Goal: Task Accomplishment & Management: Use online tool/utility

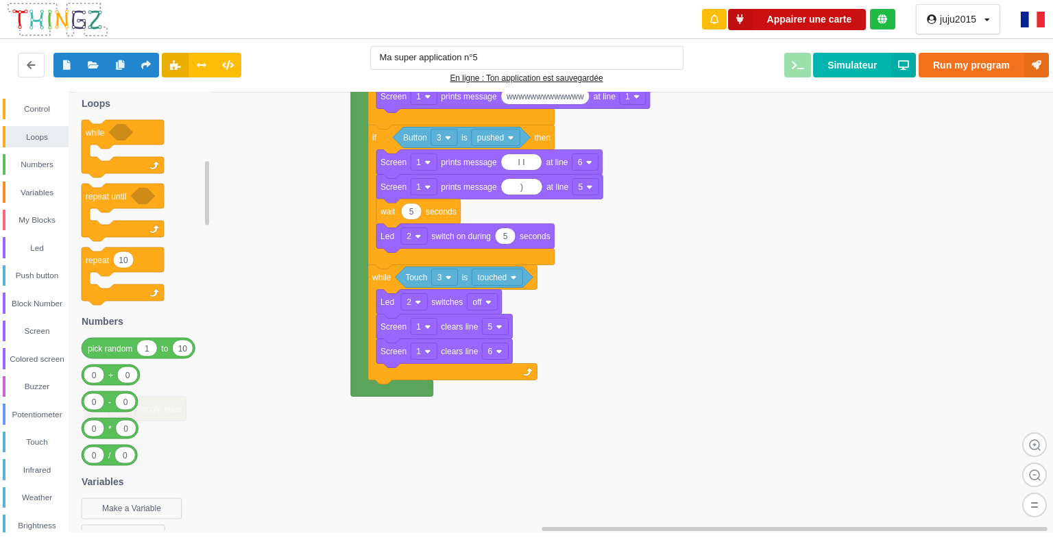
click at [787, 10] on button "Appairer une carte" at bounding box center [797, 19] width 138 height 21
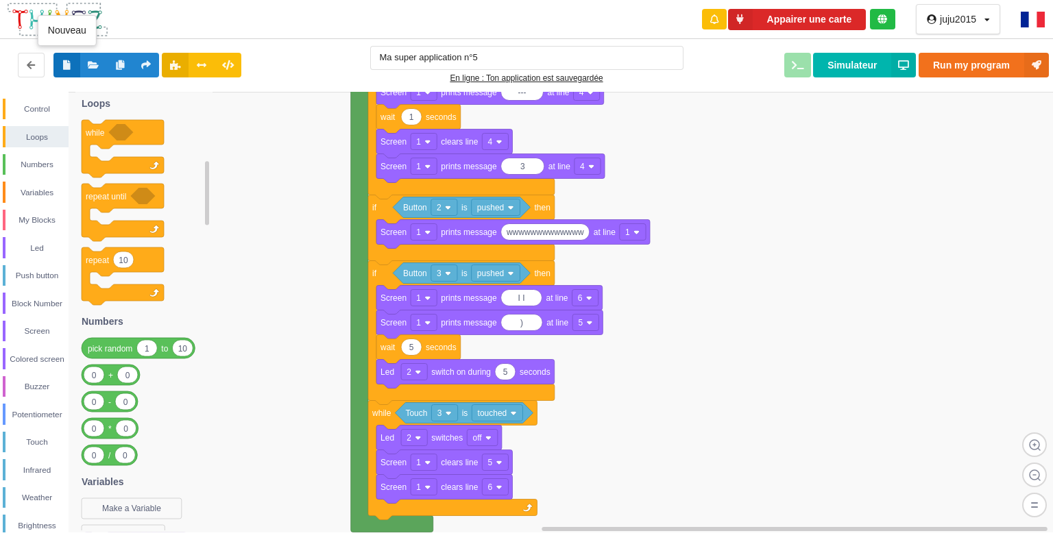
click at [71, 62] on icon at bounding box center [67, 64] width 12 height 8
type input "Ma super application n°6"
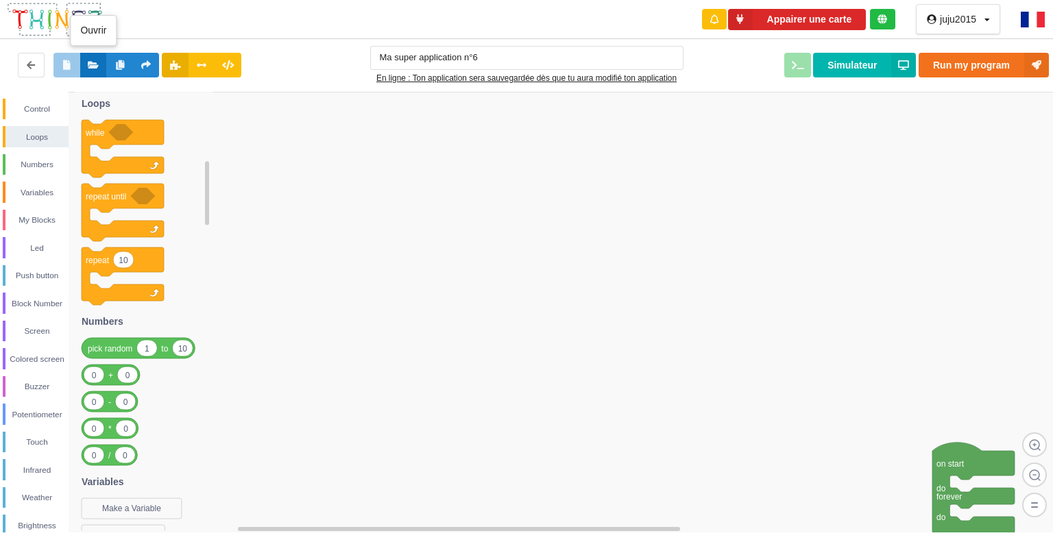
click at [88, 55] on button at bounding box center [93, 65] width 27 height 25
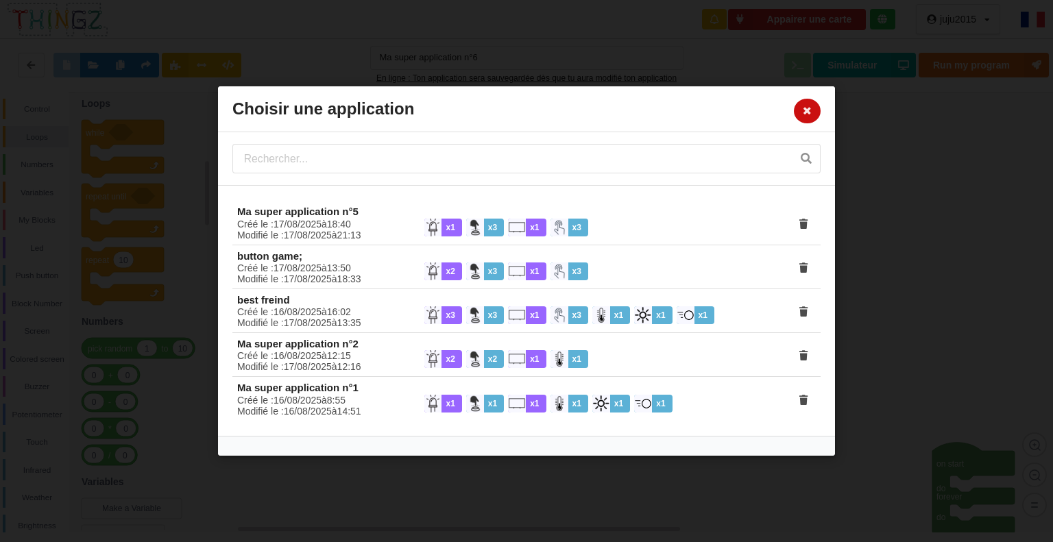
click at [806, 104] on button at bounding box center [807, 111] width 27 height 25
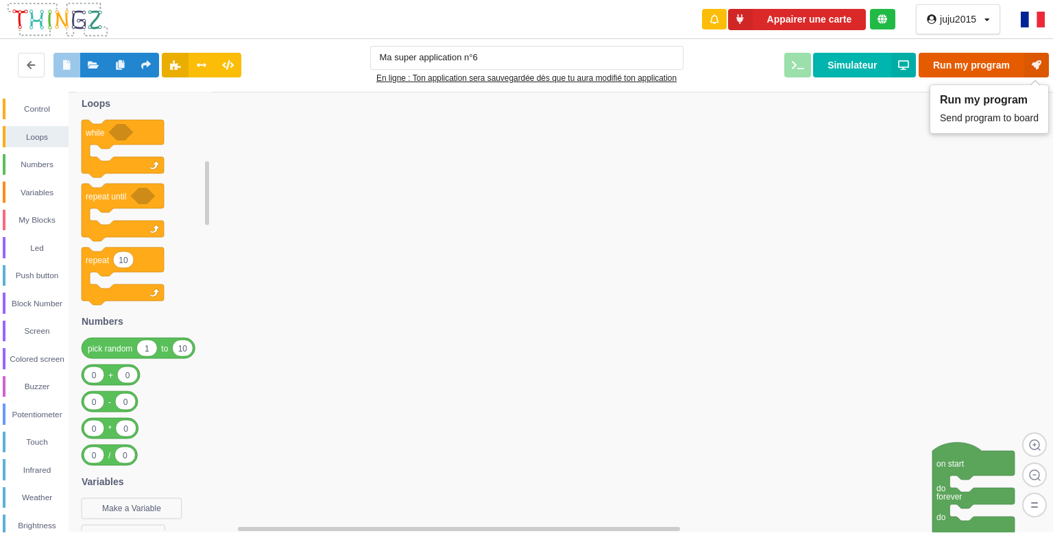
click at [953, 61] on button "Run my program" at bounding box center [983, 65] width 130 height 25
click at [960, 60] on button "Run my program" at bounding box center [983, 65] width 130 height 25
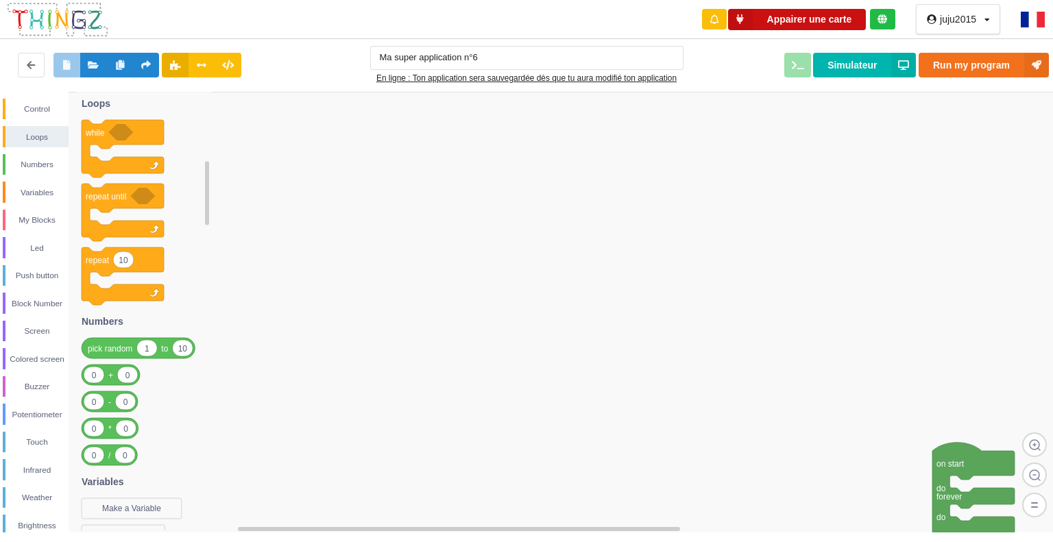
click at [833, 17] on button "Appairer une carte" at bounding box center [797, 19] width 138 height 21
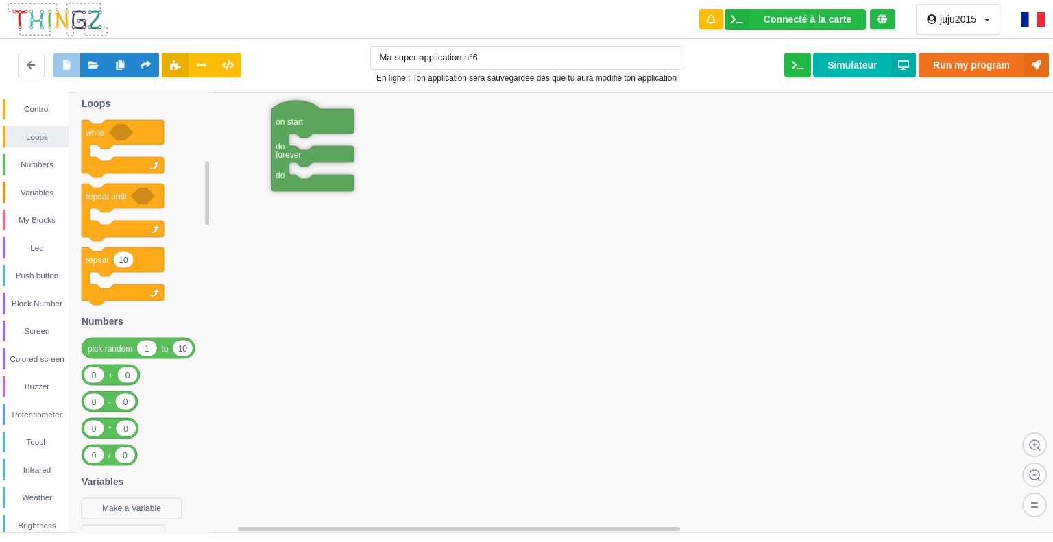
drag, startPoint x: 969, startPoint y: 446, endPoint x: 308, endPoint y: 138, distance: 729.2
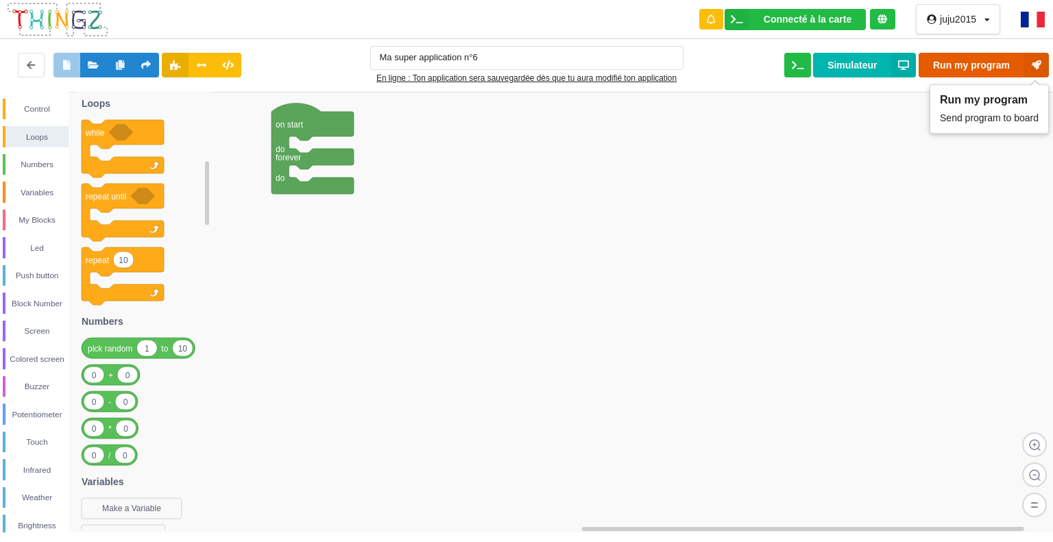
click at [975, 61] on button "Run my program" at bounding box center [983, 65] width 130 height 25
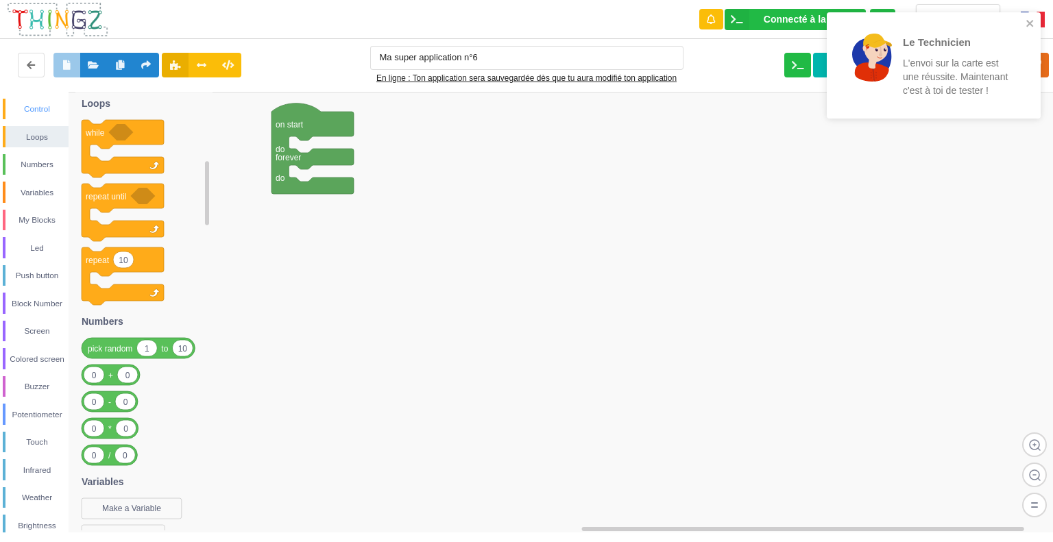
click at [44, 106] on div "Control" at bounding box center [36, 109] width 63 height 14
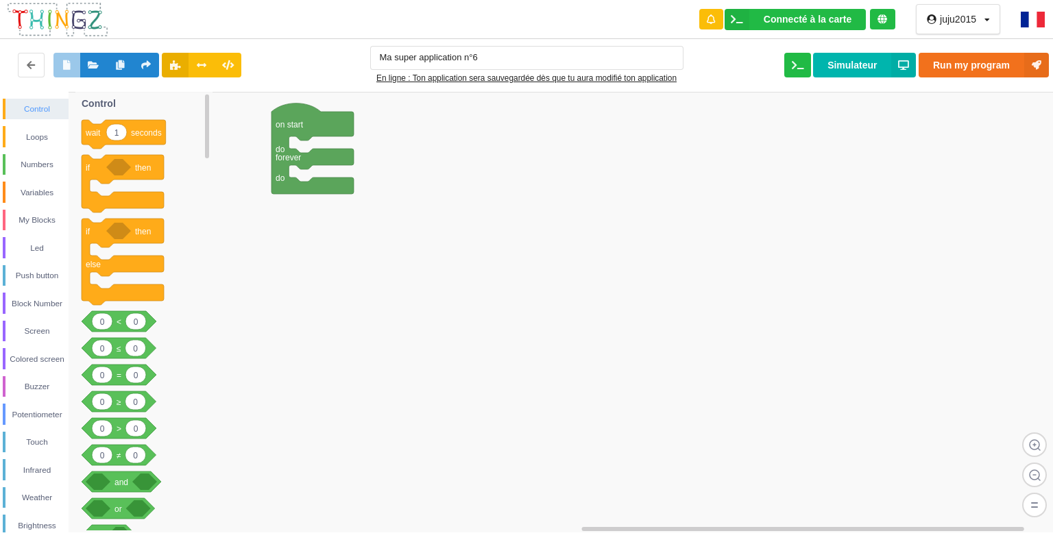
click at [44, 106] on div "Control" at bounding box center [36, 109] width 63 height 14
click at [36, 330] on div "Screen" at bounding box center [36, 331] width 63 height 14
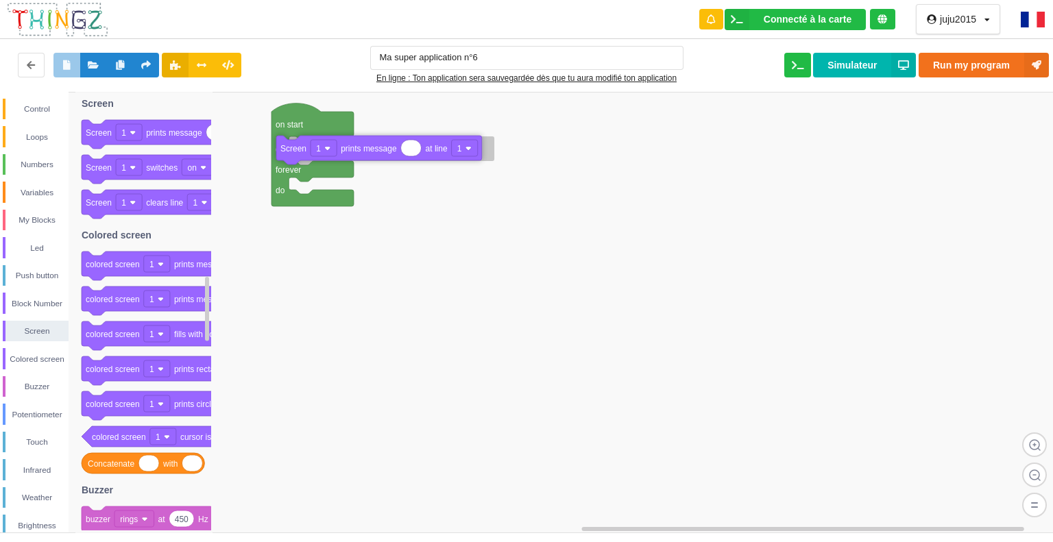
drag, startPoint x: 191, startPoint y: 137, endPoint x: 389, endPoint y: 154, distance: 199.5
click at [389, 154] on div "Control Loops Numbers Variables My Blocks Led Push button Block Number Screen C…" at bounding box center [531, 312] width 1062 height 441
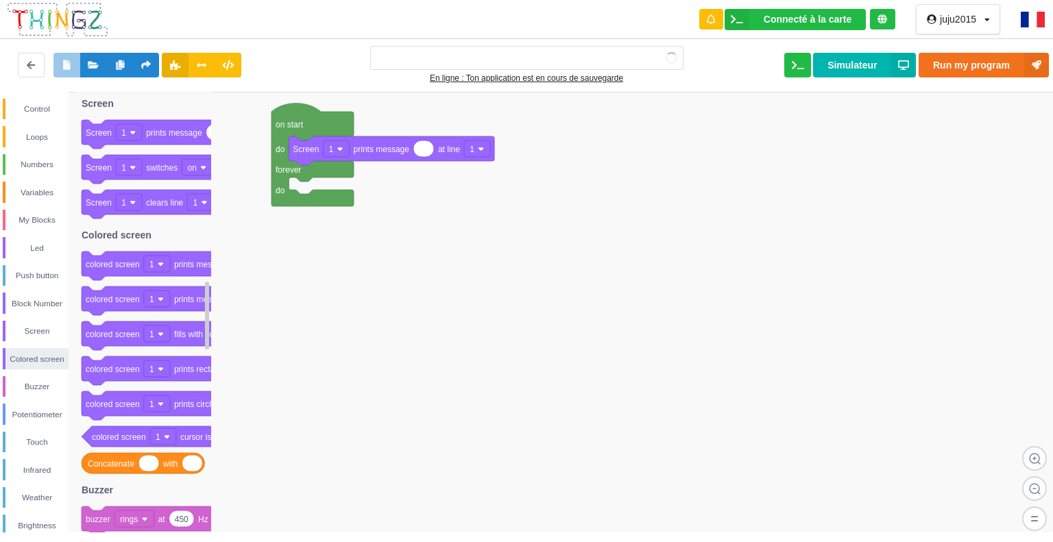
type input "Ma super application n°6"
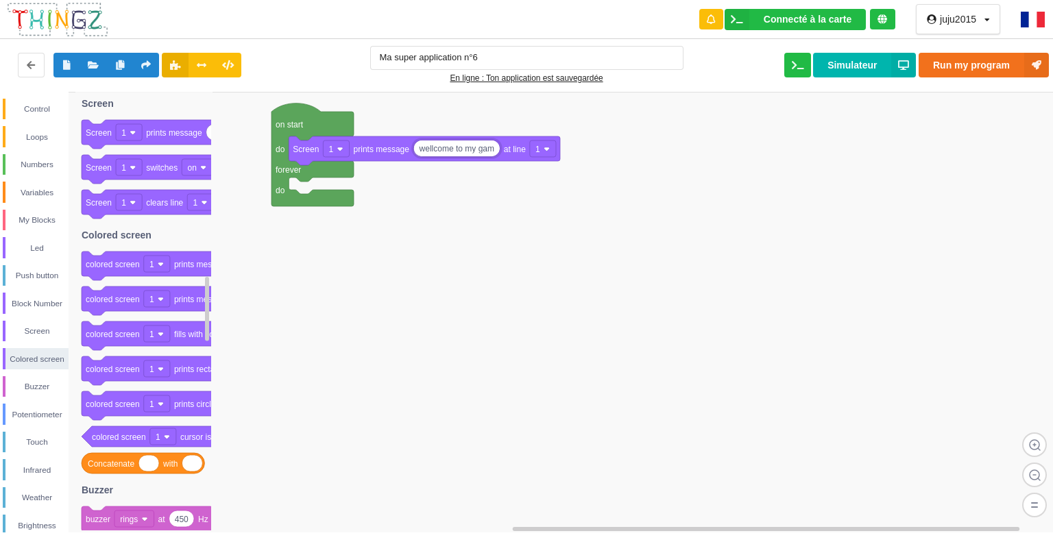
type input "wellcome to my game"
click at [45, 102] on div "Control" at bounding box center [36, 109] width 63 height 14
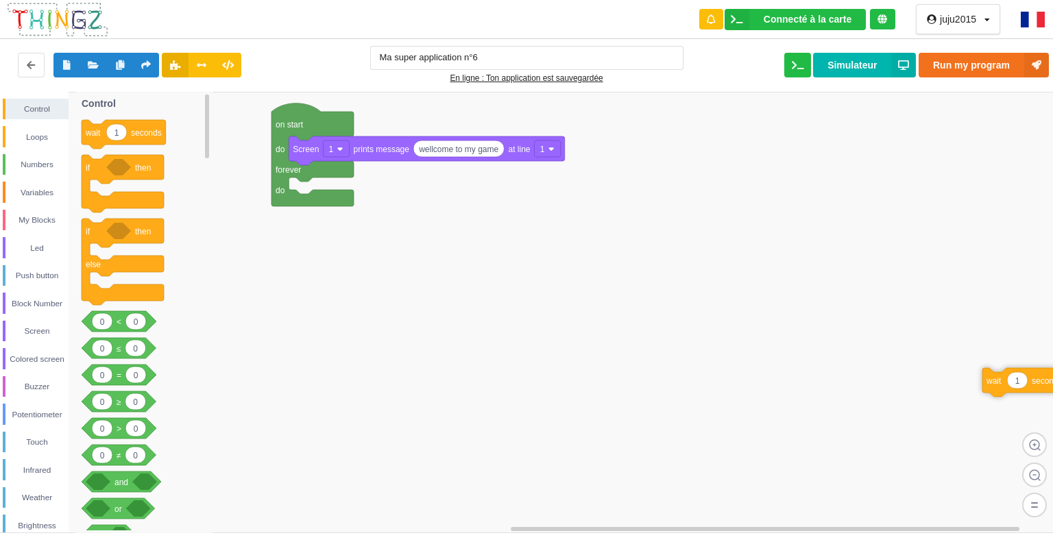
drag, startPoint x: 144, startPoint y: 133, endPoint x: 1052, endPoint y: 327, distance: 928.7
click at [1052, 327] on div "Control Loops Numbers Variables My Blocks Led Push button Block Number Screen C…" at bounding box center [531, 312] width 1062 height 441
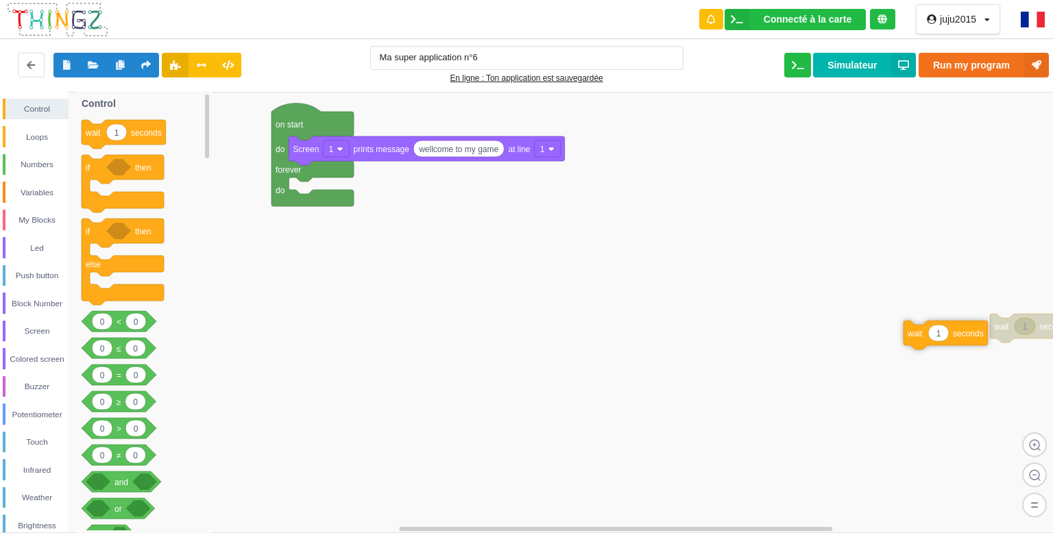
drag, startPoint x: 139, startPoint y: 135, endPoint x: 1013, endPoint y: 291, distance: 887.8
click at [1036, 293] on div "Control Loops Numbers Variables My Blocks Led Push button Block Number Screen C…" at bounding box center [531, 312] width 1062 height 441
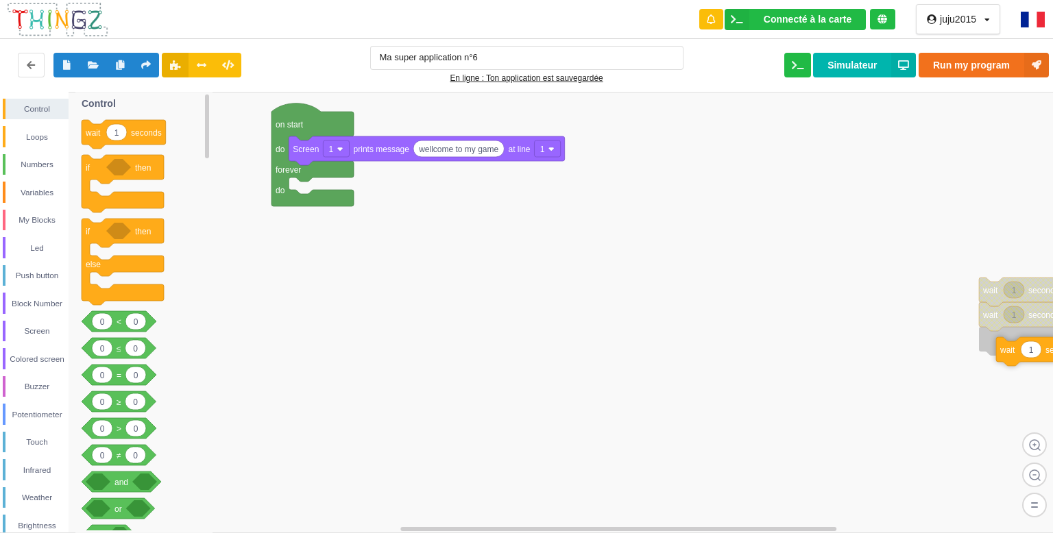
drag, startPoint x: 138, startPoint y: 134, endPoint x: 1051, endPoint y: 352, distance: 939.1
click at [1051, 352] on div "Control Loops Numbers Variables My Blocks Led Push button Block Number Screen C…" at bounding box center [531, 312] width 1062 height 441
drag, startPoint x: 160, startPoint y: 130, endPoint x: 1051, endPoint y: 367, distance: 922.1
click at [1051, 367] on div "Control Loops Numbers Variables My Blocks Led Push button Block Number Screen C…" at bounding box center [531, 312] width 1062 height 441
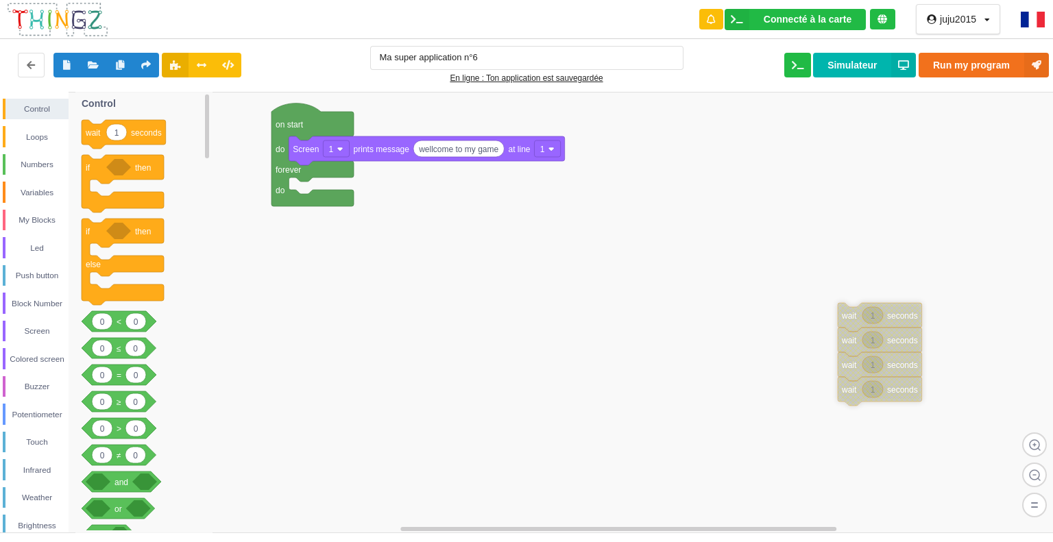
drag, startPoint x: 990, startPoint y: 293, endPoint x: 841, endPoint y: 316, distance: 151.2
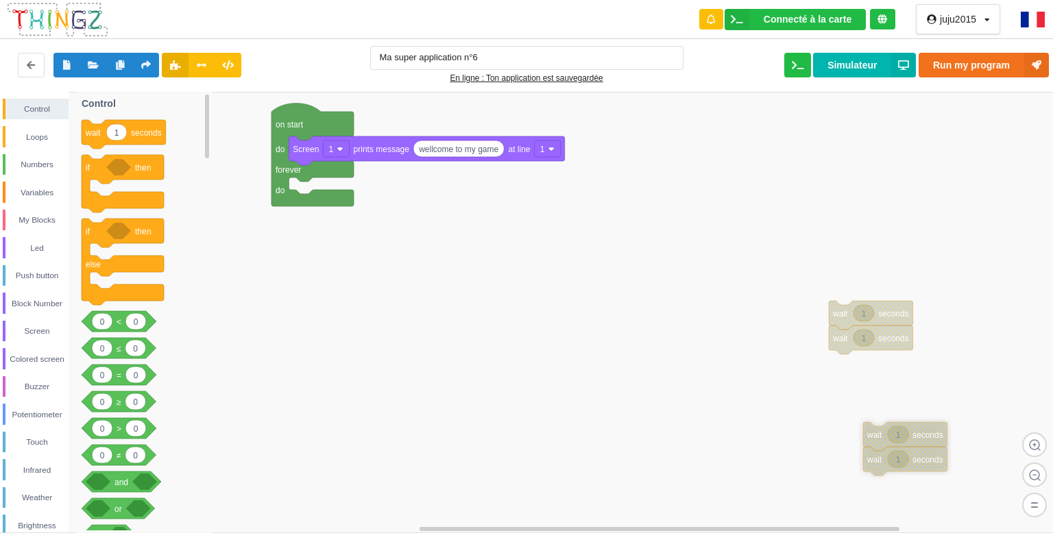
drag, startPoint x: 840, startPoint y: 365, endPoint x: 847, endPoint y: 432, distance: 68.2
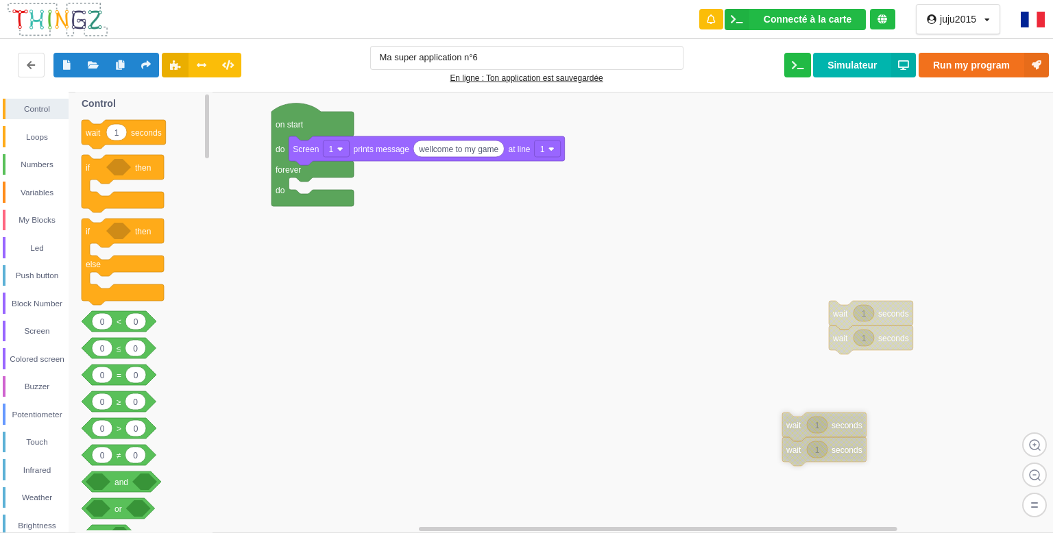
drag, startPoint x: 848, startPoint y: 433, endPoint x: 801, endPoint y: 430, distance: 46.7
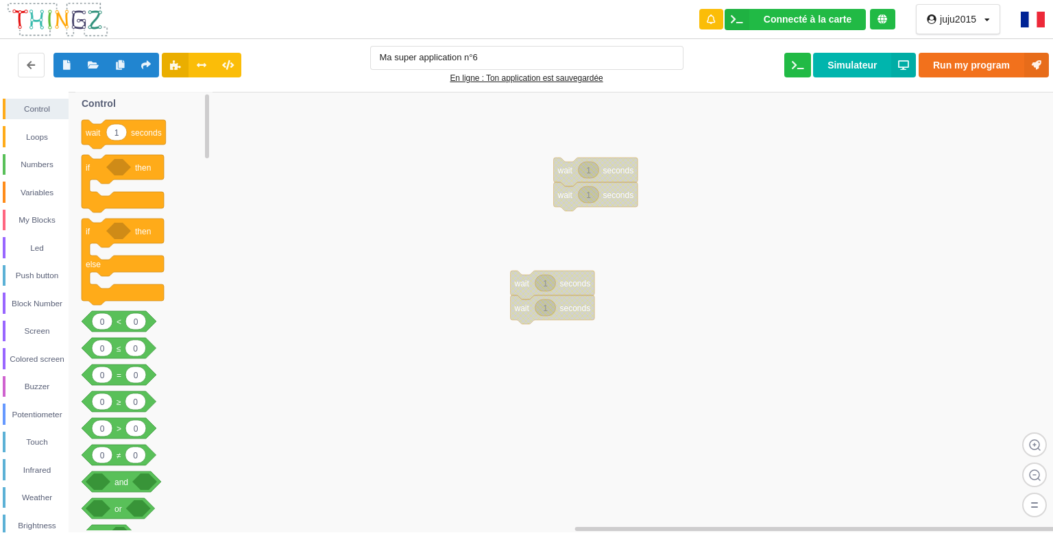
drag, startPoint x: 539, startPoint y: 417, endPoint x: 1, endPoint y: 290, distance: 553.6
click at [1, 290] on div "Control Loops Numbers Variables My Blocks Led Push button Block Number Screen C…" at bounding box center [531, 312] width 1062 height 441
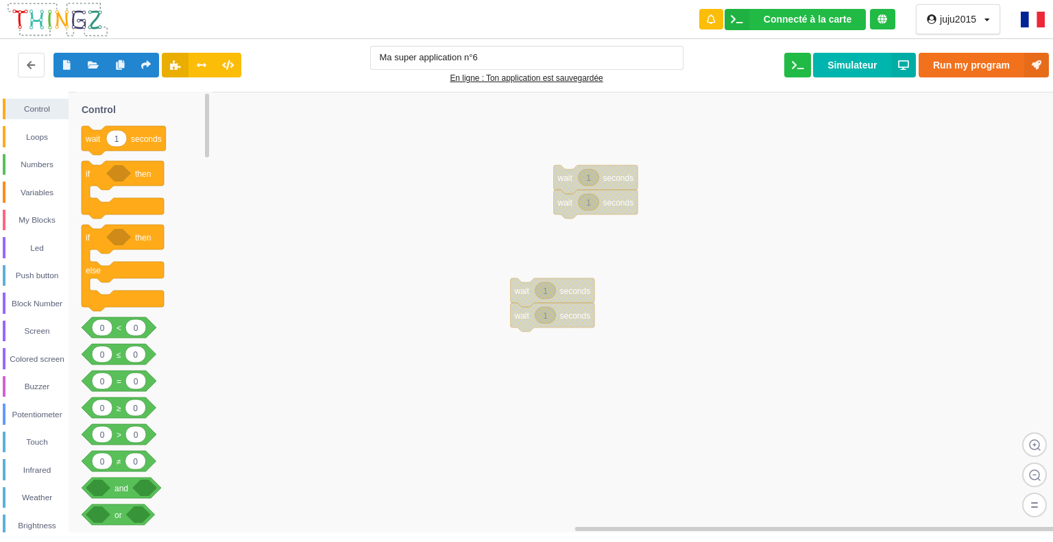
drag, startPoint x: 204, startPoint y: 131, endPoint x: 217, endPoint y: 215, distance: 84.6
click at [216, 215] on div "Control Loops Numbers Variables My Blocks Led Push button Block Number Screen C…" at bounding box center [531, 312] width 1062 height 441
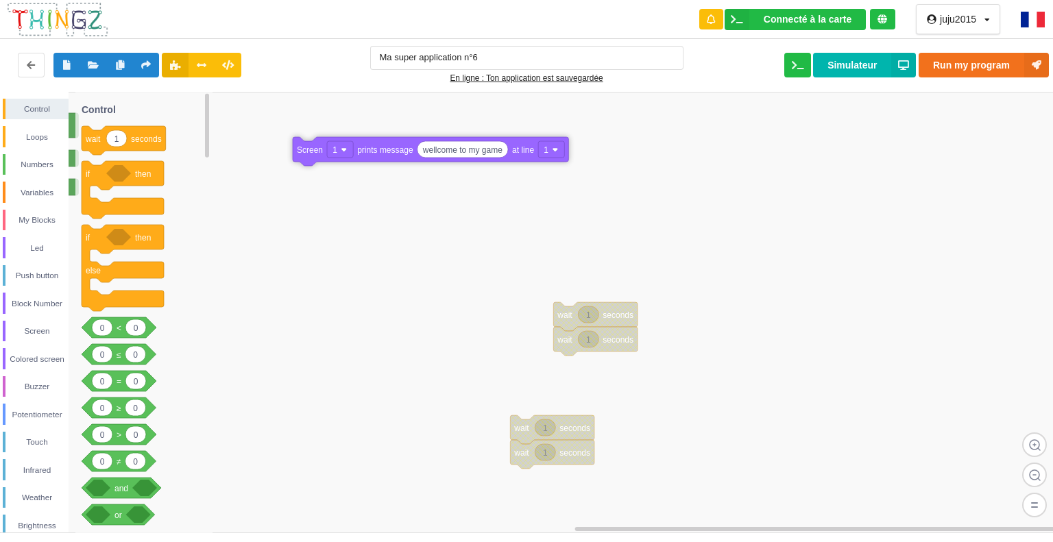
drag, startPoint x: 234, startPoint y: 143, endPoint x: 491, endPoint y: 152, distance: 256.5
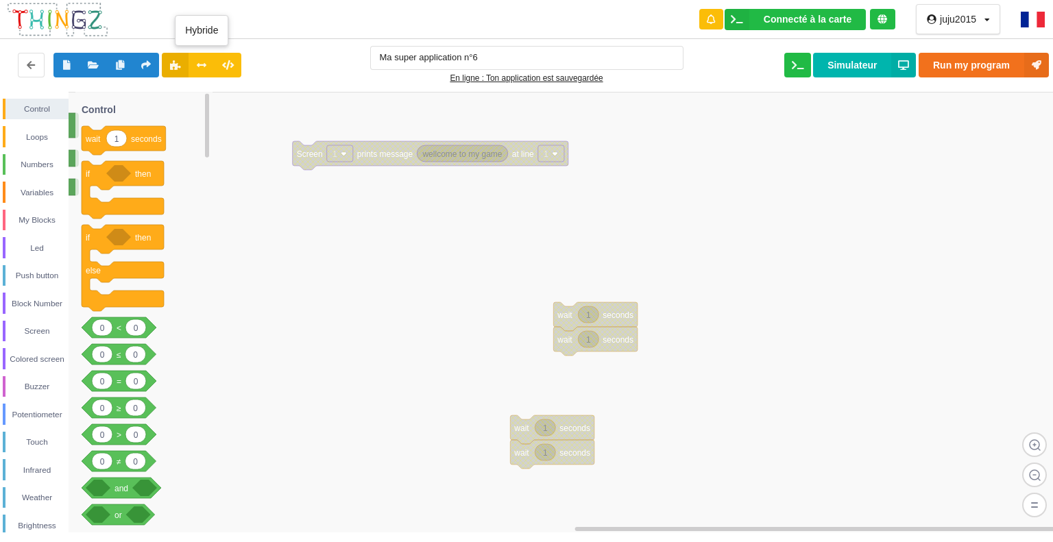
drag, startPoint x: 208, startPoint y: 127, endPoint x: 251, endPoint y: 86, distance: 59.2
click at [249, 86] on div "Connecté à la carte Réglages Ouvrir le moniteur automatiquement Connexion autom…" at bounding box center [526, 261] width 1072 height 542
click at [426, 280] on rect at bounding box center [531, 312] width 1062 height 441
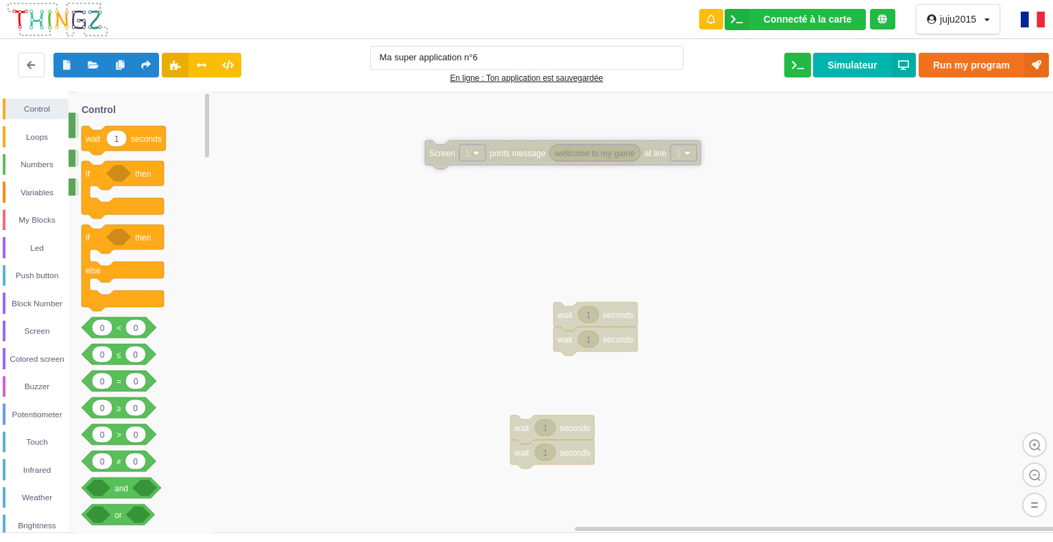
drag, startPoint x: 402, startPoint y: 147, endPoint x: 418, endPoint y: 147, distance: 15.8
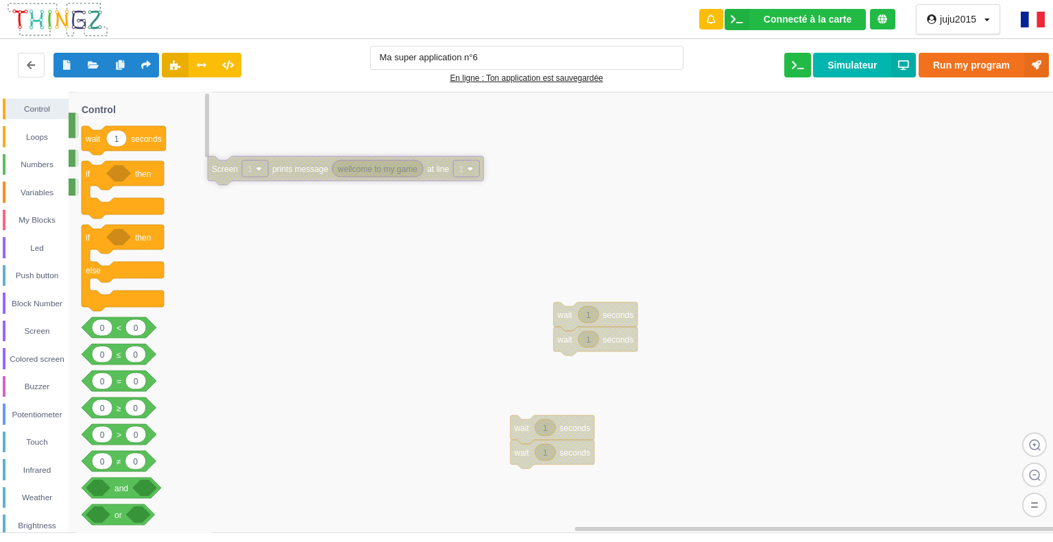
drag, startPoint x: 356, startPoint y: 161, endPoint x: 265, endPoint y: 175, distance: 92.9
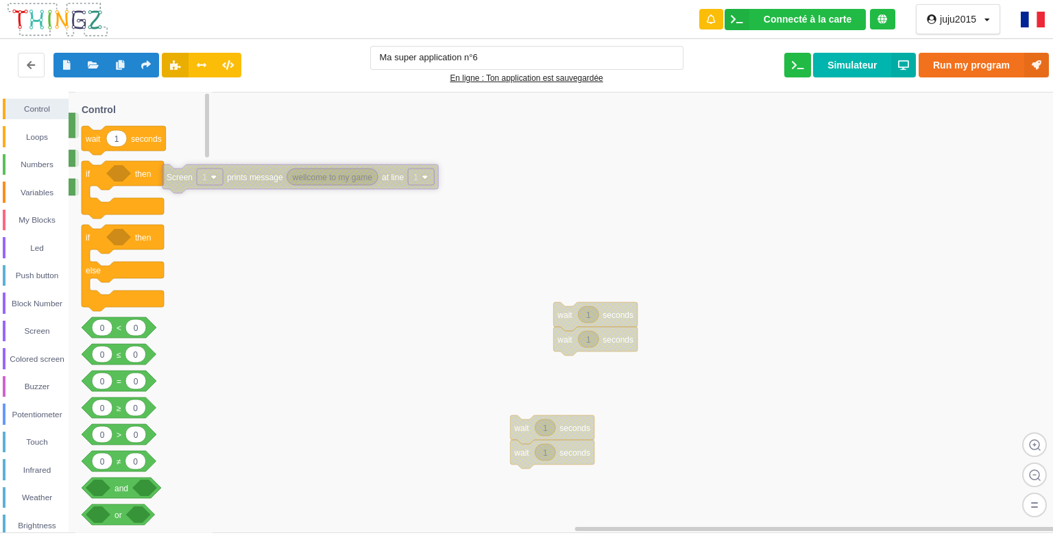
drag, startPoint x: 243, startPoint y: 175, endPoint x: 205, endPoint y: 184, distance: 39.6
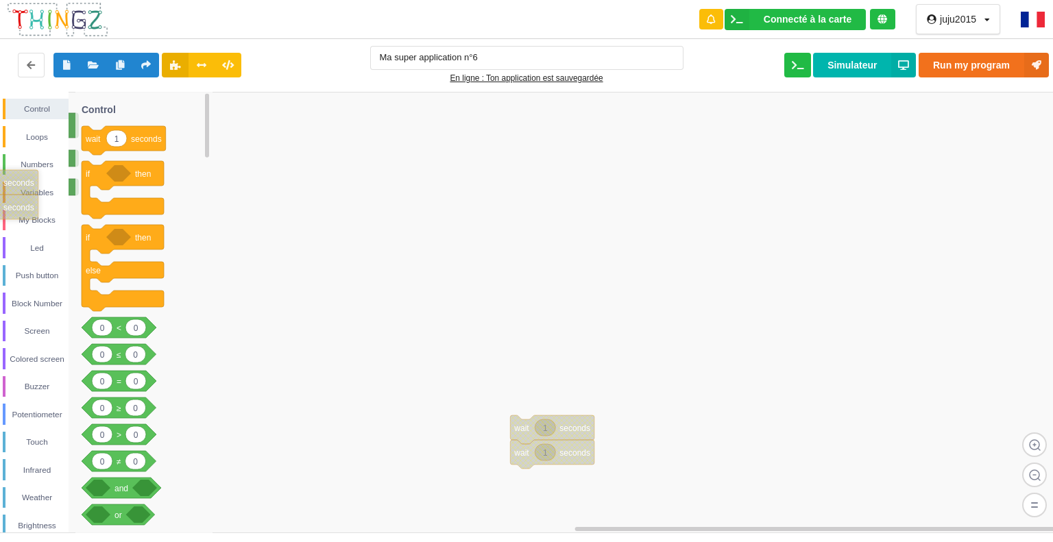
drag, startPoint x: 550, startPoint y: 317, endPoint x: 2, endPoint y: 125, distance: 580.3
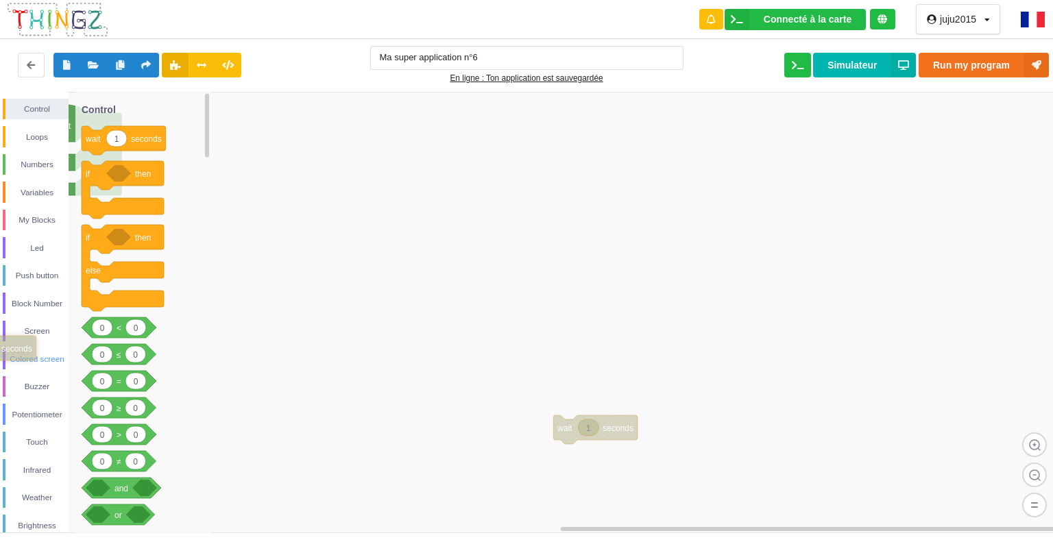
drag, startPoint x: 579, startPoint y: 448, endPoint x: 10, endPoint y: 354, distance: 576.7
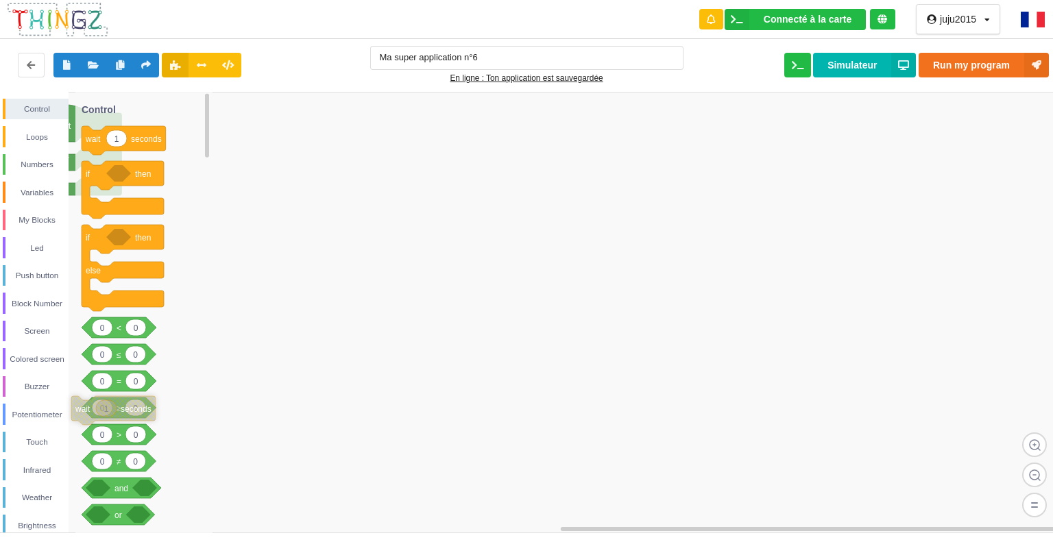
drag, startPoint x: 573, startPoint y: 432, endPoint x: 90, endPoint y: 413, distance: 483.6
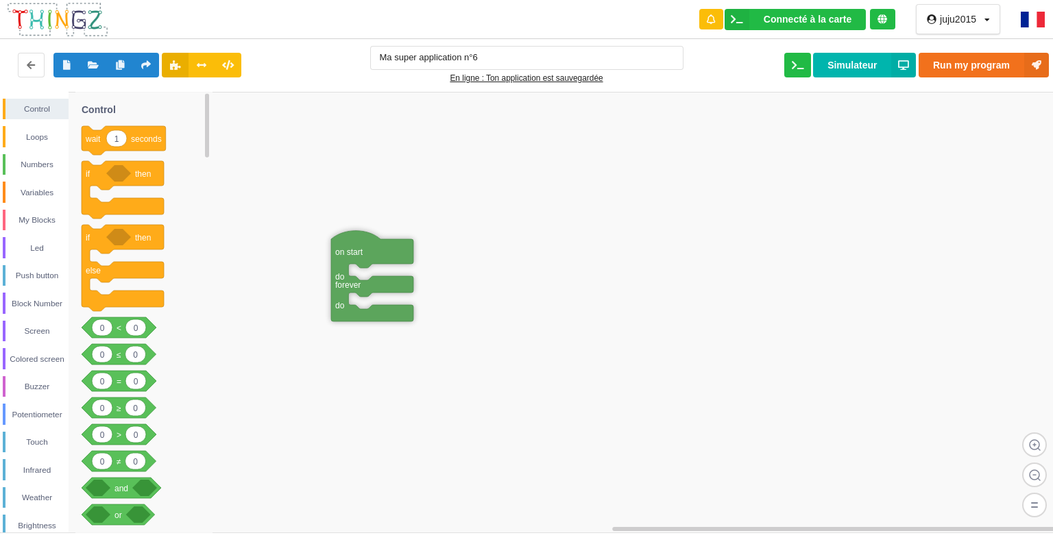
drag, startPoint x: 221, startPoint y: 150, endPoint x: 328, endPoint y: 265, distance: 156.7
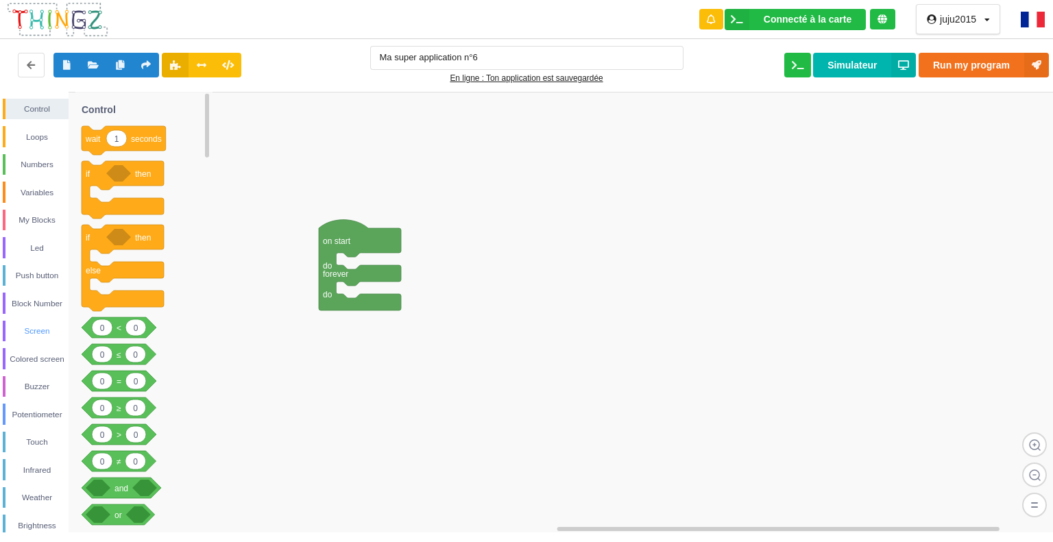
click at [33, 335] on div "Screen" at bounding box center [36, 331] width 63 height 14
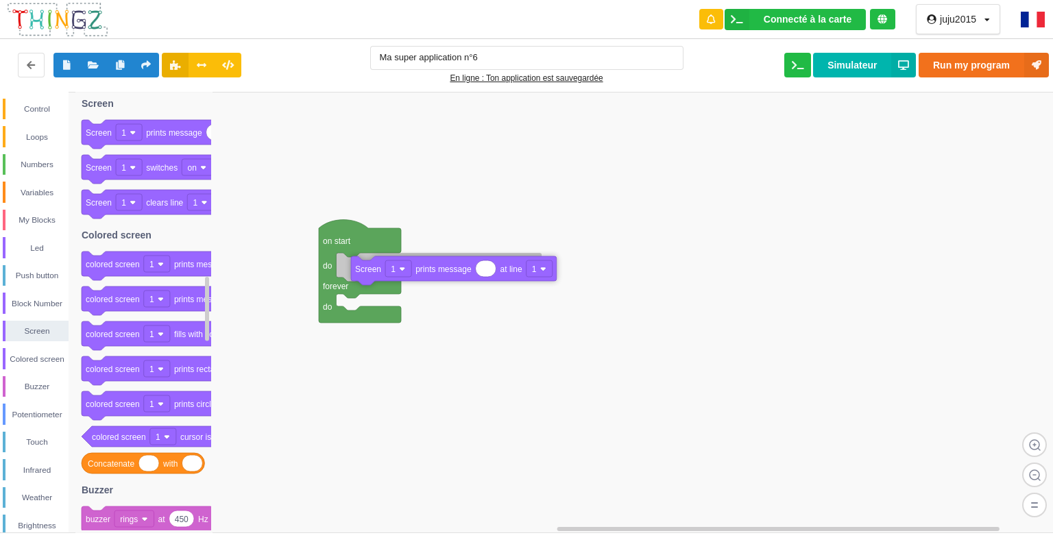
drag, startPoint x: 203, startPoint y: 128, endPoint x: 461, endPoint y: 256, distance: 287.5
click at [461, 256] on div "Control Loops Numbers Variables My Blocks Led Push button Block Number Screen C…" at bounding box center [531, 312] width 1062 height 441
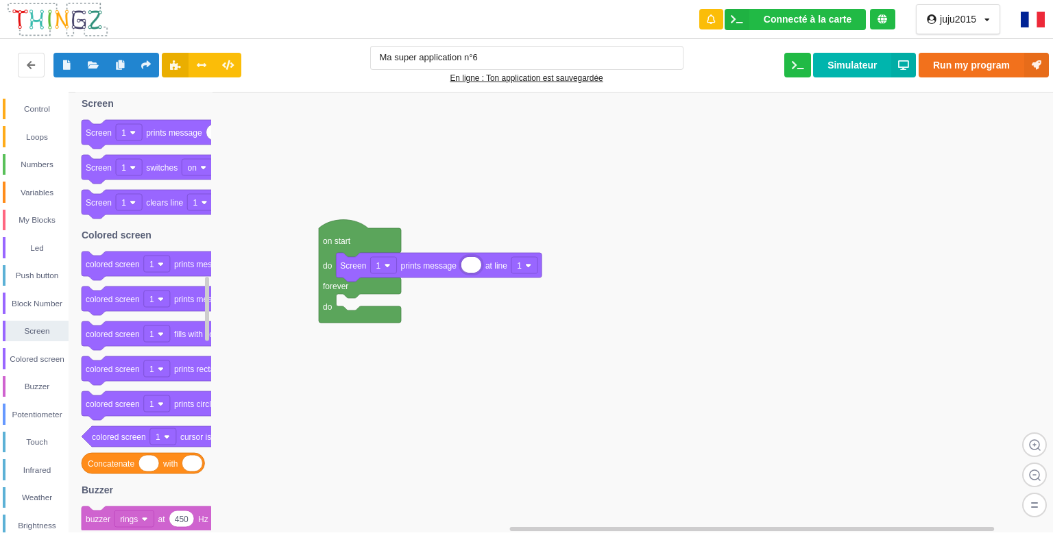
click at [472, 266] on input at bounding box center [471, 265] width 20 height 16
type input "wellcome to my game"
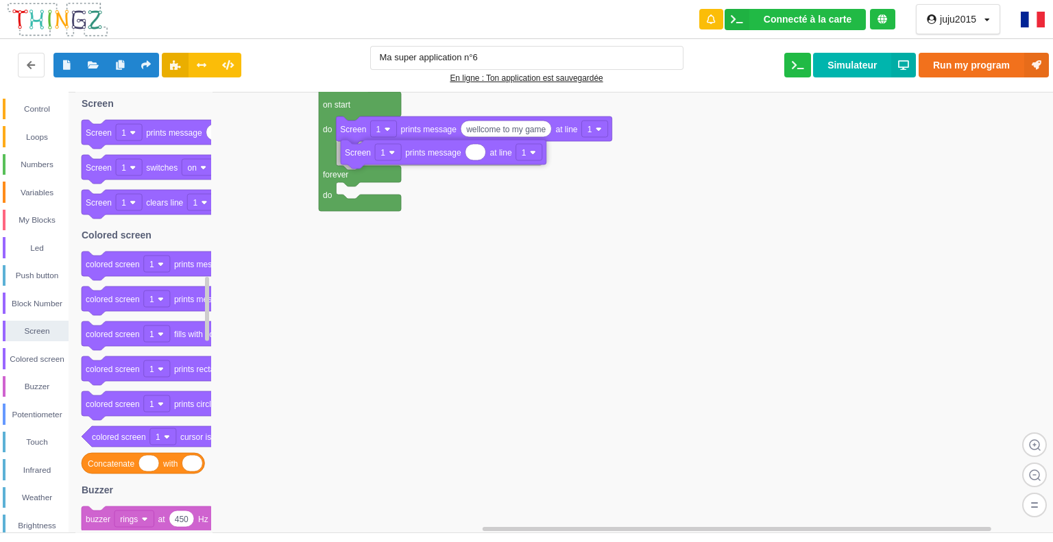
drag, startPoint x: 175, startPoint y: 133, endPoint x: 430, endPoint y: 154, distance: 255.2
click at [430, 155] on div "Control Loops Numbers Variables My Blocks Led Push button Block Number Screen C…" at bounding box center [531, 312] width 1062 height 441
click at [471, 151] on input "the" at bounding box center [472, 153] width 22 height 16
click at [477, 156] on input "the" at bounding box center [472, 153] width 22 height 16
click at [482, 161] on div "the red light will turn on if" at bounding box center [513, 153] width 105 height 17
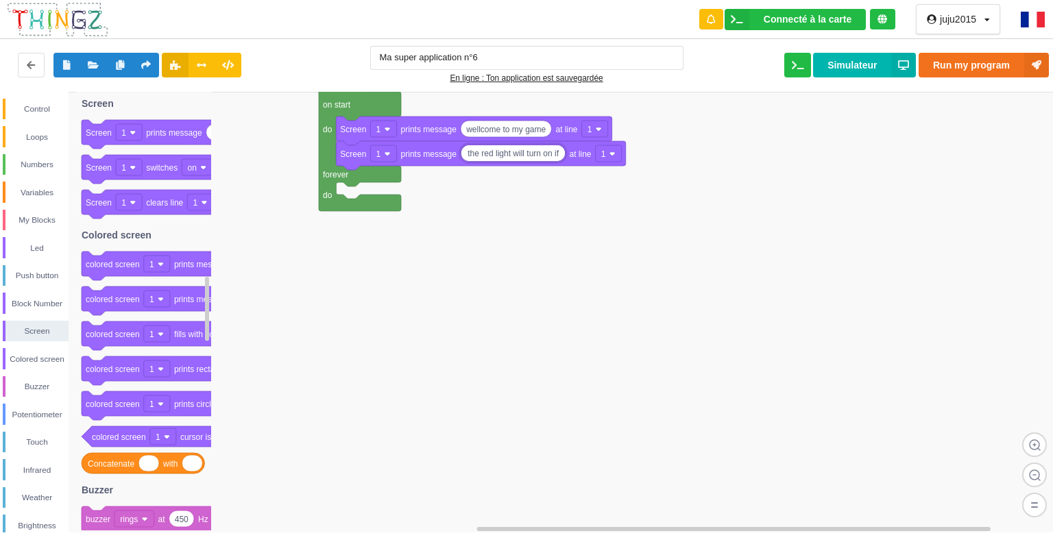
click at [558, 154] on input "the red light will turn on if" at bounding box center [513, 153] width 104 height 16
type input "the red light will turn on if you lose"
click at [29, 102] on div "Control" at bounding box center [36, 109] width 63 height 14
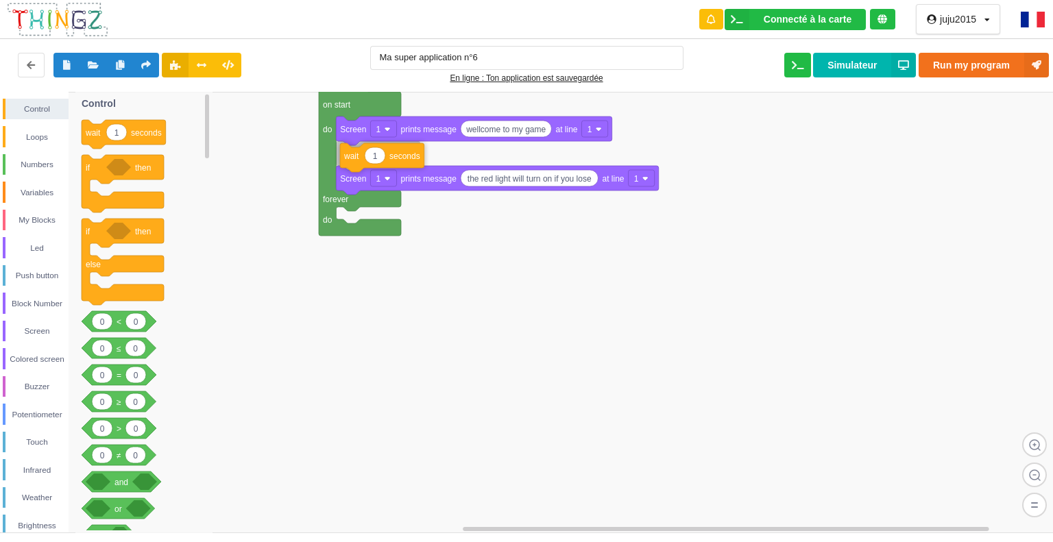
drag, startPoint x: 149, startPoint y: 135, endPoint x: 400, endPoint y: 160, distance: 252.8
click at [400, 160] on div "Control Loops Numbers Variables My Blocks Led Push button Block Number Screen C…" at bounding box center [531, 312] width 1062 height 441
click at [9, 331] on div "Screen" at bounding box center [36, 331] width 63 height 14
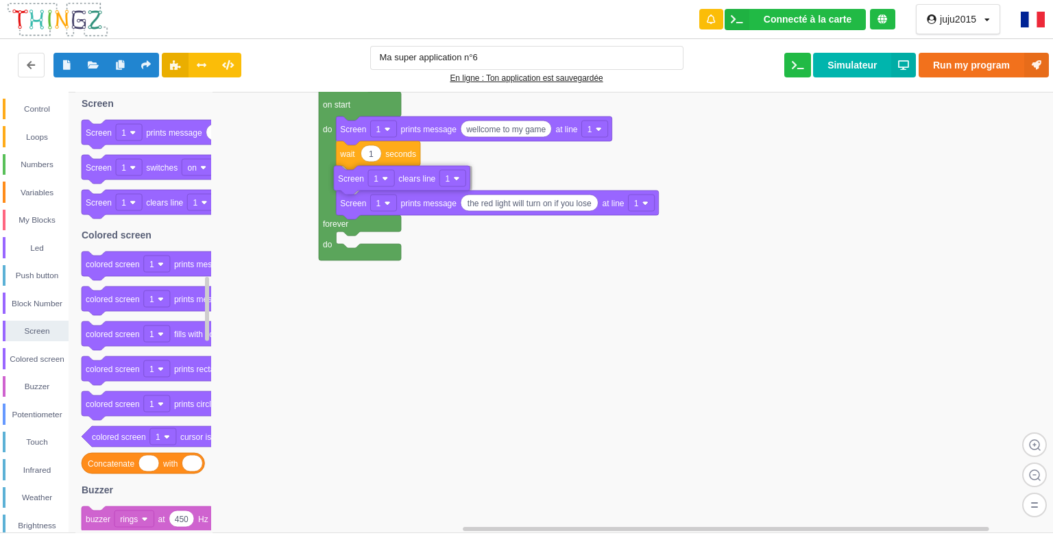
drag, startPoint x: 165, startPoint y: 203, endPoint x: 408, endPoint y: 180, distance: 244.4
click at [408, 180] on div "Control Loops Numbers Variables My Blocks Led Push button Block Number Screen C…" at bounding box center [531, 312] width 1062 height 441
type input "5"
click at [597, 360] on rect at bounding box center [531, 312] width 1062 height 441
click at [570, 304] on rect at bounding box center [531, 312] width 1062 height 441
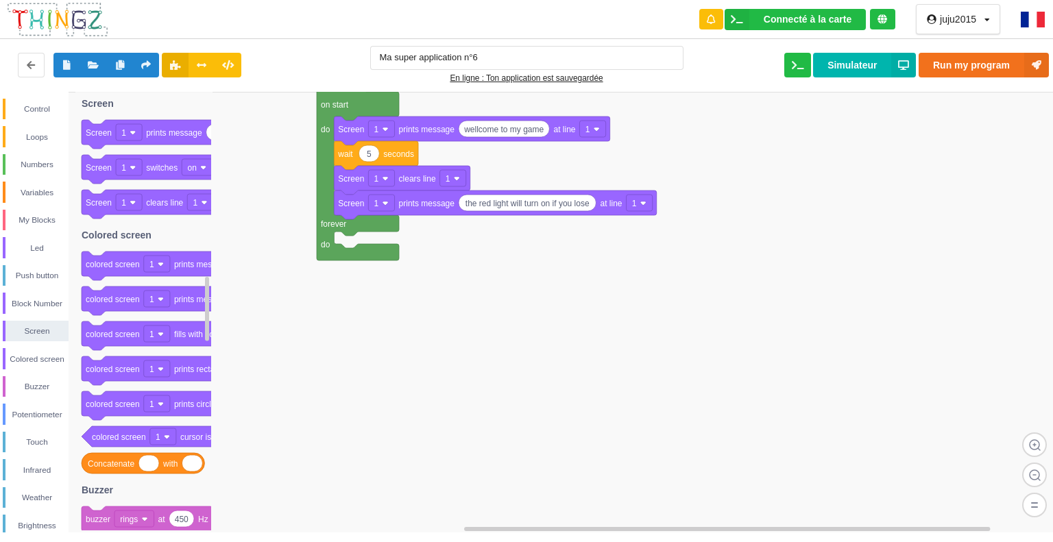
click at [575, 269] on rect at bounding box center [531, 312] width 1062 height 441
click at [565, 269] on rect at bounding box center [531, 312] width 1062 height 441
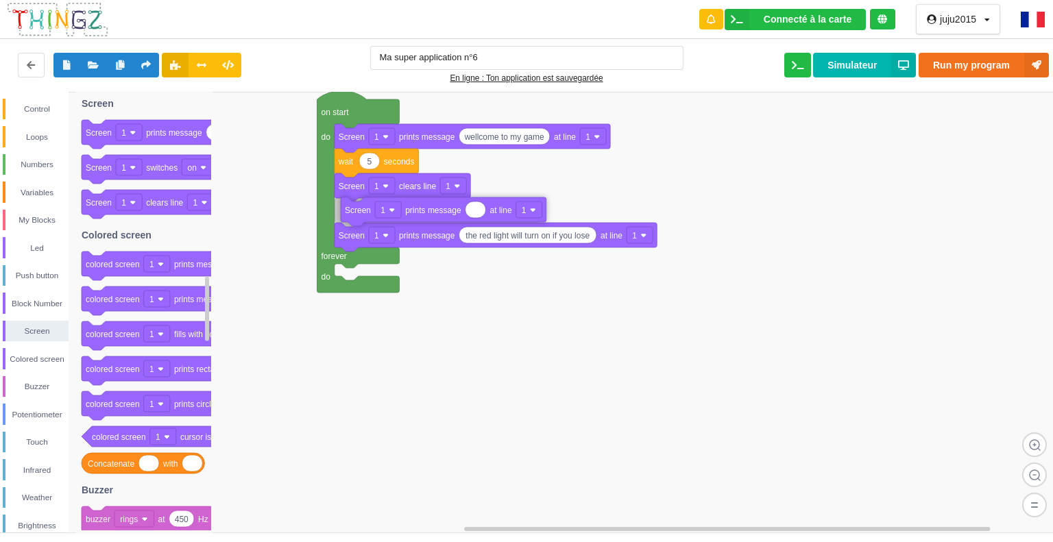
drag, startPoint x: 179, startPoint y: 136, endPoint x: 433, endPoint y: 206, distance: 263.7
click at [433, 207] on div "Control Loops Numbers Variables My Blocks Led Push button Block Number Screen C…" at bounding box center [531, 312] width 1062 height 441
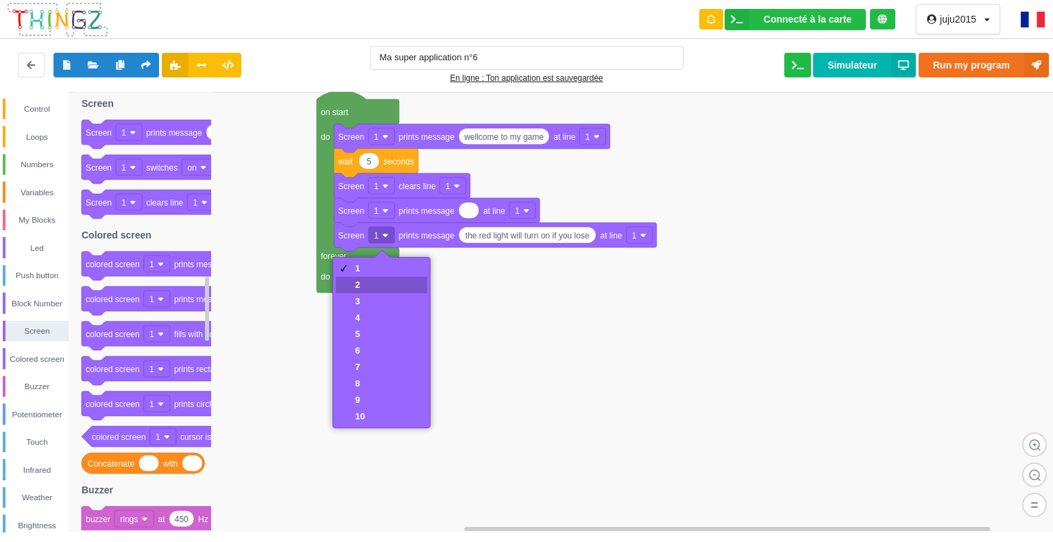
click at [378, 281] on div "2" at bounding box center [381, 285] width 91 height 16
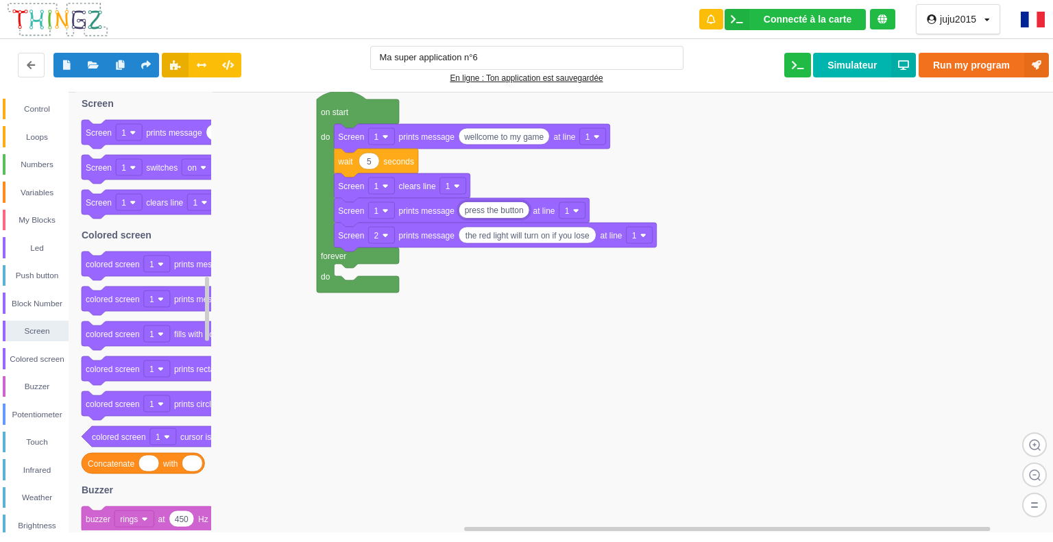
type input "press the buttons"
click at [16, 162] on div "Numbers" at bounding box center [36, 165] width 63 height 14
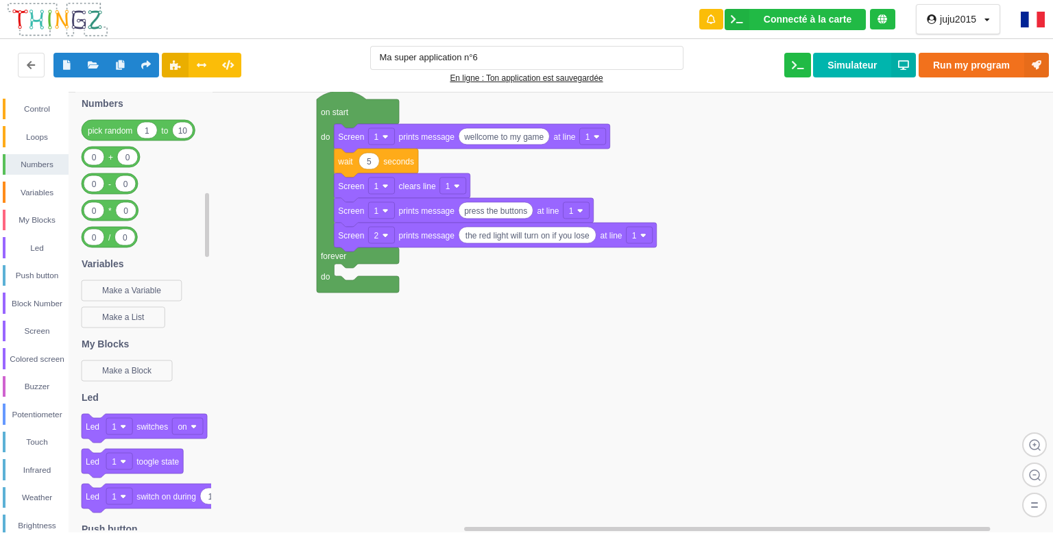
click at [32, 88] on div "Ma super application n°6 En ligne : Ton application est sauvegardée Run my prog…" at bounding box center [527, 65] width 1064 height 58
click at [35, 107] on div "Control" at bounding box center [36, 109] width 63 height 14
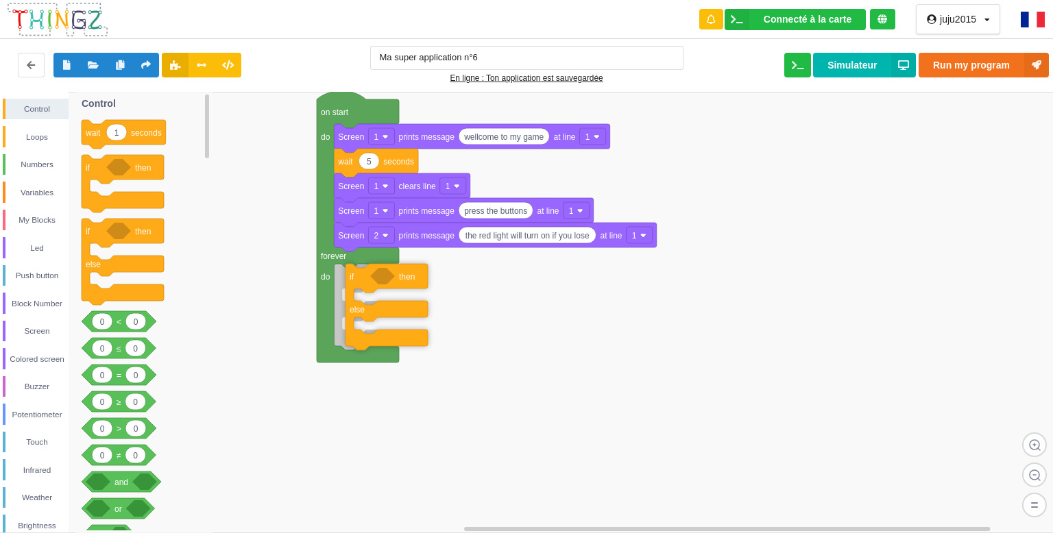
drag, startPoint x: 95, startPoint y: 234, endPoint x: 352, endPoint y: 280, distance: 261.9
click at [353, 280] on div "Control Loops Numbers Variables My Blocks Led Push button Block Number Screen C…" at bounding box center [531, 312] width 1062 height 441
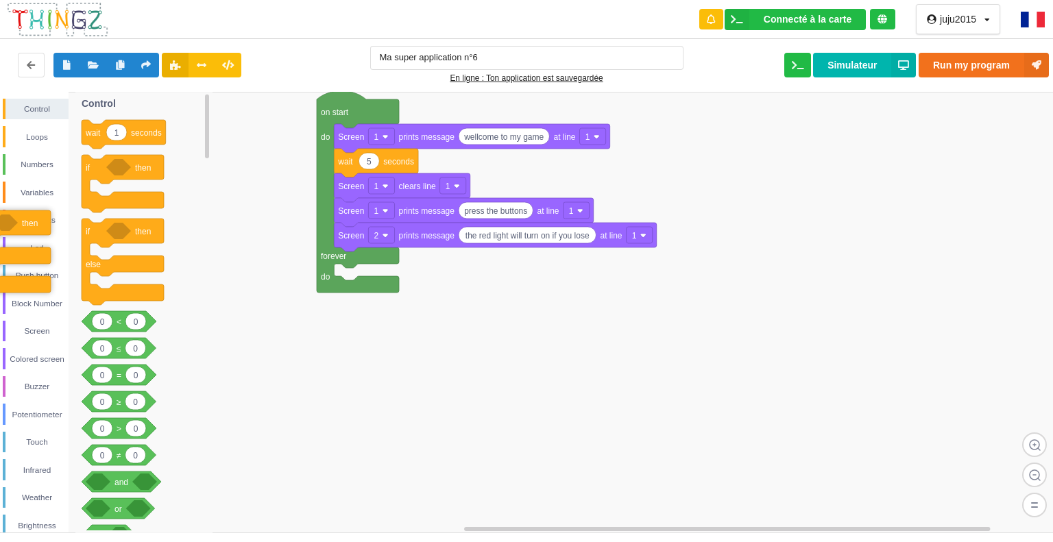
drag, startPoint x: 366, startPoint y: 276, endPoint x: 0, endPoint y: 220, distance: 370.3
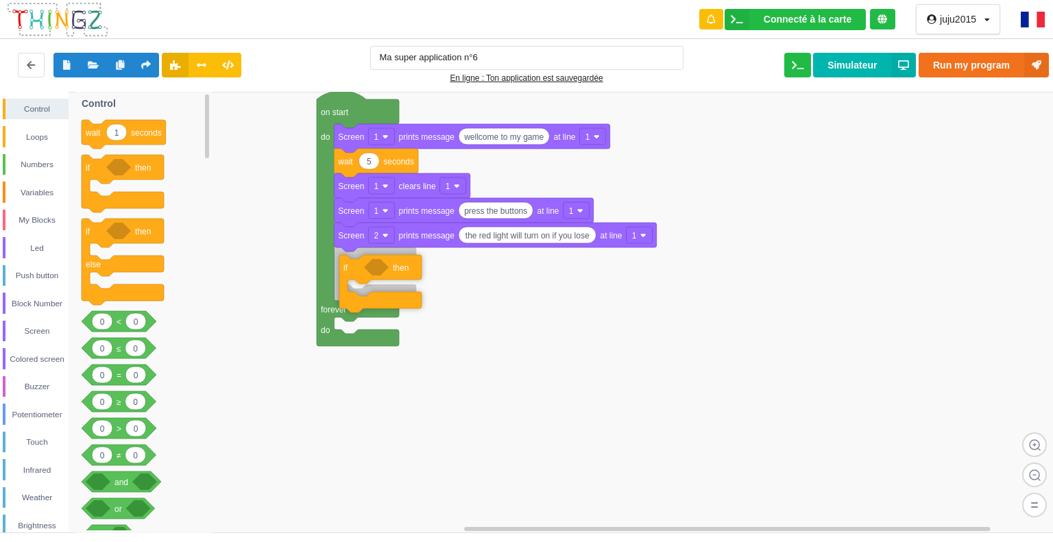
drag, startPoint x: 113, startPoint y: 171, endPoint x: 366, endPoint y: 271, distance: 272.3
click at [366, 270] on div "Control Loops Numbers Variables My Blocks Led Push button Block Number Screen C…" at bounding box center [531, 312] width 1062 height 441
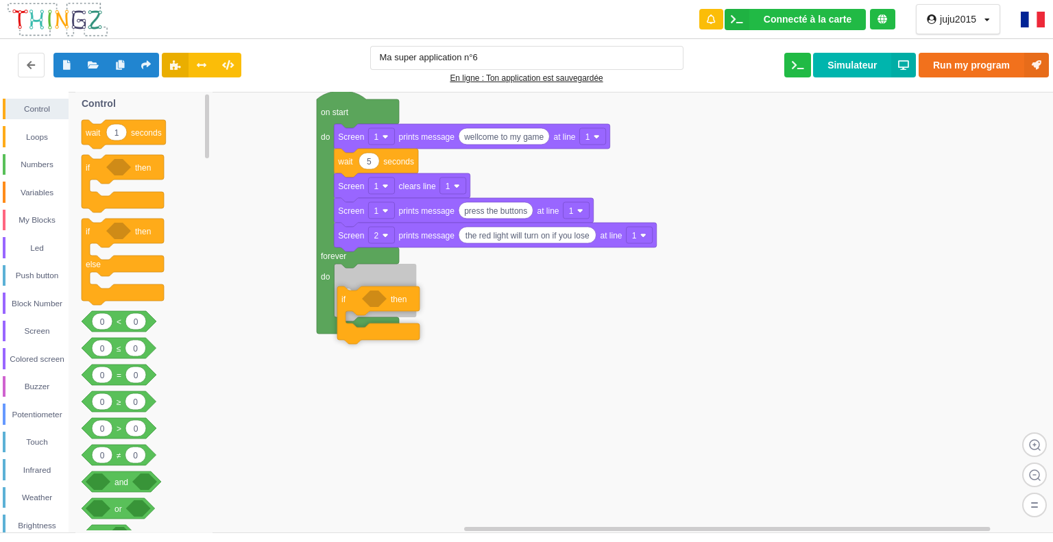
drag, startPoint x: 366, startPoint y: 271, endPoint x: 365, endPoint y: 289, distance: 17.2
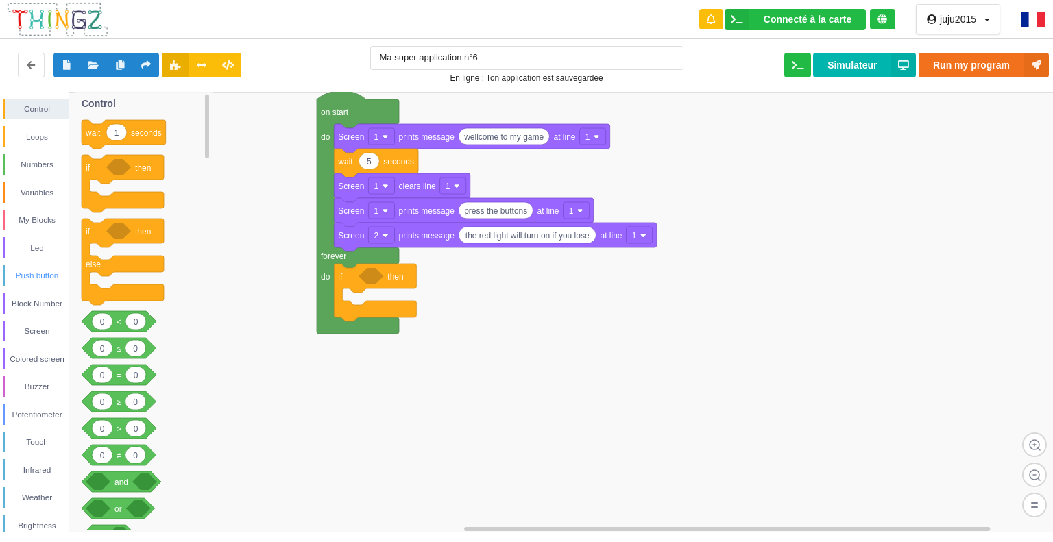
click at [47, 274] on div "Push button" at bounding box center [36, 276] width 63 height 14
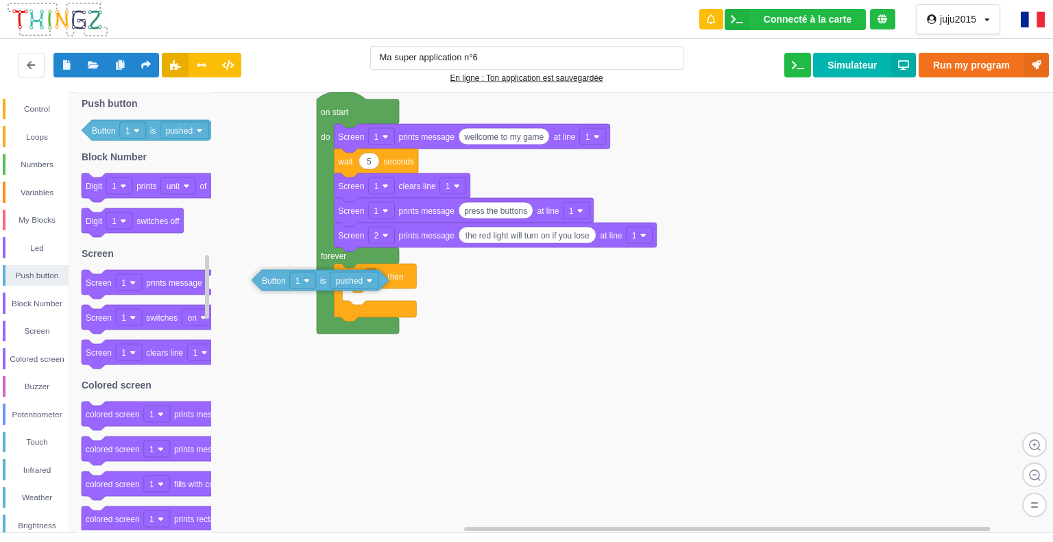
drag, startPoint x: 188, startPoint y: 136, endPoint x: 354, endPoint y: 282, distance: 221.5
click at [354, 282] on div "Control Loops Numbers Variables My Blocks Led Push button Block Number Screen C…" at bounding box center [531, 312] width 1062 height 441
drag, startPoint x: 367, startPoint y: 280, endPoint x: 459, endPoint y: 284, distance: 92.6
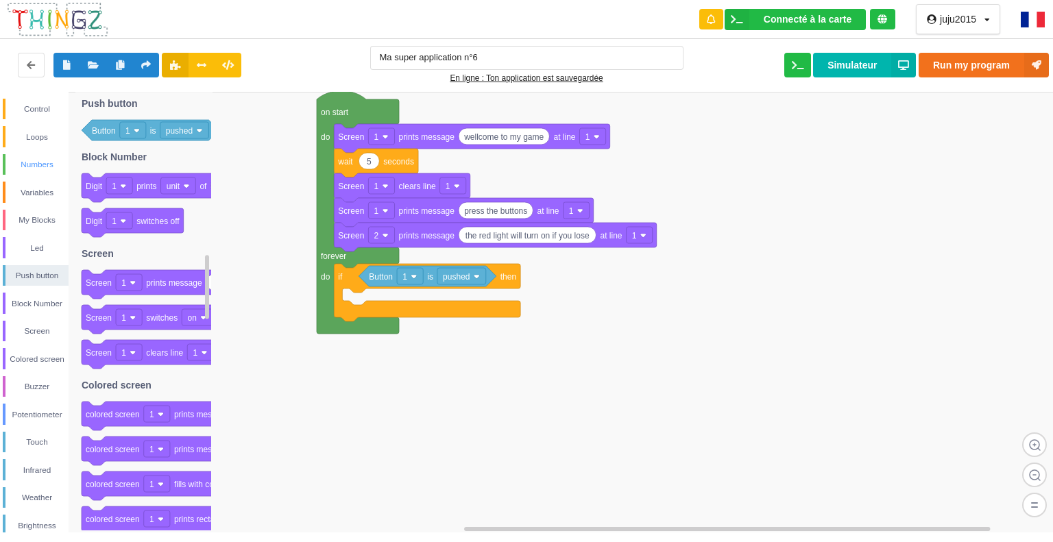
click at [42, 164] on div "Numbers" at bounding box center [36, 165] width 63 height 14
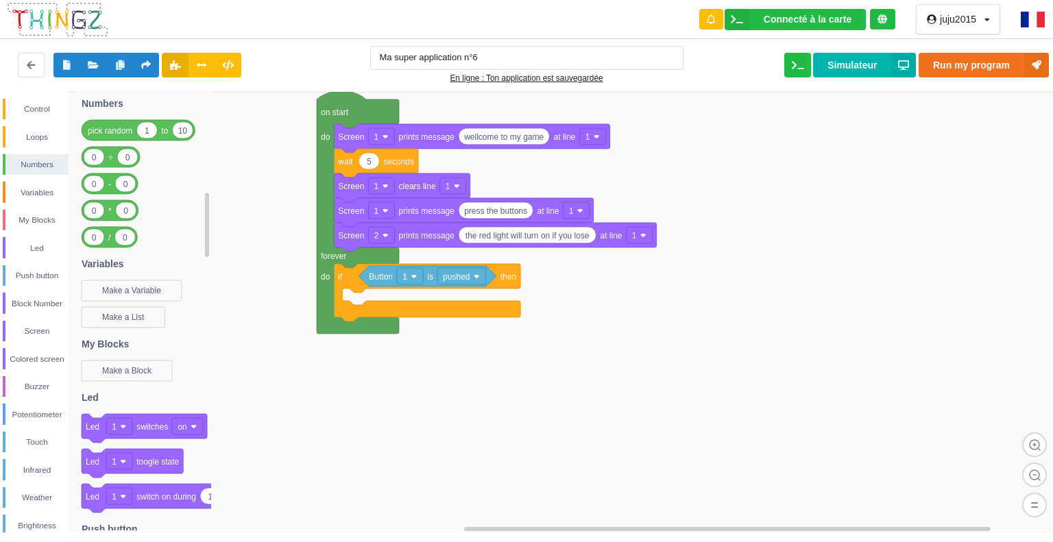
drag, startPoint x: 203, startPoint y: 243, endPoint x: 207, endPoint y: 203, distance: 40.0
click at [205, 195] on g at bounding box center [208, 312] width 8 height 438
drag, startPoint x: 204, startPoint y: 199, endPoint x: 203, endPoint y: 221, distance: 22.0
click at [203, 226] on div "Control Loops Numbers Variables My Blocks Led Push button Block Number Screen C…" at bounding box center [531, 312] width 1062 height 441
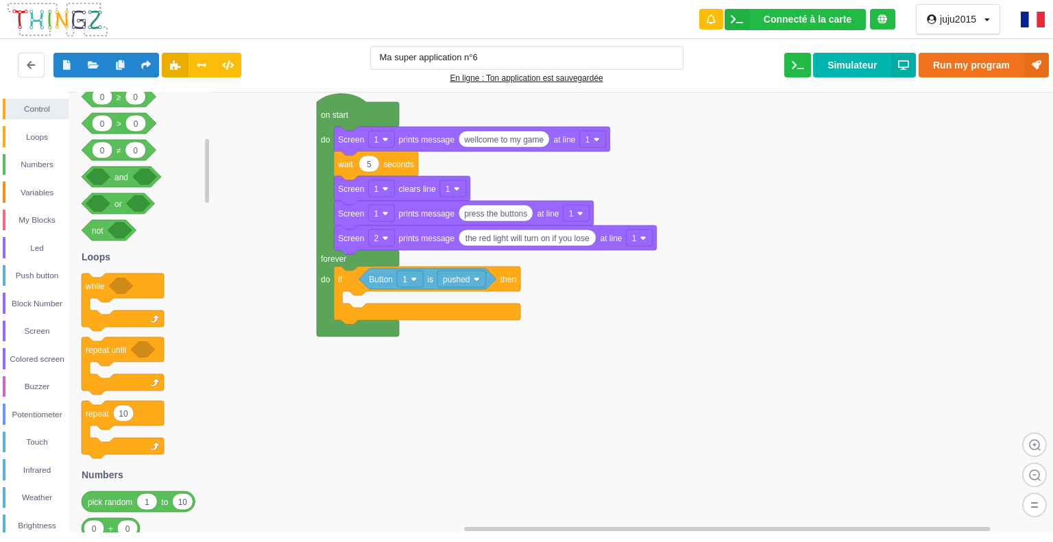
drag, startPoint x: 206, startPoint y: 223, endPoint x: 158, endPoint y: 183, distance: 61.8
click at [180, 176] on div "Control Loops Numbers Variables My Blocks Led Push button Block Number Screen C…" at bounding box center [531, 312] width 1062 height 441
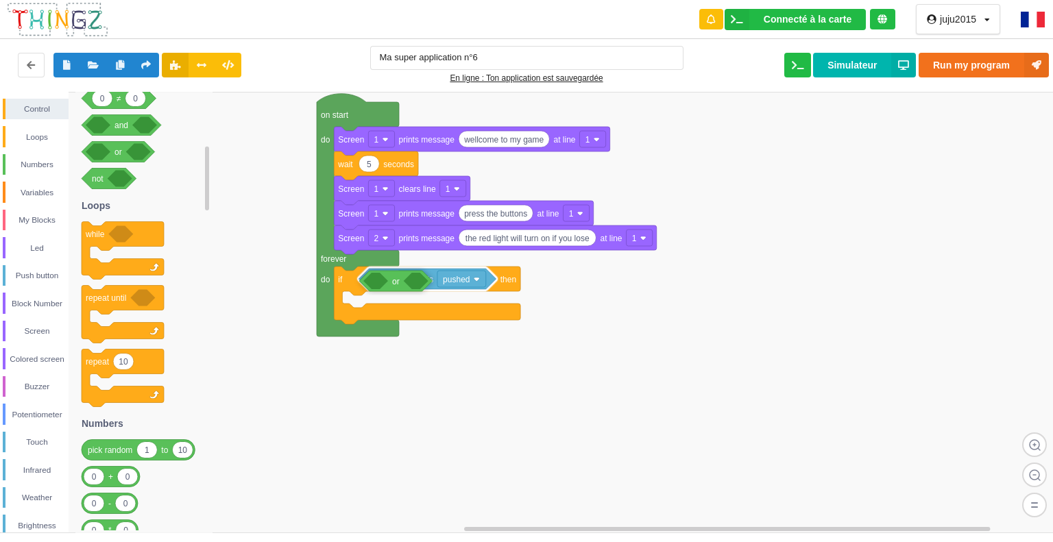
drag, startPoint x: 121, startPoint y: 157, endPoint x: 399, endPoint y: 286, distance: 306.0
click at [399, 286] on div "Control Loops Numbers Variables My Blocks Led Push button Block Number Screen C…" at bounding box center [531, 312] width 1062 height 441
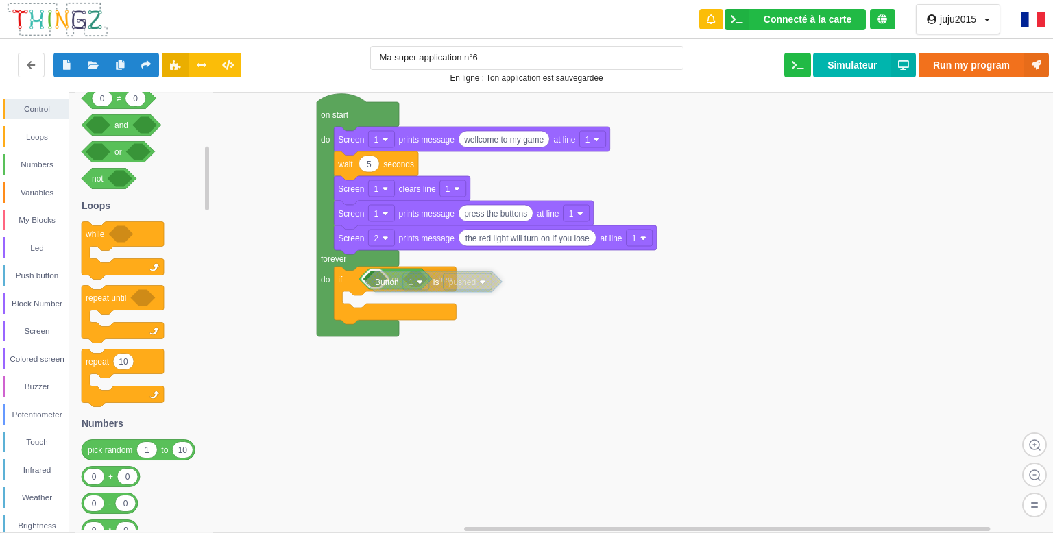
drag, startPoint x: 473, startPoint y: 303, endPoint x: 454, endPoint y: 281, distance: 29.1
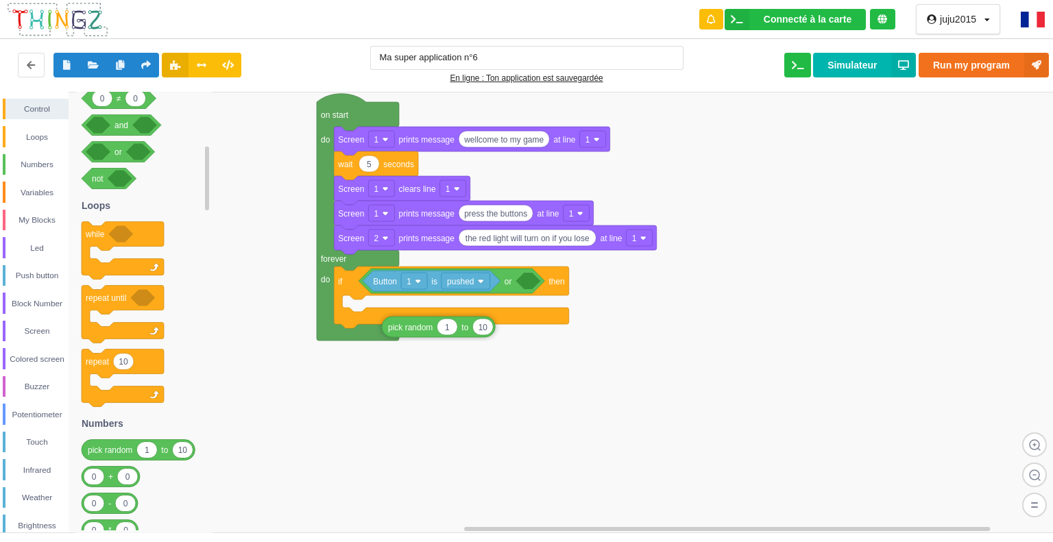
drag, startPoint x: 119, startPoint y: 452, endPoint x: 423, endPoint y: 306, distance: 336.9
click at [423, 306] on div "Control Loops Numbers Variables My Blocks Led Push button Block Number Screen C…" at bounding box center [531, 312] width 1062 height 441
click at [41, 278] on div "Push button" at bounding box center [36, 276] width 63 height 14
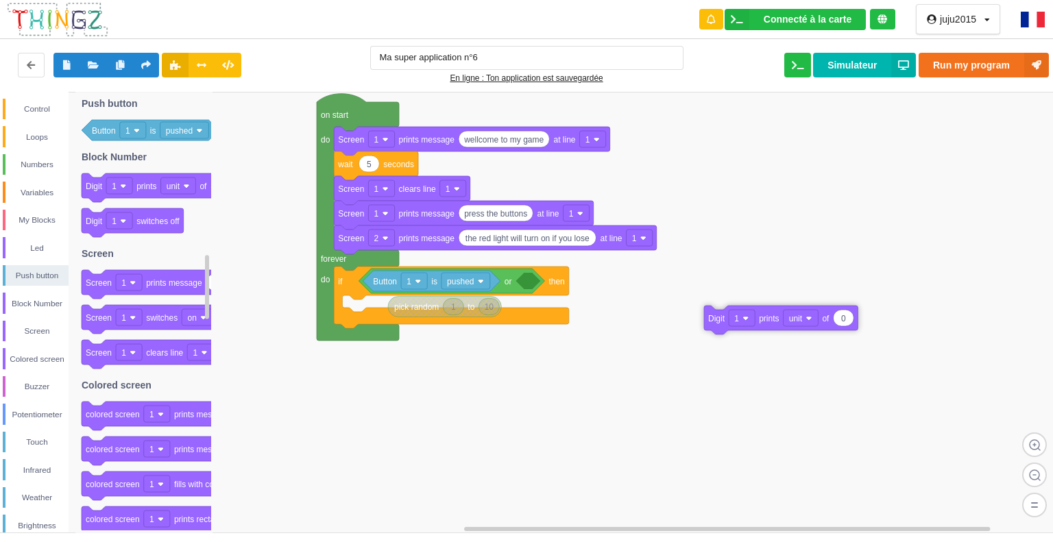
drag, startPoint x: 153, startPoint y: 182, endPoint x: 775, endPoint y: 315, distance: 635.6
click at [775, 315] on div "Control Loops Numbers Variables My Blocks Led Push button Block Number Screen C…" at bounding box center [531, 312] width 1062 height 441
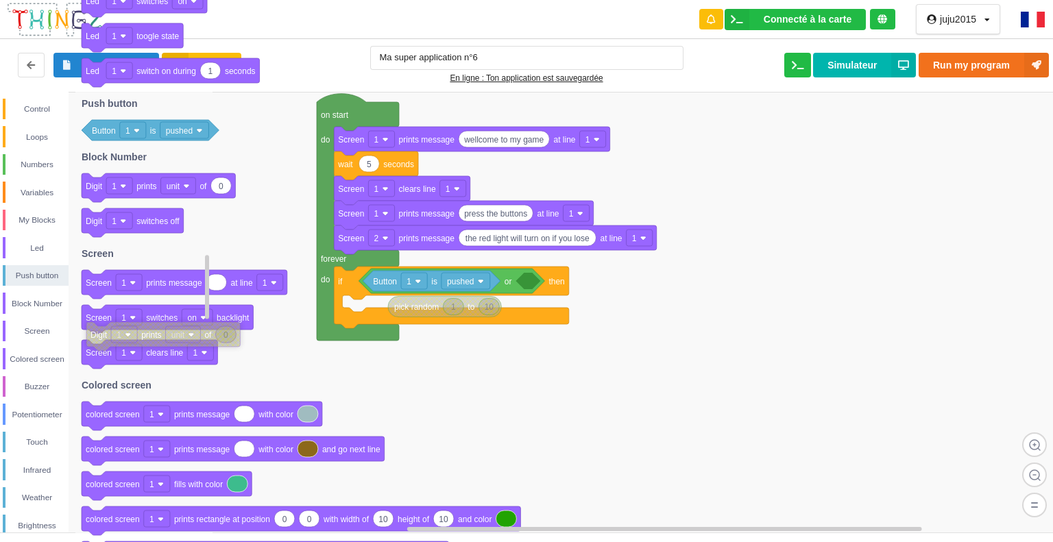
drag, startPoint x: 767, startPoint y: 325, endPoint x: 151, endPoint y: 337, distance: 616.3
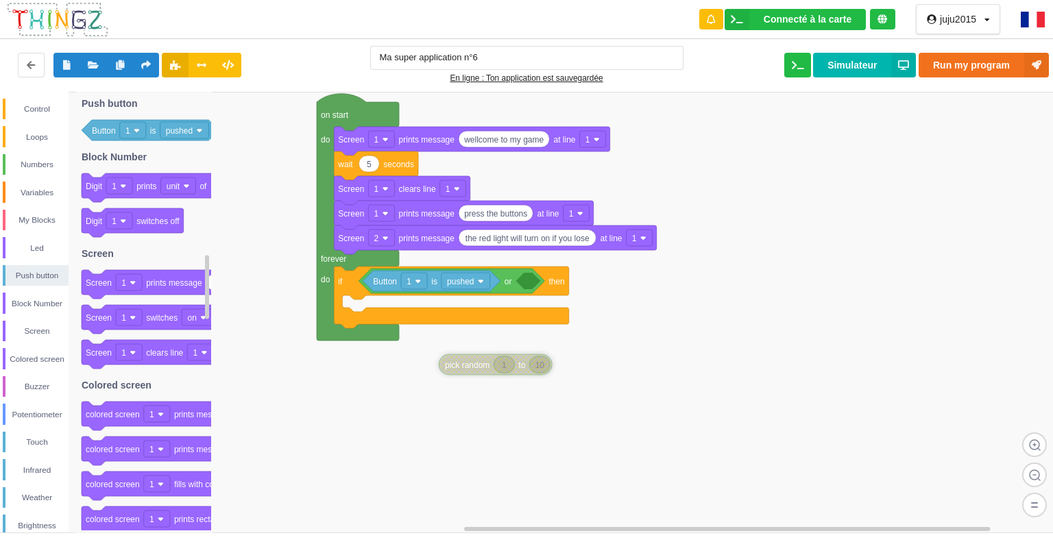
drag, startPoint x: 479, startPoint y: 321, endPoint x: 526, endPoint y: 374, distance: 70.4
type input "6"
click at [543, 363] on input "6" at bounding box center [540, 363] width 20 height 16
type input "3"
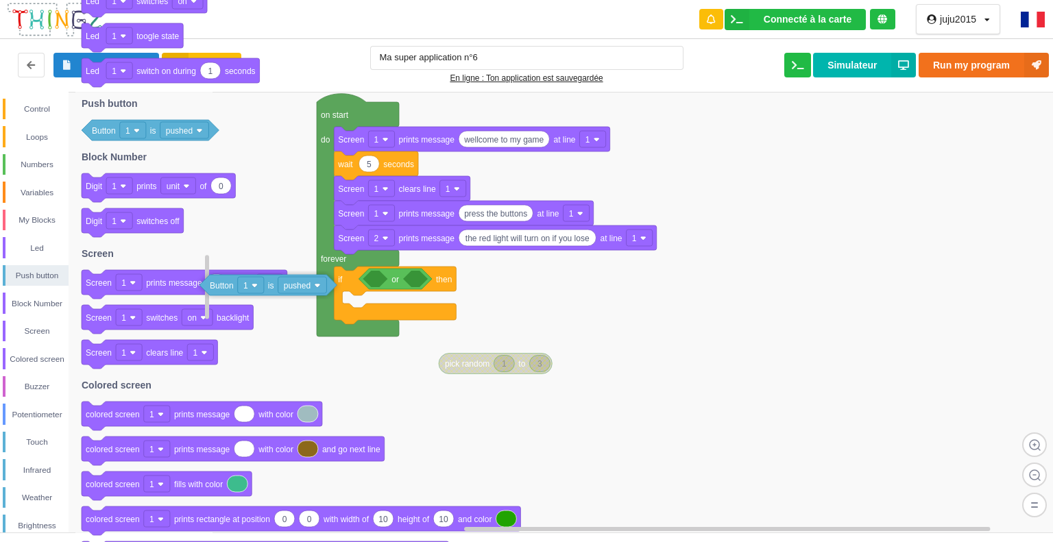
drag, startPoint x: 437, startPoint y: 282, endPoint x: 184, endPoint y: 257, distance: 253.4
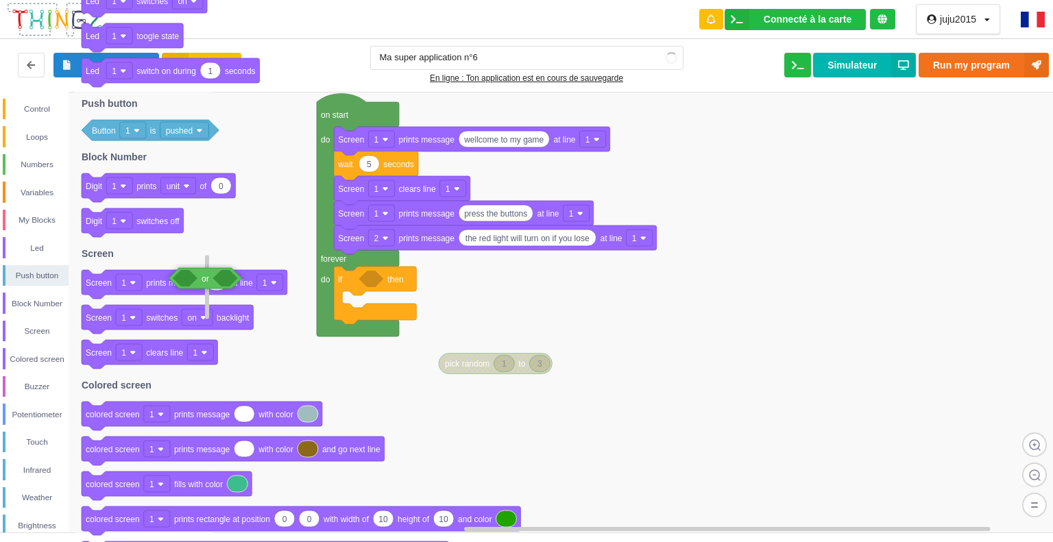
drag, startPoint x: 382, startPoint y: 276, endPoint x: 167, endPoint y: 269, distance: 214.6
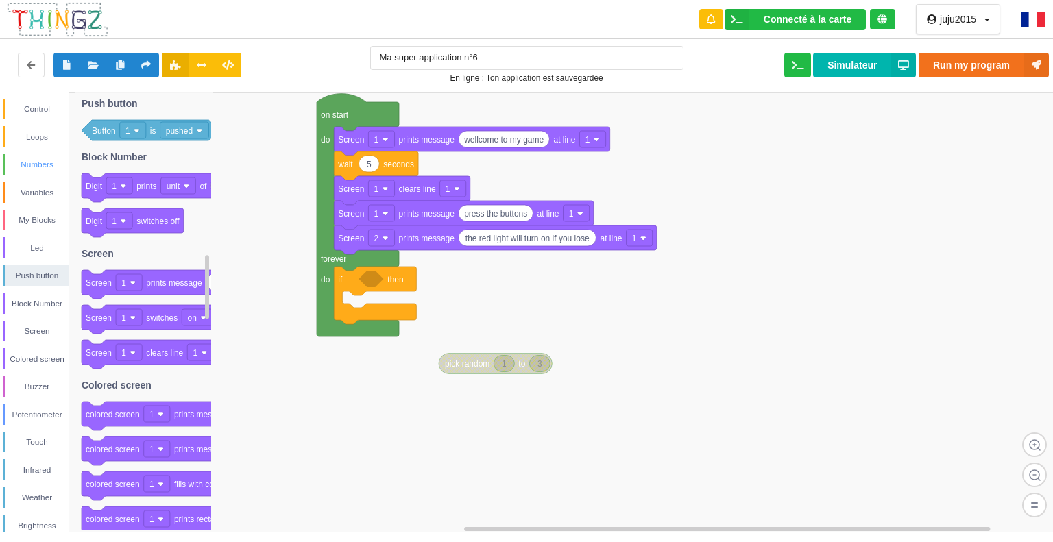
click at [24, 161] on div "Numbers" at bounding box center [36, 165] width 63 height 14
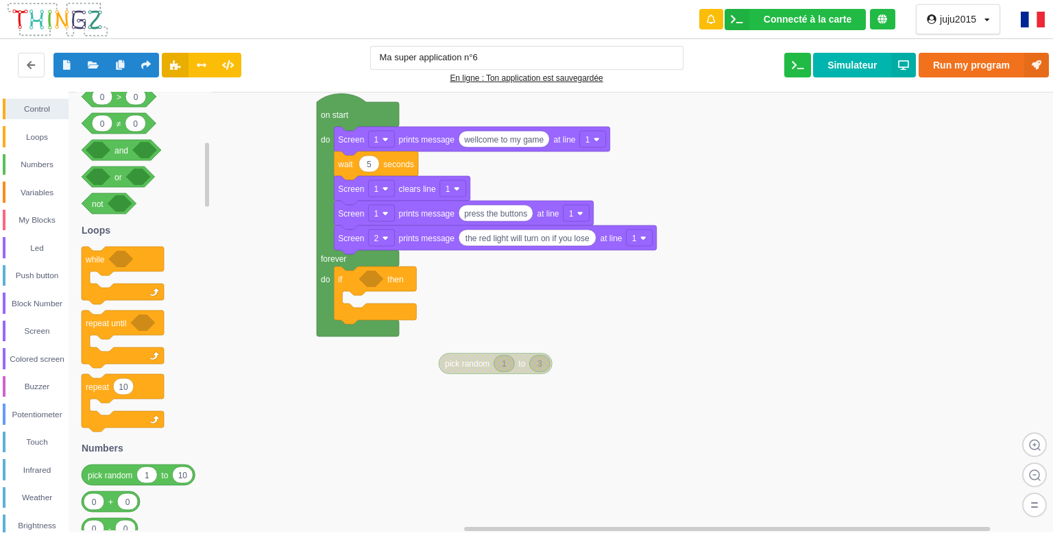
drag, startPoint x: 201, startPoint y: 237, endPoint x: 175, endPoint y: 572, distance: 336.1
click at [175, 541] on html "Connecté à la carte Réglages Ouvrir le moniteur automatiquement Connexion autom…" at bounding box center [526, 271] width 1053 height 542
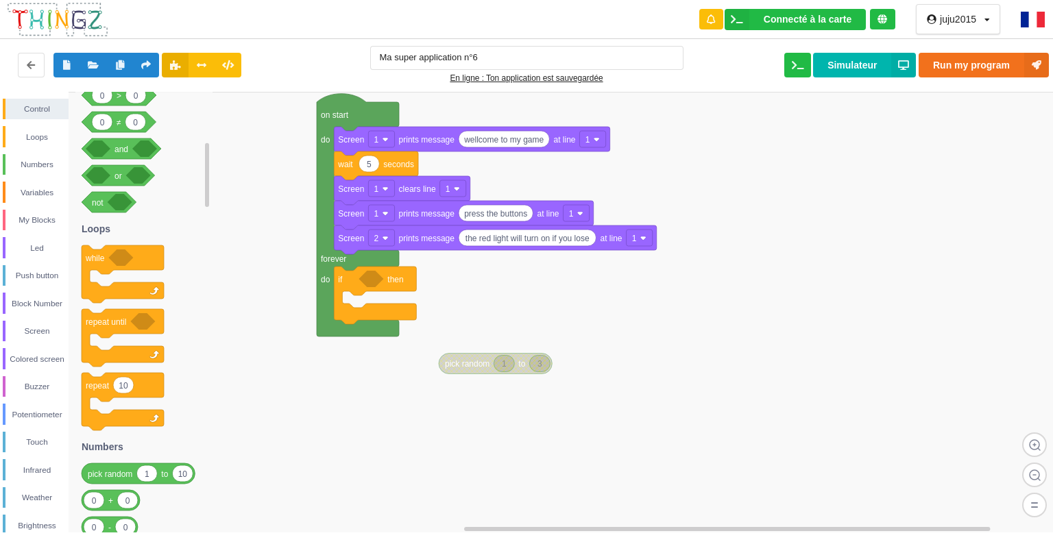
drag, startPoint x: 203, startPoint y: 170, endPoint x: 191, endPoint y: 231, distance: 62.1
click at [191, 231] on div "Control Loops Numbers Variables My Blocks Led Push button Block Number Screen C…" at bounding box center [531, 312] width 1062 height 441
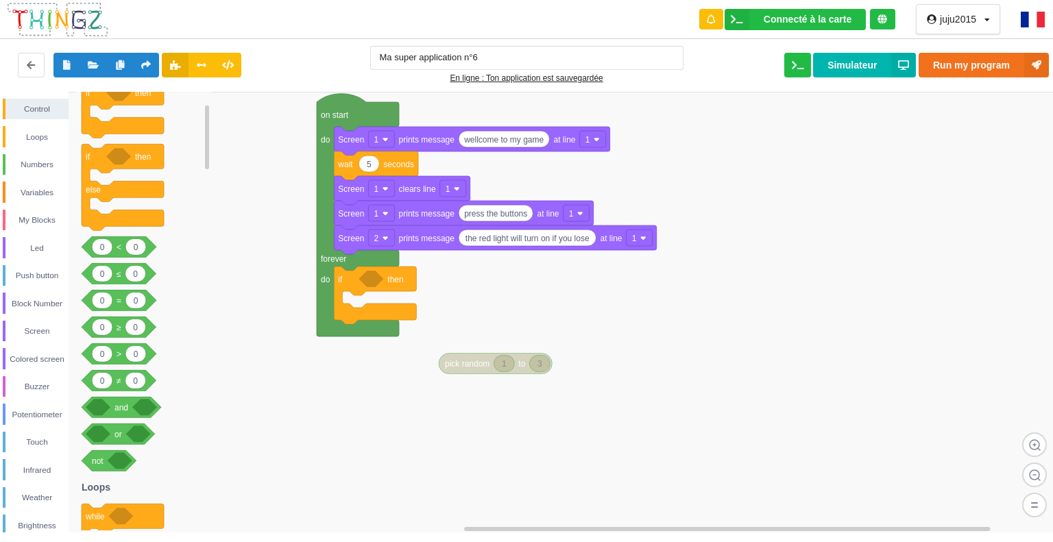
drag, startPoint x: 206, startPoint y: 156, endPoint x: 207, endPoint y: 121, distance: 35.7
click at [207, 121] on rect at bounding box center [207, 138] width 4 height 64
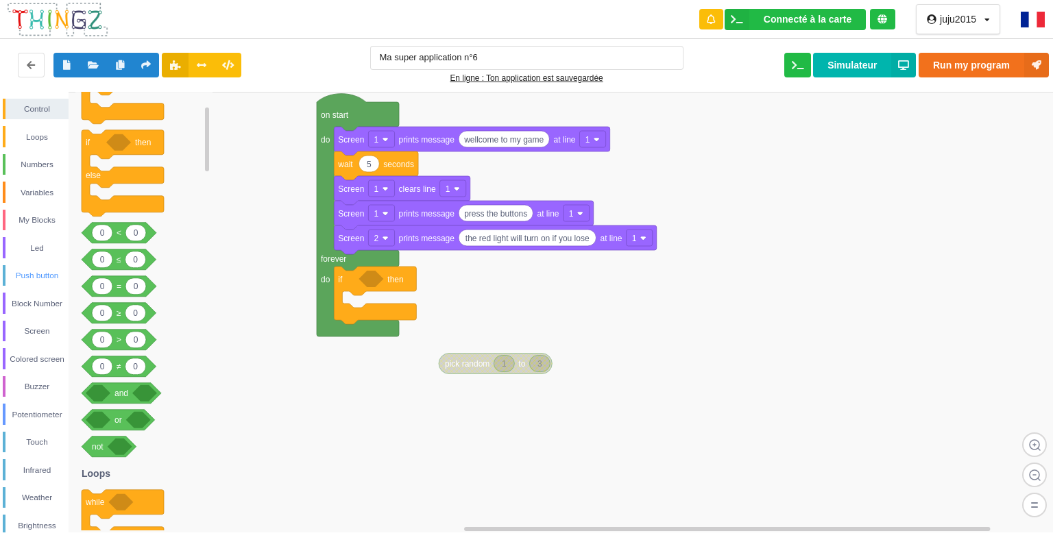
click at [36, 269] on div "Push button" at bounding box center [36, 276] width 63 height 14
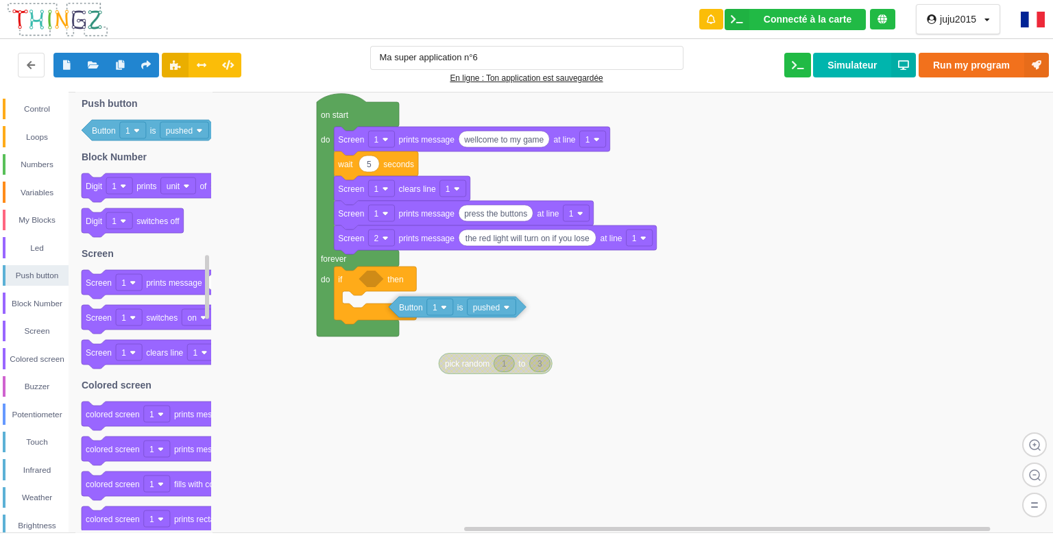
drag, startPoint x: 154, startPoint y: 128, endPoint x: 461, endPoint y: 305, distance: 354.3
click at [461, 304] on div "Control Loops Numbers Variables My Blocks Led Push button Block Number Screen C…" at bounding box center [531, 312] width 1062 height 441
drag, startPoint x: 457, startPoint y: 311, endPoint x: 475, endPoint y: 312, distance: 17.8
drag, startPoint x: 478, startPoint y: 310, endPoint x: 426, endPoint y: 282, distance: 59.2
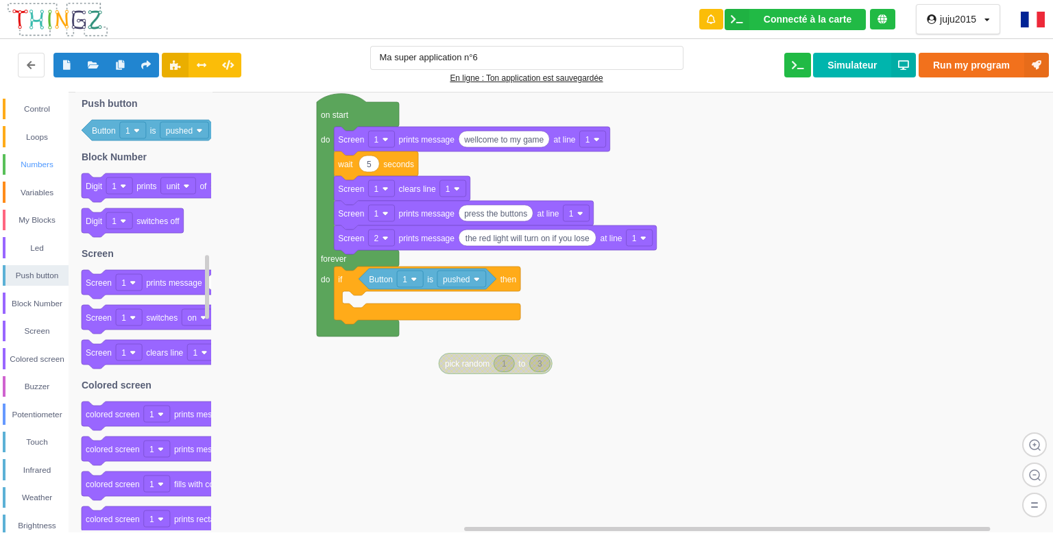
click at [36, 161] on div "Numbers" at bounding box center [36, 165] width 63 height 14
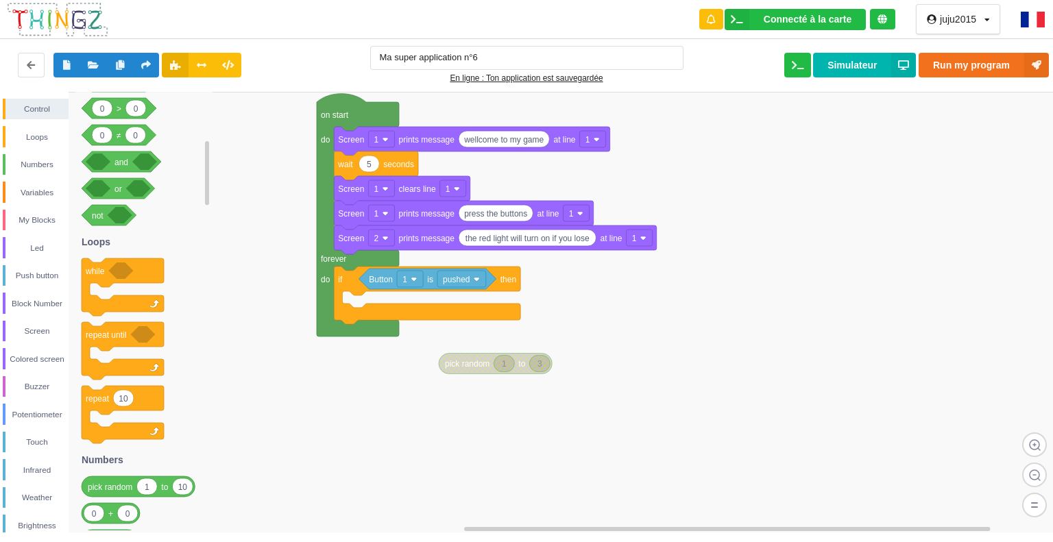
drag, startPoint x: 203, startPoint y: 223, endPoint x: 340, endPoint y: 574, distance: 376.1
click at [340, 541] on html "Connecté à la carte Réglages Ouvrir le moniteur automatiquement Connexion autom…" at bounding box center [526, 271] width 1053 height 542
drag, startPoint x: 489, startPoint y: 362, endPoint x: 469, endPoint y: 335, distance: 33.3
drag, startPoint x: 480, startPoint y: 341, endPoint x: 8, endPoint y: 378, distance: 473.0
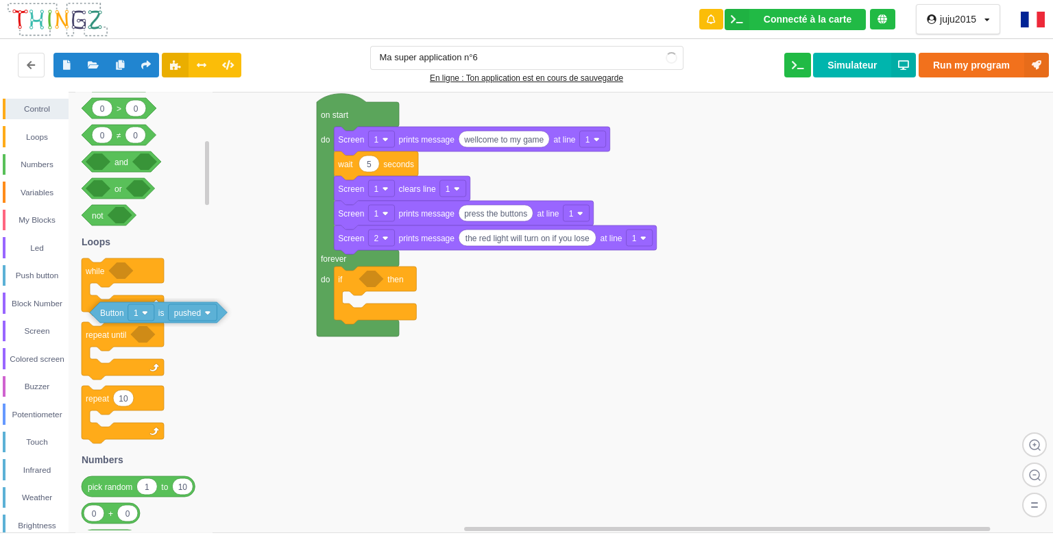
drag, startPoint x: 404, startPoint y: 275, endPoint x: 4, endPoint y: 319, distance: 402.8
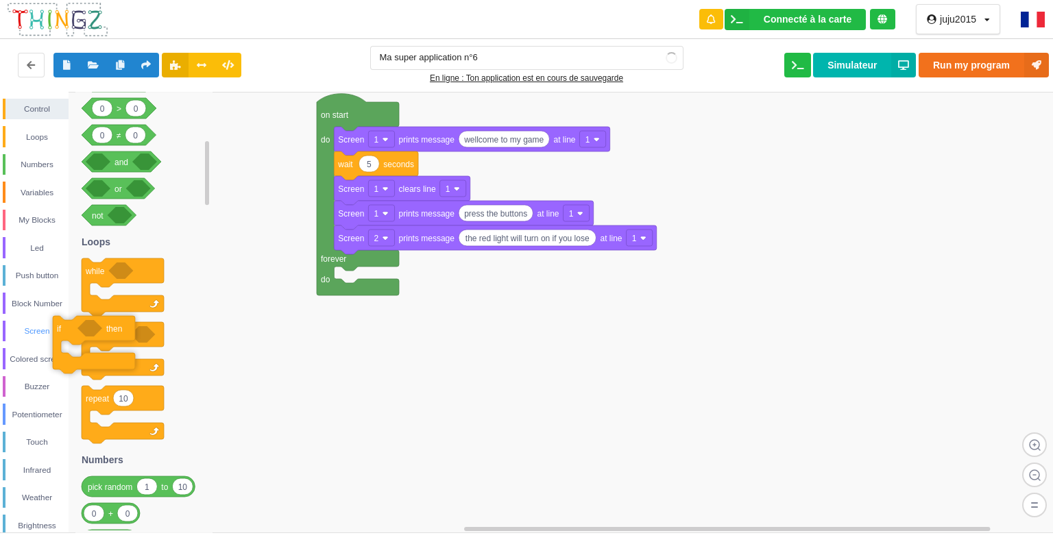
drag, startPoint x: 350, startPoint y: 284, endPoint x: 23, endPoint y: 332, distance: 331.1
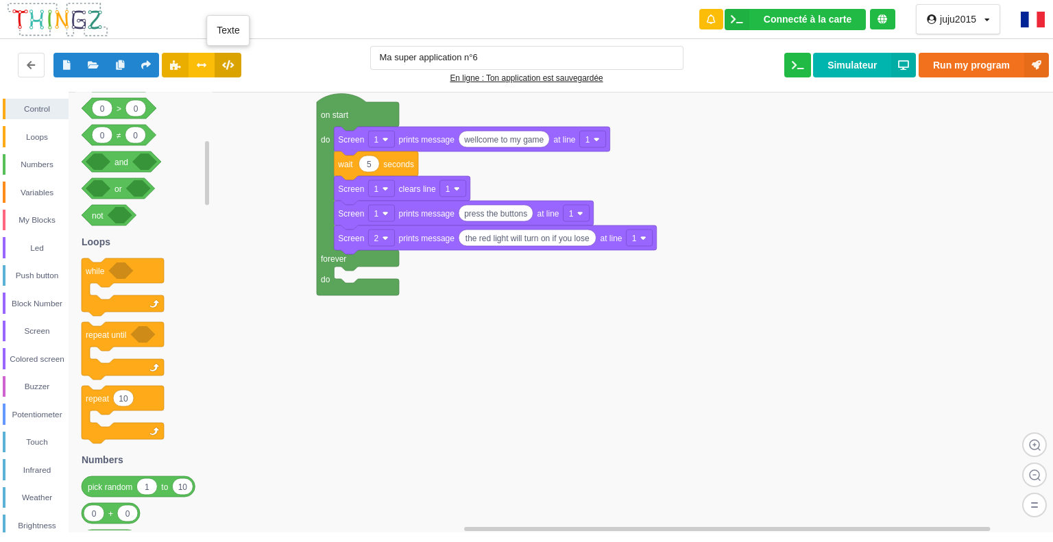
click at [223, 62] on icon at bounding box center [228, 64] width 12 height 8
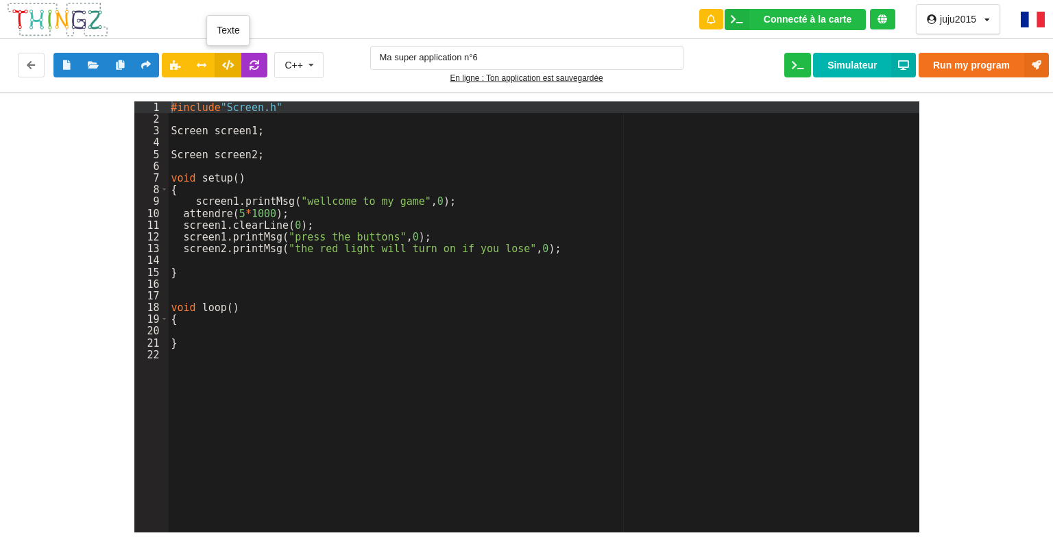
click at [235, 63] on button at bounding box center [228, 65] width 27 height 25
click at [259, 64] on button at bounding box center [254, 65] width 27 height 25
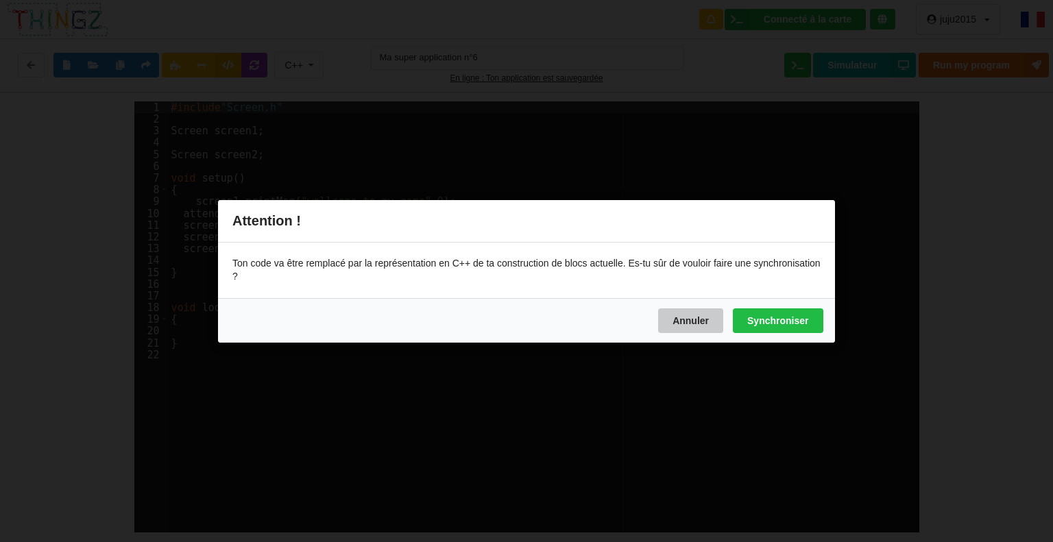
click at [696, 317] on button "Annuler" at bounding box center [690, 320] width 65 height 25
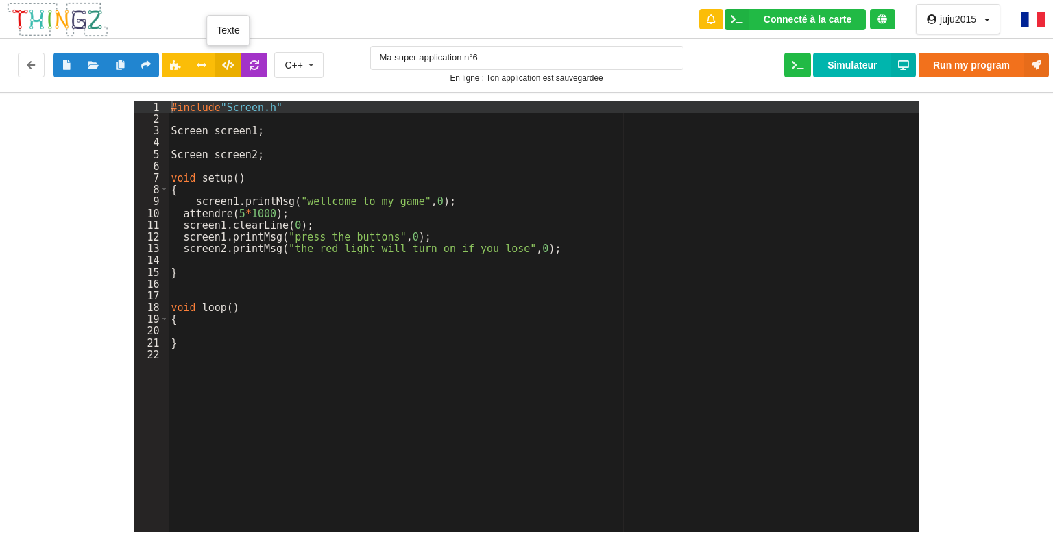
click at [219, 67] on button at bounding box center [228, 65] width 27 height 25
click at [86, 60] on button at bounding box center [93, 65] width 27 height 25
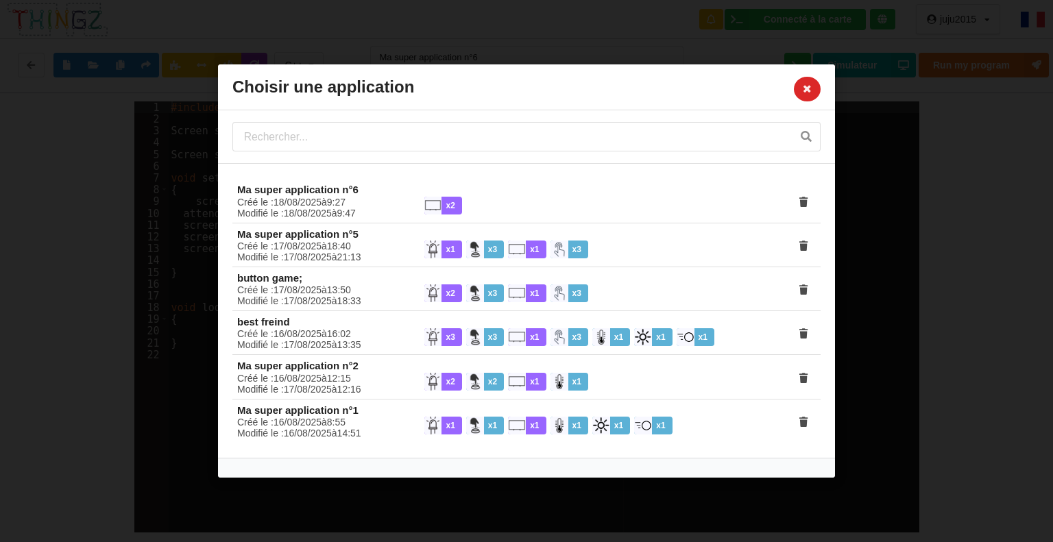
click at [408, 197] on div "Créé le : [DATE] à 9 : 27 Modifié le : [DATE] à 9 : 47" at bounding box center [321, 208] width 187 height 22
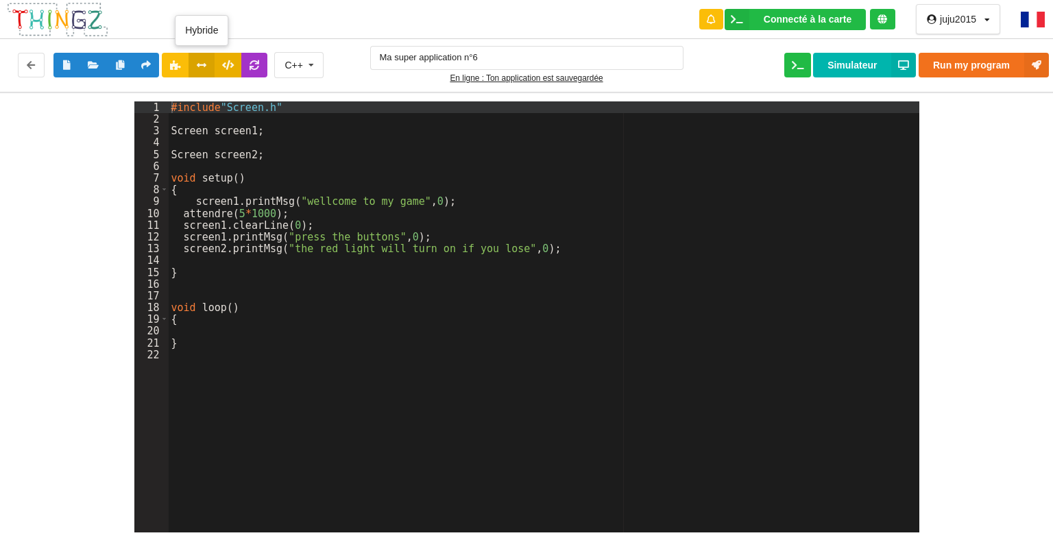
click at [199, 64] on icon at bounding box center [202, 64] width 12 height 8
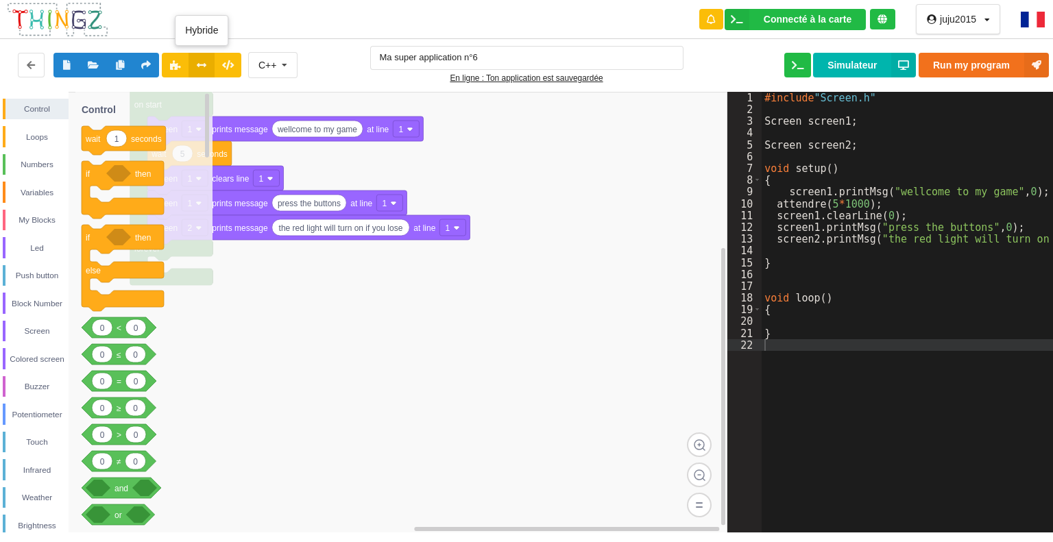
drag, startPoint x: 201, startPoint y: 58, endPoint x: 193, endPoint y: 56, distance: 8.7
click at [193, 56] on button at bounding box center [201, 65] width 27 height 25
click at [265, 48] on div "C++ C++ Python Ma super application n°6 En ligne : Ton application est sauvegar…" at bounding box center [527, 65] width 1064 height 58
click at [173, 61] on icon at bounding box center [175, 64] width 12 height 8
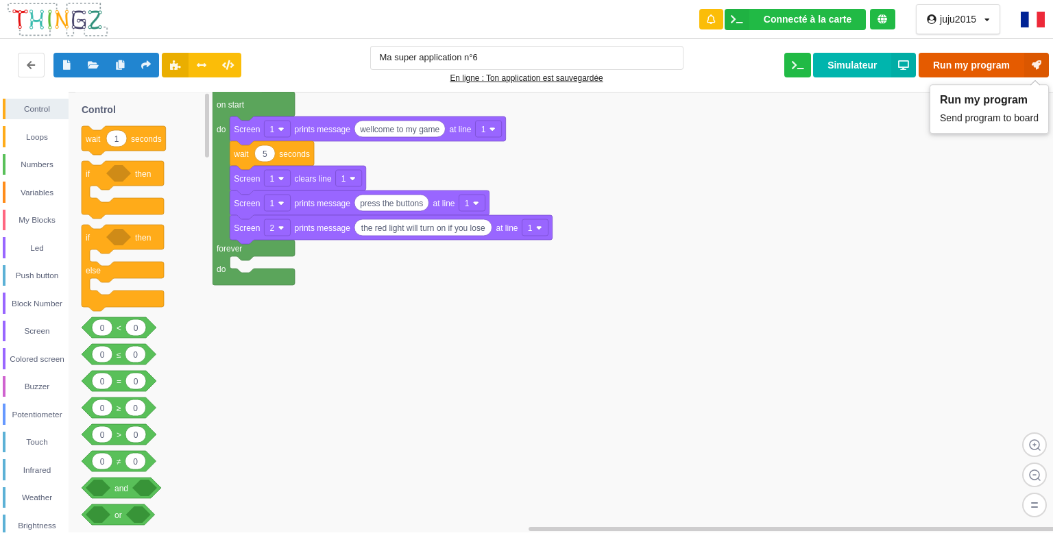
click at [955, 62] on button "Run my program" at bounding box center [983, 65] width 130 height 25
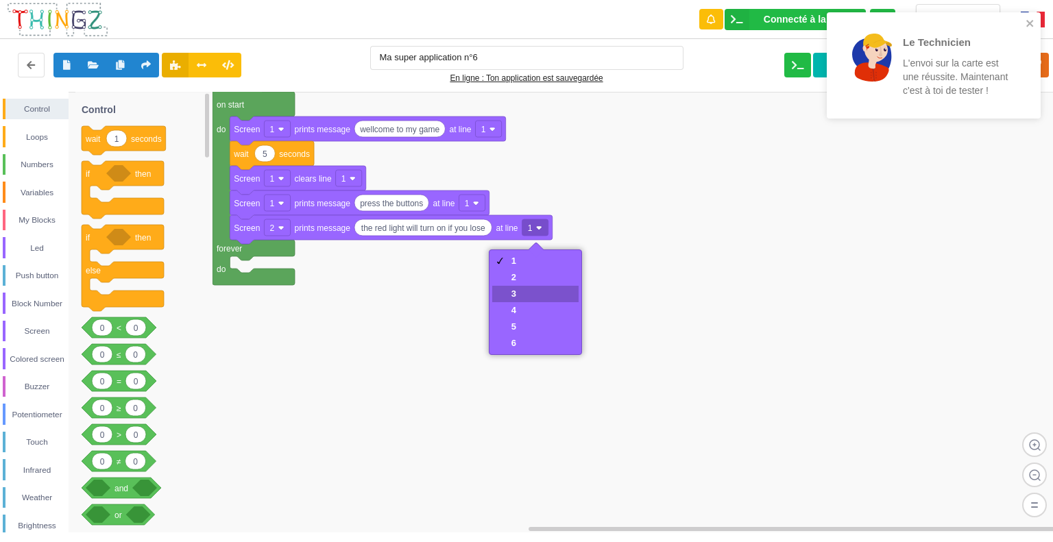
click at [513, 293] on div "3" at bounding box center [513, 294] width 5 height 10
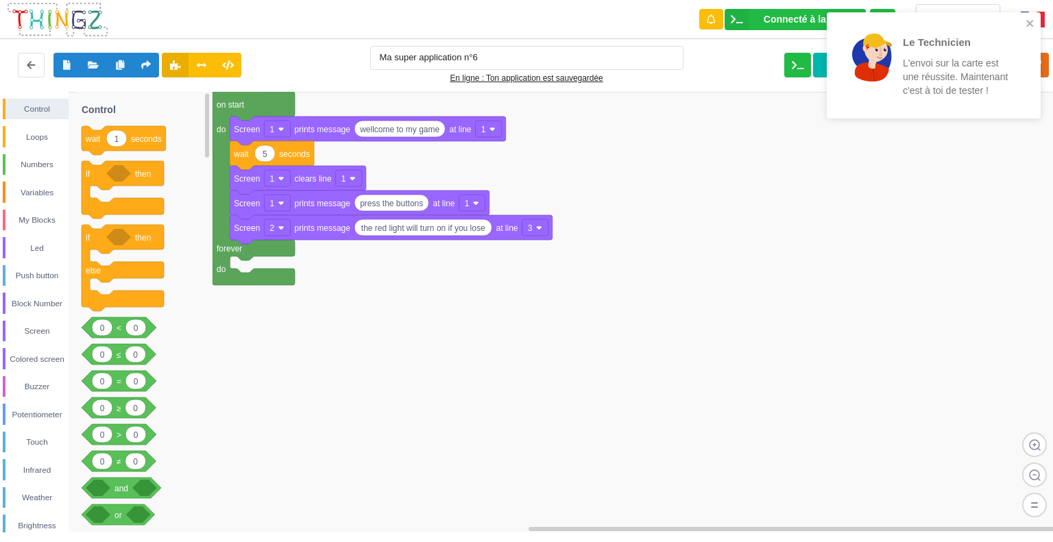
click at [1042, 61] on div "Le Technicien L'envoi sur la carte est une réussite. Maintenant c'est à toi de …" at bounding box center [933, 70] width 219 height 121
click at [1043, 60] on div "Le Technicien L'envoi sur la carte est une réussite. Maintenant c'est à toi de …" at bounding box center [933, 70] width 219 height 121
click at [1048, 61] on icon at bounding box center [1036, 65] width 25 height 25
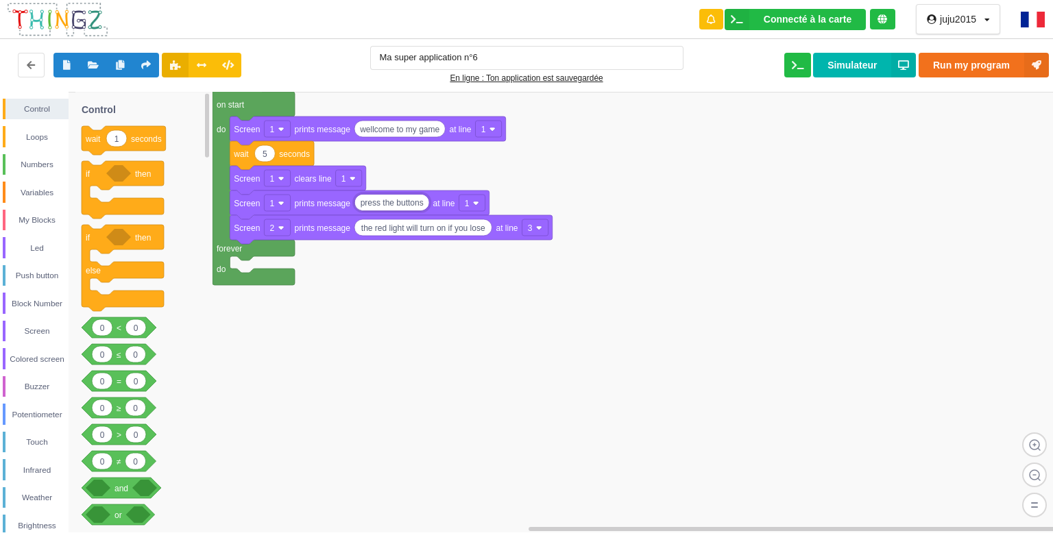
click at [430, 258] on rect at bounding box center [531, 312] width 1062 height 441
click at [396, 272] on rect at bounding box center [531, 312] width 1062 height 441
type input "press the buttons"
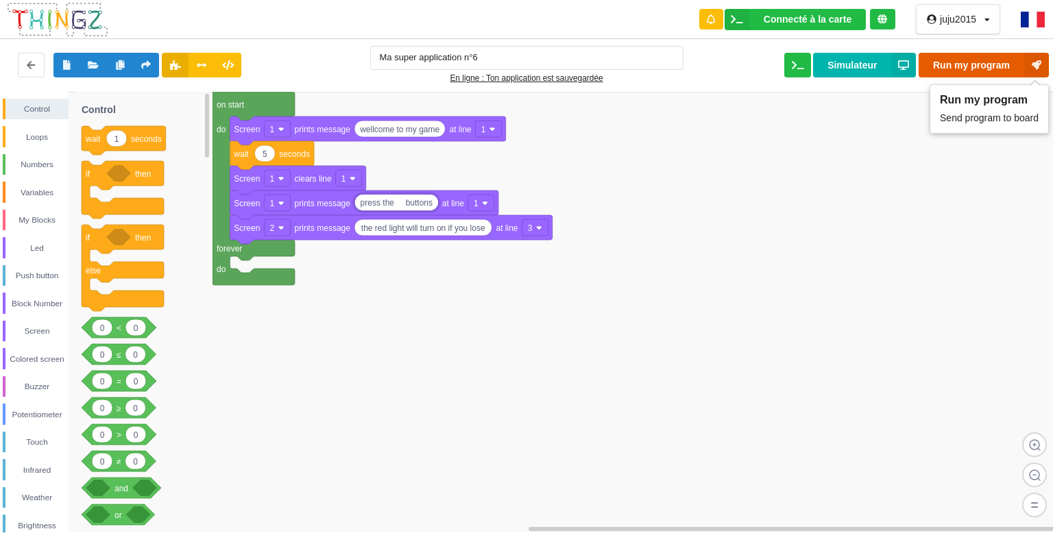
click at [1016, 61] on button "Run my program" at bounding box center [983, 65] width 130 height 25
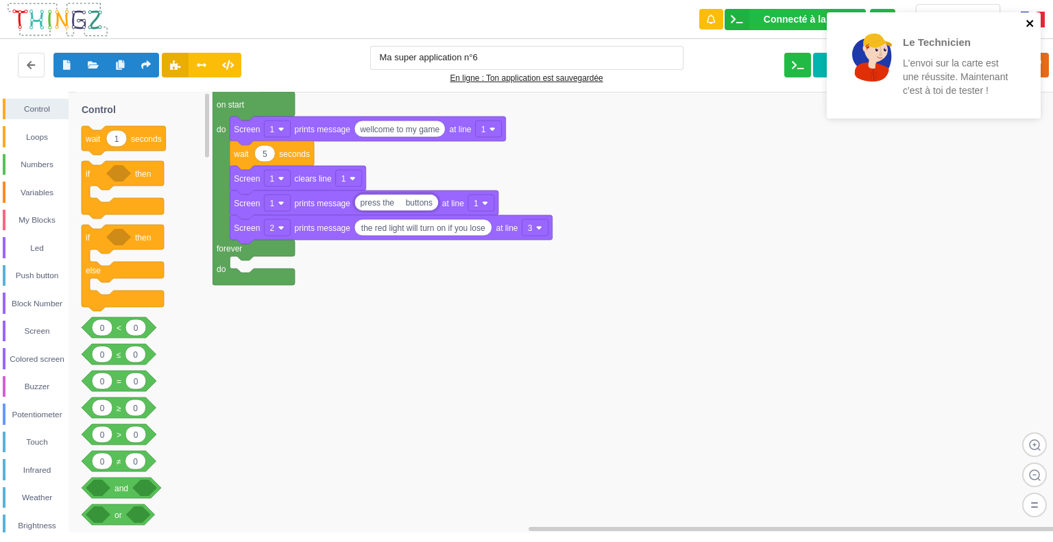
click at [1029, 24] on icon "close" at bounding box center [1029, 23] width 7 height 7
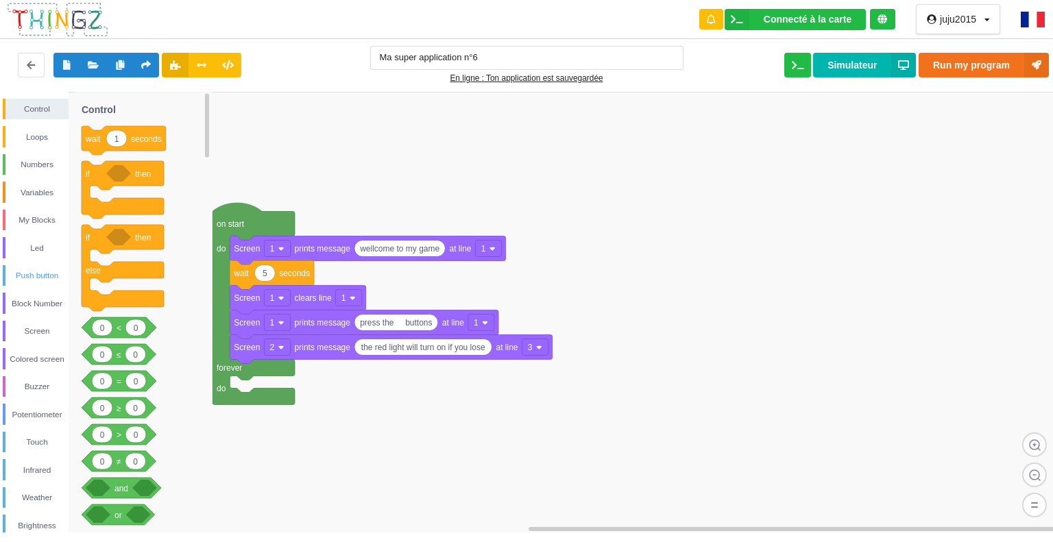
click at [32, 276] on div "Push button" at bounding box center [36, 276] width 63 height 14
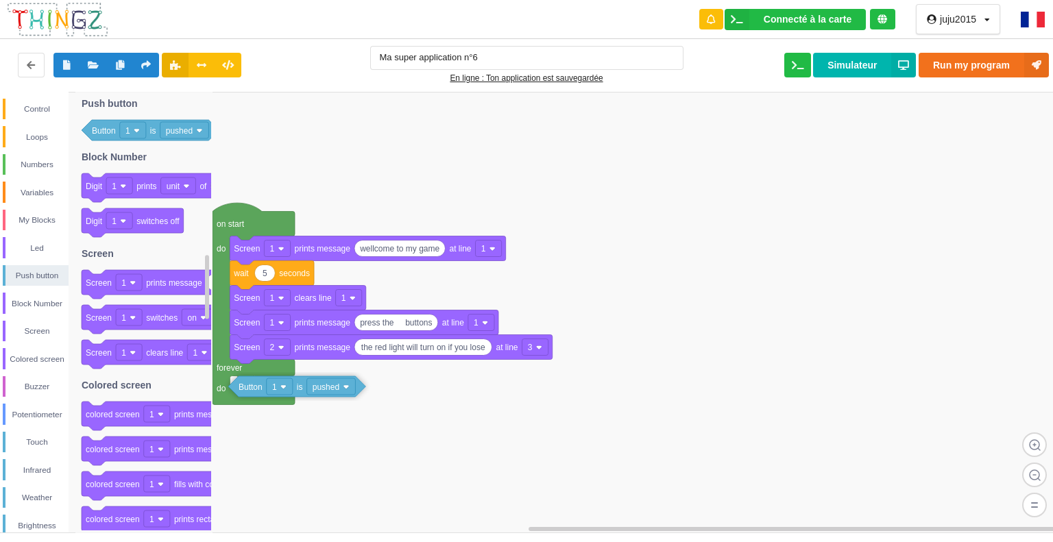
drag, startPoint x: 97, startPoint y: 134, endPoint x: 244, endPoint y: 389, distance: 294.7
click at [244, 389] on div "Control Loops Numbers Variables My Blocks Led Push button Block Number Screen C…" at bounding box center [531, 312] width 1062 height 441
click at [36, 106] on div "Control" at bounding box center [36, 109] width 63 height 14
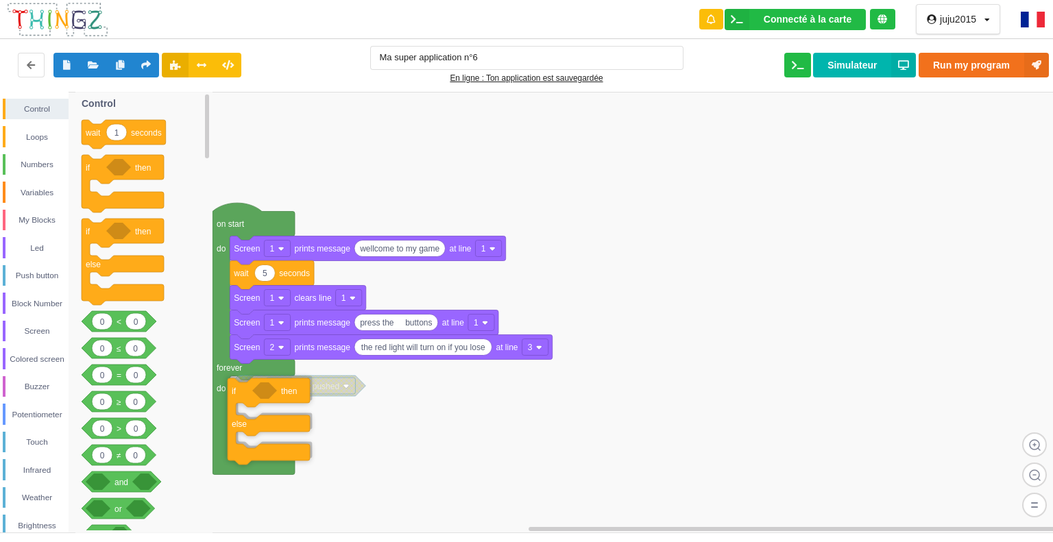
drag, startPoint x: 91, startPoint y: 235, endPoint x: 237, endPoint y: 395, distance: 216.4
click at [237, 395] on div "Control Loops Numbers Variables My Blocks Led Push button Block Number Screen C…" at bounding box center [531, 312] width 1062 height 441
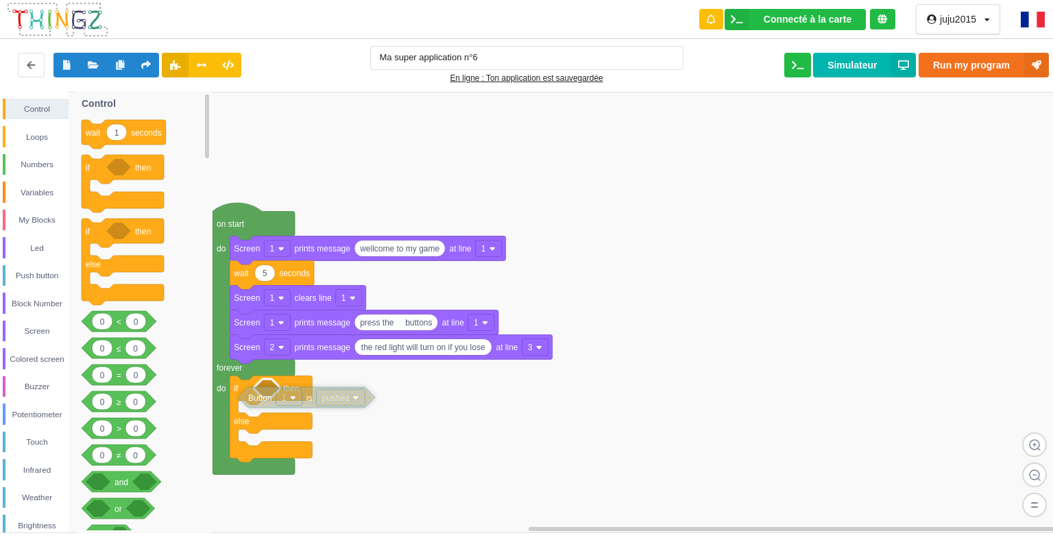
drag, startPoint x: 326, startPoint y: 382, endPoint x: 336, endPoint y: 394, distance: 15.1
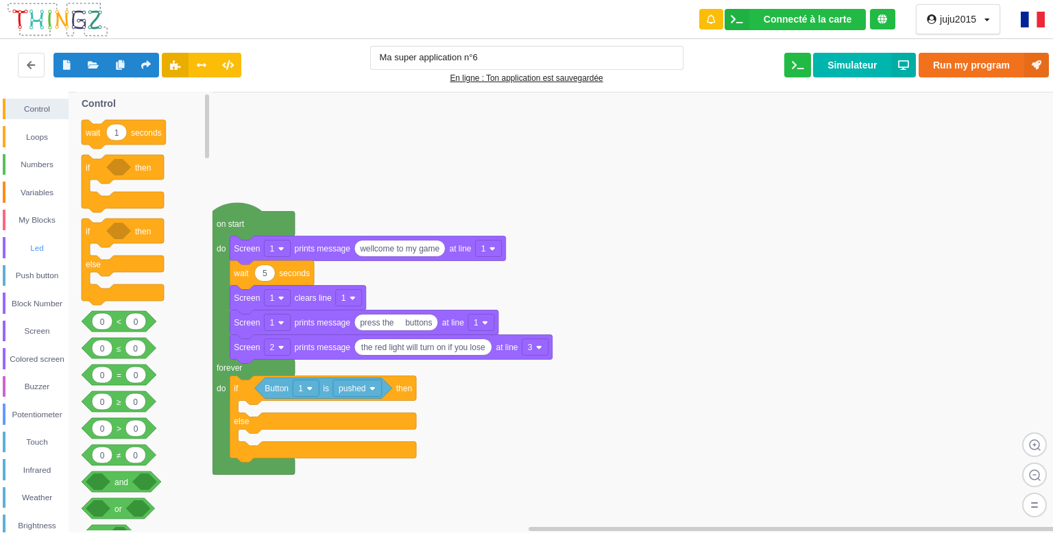
click at [42, 248] on div "Led" at bounding box center [36, 248] width 63 height 14
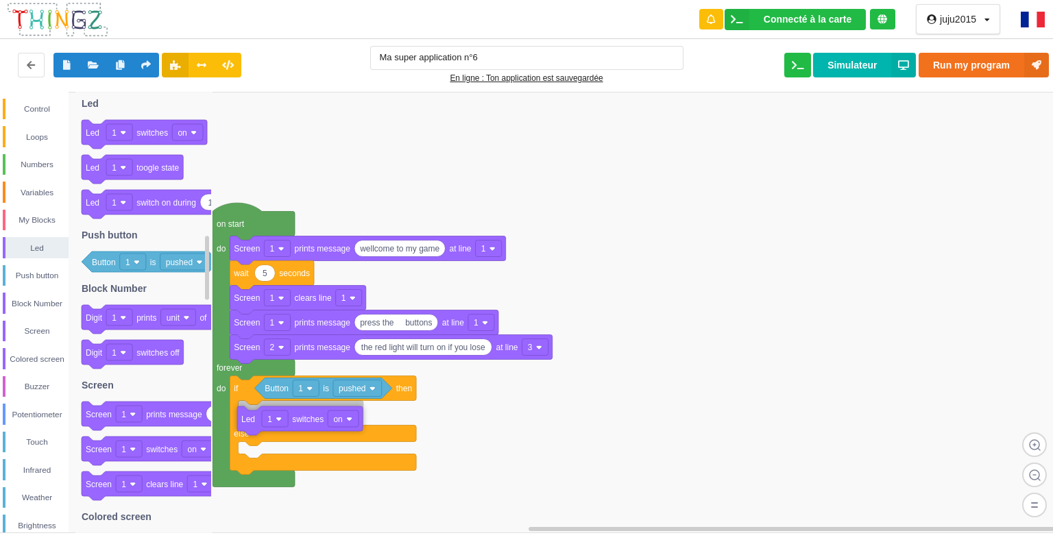
drag, startPoint x: 101, startPoint y: 135, endPoint x: 257, endPoint y: 422, distance: 326.0
click at [257, 422] on div "Control Loops Numbers Variables My Blocks Led Push button Block Number Screen C…" at bounding box center [531, 312] width 1062 height 441
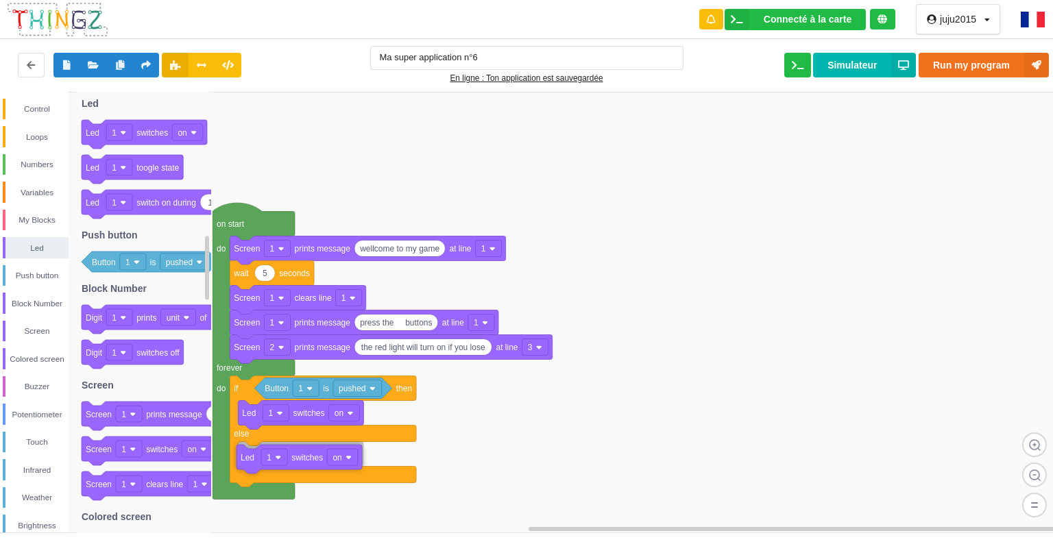
drag, startPoint x: 94, startPoint y: 135, endPoint x: 249, endPoint y: 460, distance: 359.9
click at [249, 460] on div "Control Loops Numbers Variables My Blocks Led Push button Block Number Screen C…" at bounding box center [531, 312] width 1062 height 441
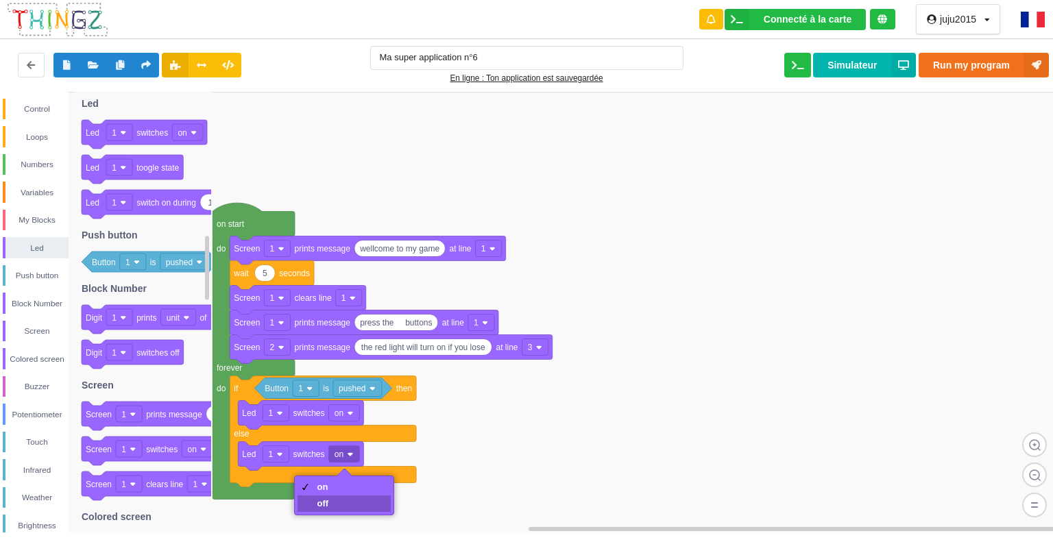
click at [334, 506] on div "off" at bounding box center [343, 504] width 93 height 16
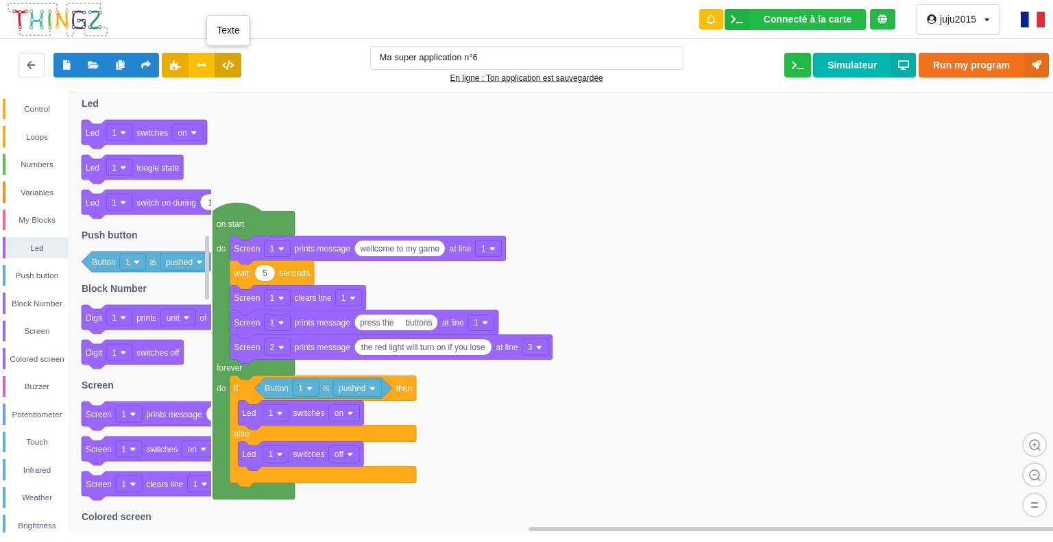
click at [231, 60] on icon at bounding box center [228, 64] width 12 height 8
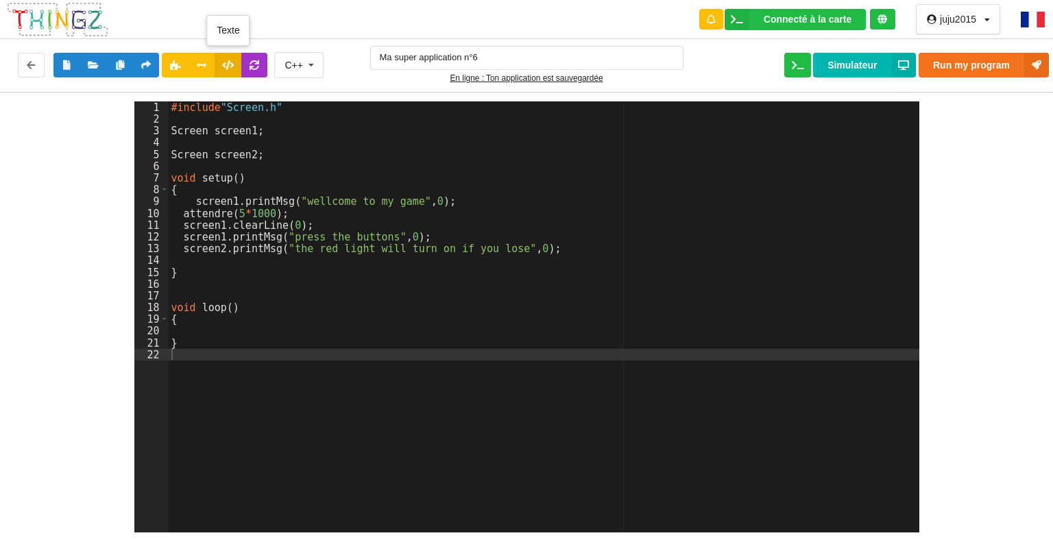
click at [225, 66] on icon at bounding box center [228, 64] width 12 height 8
click at [175, 66] on icon at bounding box center [175, 64] width 12 height 8
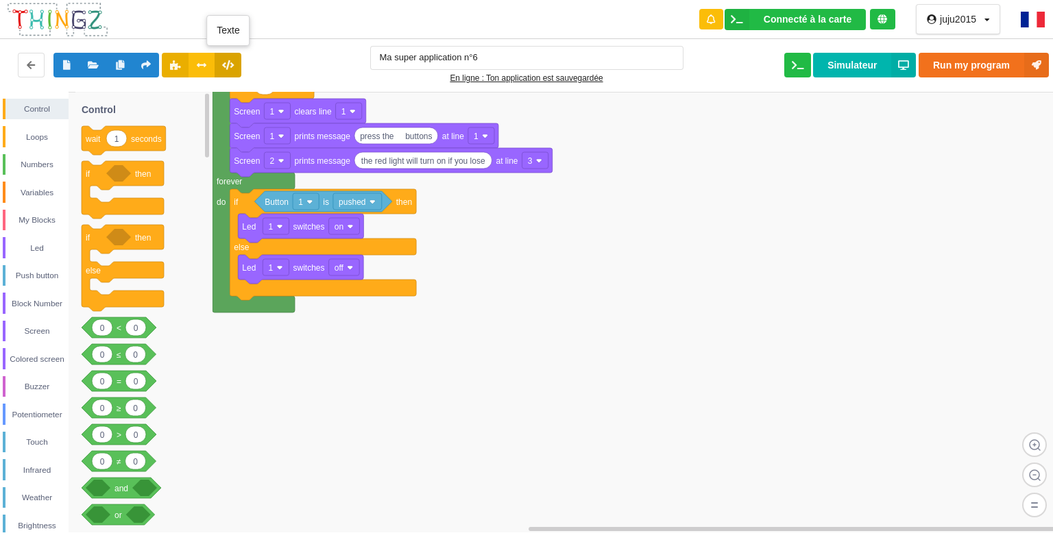
click at [231, 65] on icon at bounding box center [228, 64] width 12 height 8
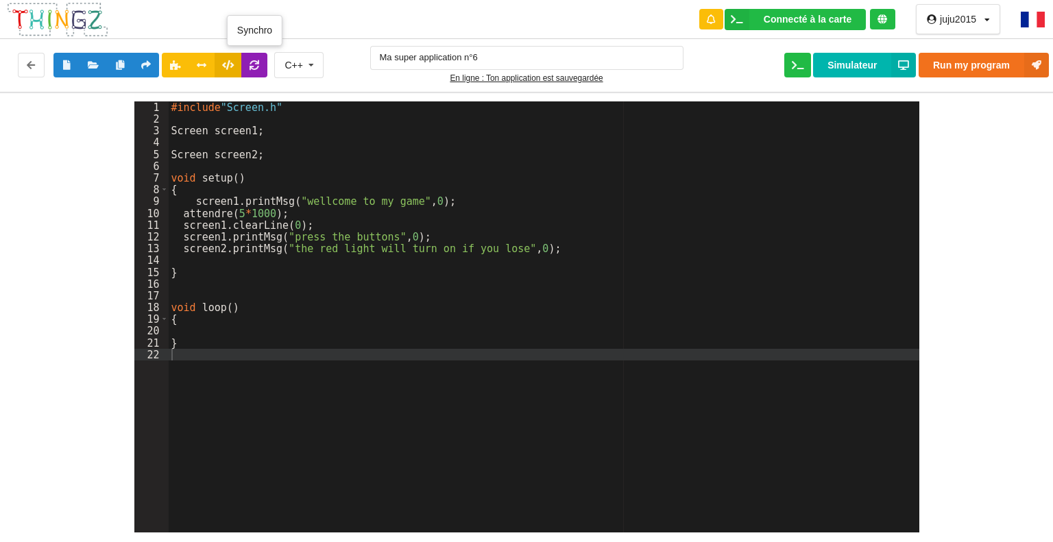
click at [258, 68] on icon at bounding box center [255, 64] width 12 height 8
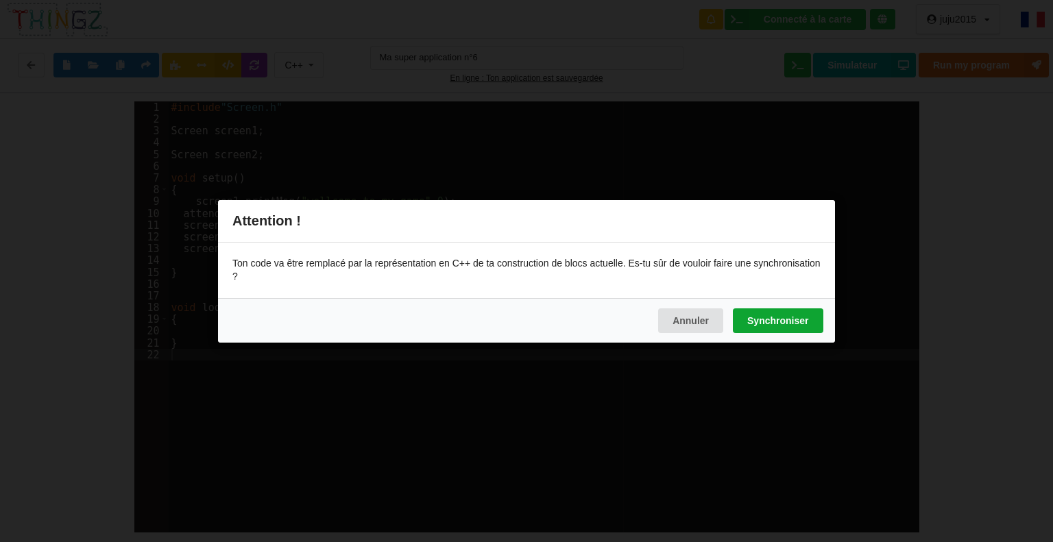
click at [766, 320] on button "Synchroniser" at bounding box center [778, 320] width 90 height 25
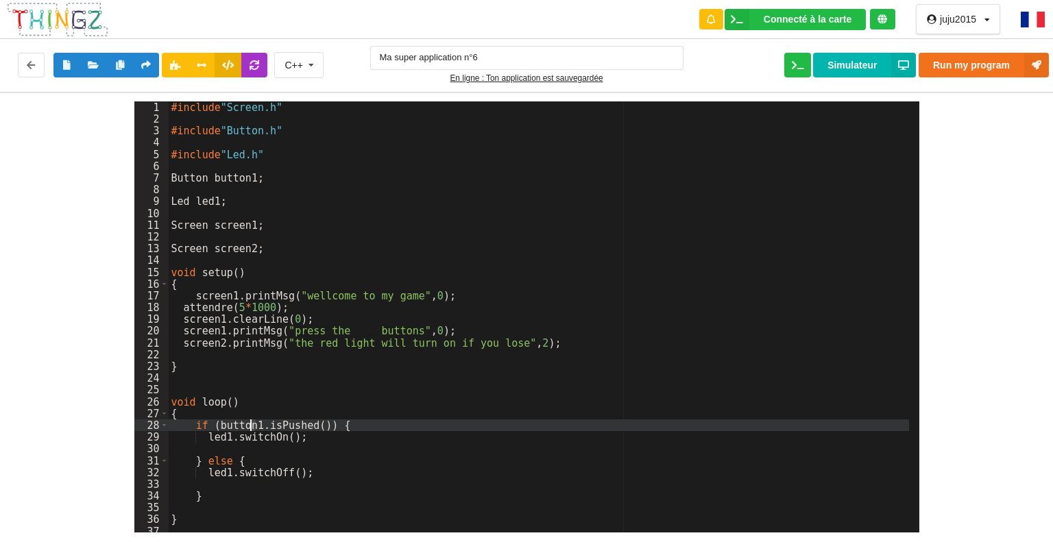
click at [252, 424] on div "#include "Screen.h" #include "Button.h" #include "Led.h" Button button1 ; Led l…" at bounding box center [539, 328] width 740 height 455
click at [229, 67] on icon at bounding box center [228, 64] width 12 height 8
click at [175, 62] on icon at bounding box center [175, 64] width 12 height 8
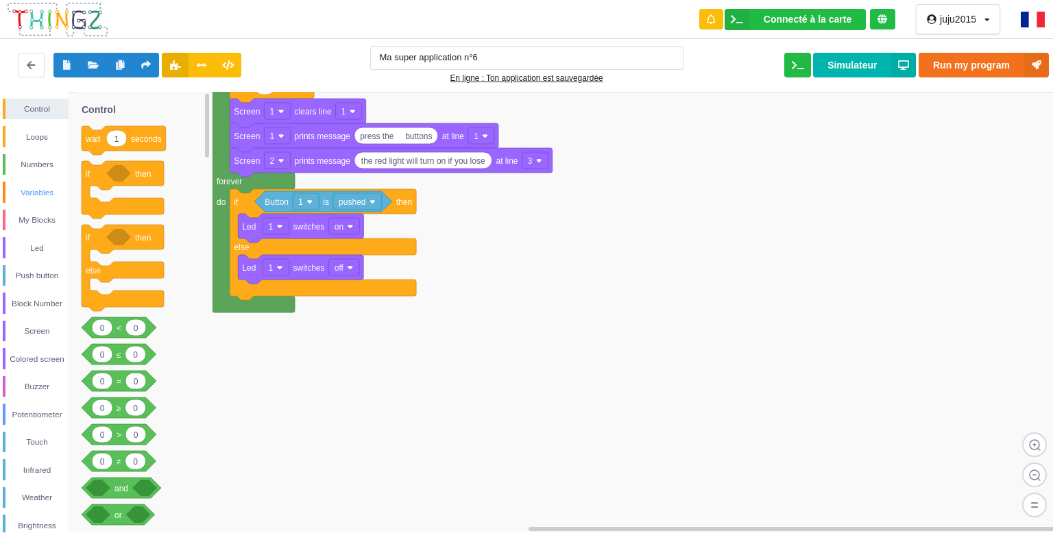
click at [51, 194] on div "Variables" at bounding box center [36, 193] width 63 height 14
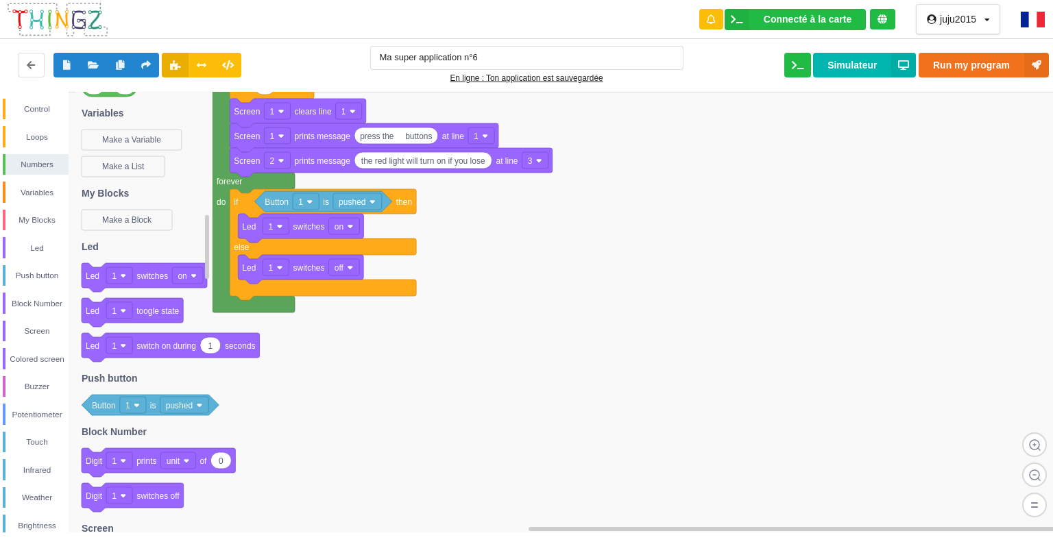
drag, startPoint x: 122, startPoint y: 127, endPoint x: 133, endPoint y: 128, distance: 11.1
click at [133, 128] on icon "1 wait seconds if then if then else 0 0 < 0 0 ≤ 0 0 = 0 0 ≥ 0 0 > 0 0 ≠ and or …" at bounding box center [143, 312] width 137 height 441
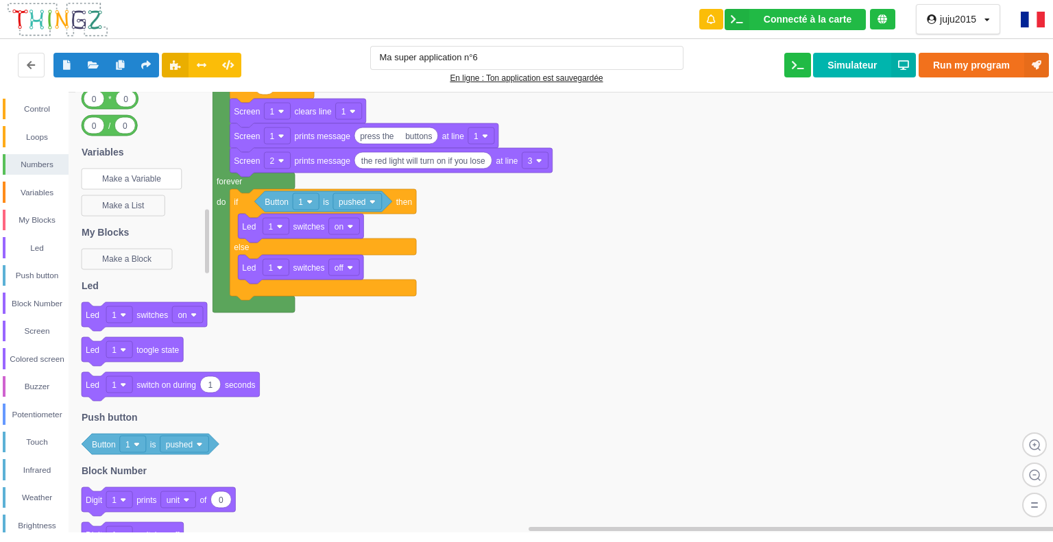
drag, startPoint x: 123, startPoint y: 138, endPoint x: 160, endPoint y: 169, distance: 48.2
click at [160, 169] on g "Make a Variable" at bounding box center [132, 179] width 101 height 21
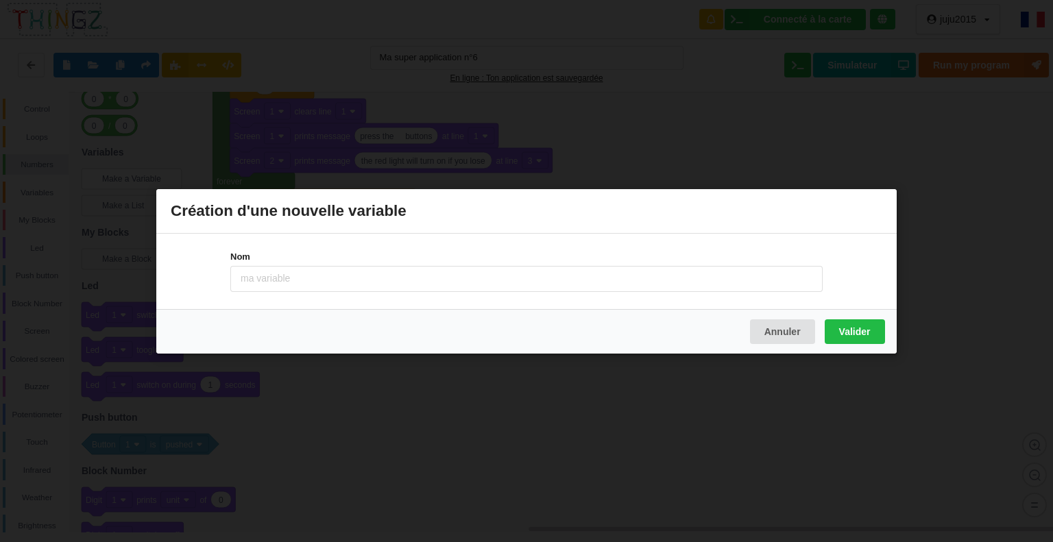
click at [160, 169] on div "Création d'une nouvelle variable Nom Annuler Valider" at bounding box center [526, 271] width 1053 height 542
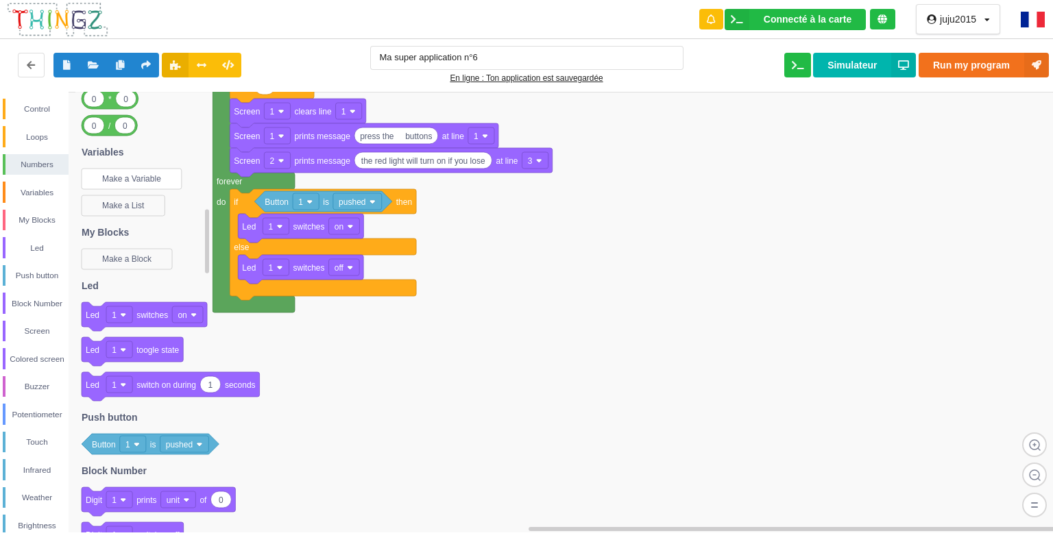
click at [134, 174] on text "Make a Variable" at bounding box center [131, 179] width 59 height 10
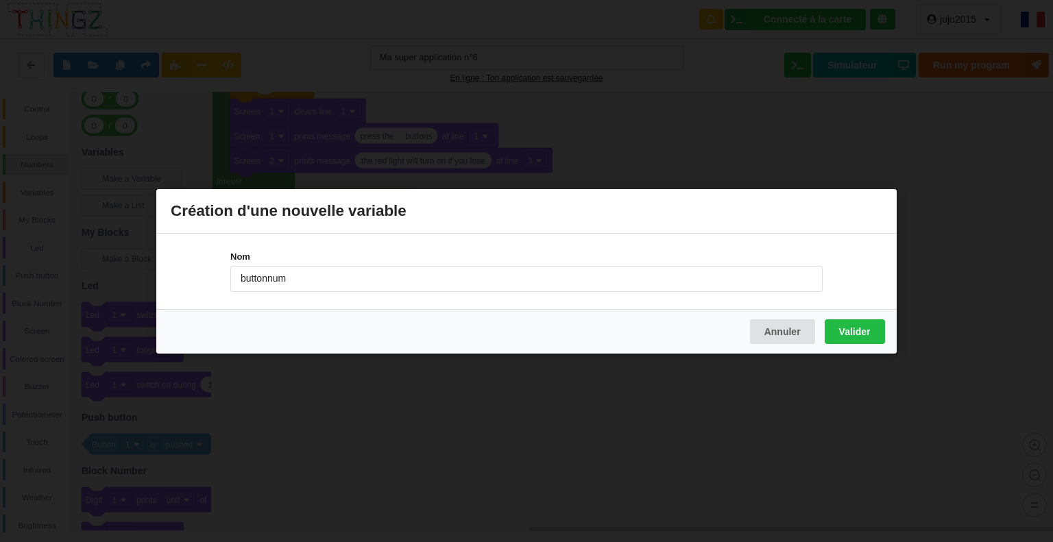
click at [269, 280] on input "buttonnum" at bounding box center [526, 278] width 592 height 26
type input "button_num"
click at [849, 328] on button "Valider" at bounding box center [855, 331] width 60 height 25
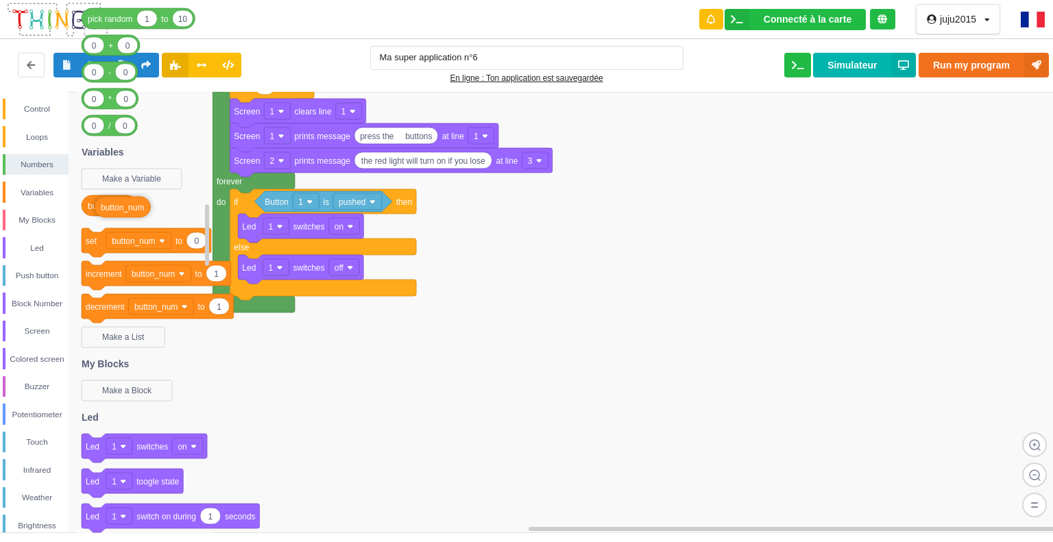
drag, startPoint x: 124, startPoint y: 209, endPoint x: 133, endPoint y: 210, distance: 8.9
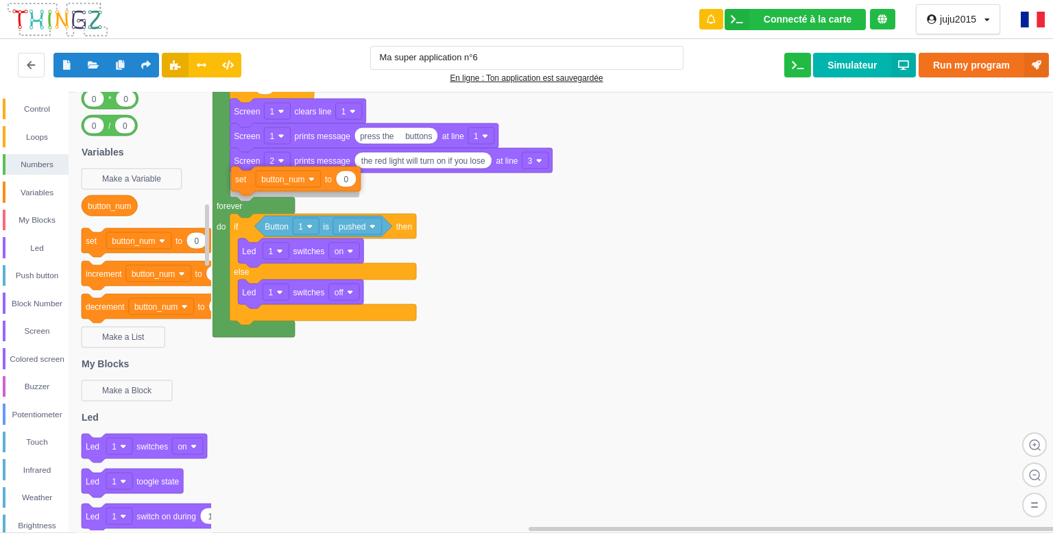
drag, startPoint x: 90, startPoint y: 245, endPoint x: 240, endPoint y: 183, distance: 161.7
click at [240, 183] on div "Control Loops Numbers Variables My Blocks Led Push button Block Number Screen C…" at bounding box center [531, 312] width 1062 height 441
type input "1"
click at [506, 319] on rect at bounding box center [531, 312] width 1062 height 441
click at [223, 63] on icon at bounding box center [228, 64] width 12 height 8
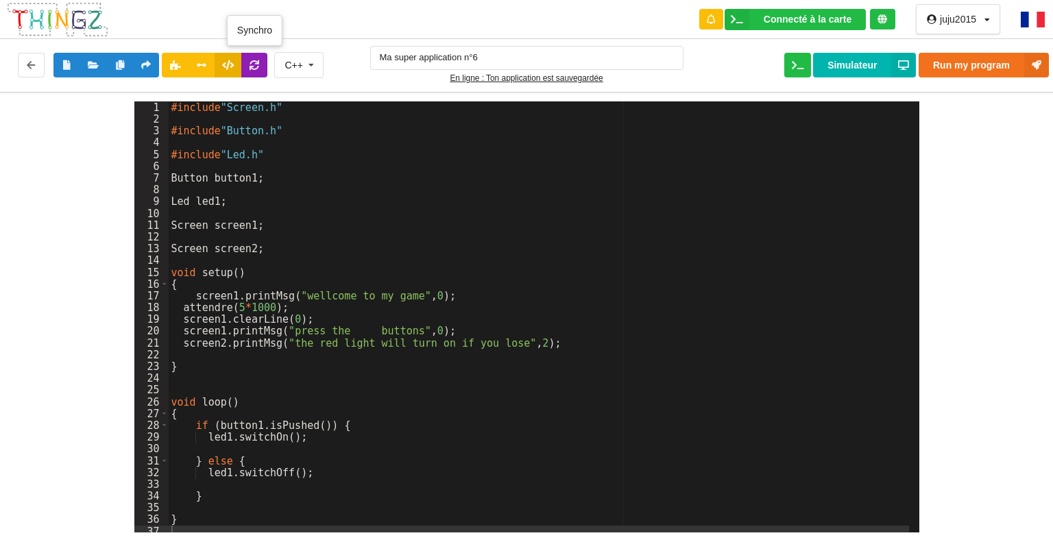
click at [253, 66] on icon at bounding box center [255, 64] width 12 height 8
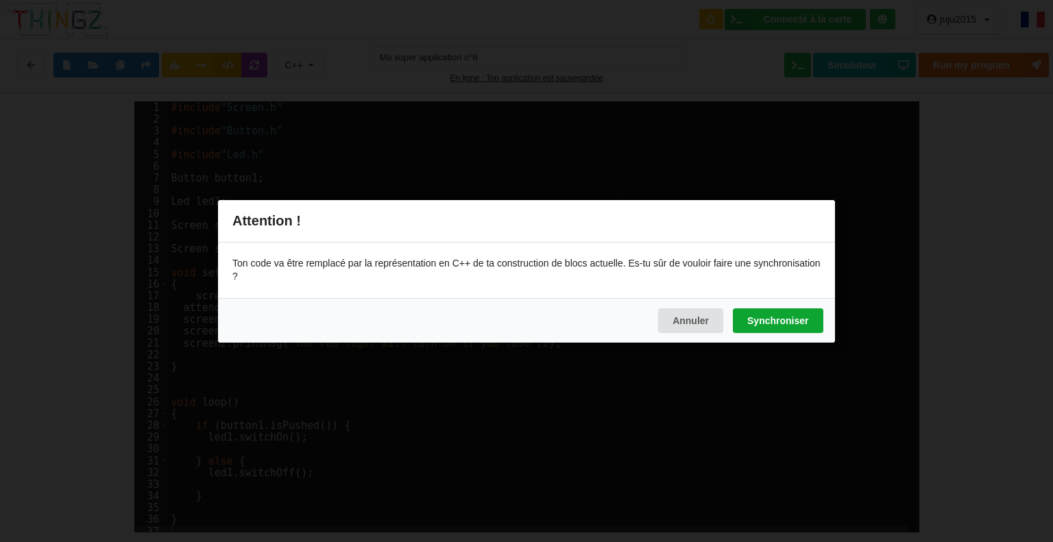
click at [744, 316] on button "Synchroniser" at bounding box center [778, 320] width 90 height 25
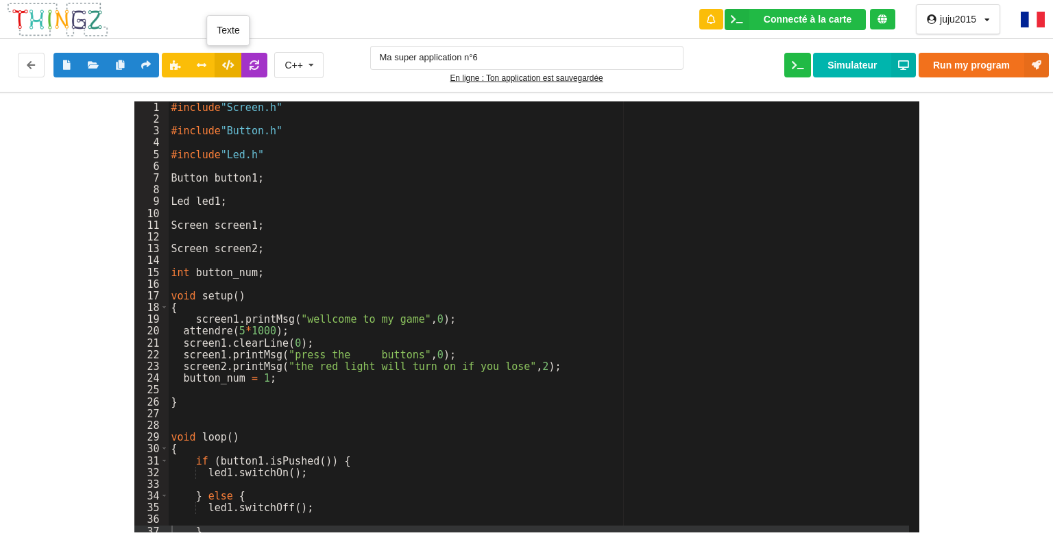
click at [230, 65] on icon at bounding box center [228, 64] width 12 height 8
click at [173, 66] on icon at bounding box center [175, 64] width 12 height 8
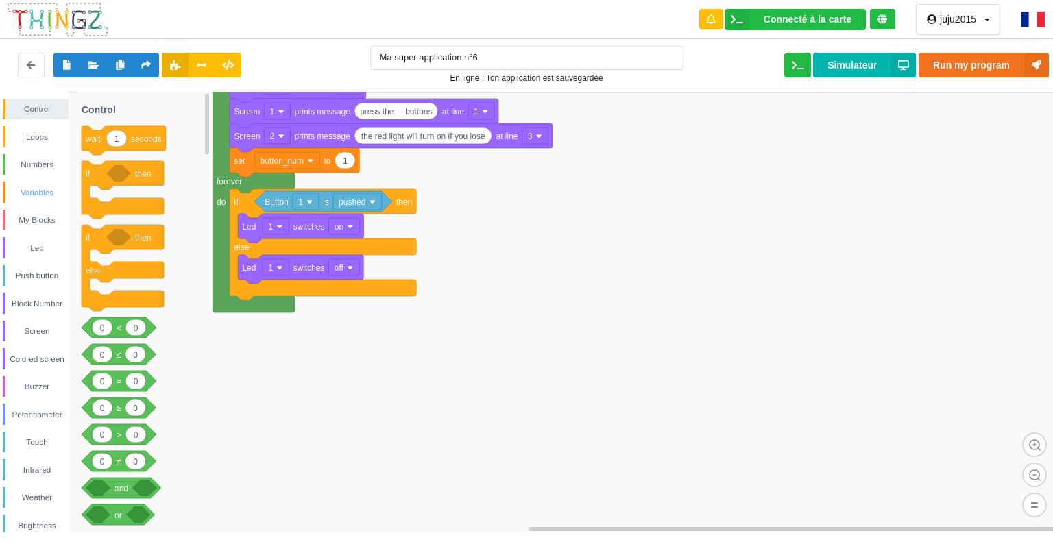
click at [42, 197] on div "Variables" at bounding box center [36, 193] width 63 height 14
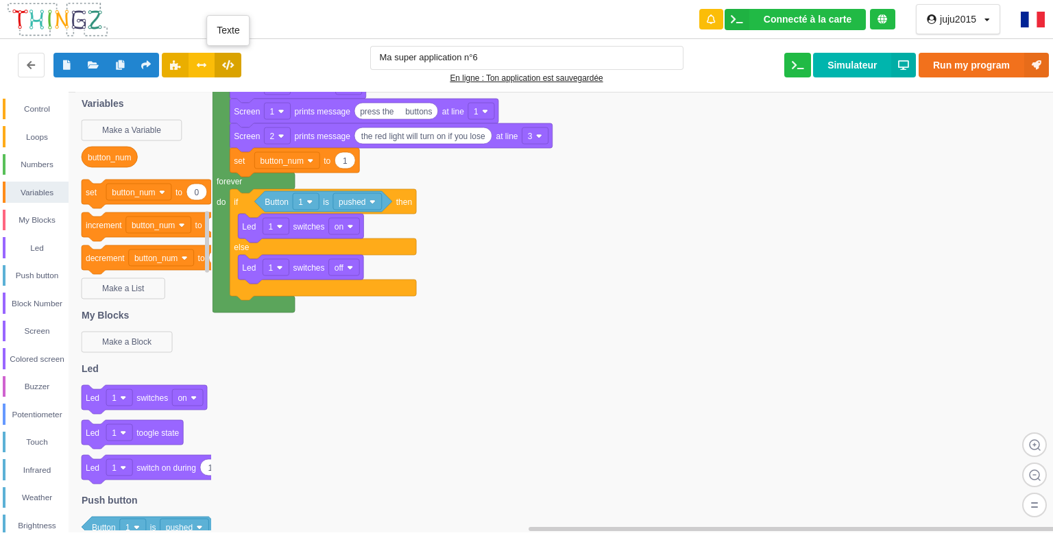
click at [228, 69] on icon at bounding box center [228, 64] width 12 height 8
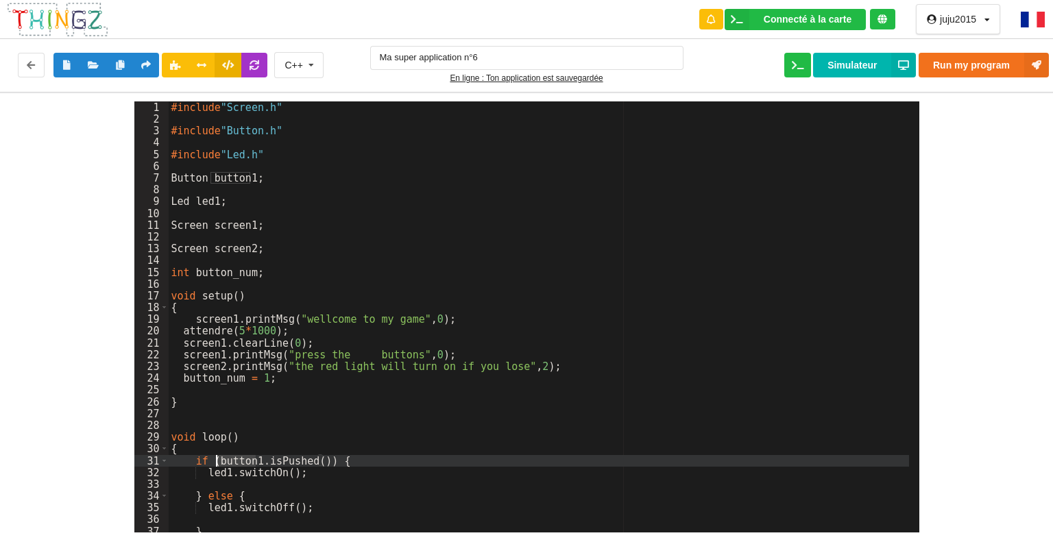
drag, startPoint x: 255, startPoint y: 461, endPoint x: 218, endPoint y: 461, distance: 37.0
click at [218, 461] on div "#include "Screen.h" #include "Button.h" #include "Led.h" Button button1 ; Led l…" at bounding box center [539, 328] width 740 height 455
click at [169, 69] on button at bounding box center [175, 65] width 27 height 25
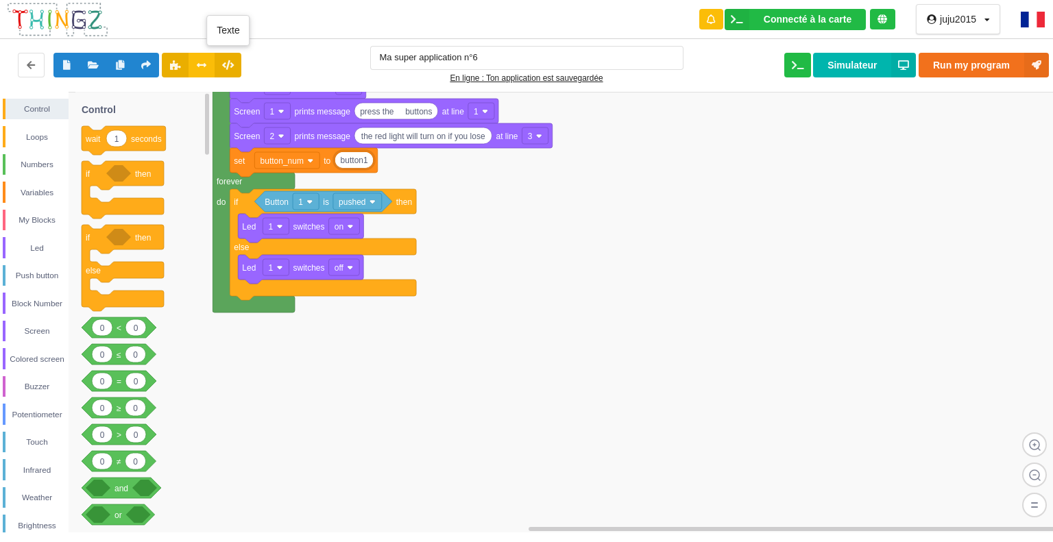
type input "button1"
click at [231, 69] on icon at bounding box center [228, 64] width 12 height 8
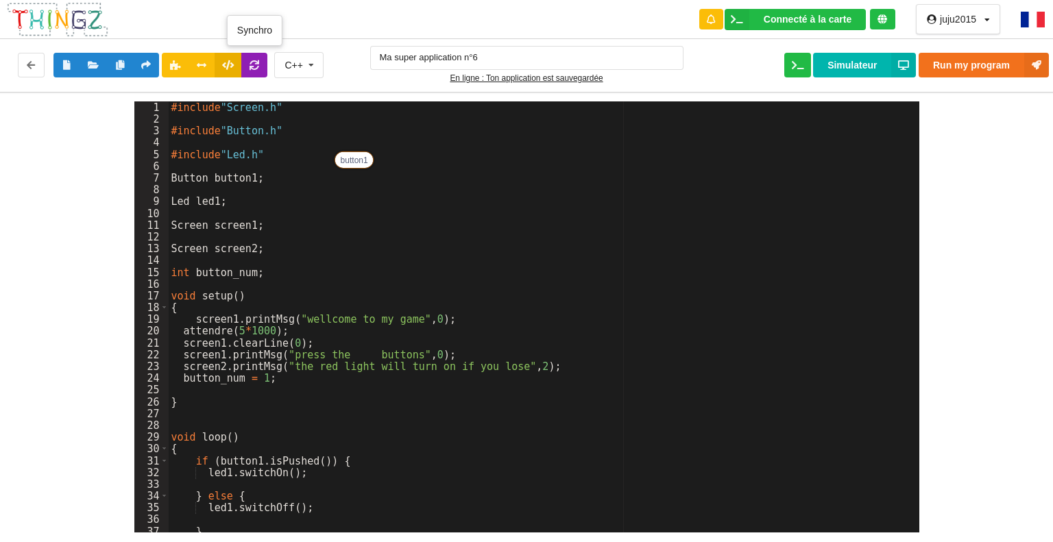
click at [256, 71] on button at bounding box center [254, 65] width 27 height 25
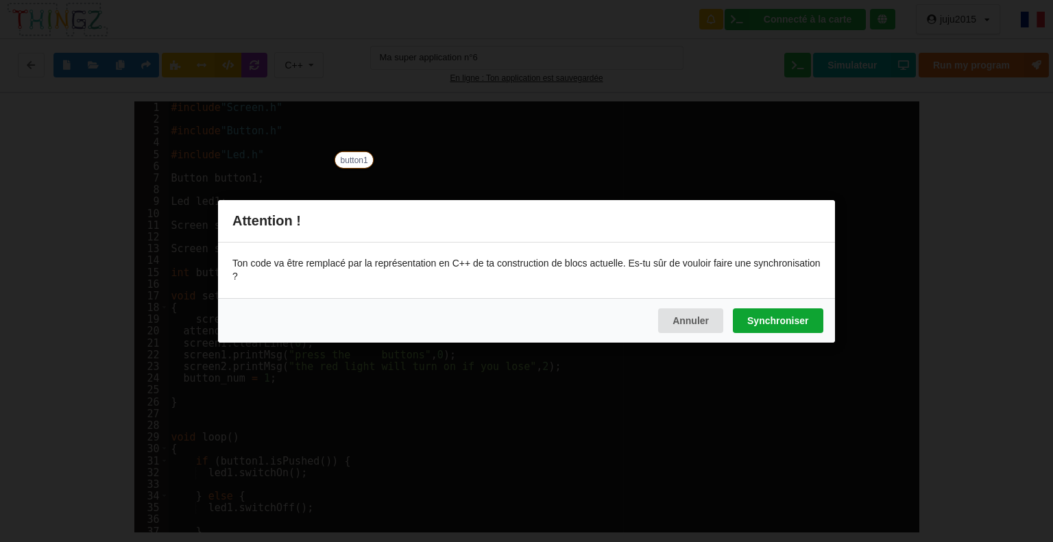
click at [766, 321] on button "Synchroniser" at bounding box center [778, 320] width 90 height 25
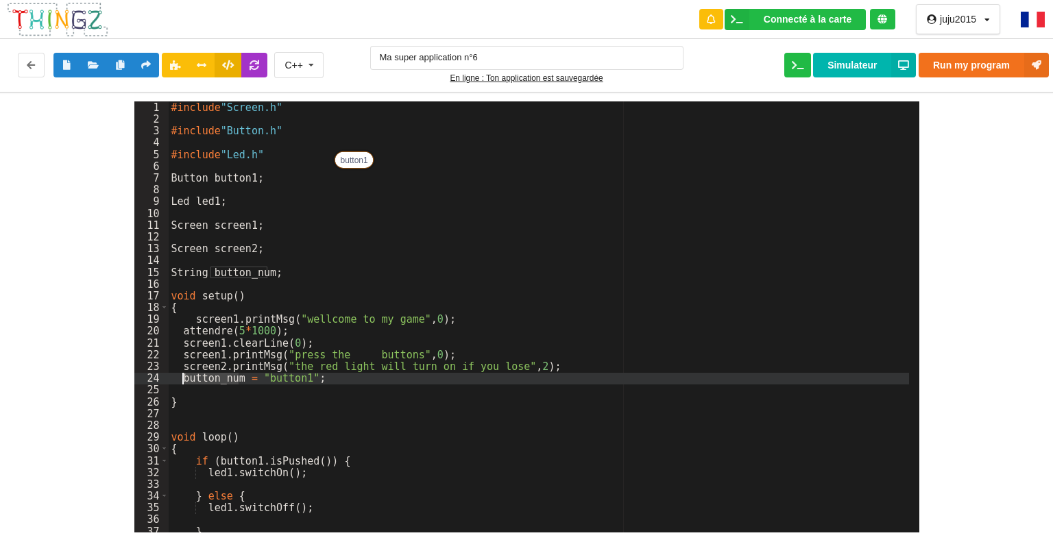
drag, startPoint x: 239, startPoint y: 378, endPoint x: 182, endPoint y: 383, distance: 57.2
click at [182, 383] on div "#include "Screen.h" #include "Button.h" #include "Led.h" Button button1 ; Led l…" at bounding box center [539, 328] width 740 height 455
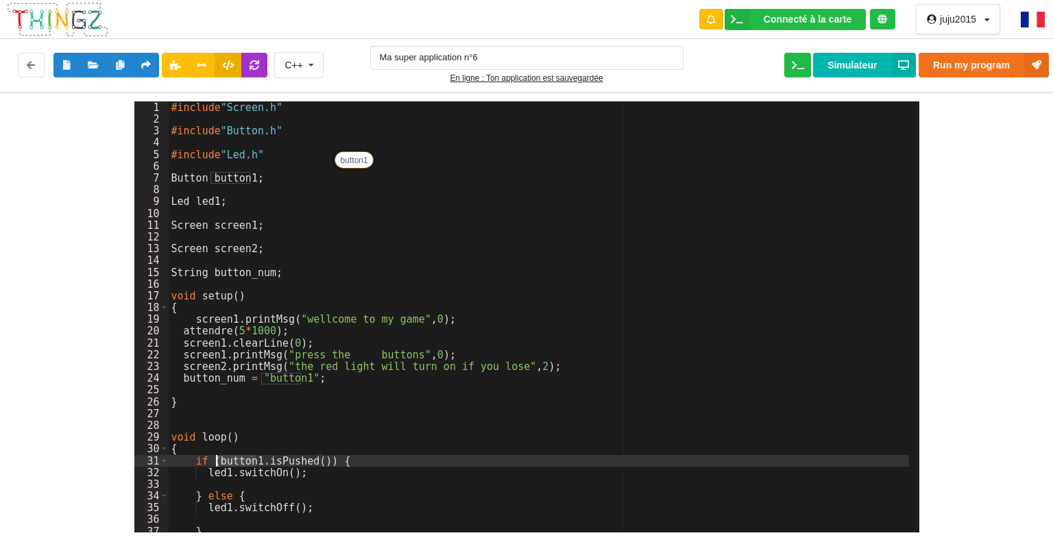
drag, startPoint x: 255, startPoint y: 459, endPoint x: 218, endPoint y: 461, distance: 37.1
click at [218, 461] on div "#include "Screen.h" #include "Button.h" #include "Led.h" Button button1 ; Led l…" at bounding box center [539, 328] width 740 height 455
click at [173, 62] on icon at bounding box center [175, 64] width 12 height 8
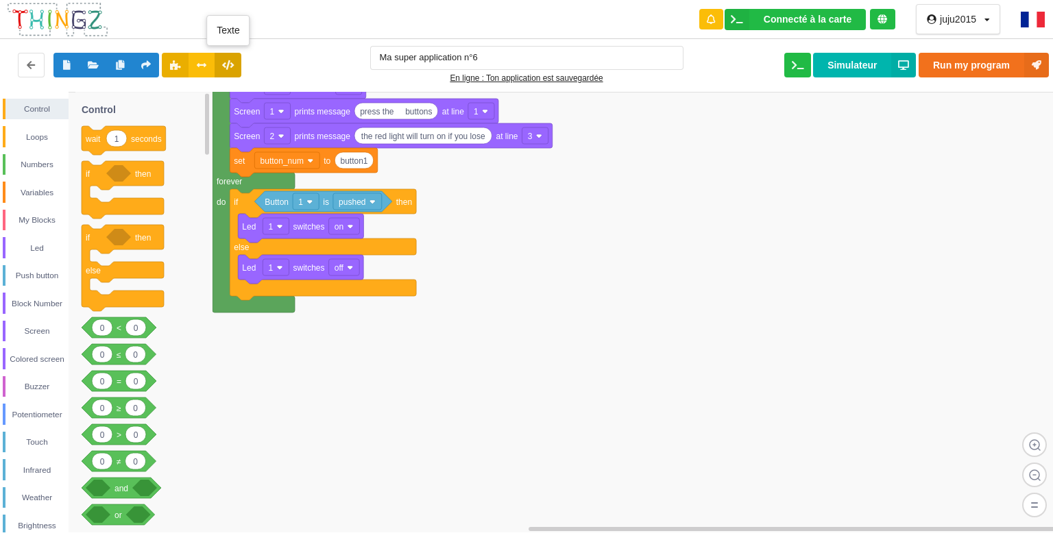
click at [230, 67] on icon at bounding box center [228, 64] width 12 height 8
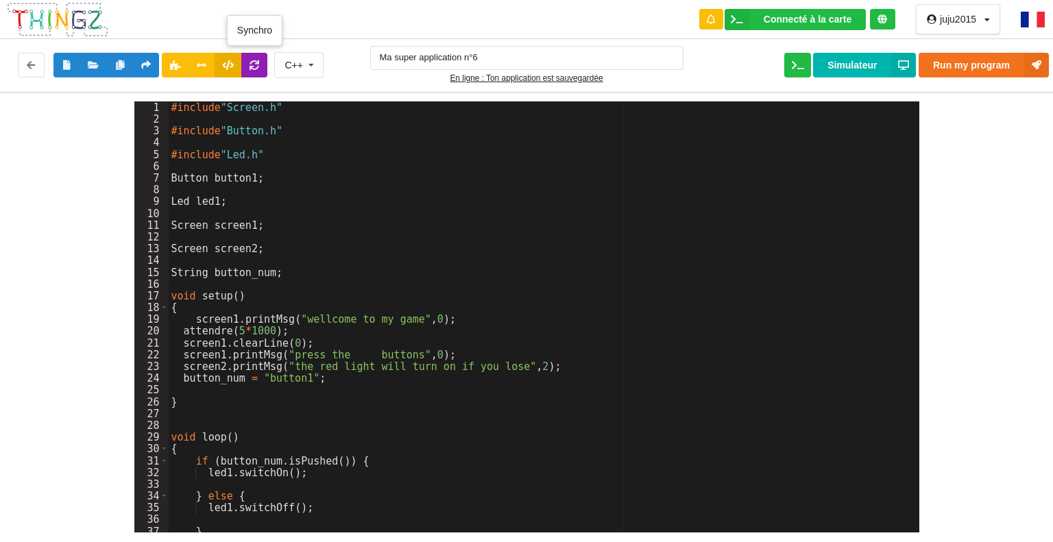
click at [260, 66] on button at bounding box center [254, 65] width 27 height 25
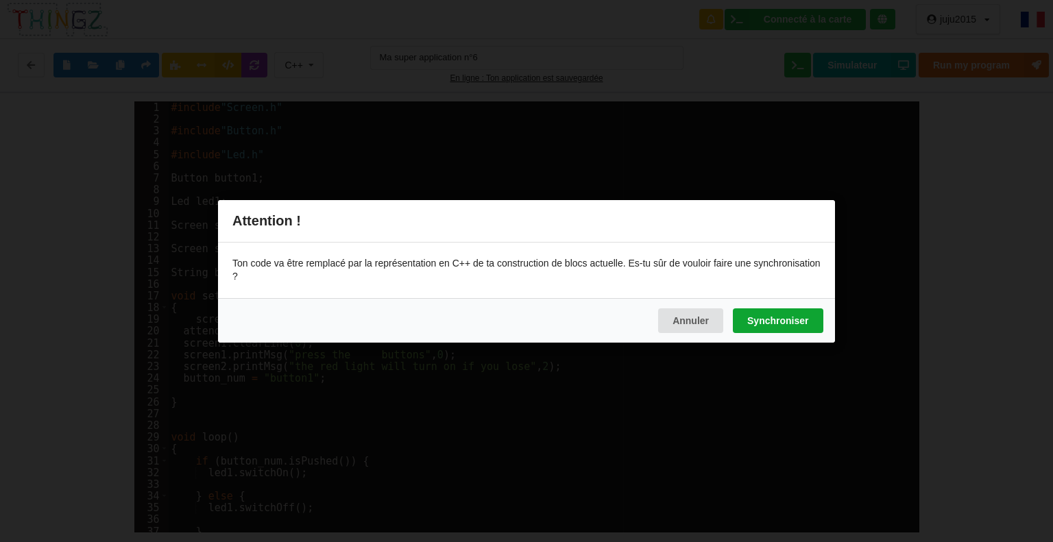
click at [777, 321] on button "Synchroniser" at bounding box center [778, 320] width 90 height 25
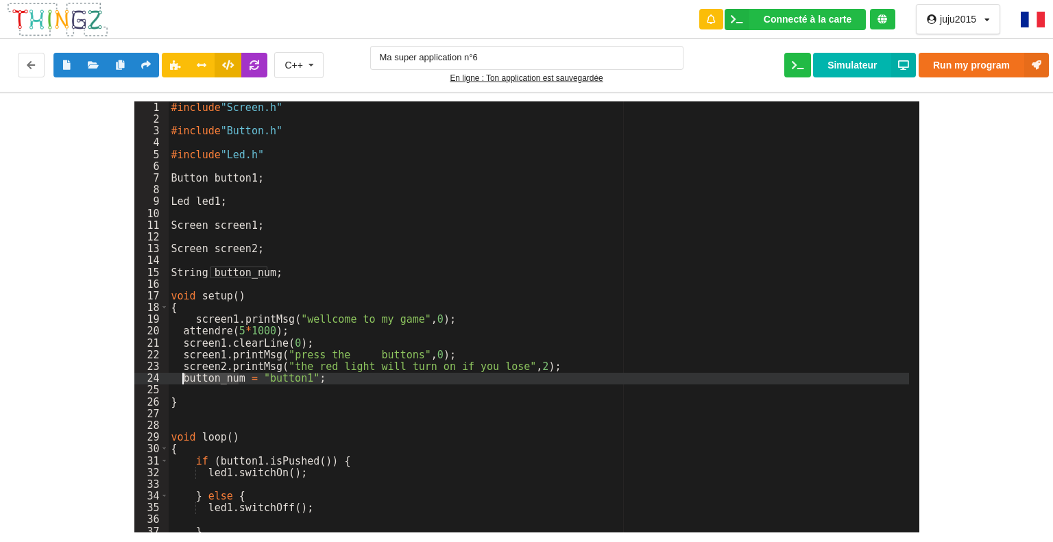
drag, startPoint x: 239, startPoint y: 380, endPoint x: 185, endPoint y: 378, distance: 53.5
click at [185, 378] on div "#include "Screen.h" #include "Button.h" #include "Led.h" Button button1 ; Led l…" at bounding box center [539, 328] width 740 height 455
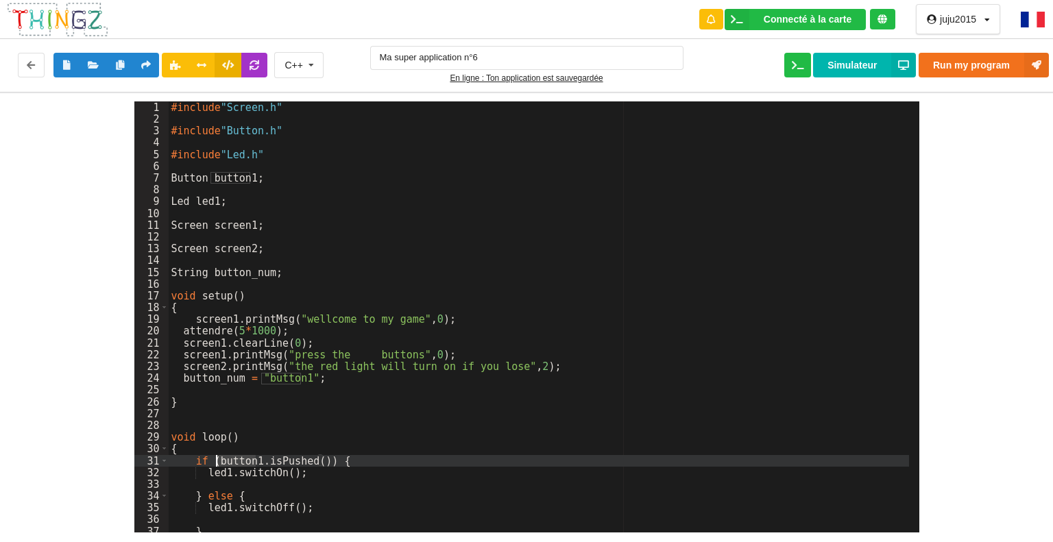
drag, startPoint x: 256, startPoint y: 459, endPoint x: 218, endPoint y: 456, distance: 37.8
click at [218, 456] on div "#include "Screen.h" #include "Button.h" #include "Led.h" Button button1 ; Led l…" at bounding box center [539, 328] width 740 height 455
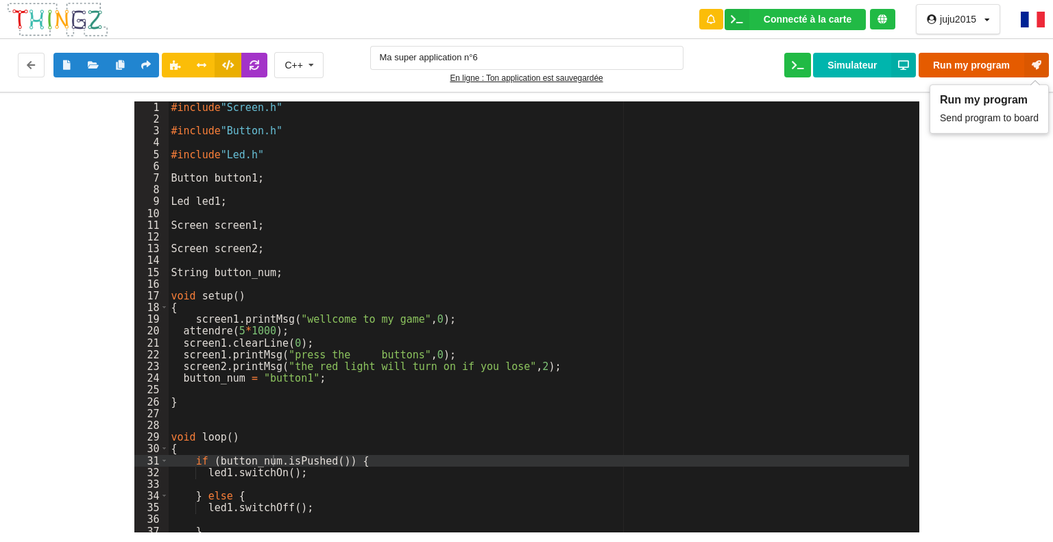
click at [949, 61] on button "Run my program" at bounding box center [983, 65] width 130 height 25
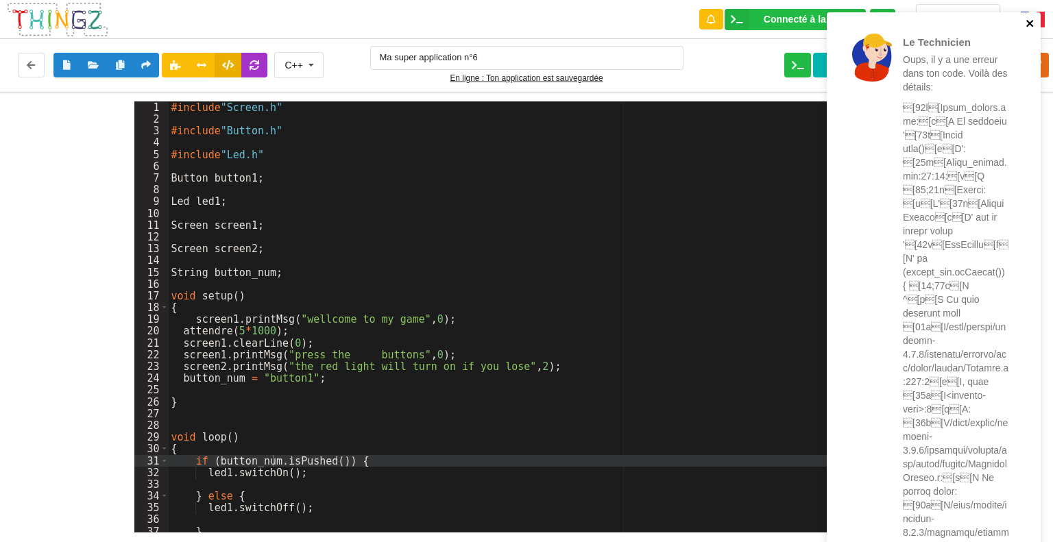
click at [1029, 21] on icon "close" at bounding box center [1030, 23] width 10 height 11
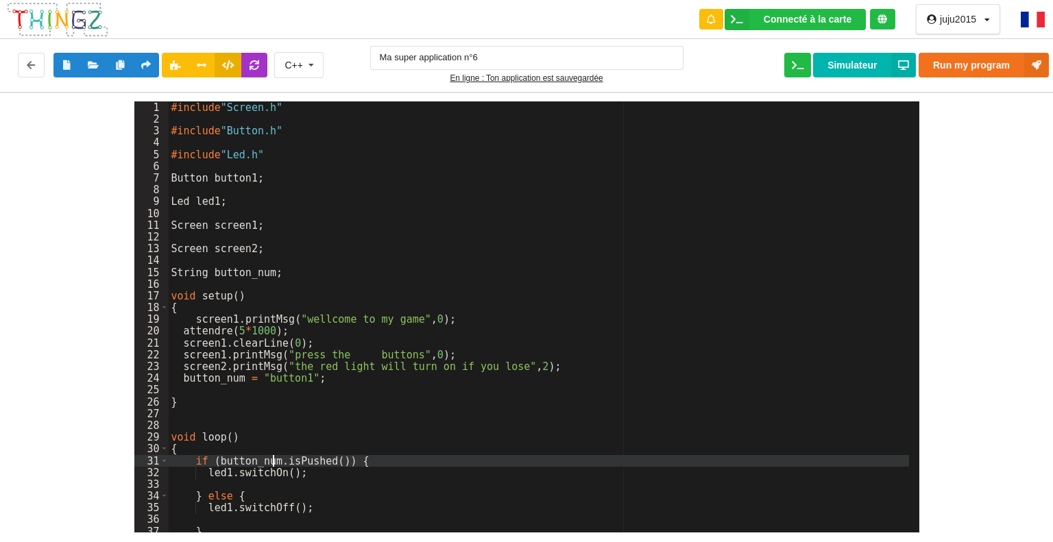
click at [273, 462] on div "#include "Screen.h" #include "Button.h" #include "Led.h" Button button1 ; Led l…" at bounding box center [539, 328] width 740 height 455
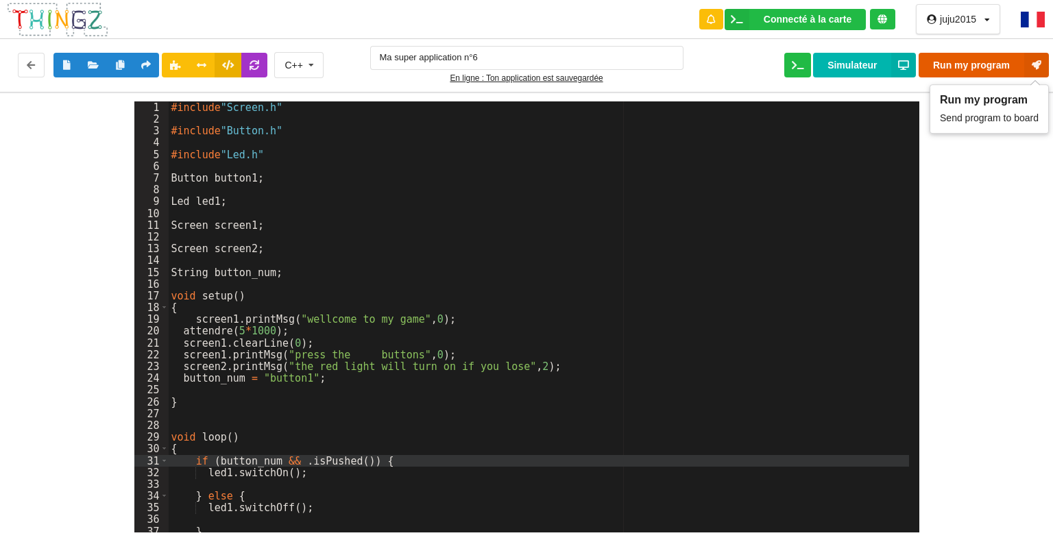
click at [973, 68] on button "Run my program" at bounding box center [983, 65] width 130 height 25
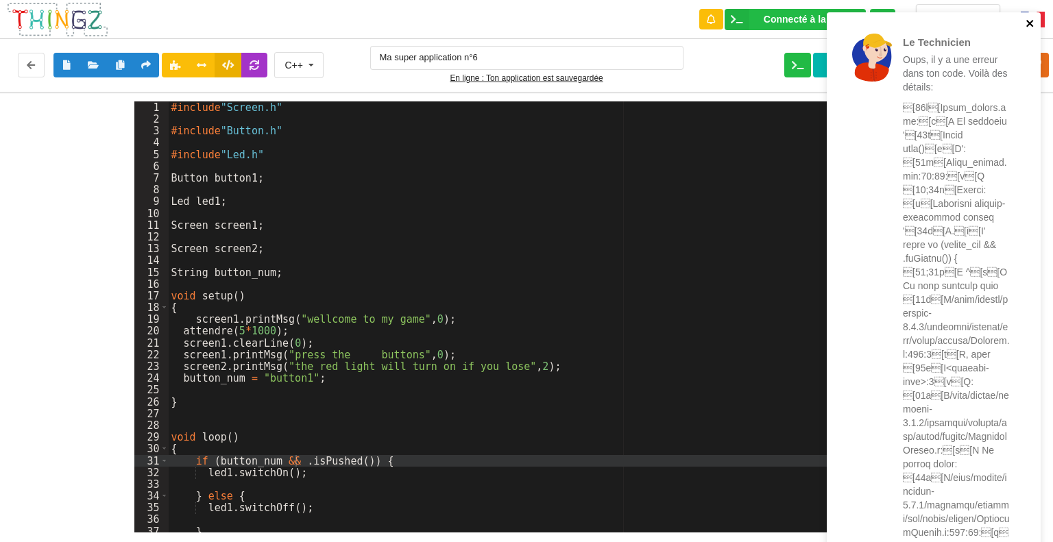
click at [1028, 21] on icon "close" at bounding box center [1030, 23] width 10 height 11
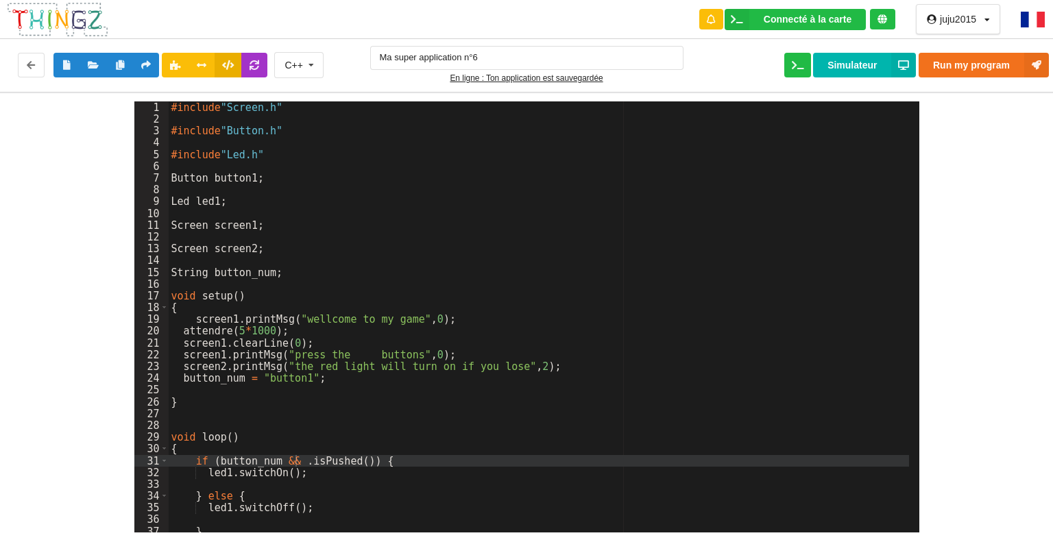
click at [314, 381] on div "#include "Screen.h" #include "Button.h" #include "Led.h" Button button1 ; Led l…" at bounding box center [539, 328] width 740 height 455
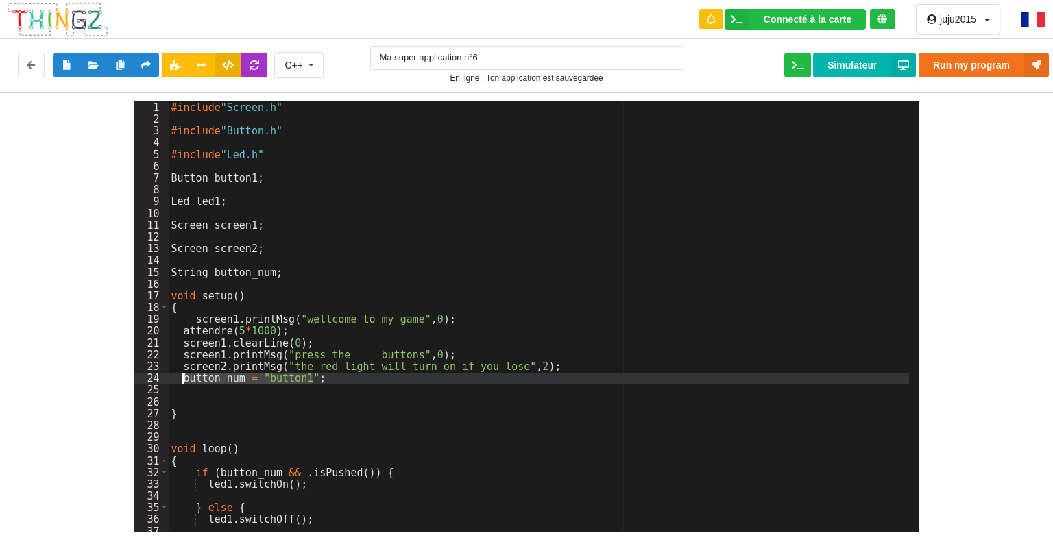
drag, startPoint x: 313, startPoint y: 378, endPoint x: 184, endPoint y: 375, distance: 128.2
click at [184, 375] on div "#include "Screen.h" #include "Button.h" #include "Led.h" Button button1 ; Led l…" at bounding box center [539, 328] width 740 height 455
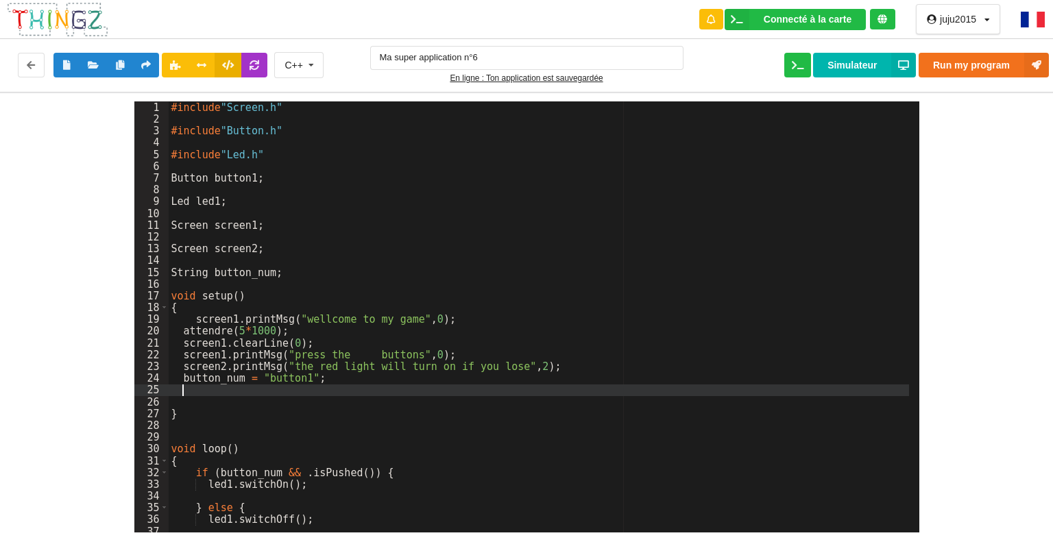
click at [185, 389] on div "#include "Screen.h" #include "Button.h" #include "Led.h" Button button1 ; Led l…" at bounding box center [539, 328] width 740 height 455
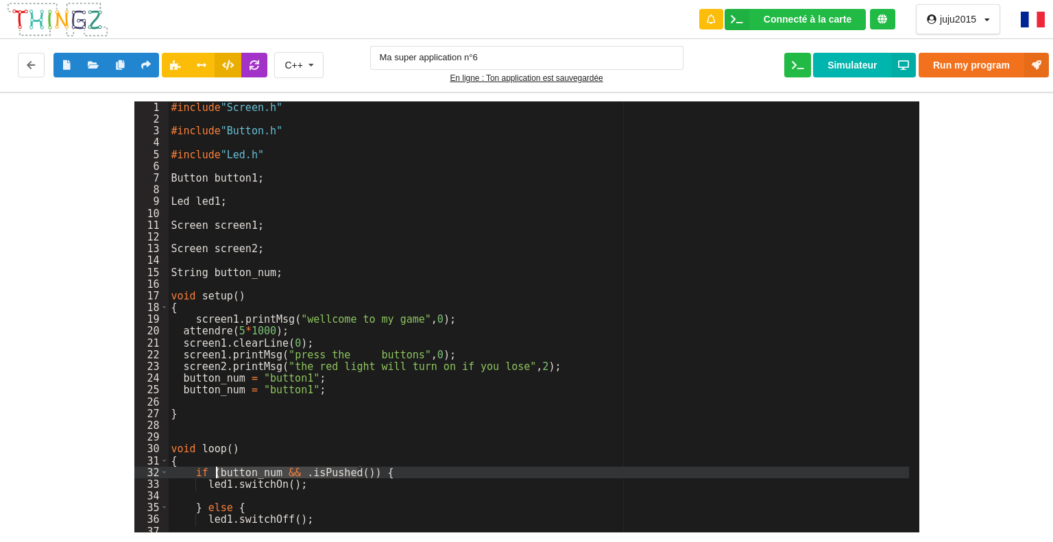
drag, startPoint x: 358, startPoint y: 474, endPoint x: 217, endPoint y: 474, distance: 141.2
click at [217, 474] on div "#include "Screen.h" #include "Button.h" #include "Led.h" Button button1 ; Led l…" at bounding box center [539, 328] width 740 height 455
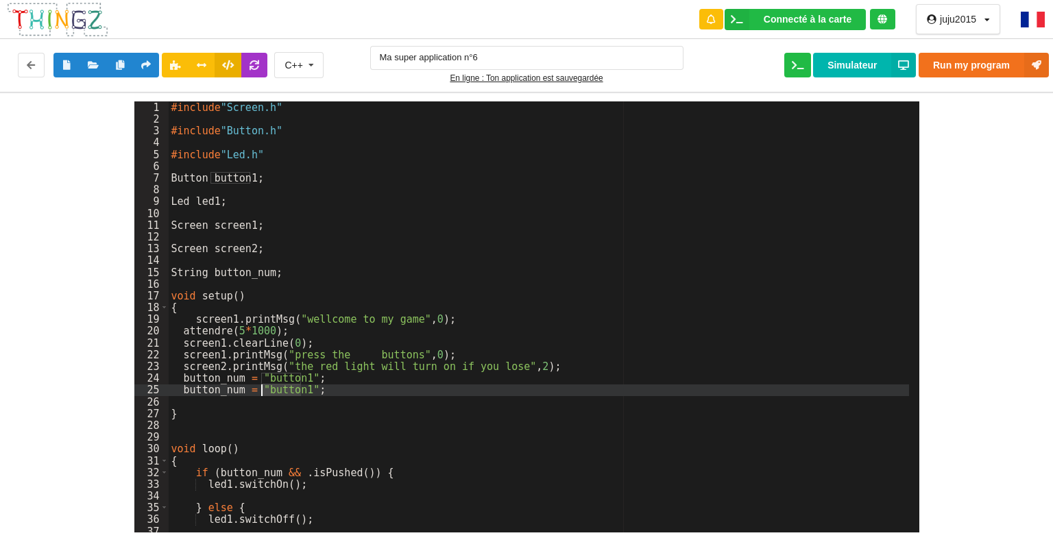
drag, startPoint x: 301, startPoint y: 389, endPoint x: 262, endPoint y: 389, distance: 39.1
click at [262, 389] on div "#include "Screen.h" #include "Button.h" #include "Led.h" Button button1 ; Led l…" at bounding box center [539, 328] width 740 height 455
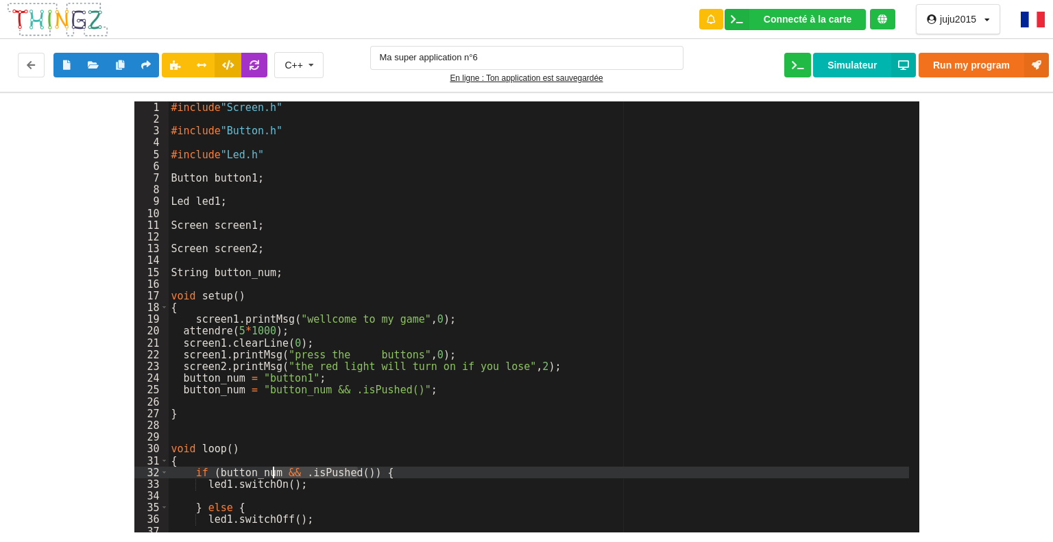
drag, startPoint x: 357, startPoint y: 474, endPoint x: 273, endPoint y: 476, distance: 84.4
click at [273, 476] on div "#include "Screen.h" #include "Button.h" #include "Led.h" Button button1 ; Led l…" at bounding box center [539, 328] width 740 height 455
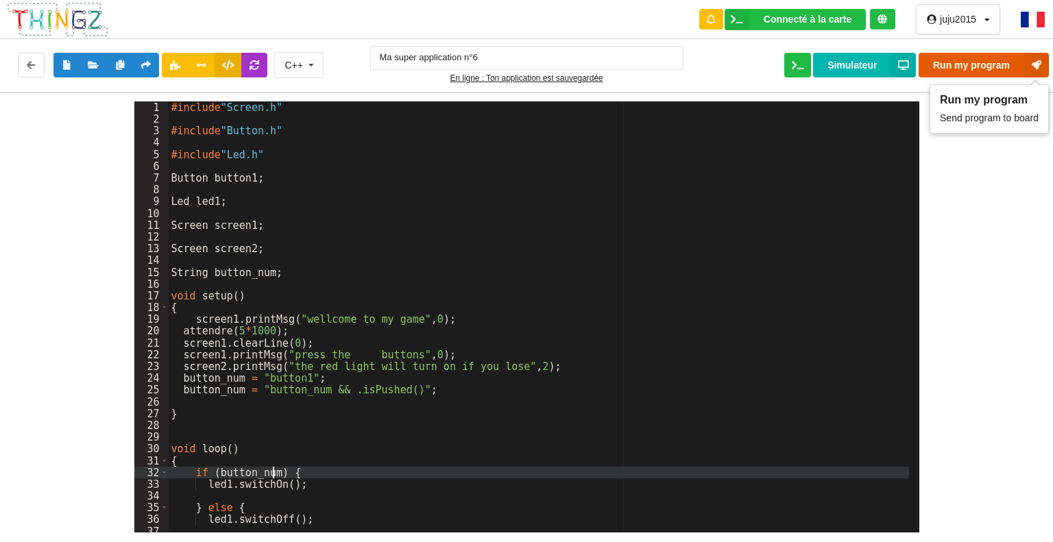
click at [951, 61] on button "Run my program" at bounding box center [983, 65] width 130 height 25
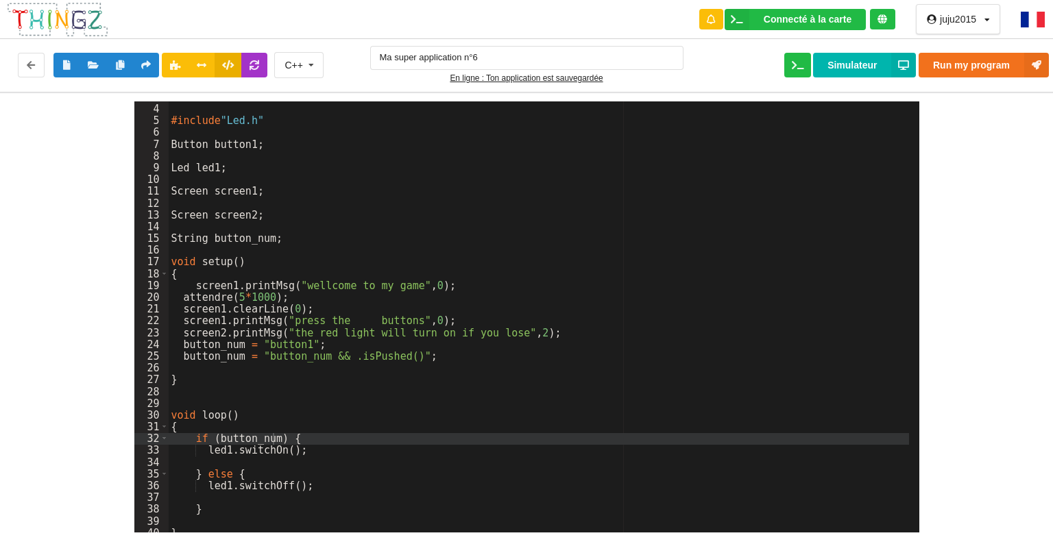
scroll to position [51, 0]
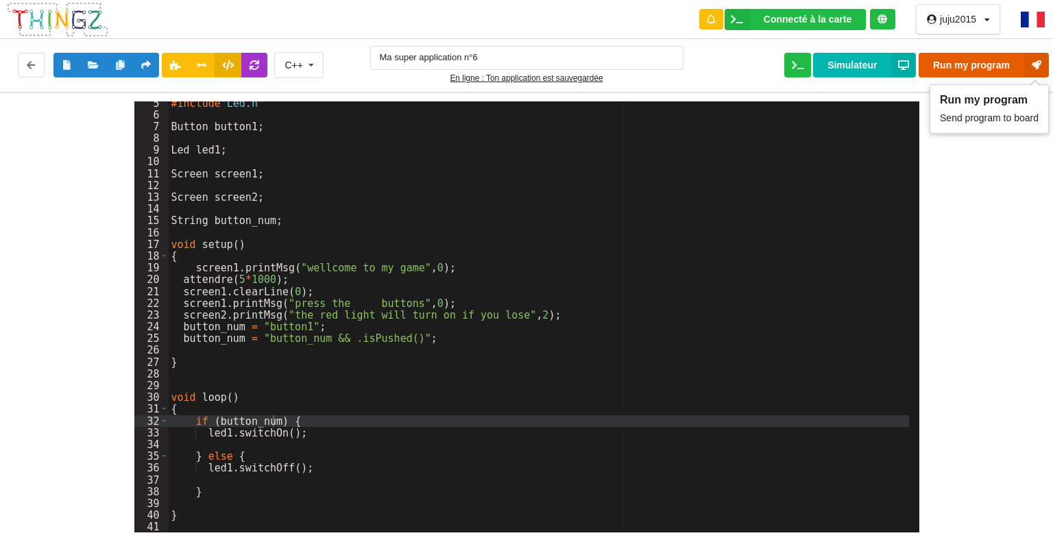
click at [972, 66] on button "Run my program" at bounding box center [983, 65] width 130 height 25
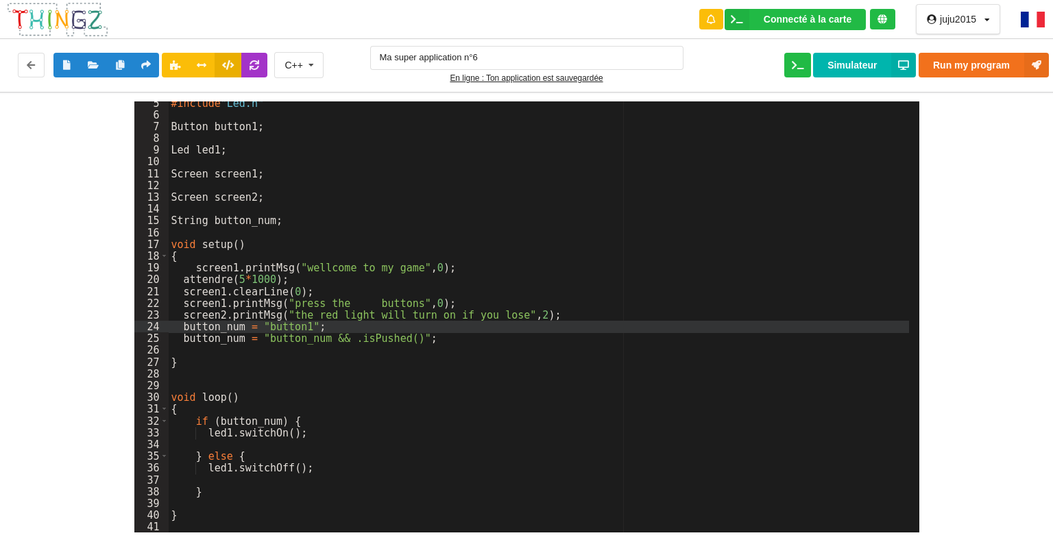
click at [297, 327] on div "#include "Led.h" Button button1 ; Led led1 ; Screen screen1 ; Screen screen2 ; …" at bounding box center [539, 324] width 740 height 455
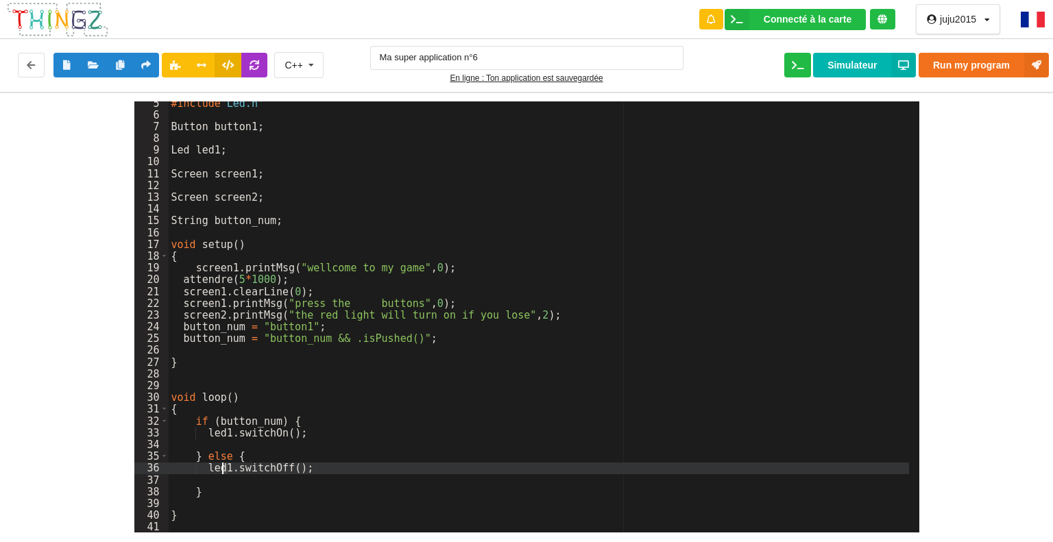
click at [223, 468] on div "#include "Led.h" Button button1 ; Led led1 ; Screen screen1 ; Screen screen2 ; …" at bounding box center [539, 324] width 740 height 455
drag, startPoint x: 272, startPoint y: 468, endPoint x: 283, endPoint y: 468, distance: 11.0
click at [283, 468] on div "#include "Led.h" Button button1 ; Led led1 ; Screen screen1 ; Screen screen2 ; …" at bounding box center [539, 324] width 740 height 455
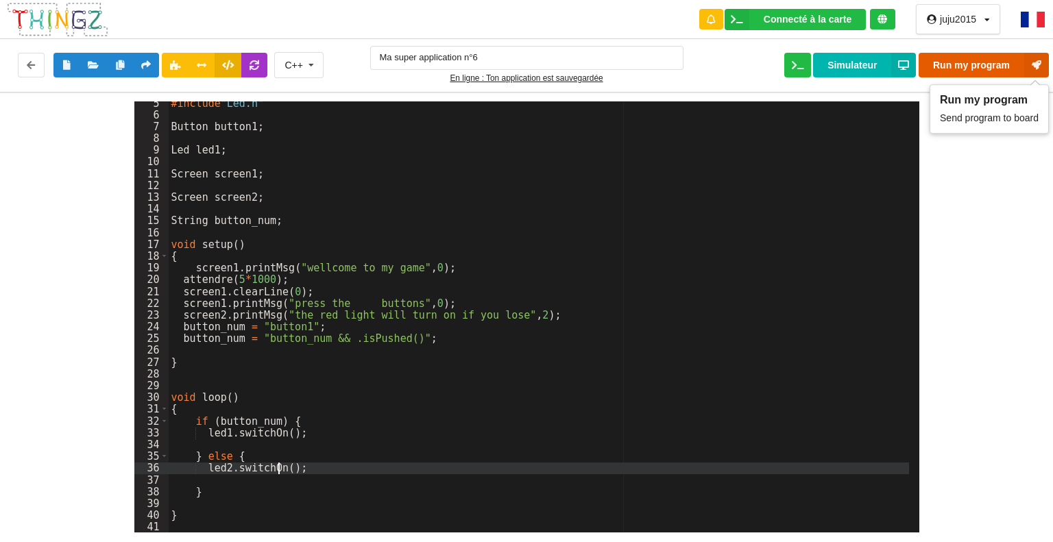
click at [942, 62] on button "Run my program" at bounding box center [983, 65] width 130 height 25
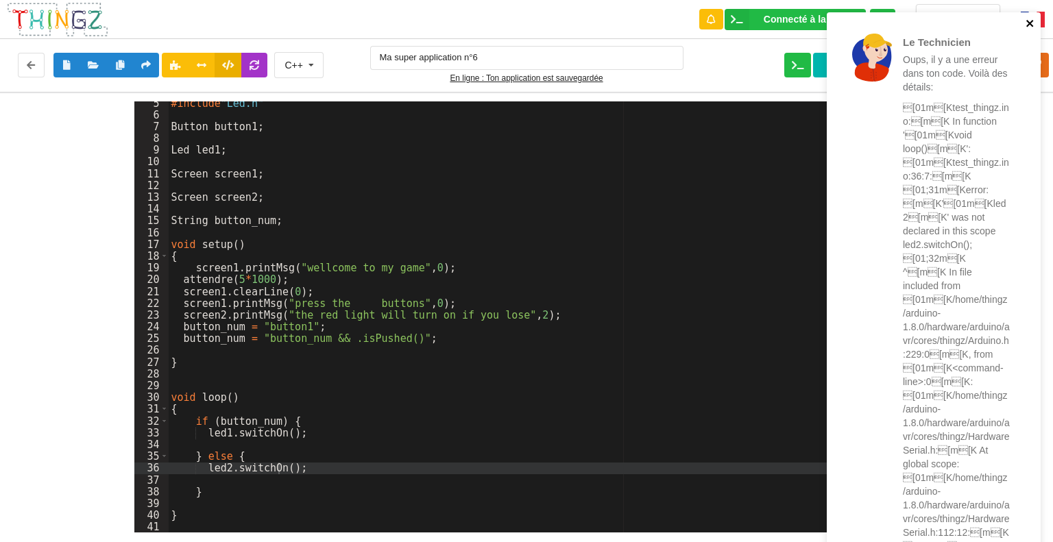
click at [1032, 21] on icon "close" at bounding box center [1029, 23] width 7 height 7
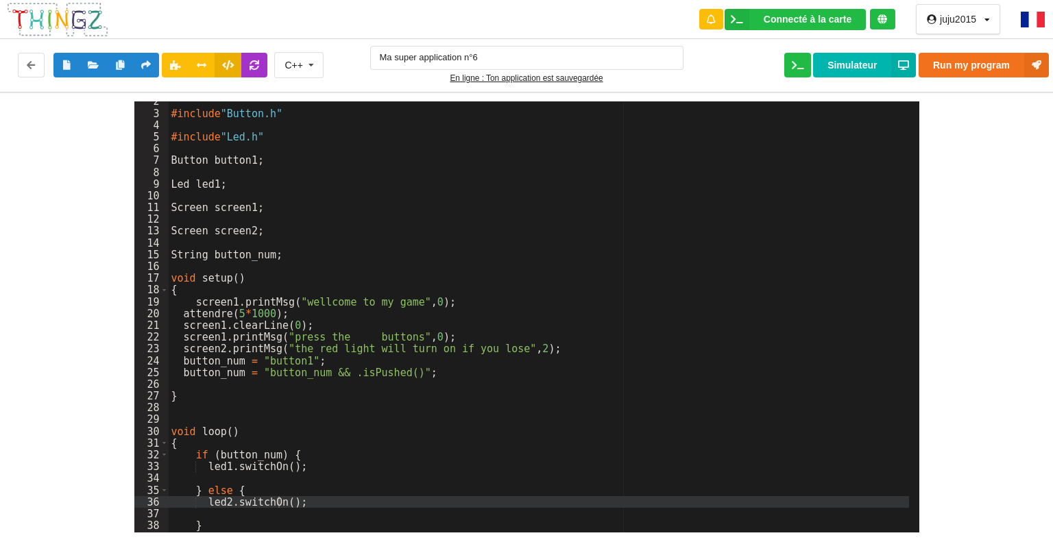
scroll to position [0, 0]
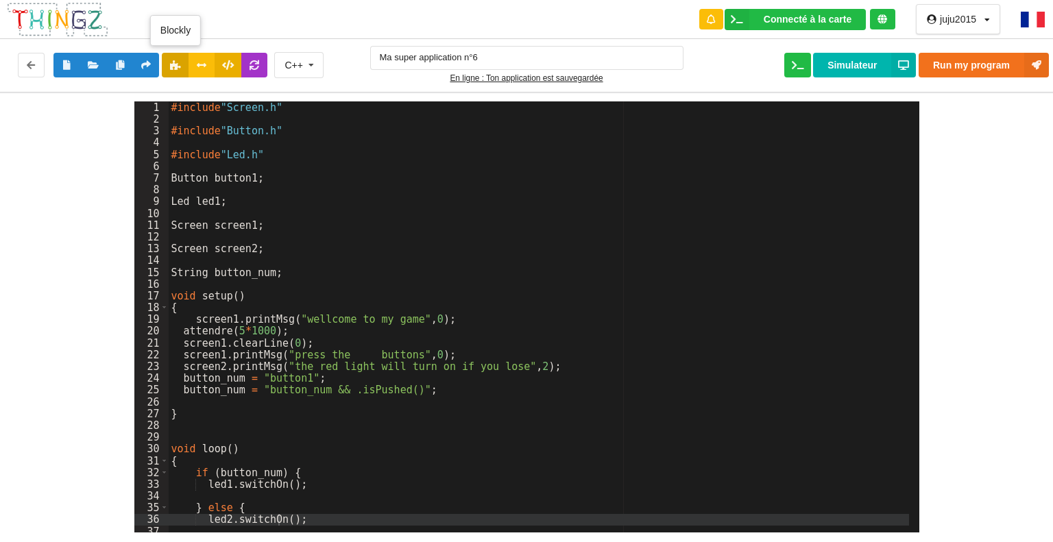
click at [179, 65] on icon at bounding box center [175, 64] width 12 height 8
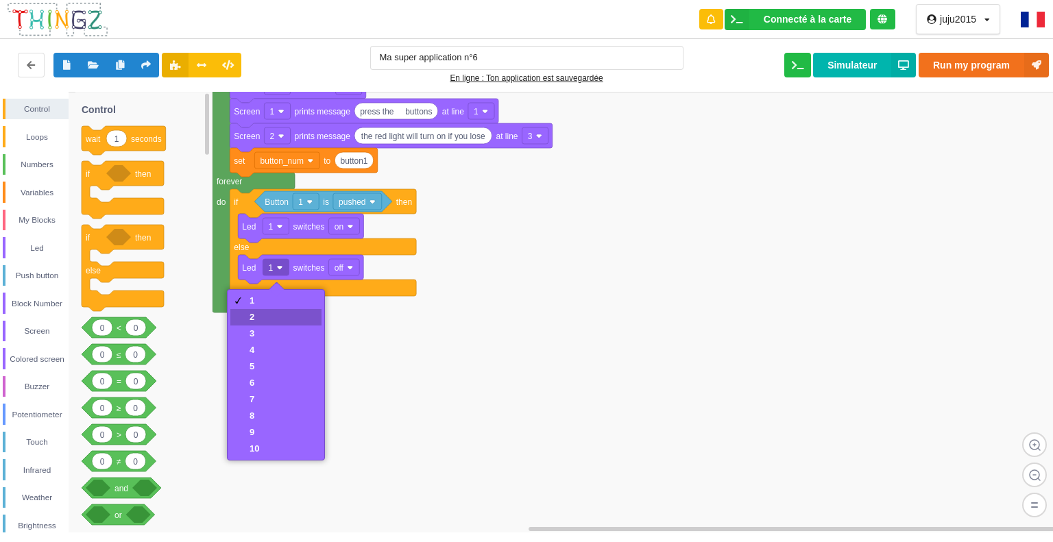
click at [259, 315] on div "2" at bounding box center [254, 317] width 10 height 10
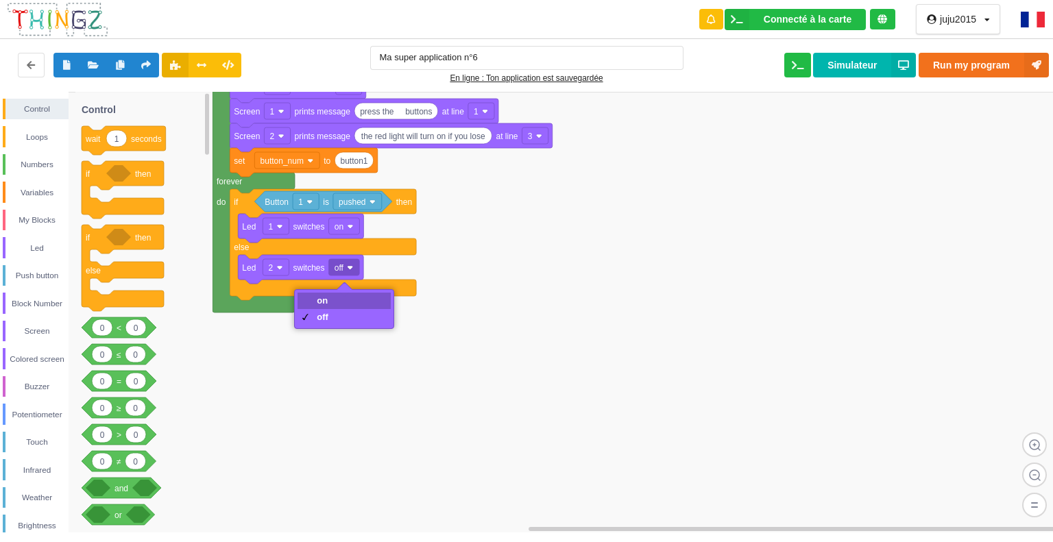
click at [327, 300] on div "on" at bounding box center [323, 300] width 12 height 10
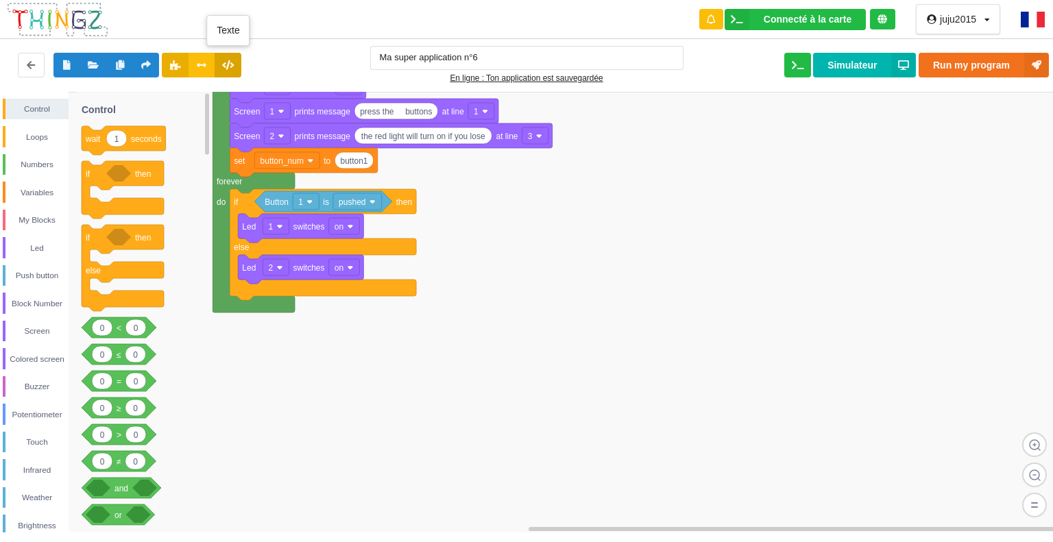
click at [230, 65] on icon at bounding box center [228, 64] width 12 height 8
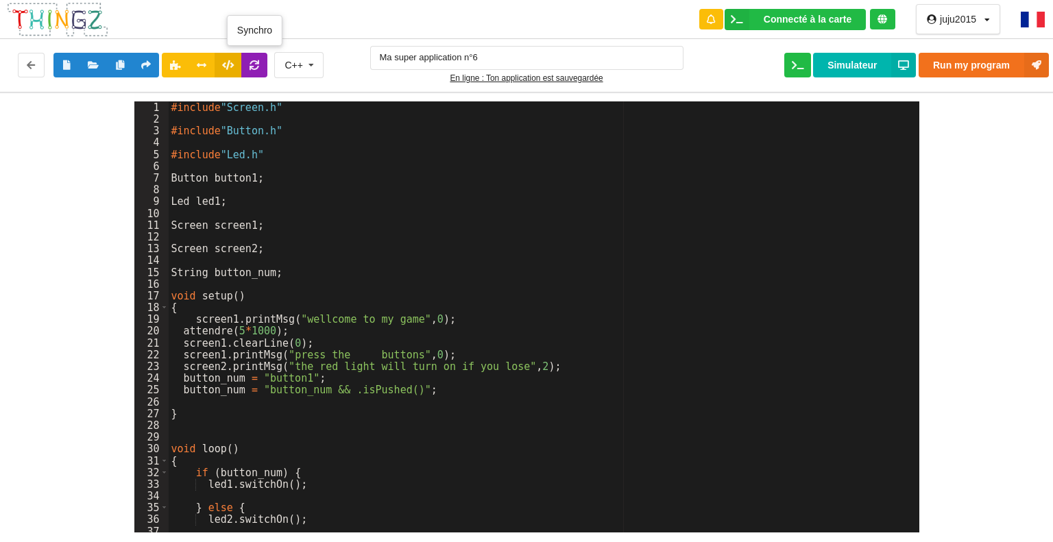
click at [258, 62] on icon at bounding box center [255, 64] width 12 height 8
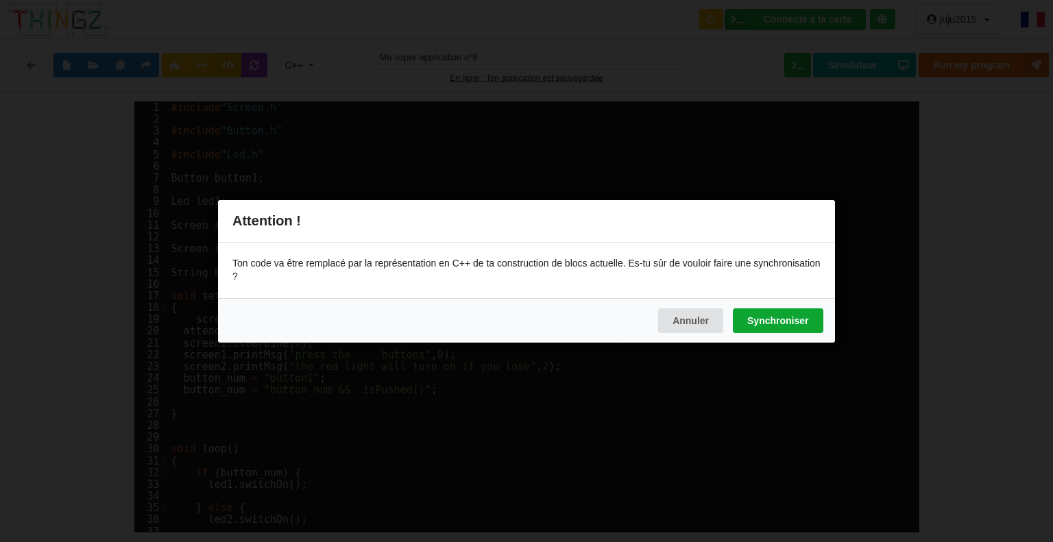
click at [790, 319] on button "Synchroniser" at bounding box center [778, 320] width 90 height 25
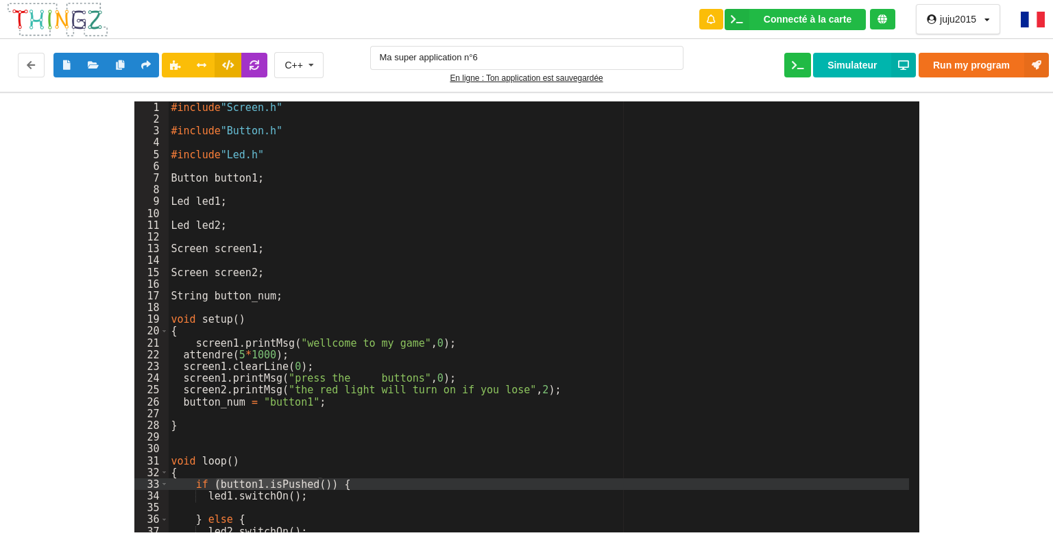
drag, startPoint x: 317, startPoint y: 484, endPoint x: 218, endPoint y: 485, distance: 99.4
click at [218, 485] on div "#include "Screen.h" #include "Button.h" #include "Led.h" Button button1 ; Led l…" at bounding box center [539, 328] width 740 height 455
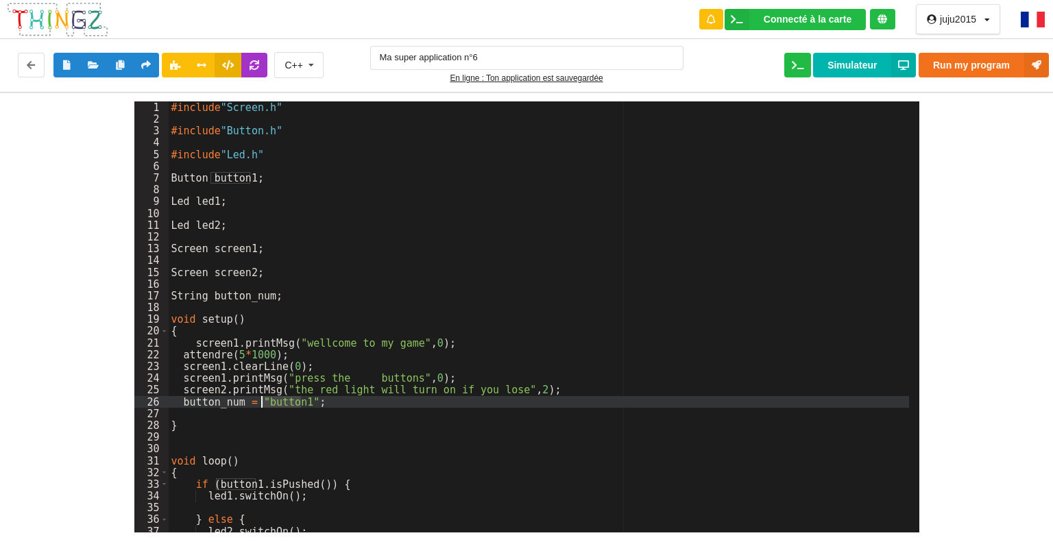
drag, startPoint x: 301, startPoint y: 402, endPoint x: 260, endPoint y: 404, distance: 40.5
click at [260, 404] on div "#include "Screen.h" #include "Button.h" #include "Led.h" Button button1 ; Led l…" at bounding box center [539, 328] width 740 height 455
drag, startPoint x: 240, startPoint y: 404, endPoint x: 184, endPoint y: 402, distance: 56.2
click at [184, 402] on div "#include "Screen.h" #include "Button.h" #include "Led.h" Button button1 ; Led l…" at bounding box center [539, 328] width 740 height 455
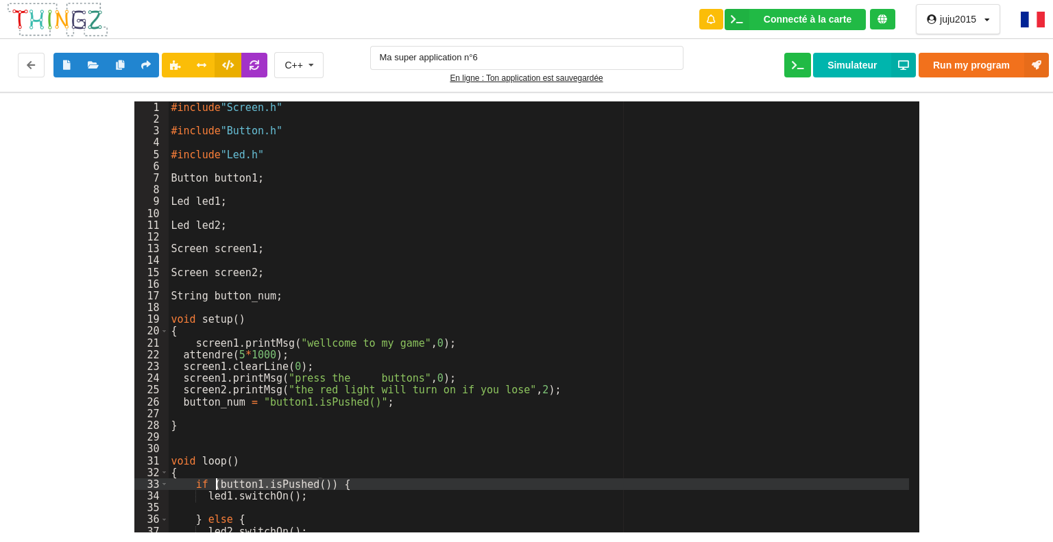
drag, startPoint x: 317, startPoint y: 485, endPoint x: 219, endPoint y: 485, distance: 98.0
click at [219, 485] on div "#include "Screen.h" #include "Button.h" #include "Led.h" Button button1 ; Led l…" at bounding box center [539, 328] width 740 height 455
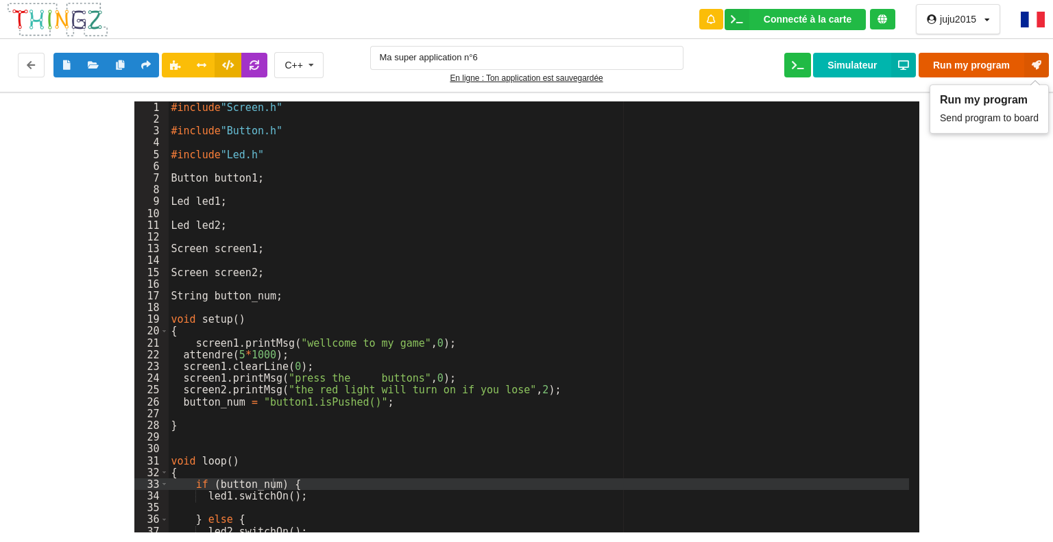
click at [964, 70] on button "Run my program" at bounding box center [983, 65] width 130 height 25
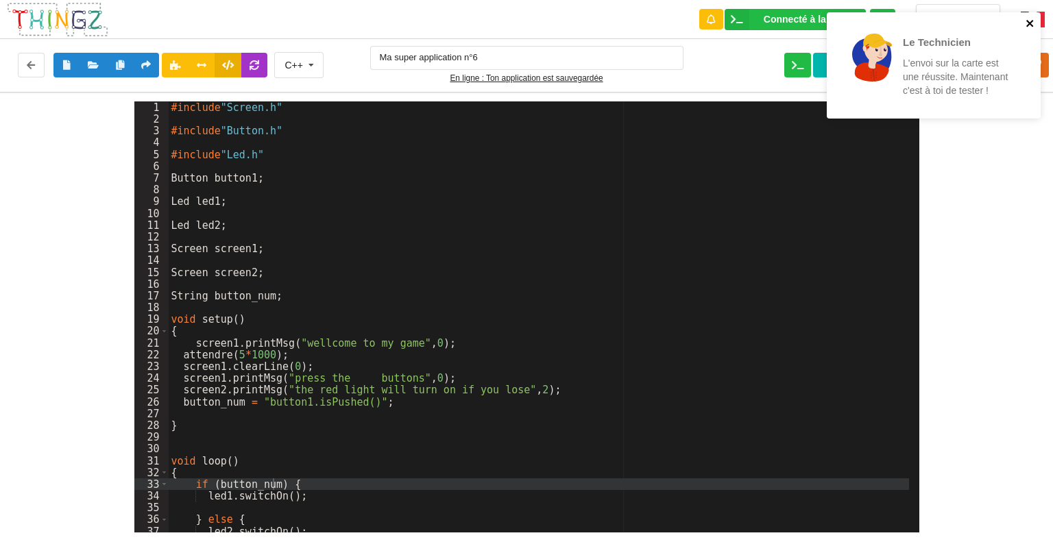
click at [1032, 25] on icon "close" at bounding box center [1029, 23] width 7 height 7
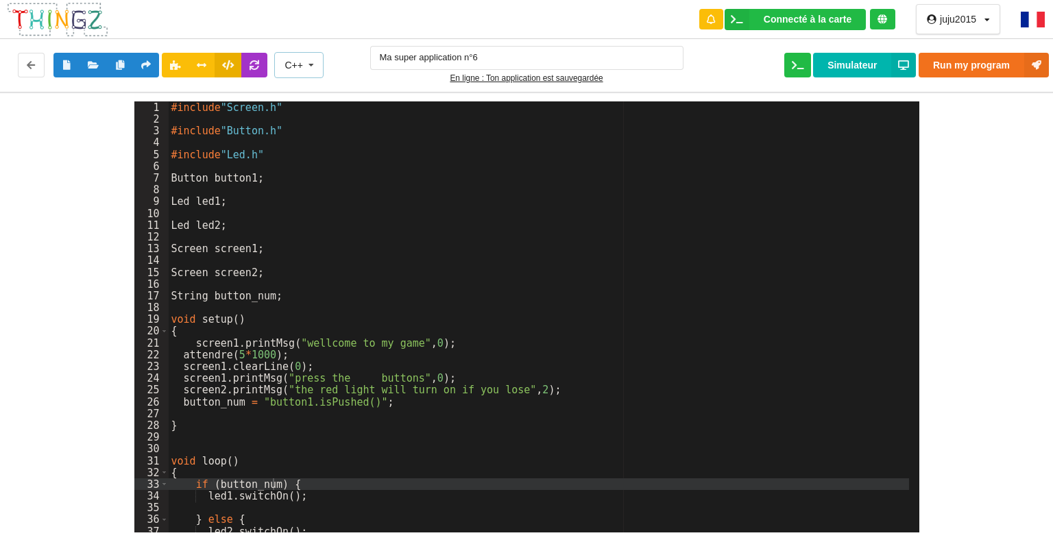
click at [310, 66] on icon at bounding box center [311, 65] width 21 height 25
click at [306, 111] on span "Python" at bounding box center [301, 115] width 30 height 11
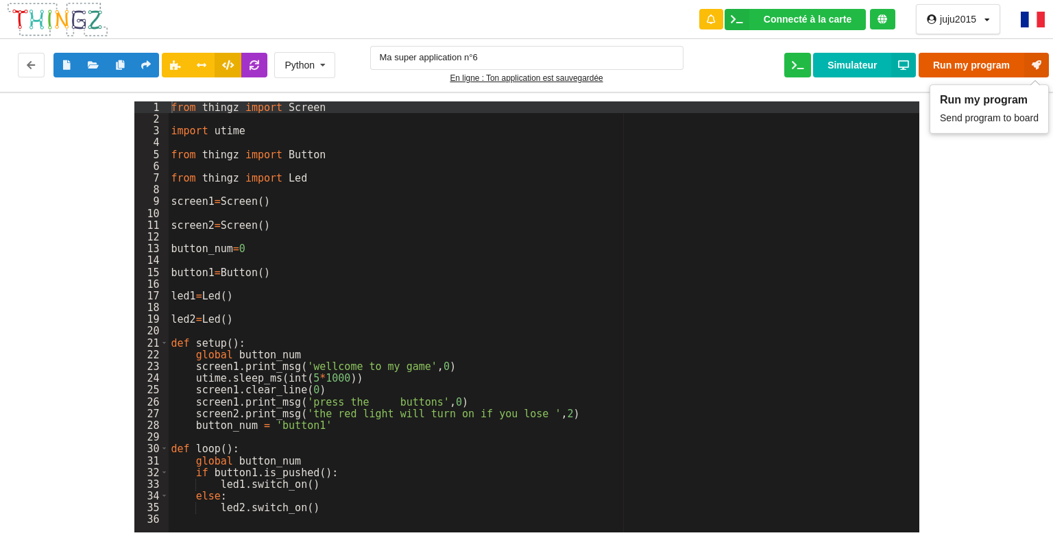
click at [960, 69] on button "Run my program" at bounding box center [983, 65] width 130 height 25
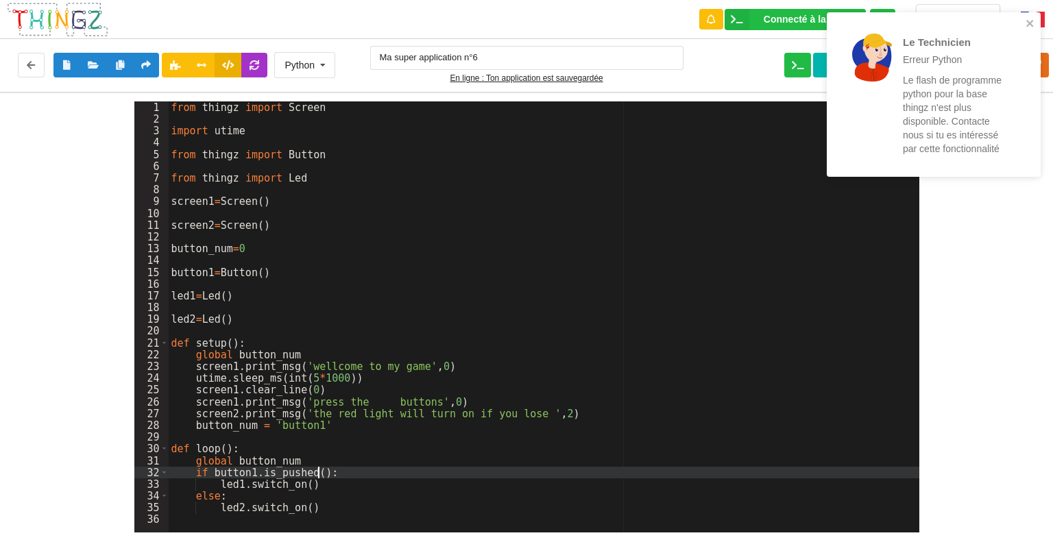
click at [319, 473] on div "from thingz import Screen import utime from thingz import Button from thingz im…" at bounding box center [544, 328] width 751 height 455
click at [299, 68] on div "Python" at bounding box center [299, 65] width 30 height 10
click at [302, 84] on div "C++" at bounding box center [305, 89] width 60 height 25
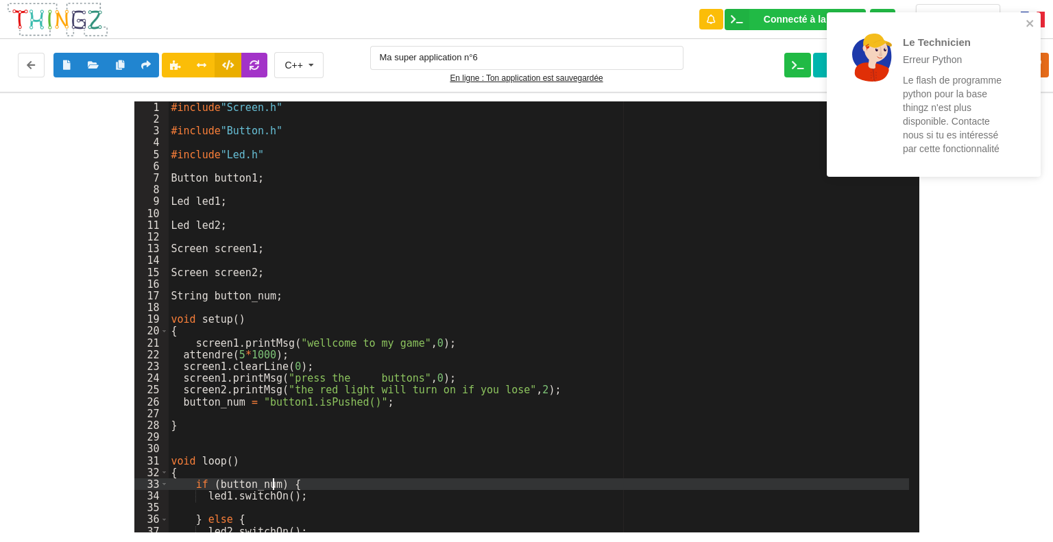
click at [275, 485] on div "#include "Screen.h" #include "Button.h" #include "Led.h" Button button1 ; Led l…" at bounding box center [539, 328] width 740 height 455
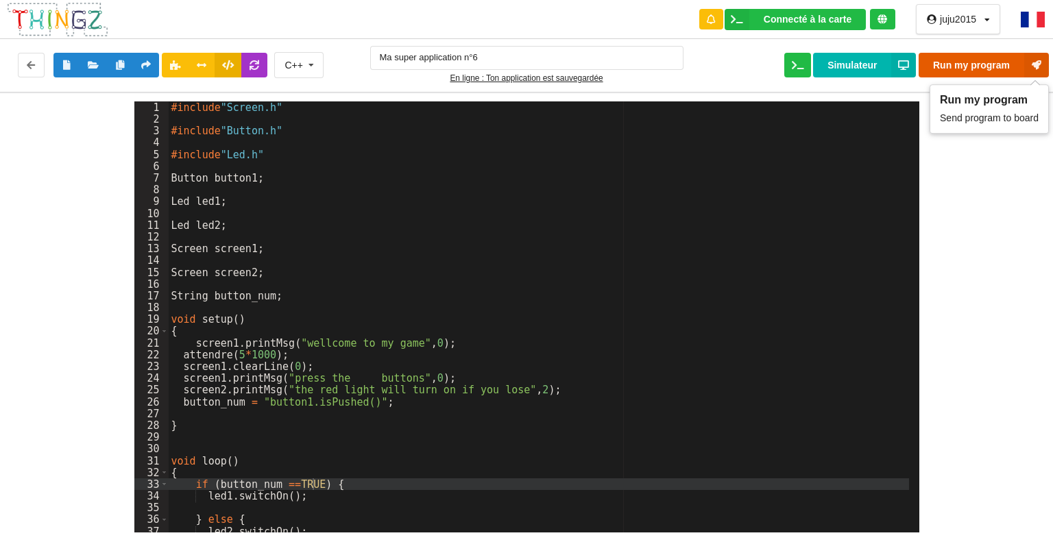
click at [973, 65] on button "Run my program" at bounding box center [983, 65] width 130 height 25
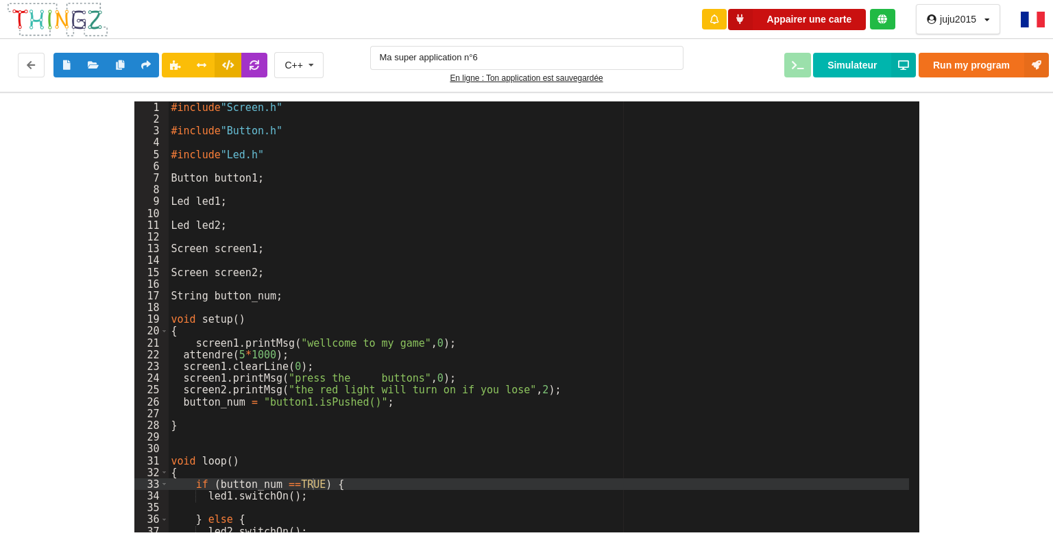
click at [790, 19] on button "Appairer une carte" at bounding box center [797, 19] width 138 height 21
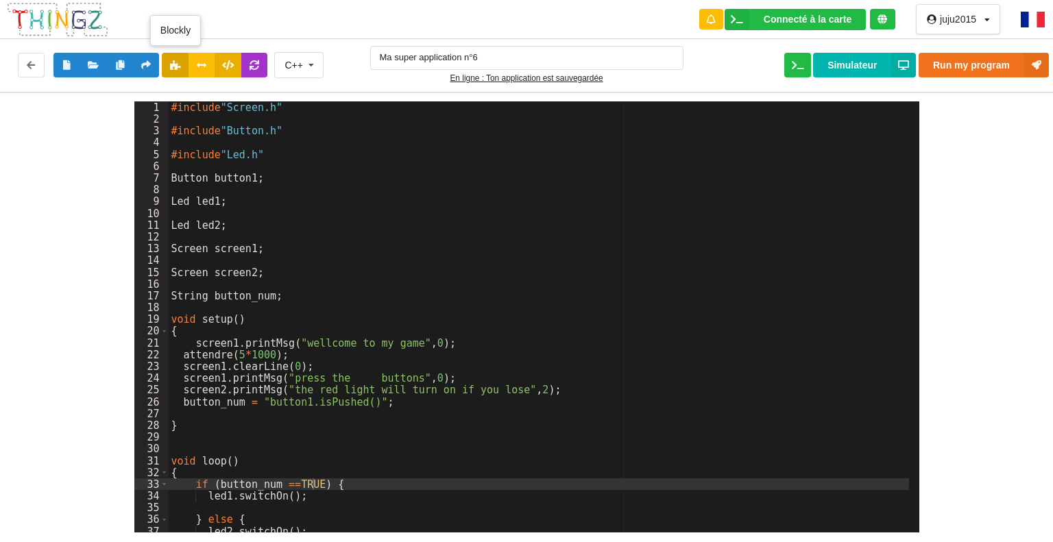
click at [173, 65] on icon at bounding box center [175, 64] width 12 height 8
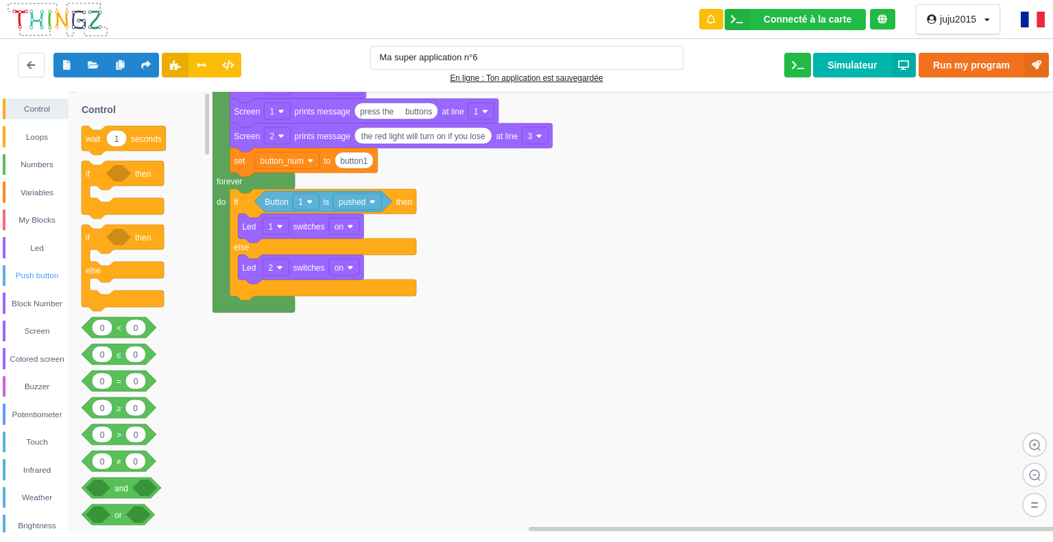
click at [34, 274] on div "Push button" at bounding box center [36, 276] width 63 height 14
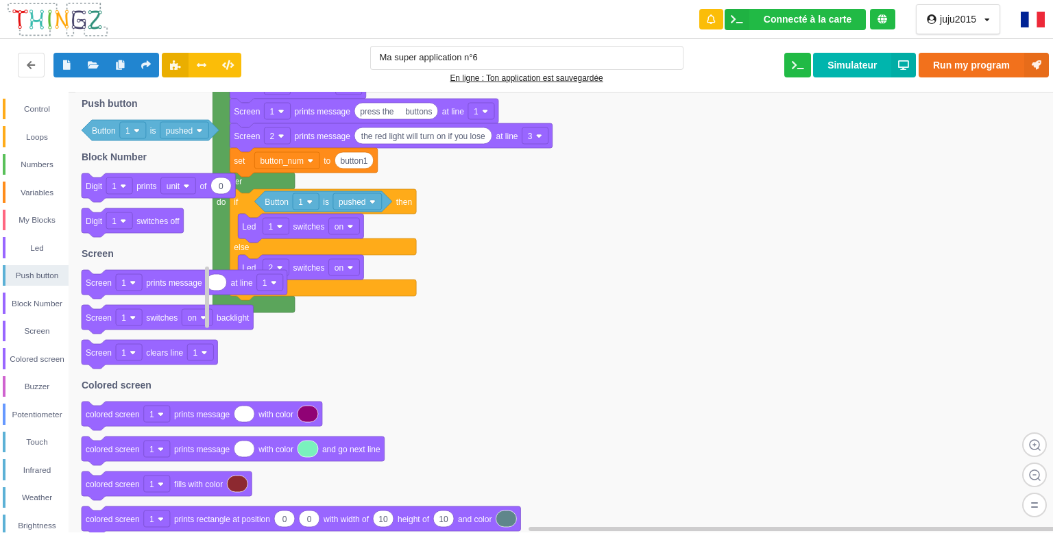
click at [197, 130] on image at bounding box center [199, 130] width 6 height 6
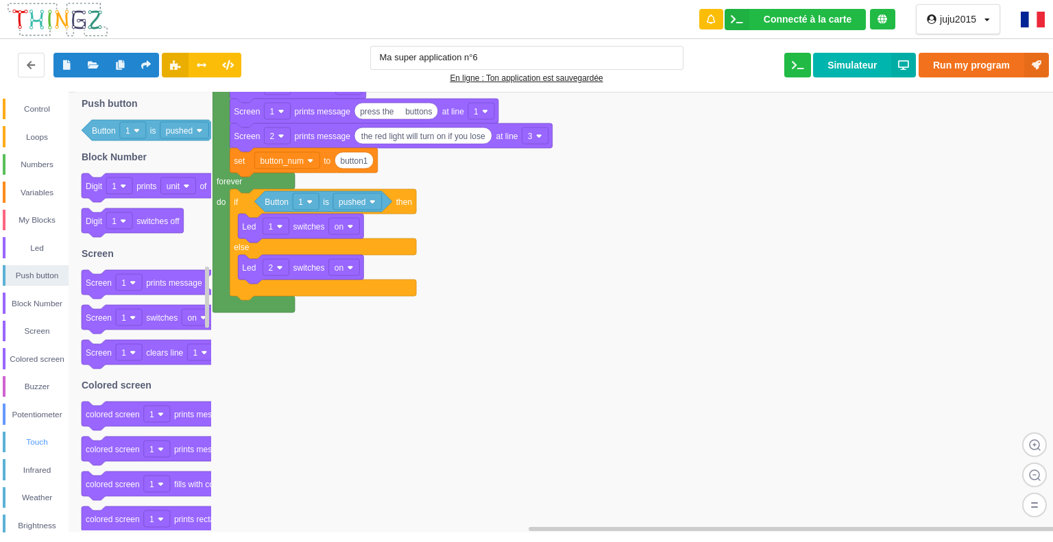
click at [32, 443] on div "Touch" at bounding box center [36, 442] width 63 height 14
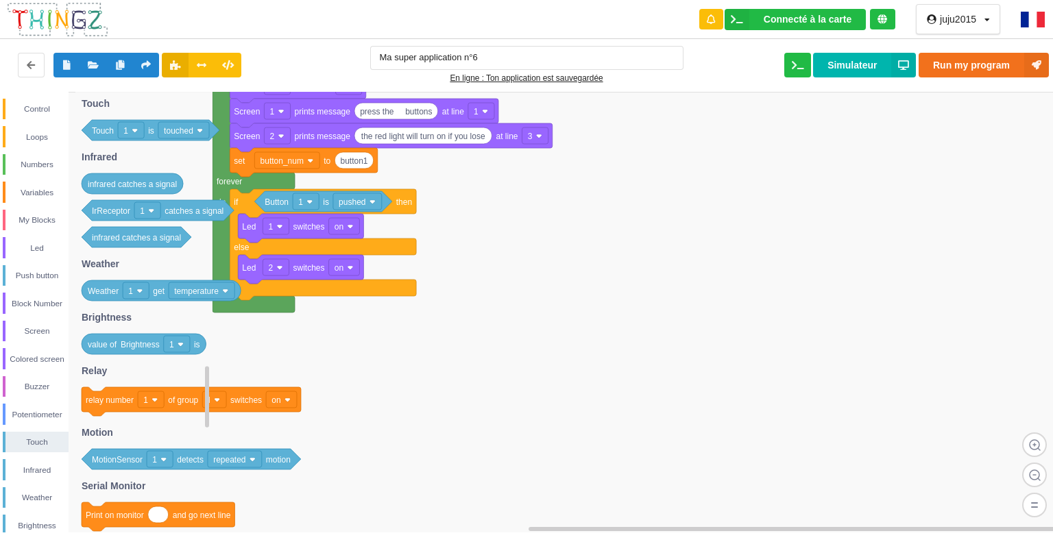
click at [202, 127] on rect at bounding box center [183, 130] width 51 height 16
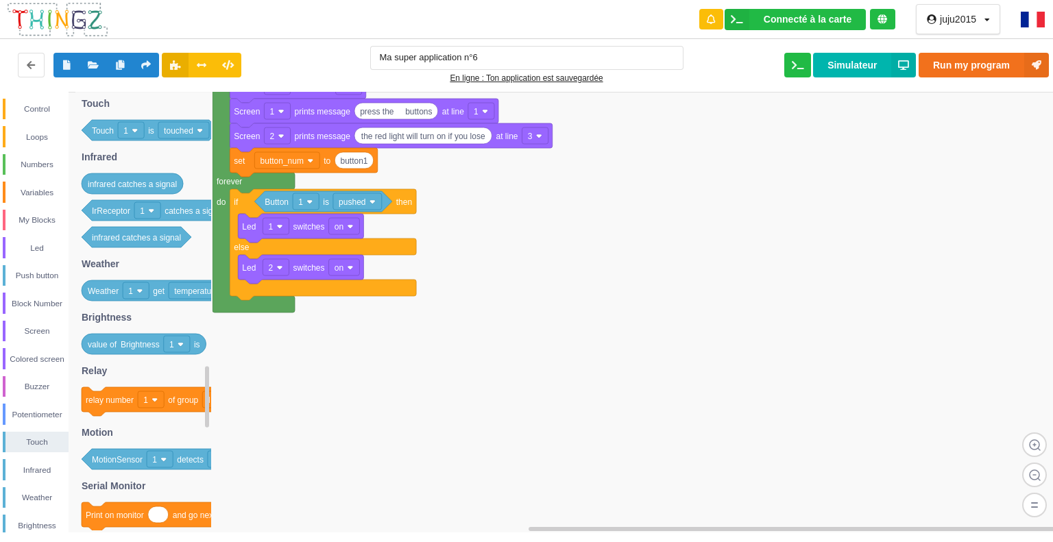
click at [367, 448] on rect at bounding box center [531, 312] width 1062 height 441
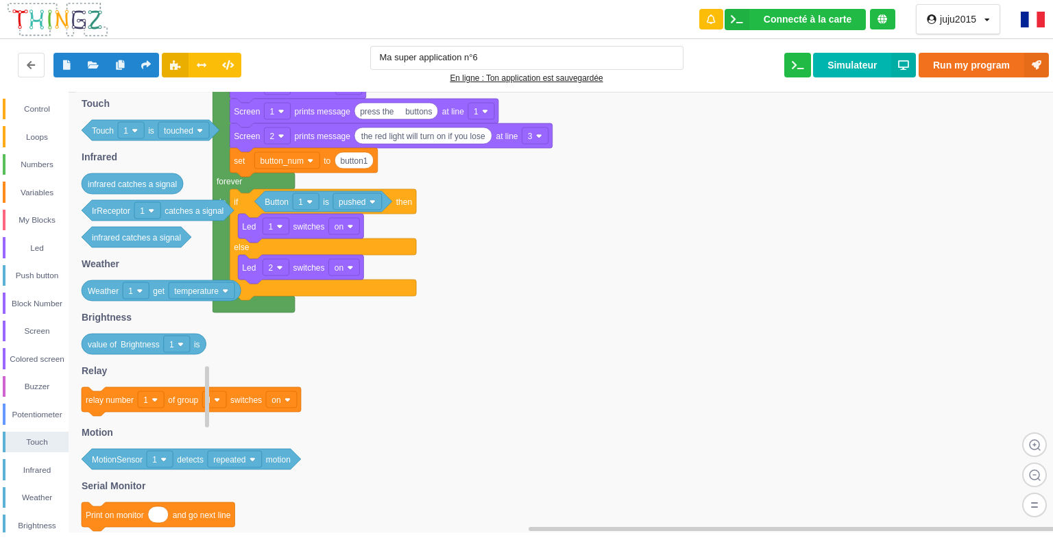
click at [221, 289] on rect at bounding box center [202, 290] width 66 height 16
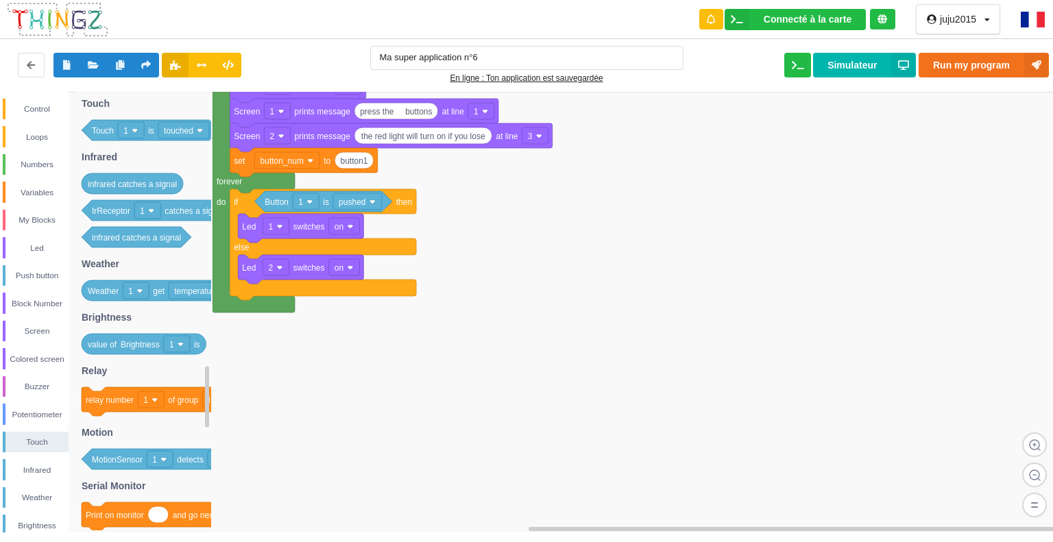
click at [437, 304] on rect at bounding box center [531, 312] width 1062 height 441
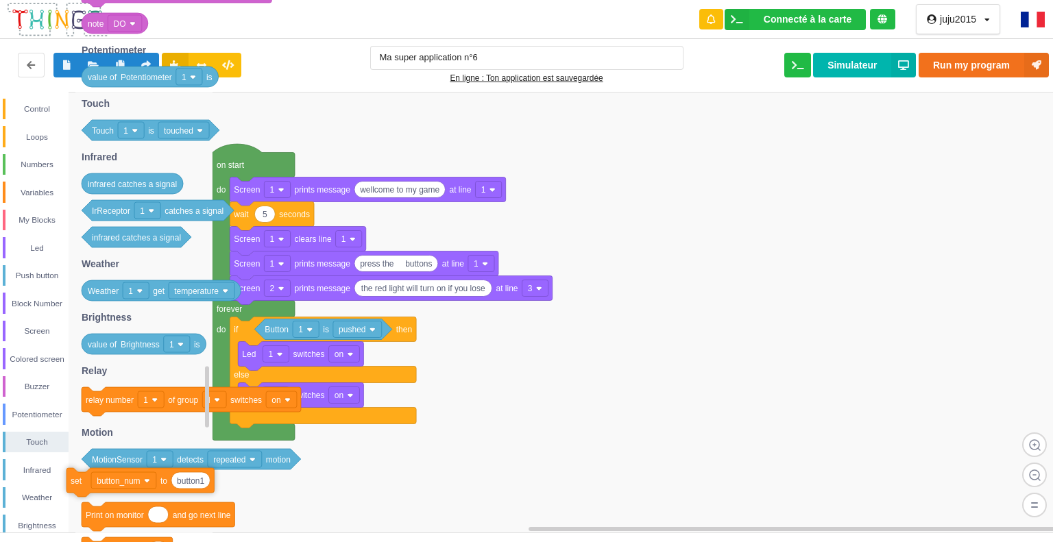
drag, startPoint x: 239, startPoint y: 312, endPoint x: 77, endPoint y: 479, distance: 233.1
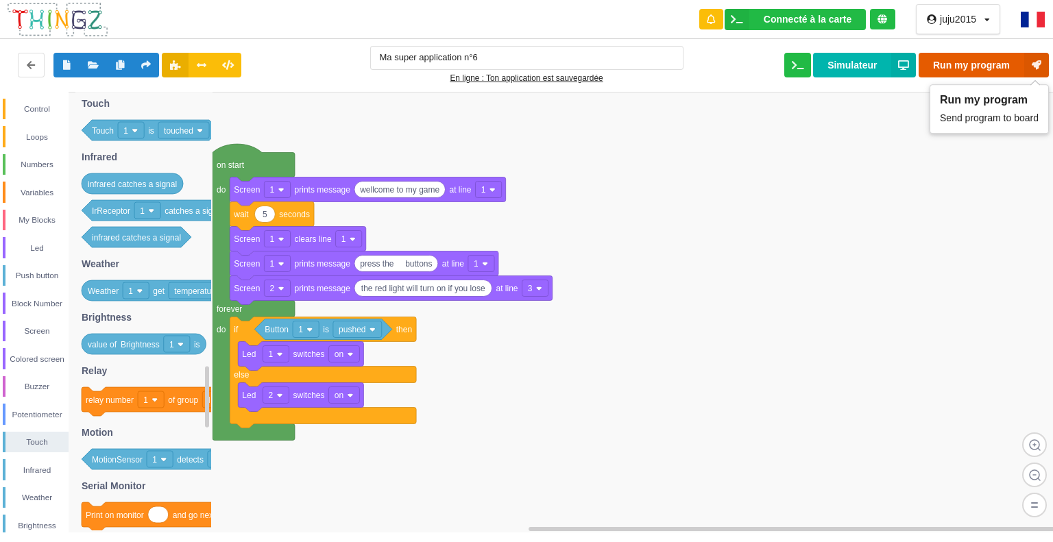
click at [973, 64] on button "Run my program" at bounding box center [983, 65] width 130 height 25
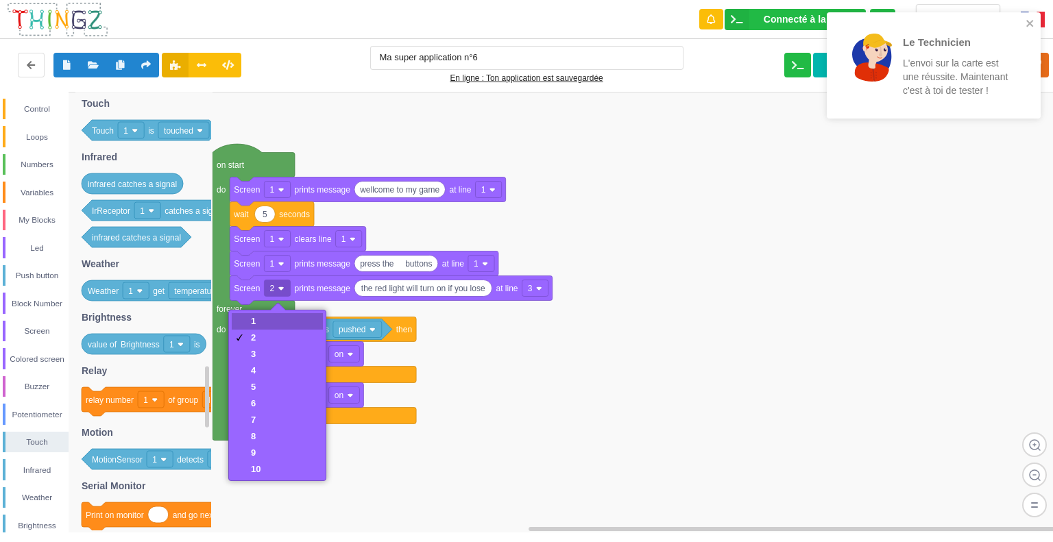
click at [256, 320] on div "1" at bounding box center [256, 321] width 10 height 10
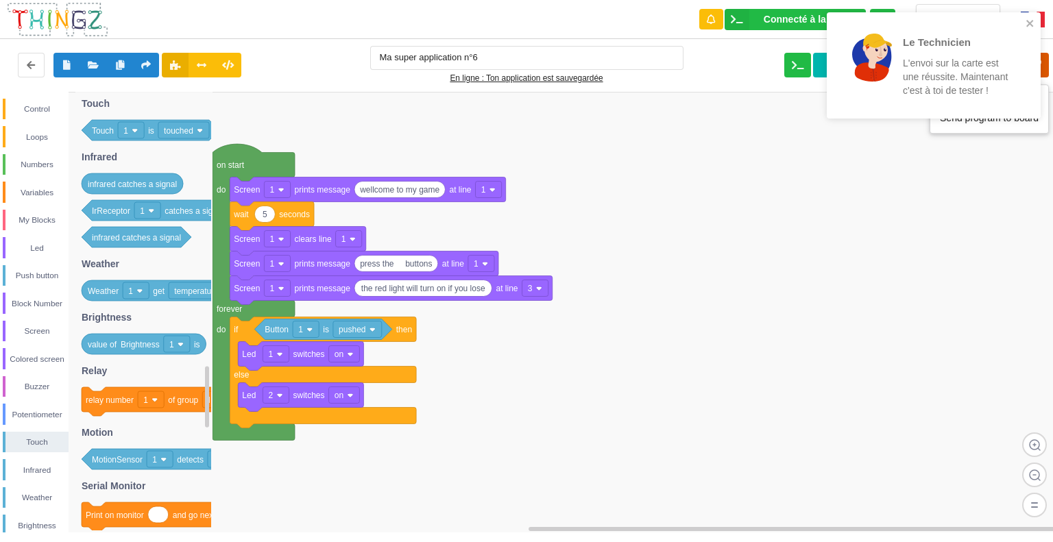
click at [1043, 60] on icon at bounding box center [1036, 65] width 25 height 25
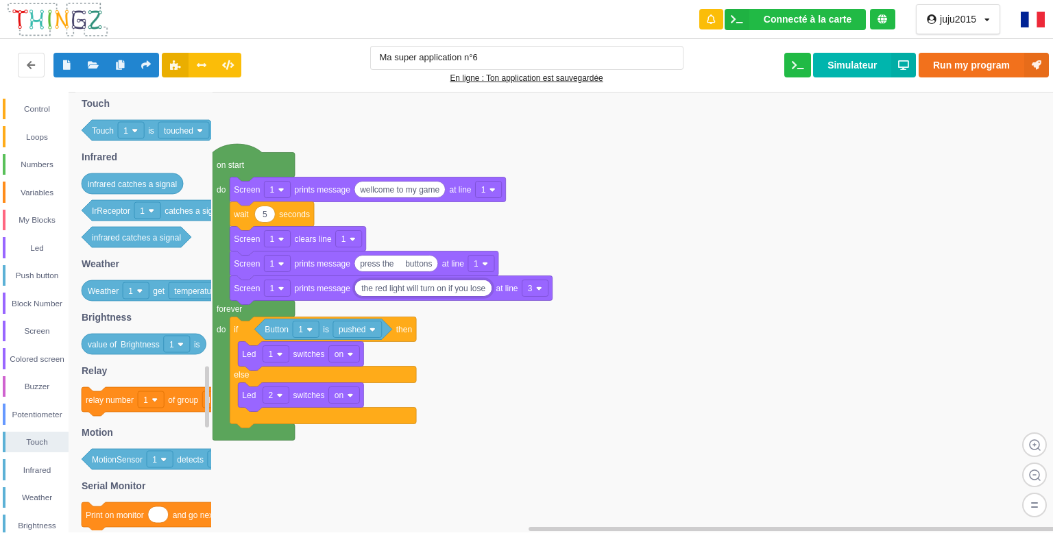
click at [445, 289] on input "the red light will turn on if you lose" at bounding box center [422, 288] width 137 height 16
type input "the red light will turn on if you lose"
click at [1037, 60] on icon at bounding box center [1036, 65] width 25 height 25
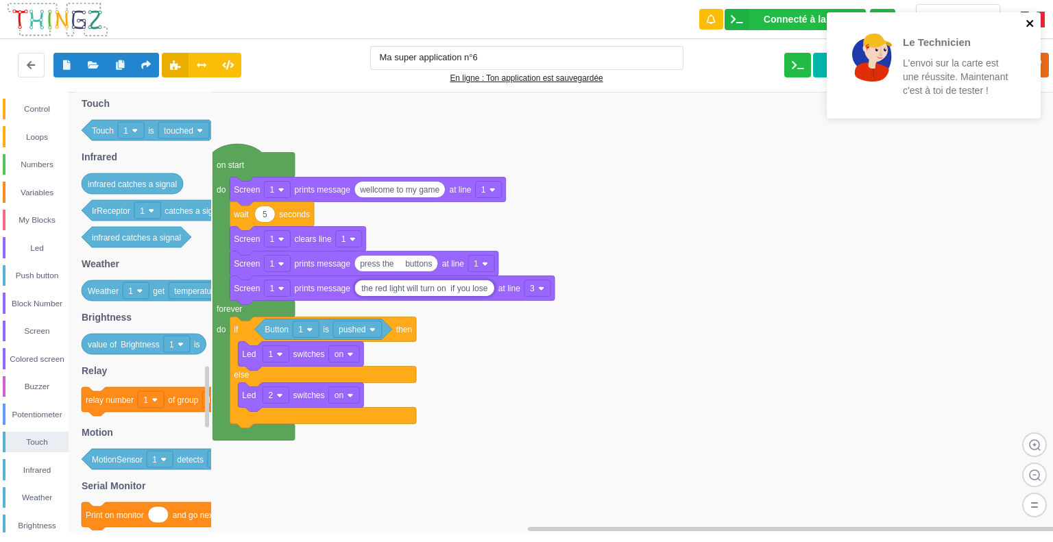
click at [1029, 23] on icon "close" at bounding box center [1029, 23] width 7 height 7
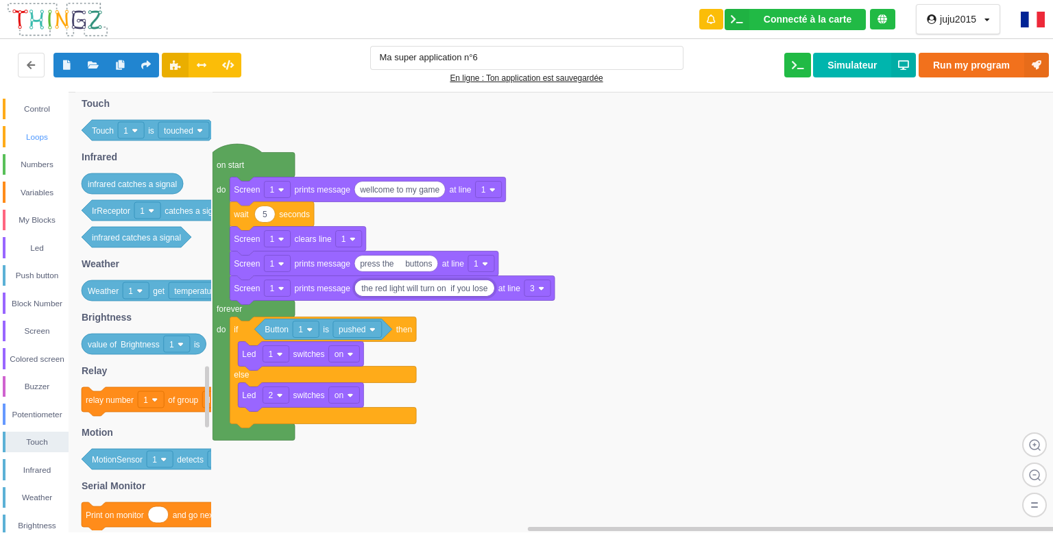
click at [34, 141] on div "Loops" at bounding box center [36, 137] width 63 height 14
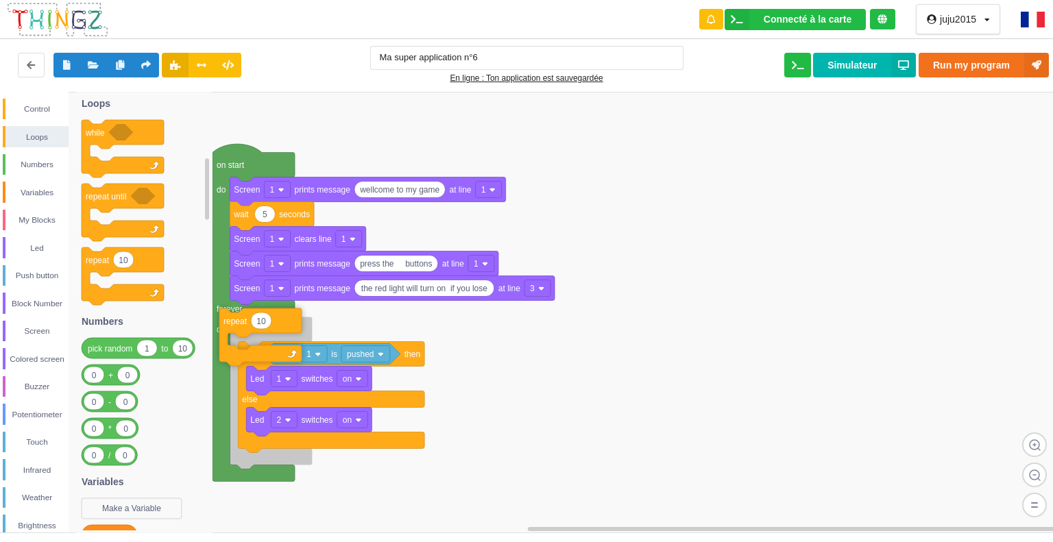
drag, startPoint x: 90, startPoint y: 260, endPoint x: 228, endPoint y: 321, distance: 150.7
click at [228, 321] on div "Control Loops Numbers Variables My Blocks Led Push button Block Number Screen C…" at bounding box center [531, 312] width 1062 height 441
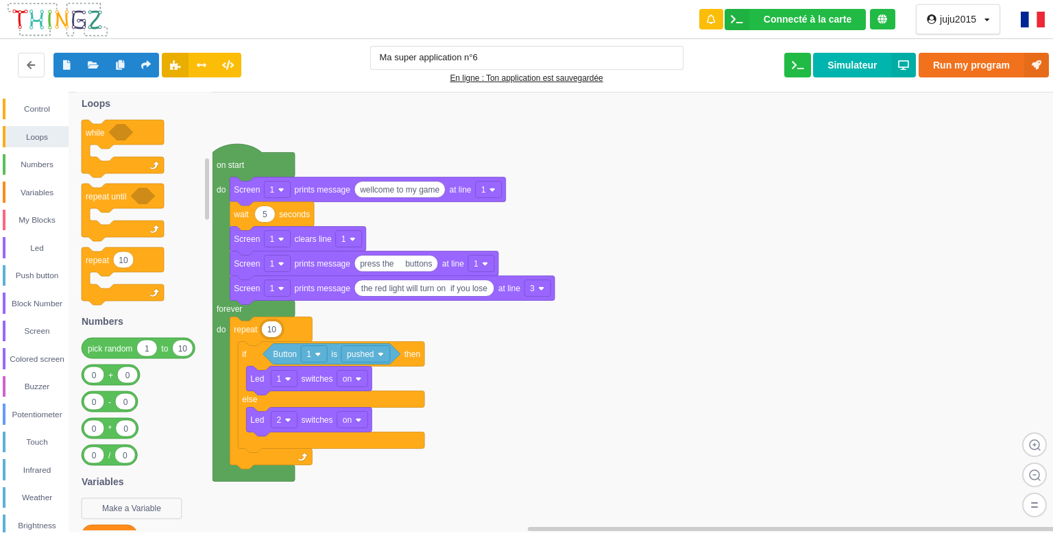
type input "6"
click at [34, 110] on div "Control" at bounding box center [36, 109] width 63 height 14
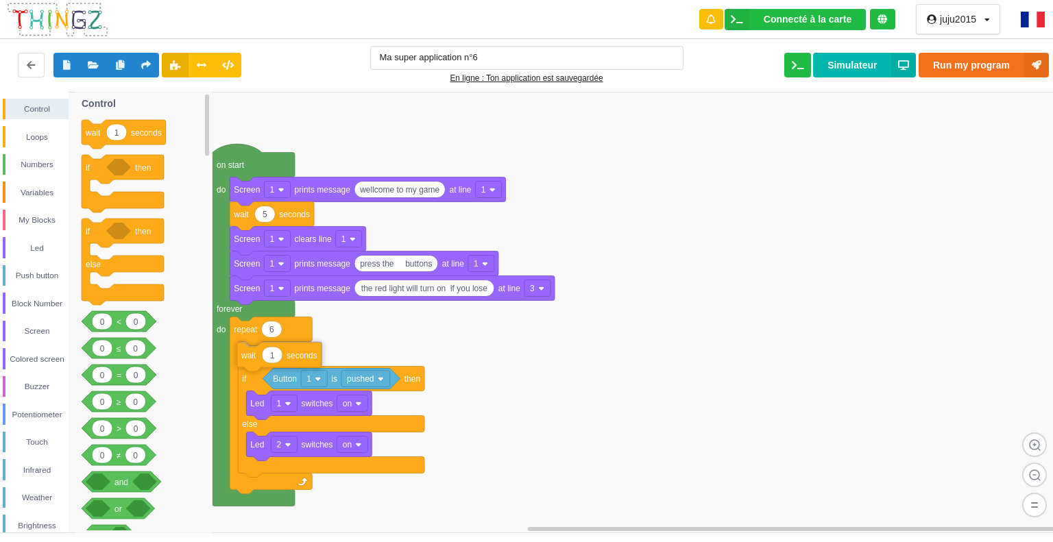
drag, startPoint x: 92, startPoint y: 132, endPoint x: 247, endPoint y: 355, distance: 271.7
click at [247, 355] on div "Control Loops Numbers Variables My Blocks Led Push button Block Number Screen C…" at bounding box center [531, 312] width 1062 height 441
click at [38, 194] on div "Variables" at bounding box center [36, 193] width 63 height 14
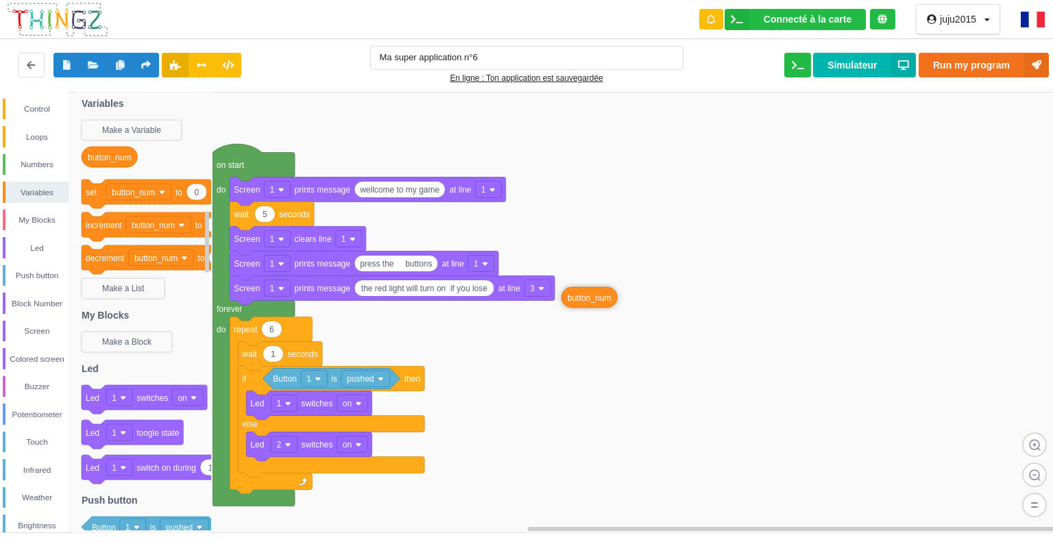
drag, startPoint x: 110, startPoint y: 158, endPoint x: 589, endPoint y: 298, distance: 499.9
click at [589, 298] on div "Control Loops Numbers Variables My Blocks Led Push button Block Number Screen C…" at bounding box center [531, 312] width 1062 height 441
drag, startPoint x: 596, startPoint y: 298, endPoint x: 134, endPoint y: 320, distance: 462.5
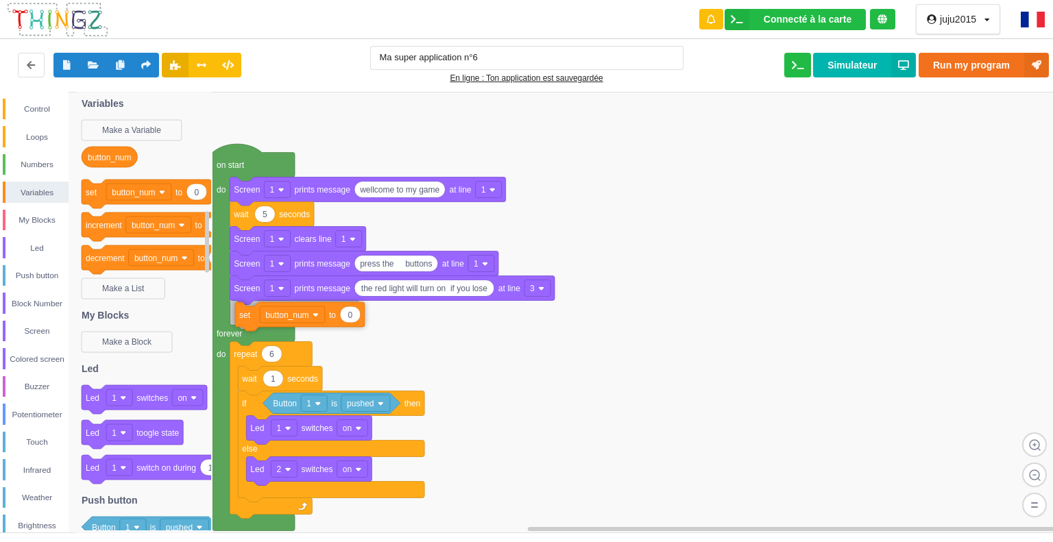
drag, startPoint x: 89, startPoint y: 197, endPoint x: 243, endPoint y: 320, distance: 196.5
click at [243, 320] on div "Control Loops Numbers Variables My Blocks Led Push button Block Number Screen C…" at bounding box center [531, 312] width 1062 height 441
click at [33, 106] on div "Control" at bounding box center [36, 109] width 63 height 14
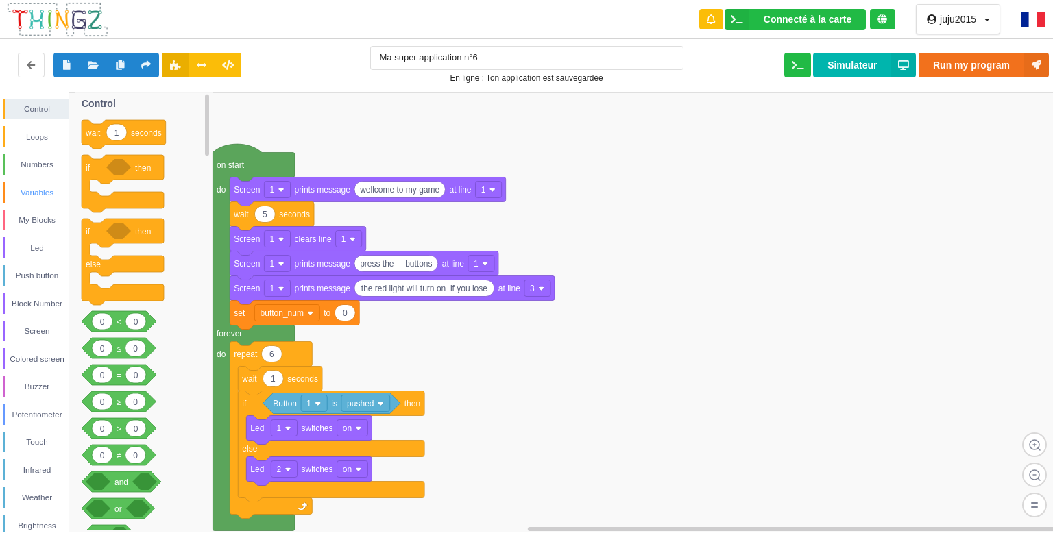
click at [38, 191] on div "Variables" at bounding box center [36, 193] width 63 height 14
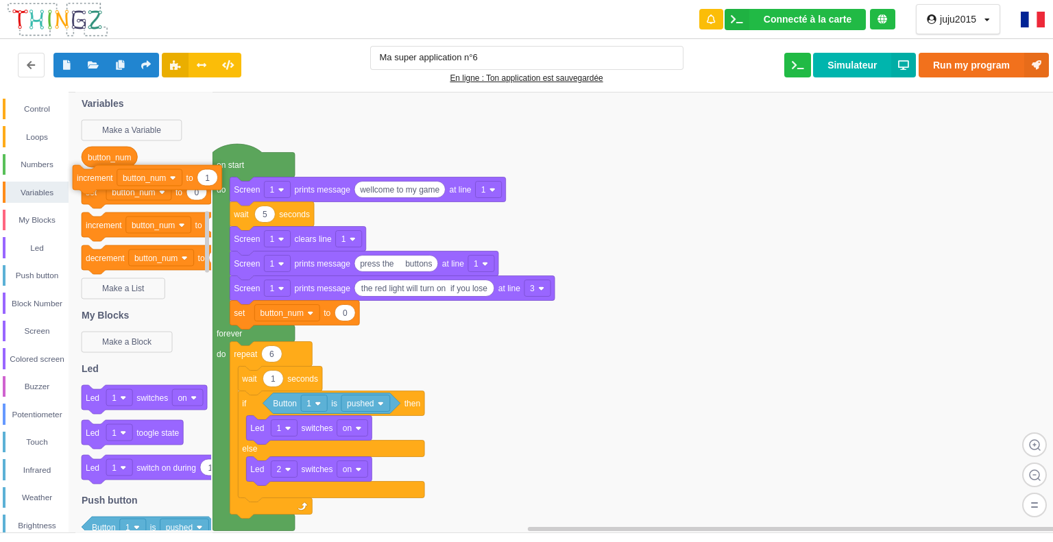
drag, startPoint x: 90, startPoint y: 225, endPoint x: 82, endPoint y: 178, distance: 48.1
drag, startPoint x: 98, startPoint y: 159, endPoint x: 271, endPoint y: 354, distance: 260.2
click at [271, 354] on div "Control Loops Numbers Variables My Blocks Led Push button Block Number Screen C…" at bounding box center [531, 312] width 1062 height 441
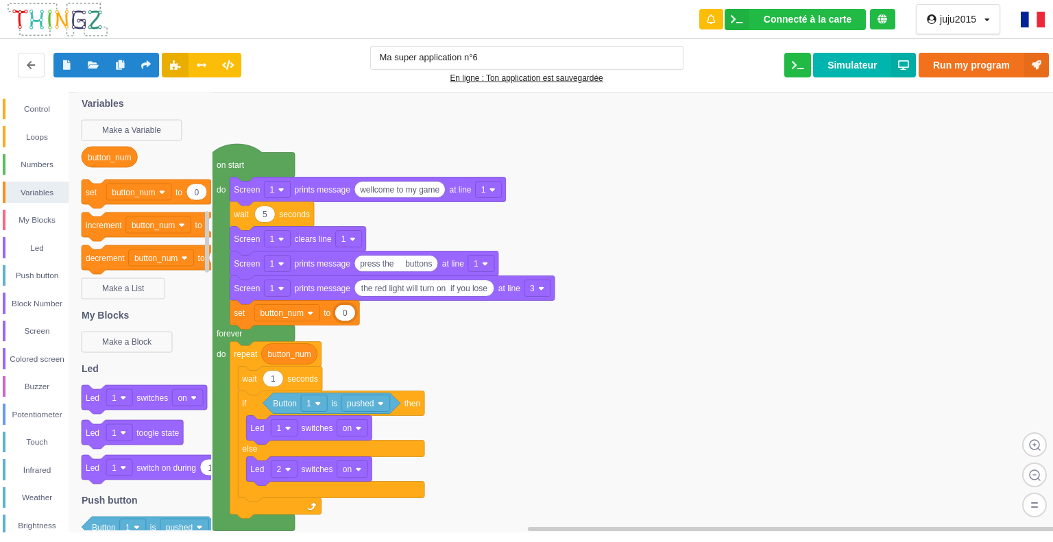
type input "1"
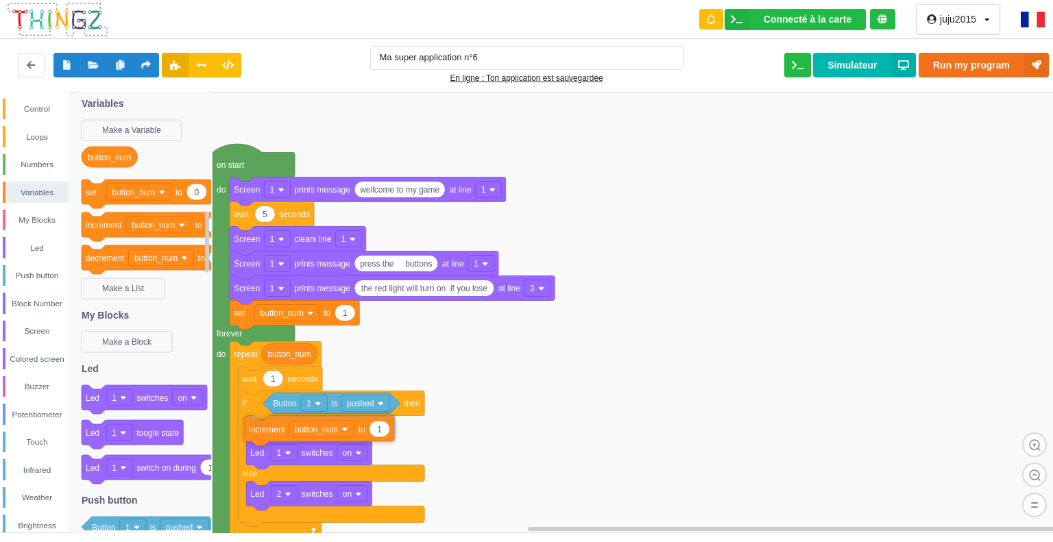
drag, startPoint x: 103, startPoint y: 227, endPoint x: 267, endPoint y: 431, distance: 261.4
click at [267, 431] on div "Control Loops Numbers Variables My Blocks Led Push button Block Number Screen C…" at bounding box center [531, 312] width 1062 height 441
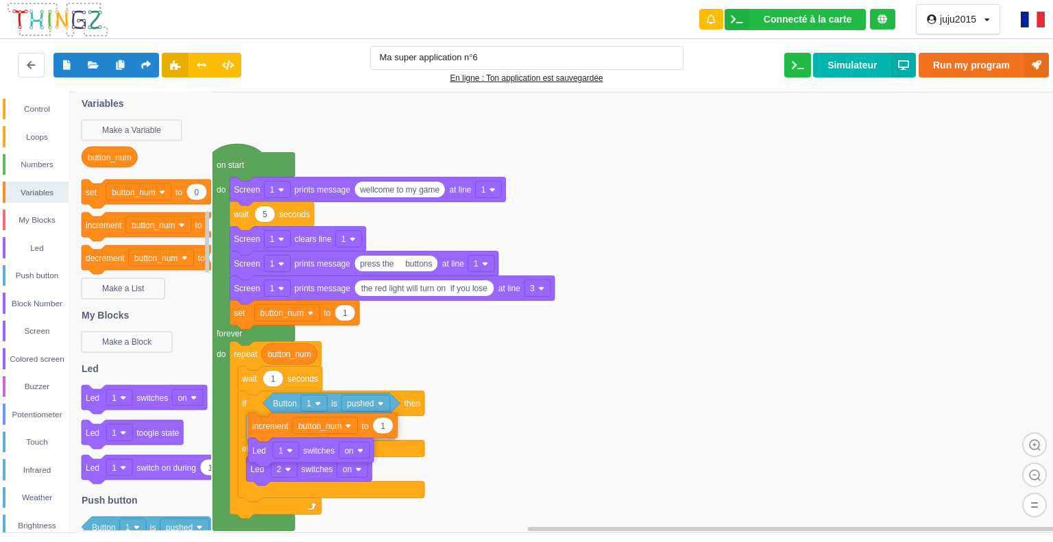
drag, startPoint x: 214, startPoint y: 325, endPoint x: 269, endPoint y: 426, distance: 114.7
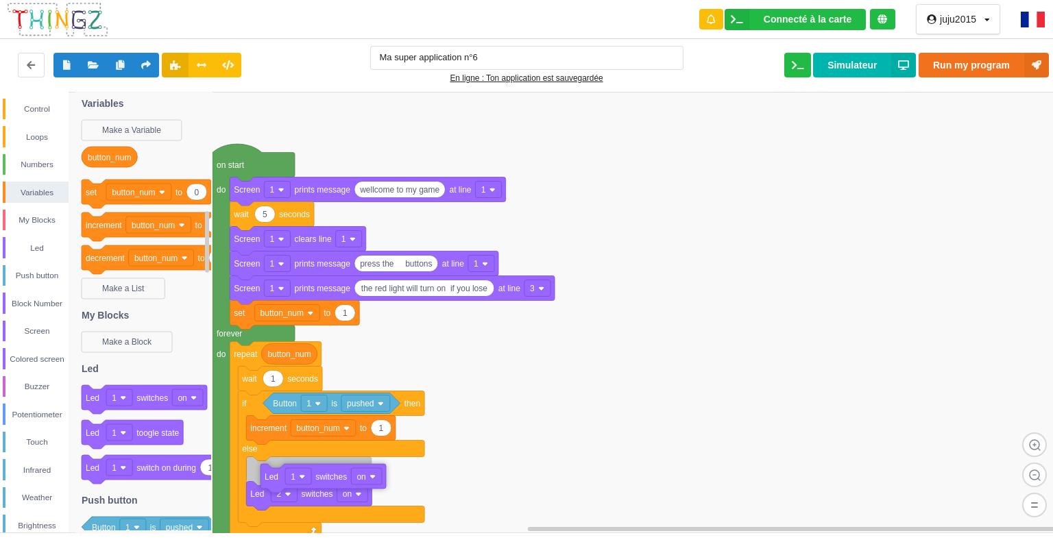
drag, startPoint x: 259, startPoint y: 456, endPoint x: 272, endPoint y: 480, distance: 27.3
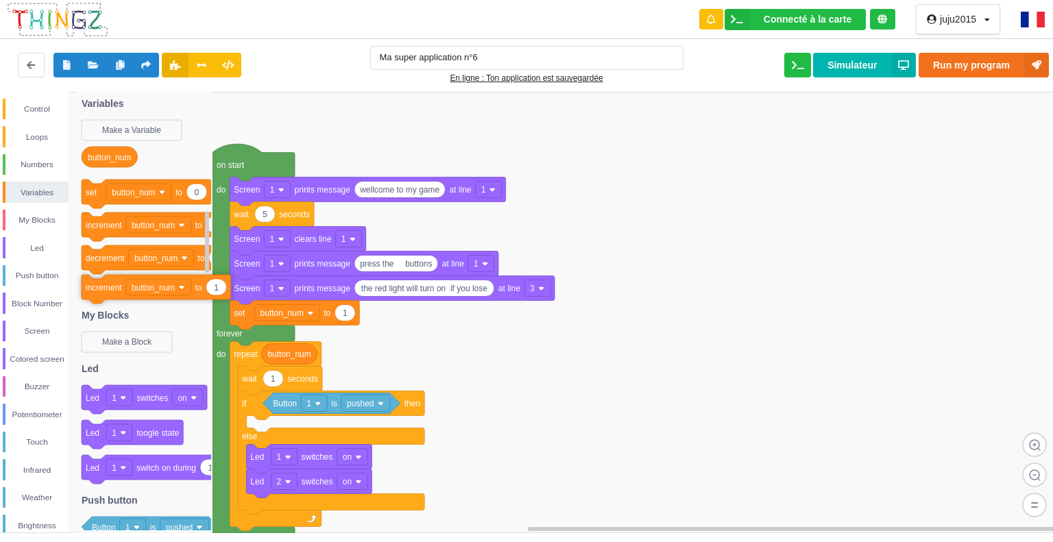
drag, startPoint x: 264, startPoint y: 433, endPoint x: 96, endPoint y: 292, distance: 219.4
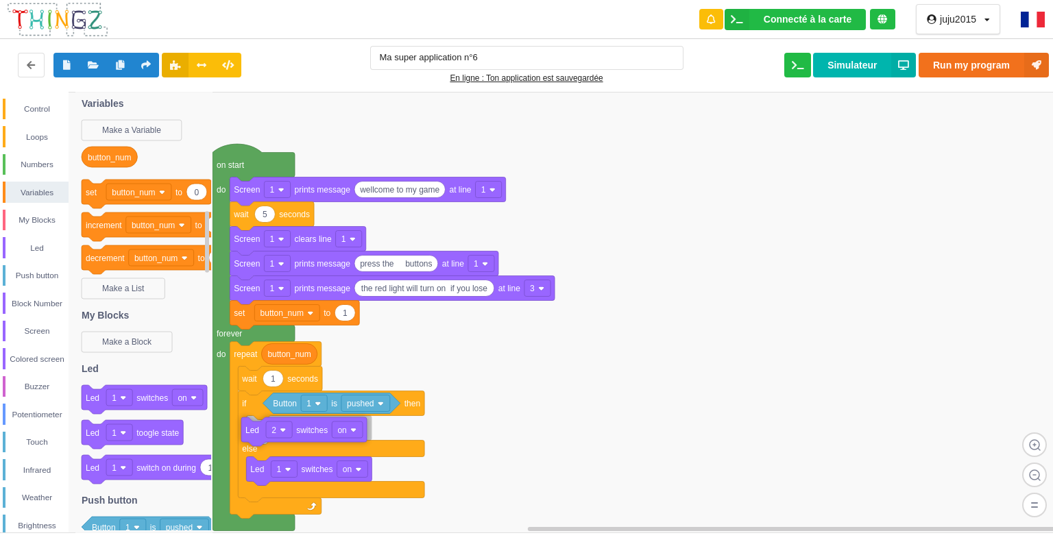
drag, startPoint x: 256, startPoint y: 487, endPoint x: 249, endPoint y: 436, distance: 51.9
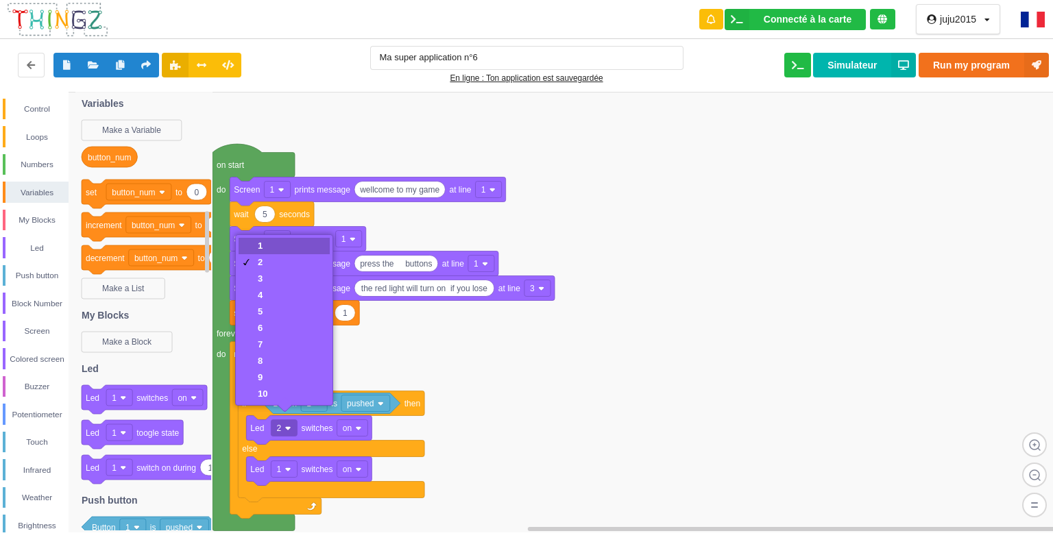
drag, startPoint x: 255, startPoint y: 247, endPoint x: 252, endPoint y: 361, distance: 113.8
click at [255, 248] on div "1" at bounding box center [284, 246] width 91 height 16
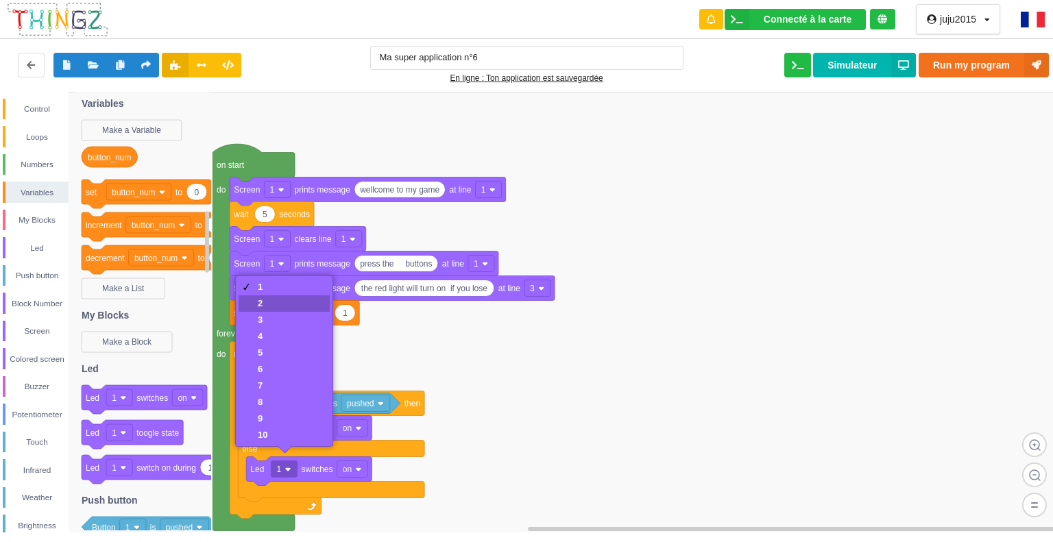
click at [254, 305] on div "2" at bounding box center [284, 303] width 91 height 16
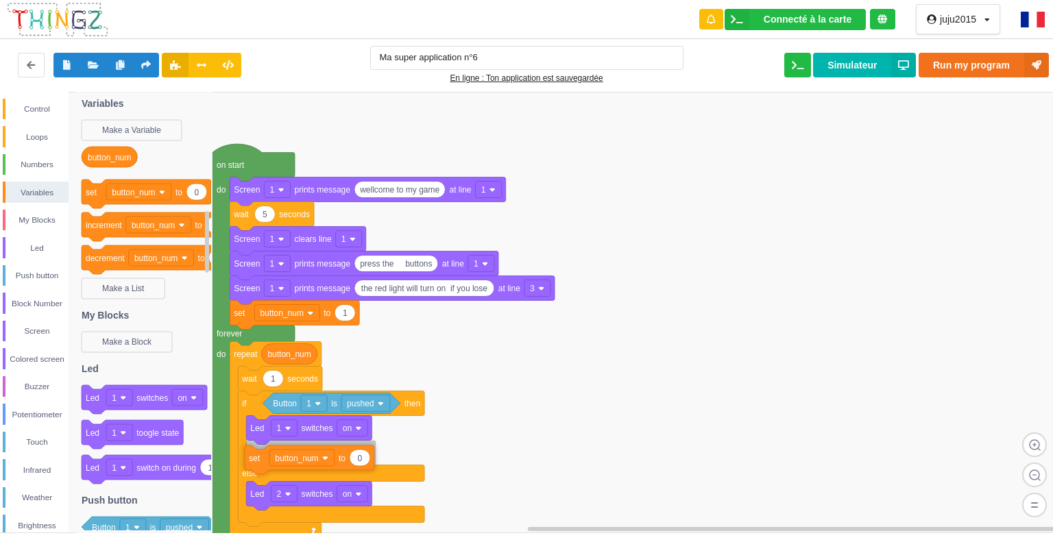
drag, startPoint x: 98, startPoint y: 194, endPoint x: 260, endPoint y: 459, distance: 310.5
click at [260, 459] on div "Control Loops Numbers Variables My Blocks Led Push button Block Number Screen C…" at bounding box center [531, 312] width 1062 height 441
type input "2"
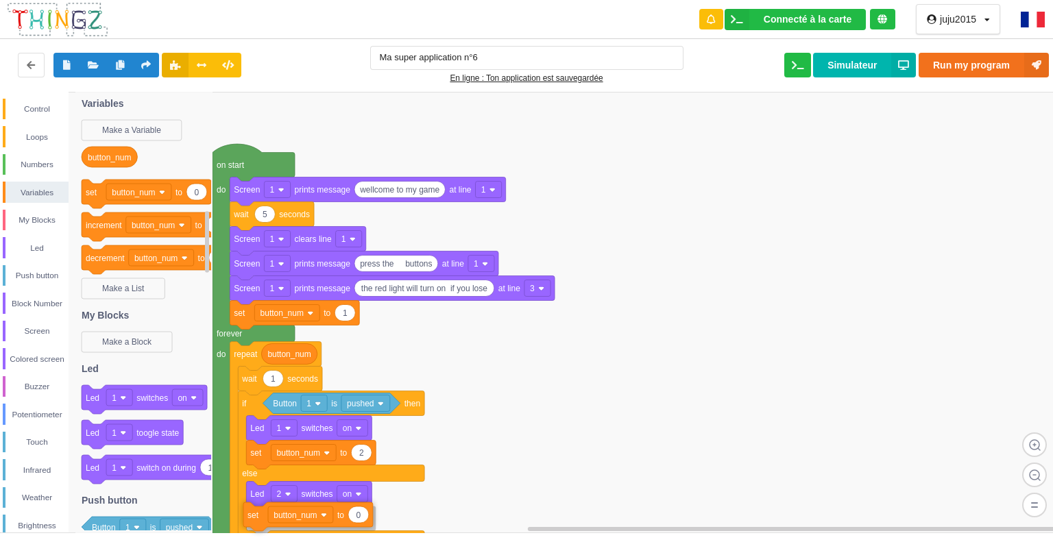
drag, startPoint x: 92, startPoint y: 195, endPoint x: 254, endPoint y: 517, distance: 360.5
click at [254, 517] on div "Control Loops Numbers Variables My Blocks Led Push button Block Number Screen C…" at bounding box center [531, 312] width 1062 height 441
type input "3"
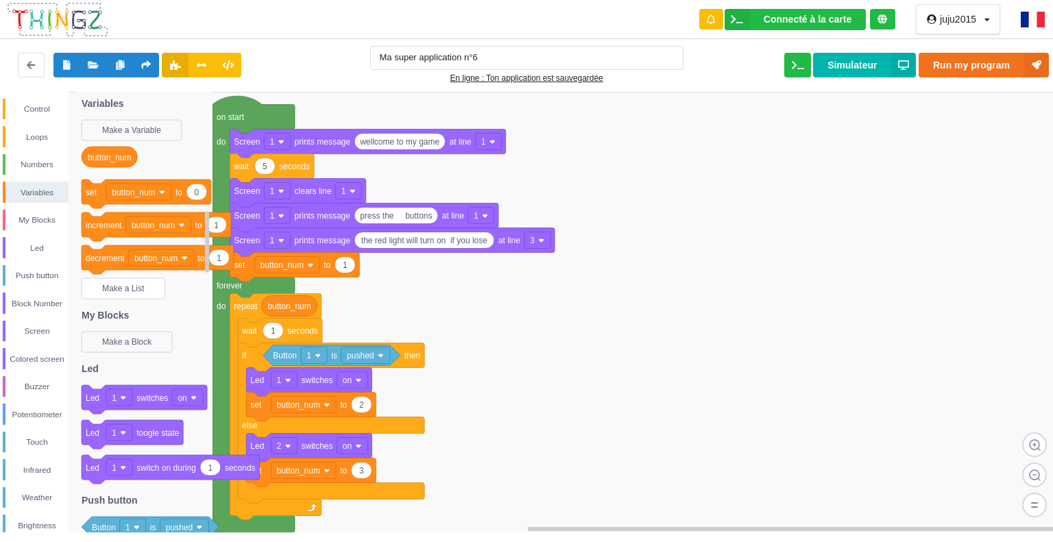
click at [128, 283] on rect at bounding box center [123, 288] width 83 height 21
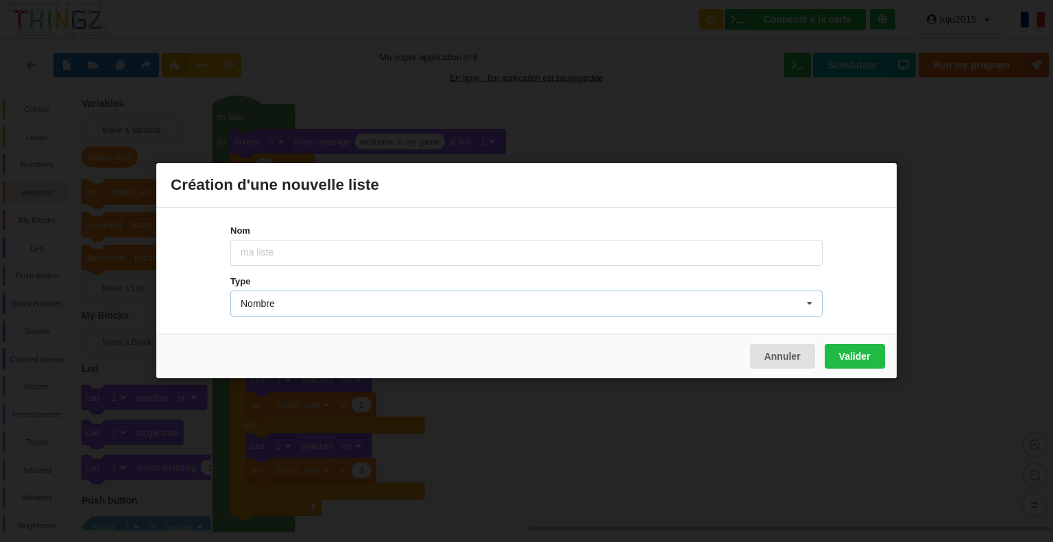
click at [280, 303] on div "Nombre Nombre Nombre à virgule Texte Booléen" at bounding box center [526, 304] width 592 height 26
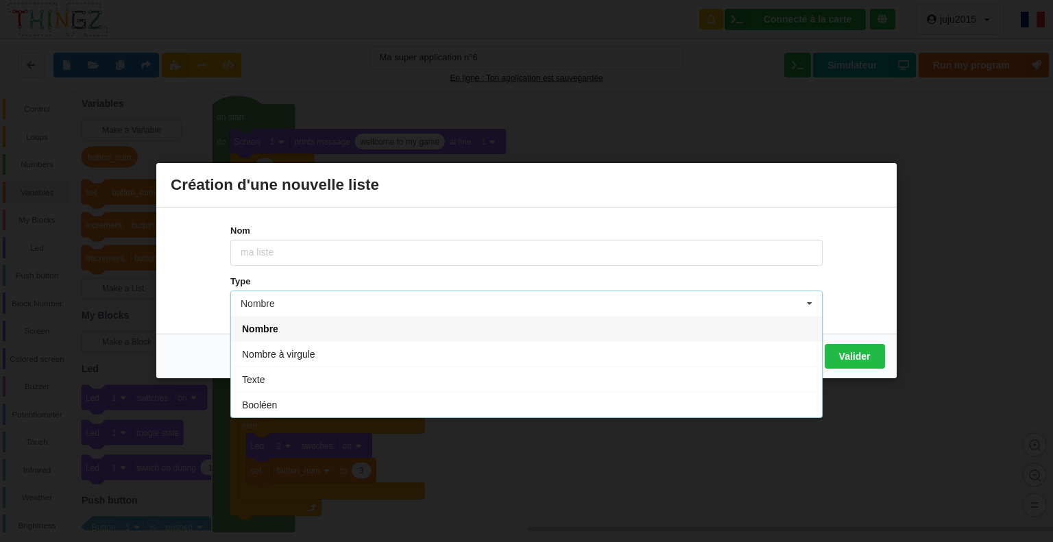
click at [280, 304] on div "Nombre Nombre Nombre à virgule Texte Booléen" at bounding box center [526, 304] width 592 height 26
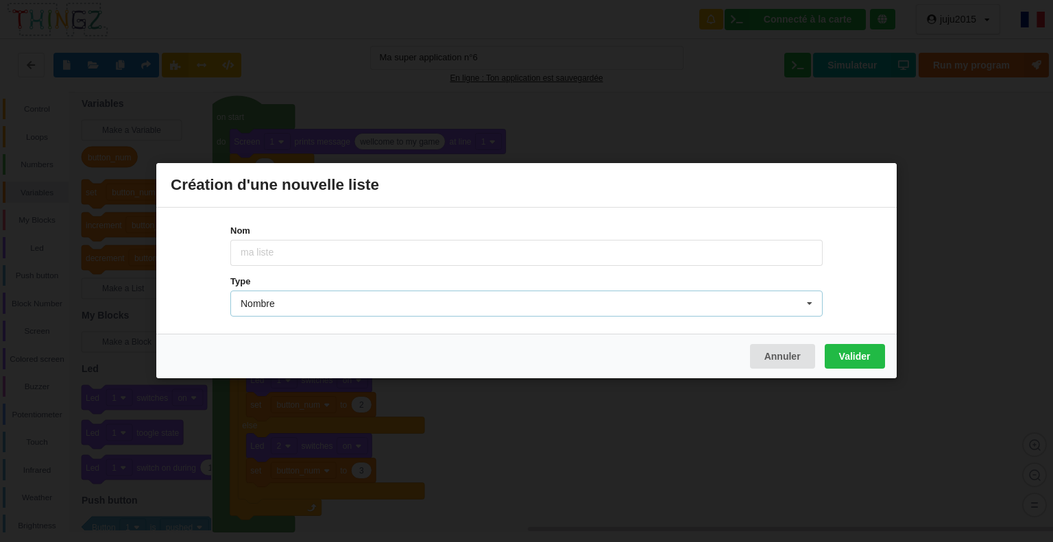
click at [280, 304] on div "Nombre Nombre Nombre à virgule Texte Booléen" at bounding box center [526, 304] width 592 height 26
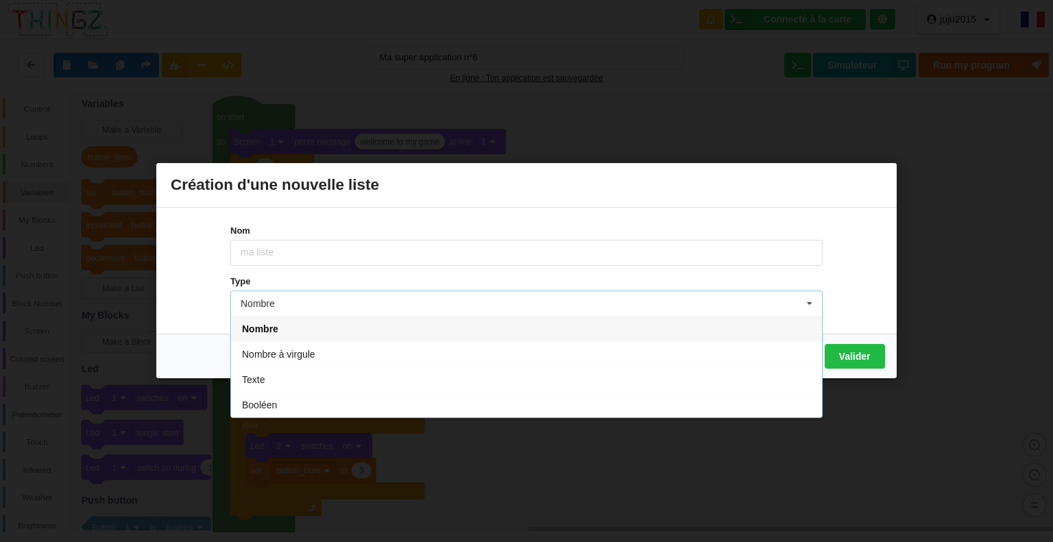
click at [280, 304] on div "Nombre Nombre Nombre à virgule Texte Booléen" at bounding box center [526, 304] width 592 height 26
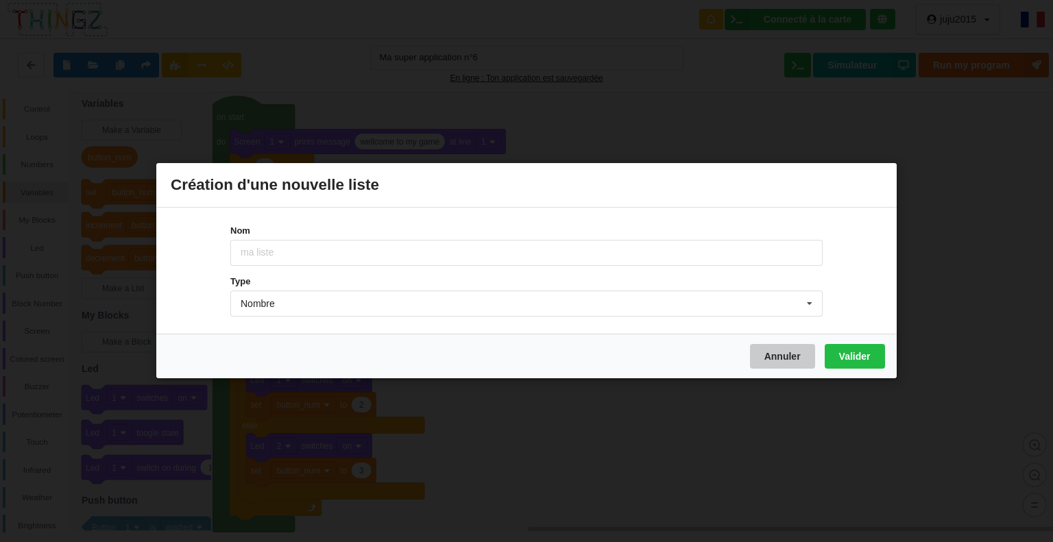
click at [788, 356] on button "Annuler" at bounding box center [782, 357] width 65 height 25
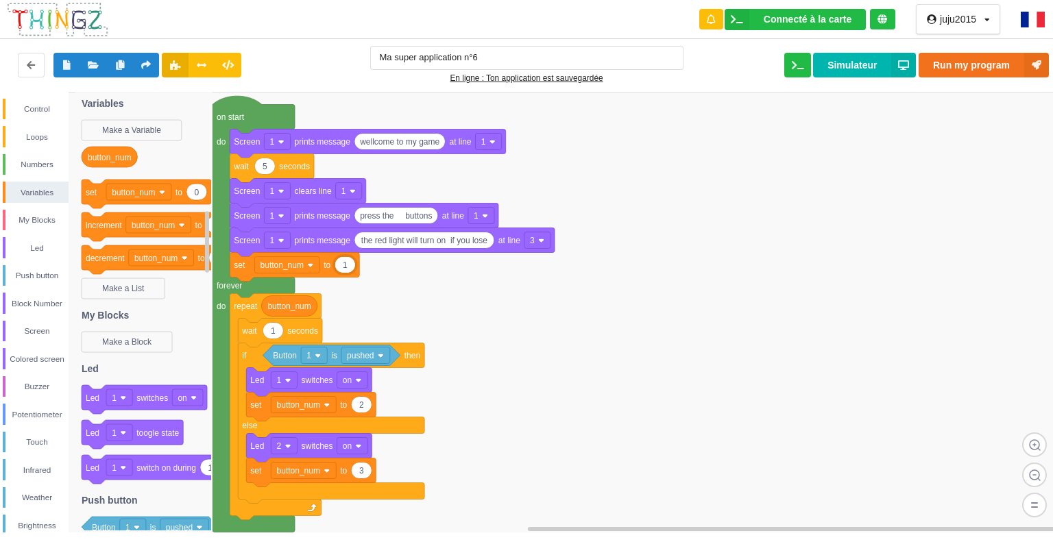
type input "5"
type input "1"
click at [32, 334] on div "Screen" at bounding box center [36, 331] width 63 height 14
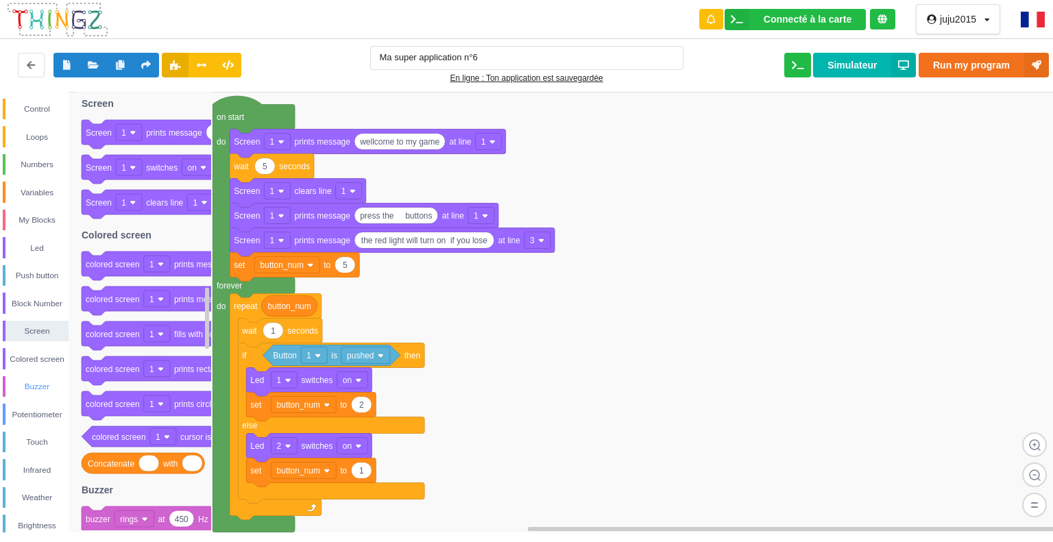
click at [35, 378] on div "Buzzer" at bounding box center [36, 386] width 66 height 21
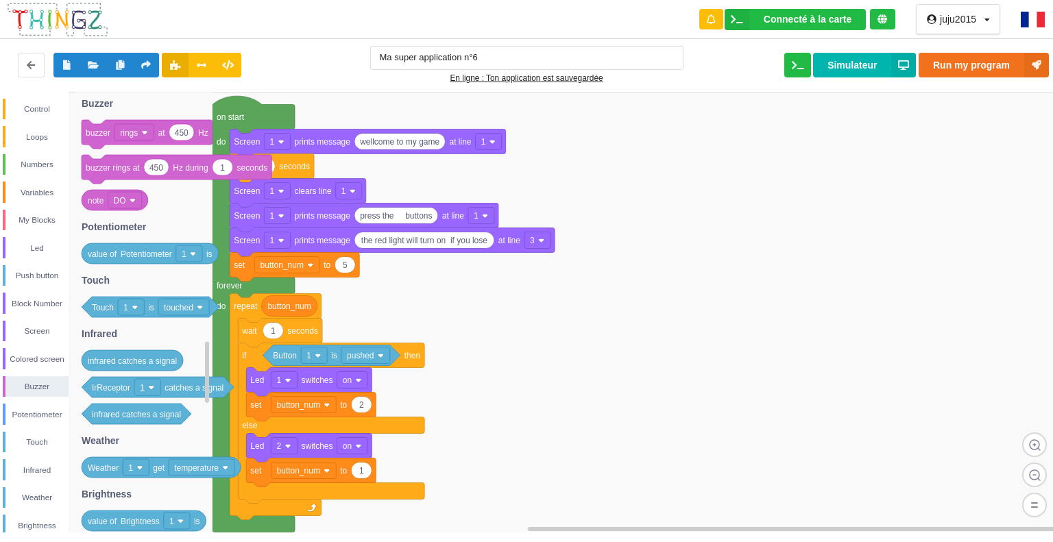
click at [144, 130] on image at bounding box center [145, 133] width 6 height 6
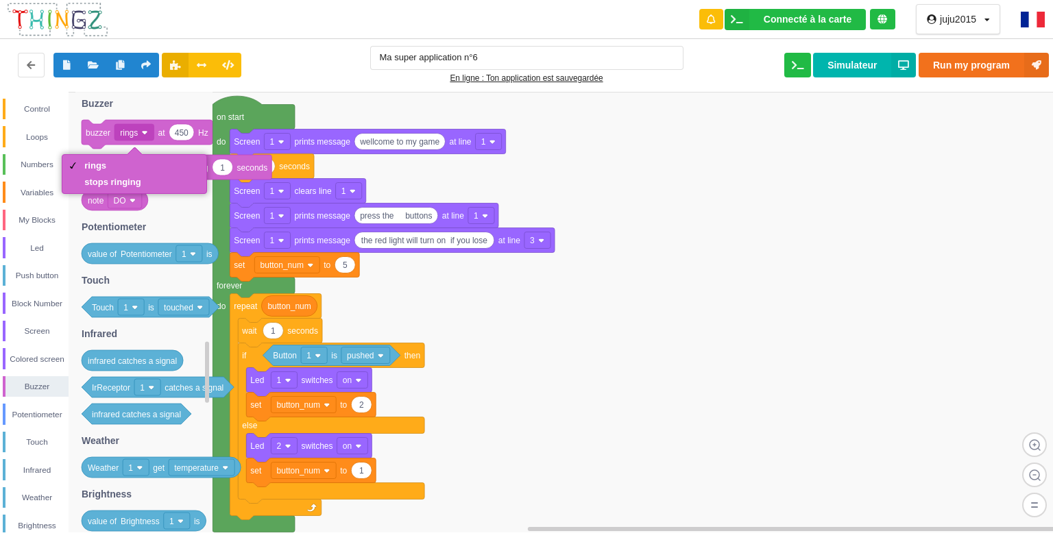
click at [146, 99] on icon at bounding box center [143, 312] width 137 height 441
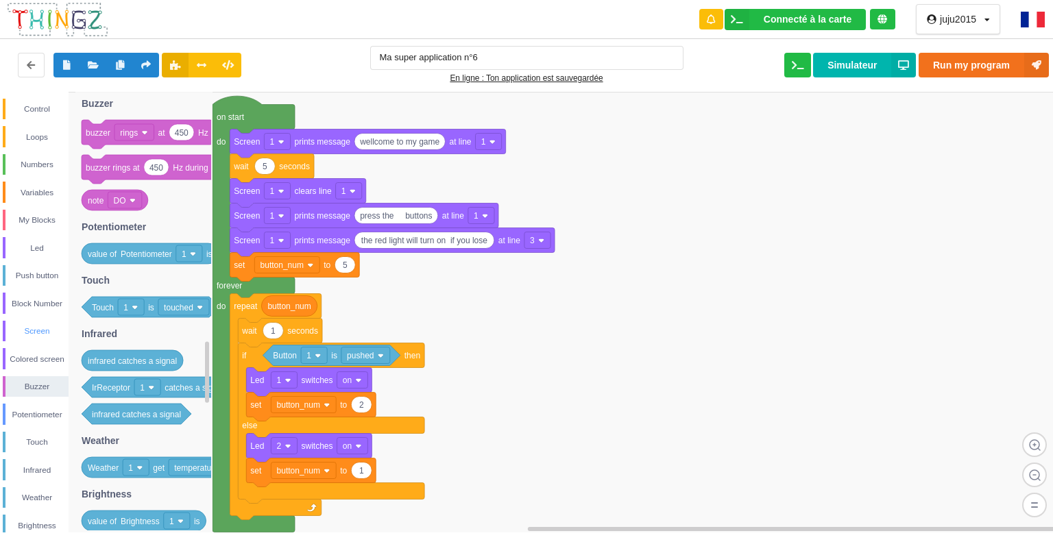
click at [33, 330] on div "Screen" at bounding box center [36, 331] width 63 height 14
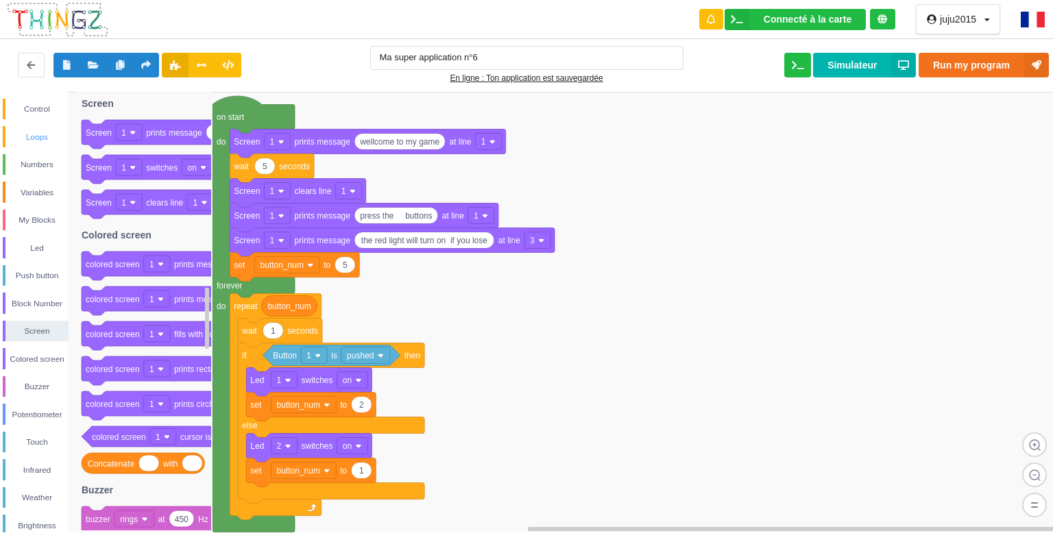
click at [30, 137] on div "Loops" at bounding box center [36, 137] width 63 height 14
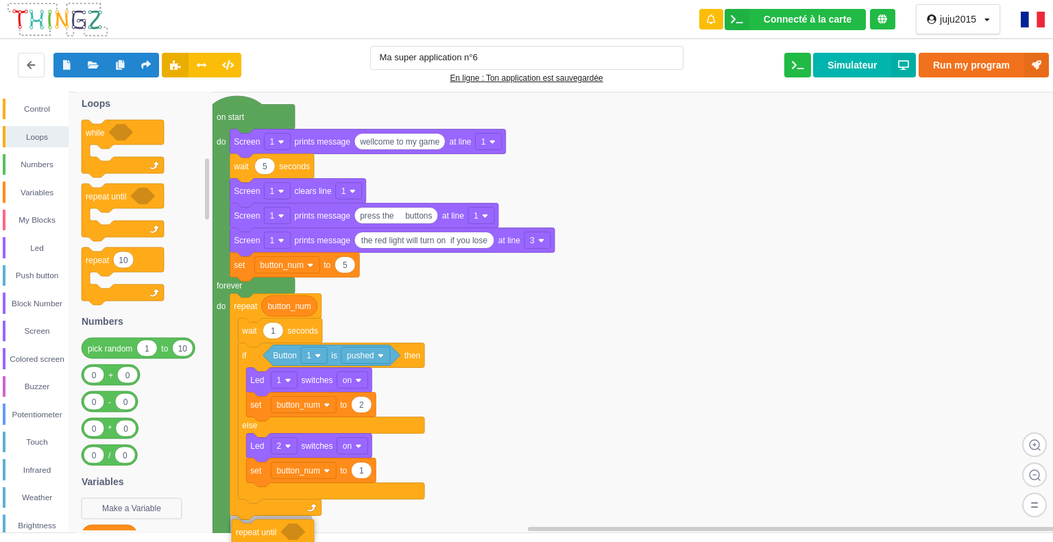
drag, startPoint x: 93, startPoint y: 199, endPoint x: 243, endPoint y: 535, distance: 367.9
click at [243, 535] on div "Connecté à la carte Réglages Ouvrir le moniteur automatiquement Connexion autom…" at bounding box center [526, 271] width 1053 height 542
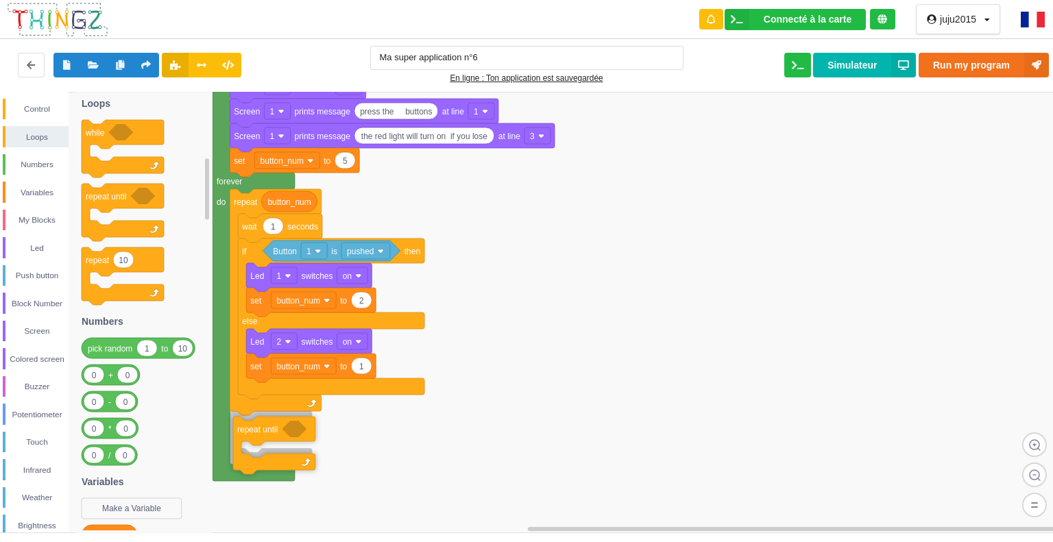
drag, startPoint x: 90, startPoint y: 198, endPoint x: 241, endPoint y: 432, distance: 278.7
click at [241, 432] on div "Control Loops Numbers Variables My Blocks Led Push button Block Number Screen C…" at bounding box center [531, 312] width 1062 height 441
click at [32, 187] on div "Variables" at bounding box center [36, 193] width 63 height 14
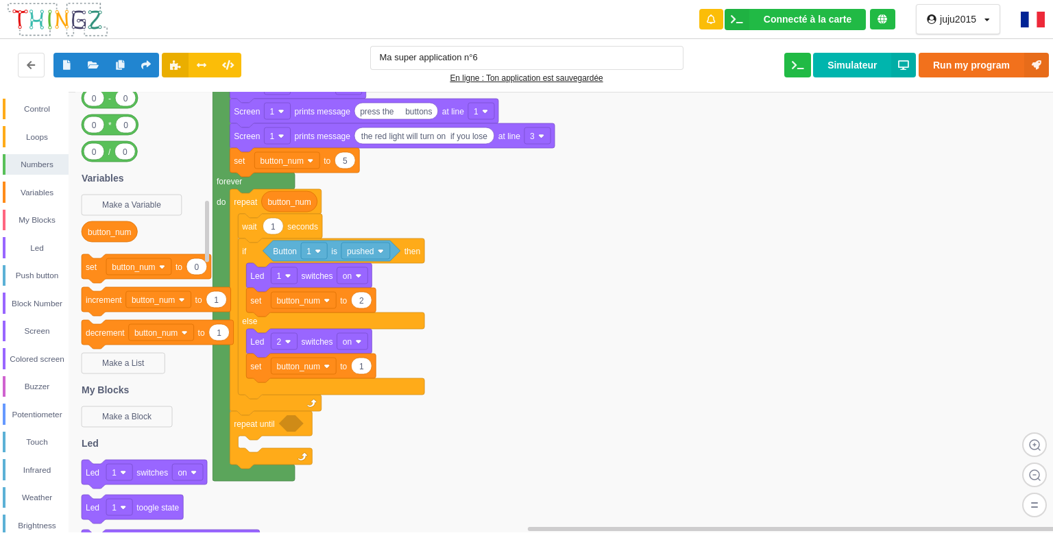
drag, startPoint x: 109, startPoint y: 160, endPoint x: 103, endPoint y: 228, distance: 68.1
click at [103, 228] on text "button_num" at bounding box center [109, 233] width 43 height 10
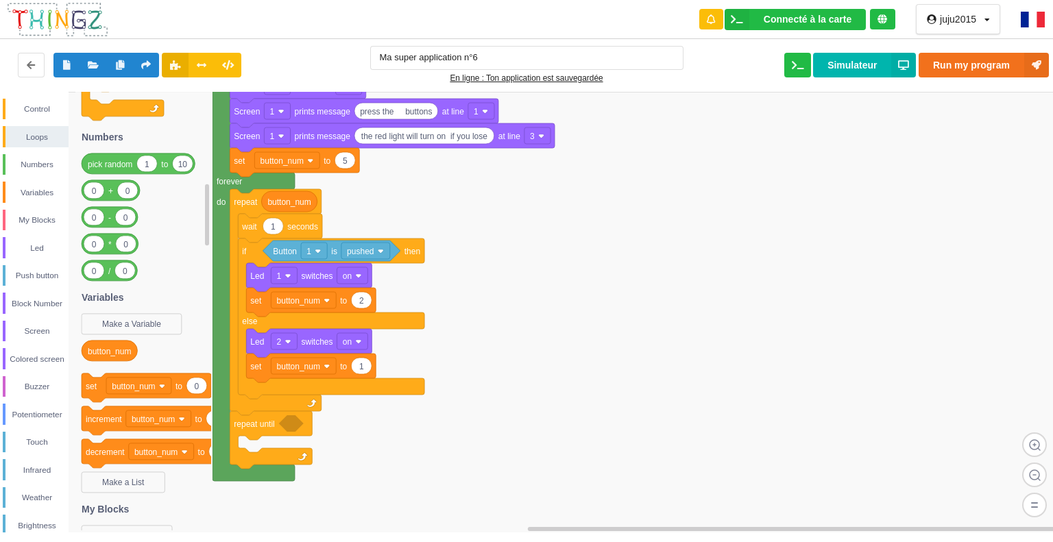
drag, startPoint x: 206, startPoint y: 220, endPoint x: 204, endPoint y: 204, distance: 16.6
click at [204, 204] on g at bounding box center [208, 312] width 8 height 438
drag, startPoint x: 106, startPoint y: 165, endPoint x: 351, endPoint y: 160, distance: 245.4
click at [351, 160] on div "Control Loops Numbers Variables My Blocks Led Push button Block Number Screen C…" at bounding box center [531, 312] width 1062 height 441
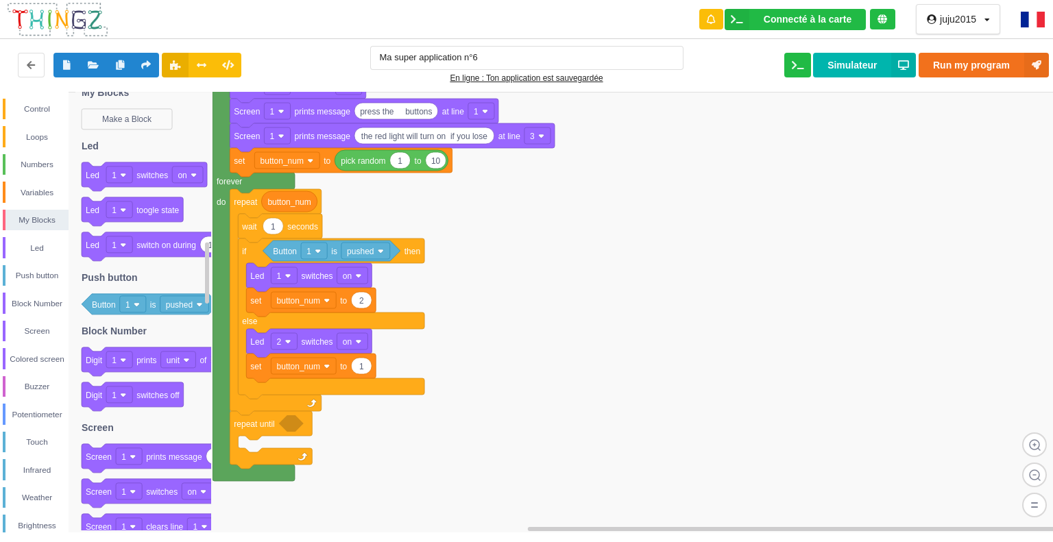
click at [208, 267] on g at bounding box center [208, 312] width 8 height 438
drag, startPoint x: 204, startPoint y: 265, endPoint x: 208, endPoint y: 363, distance: 98.8
click at [208, 363] on rect at bounding box center [208, 312] width 8 height 438
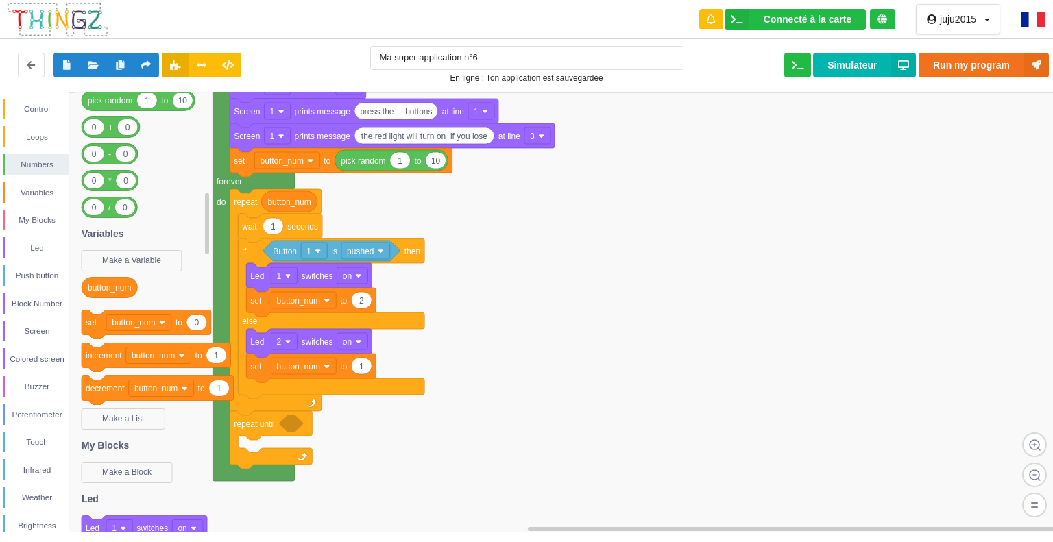
drag, startPoint x: 206, startPoint y: 287, endPoint x: 193, endPoint y: 238, distance: 51.0
click at [193, 238] on div "Control Loops Numbers Variables My Blocks Led Push button Block Number Screen C…" at bounding box center [531, 312] width 1062 height 441
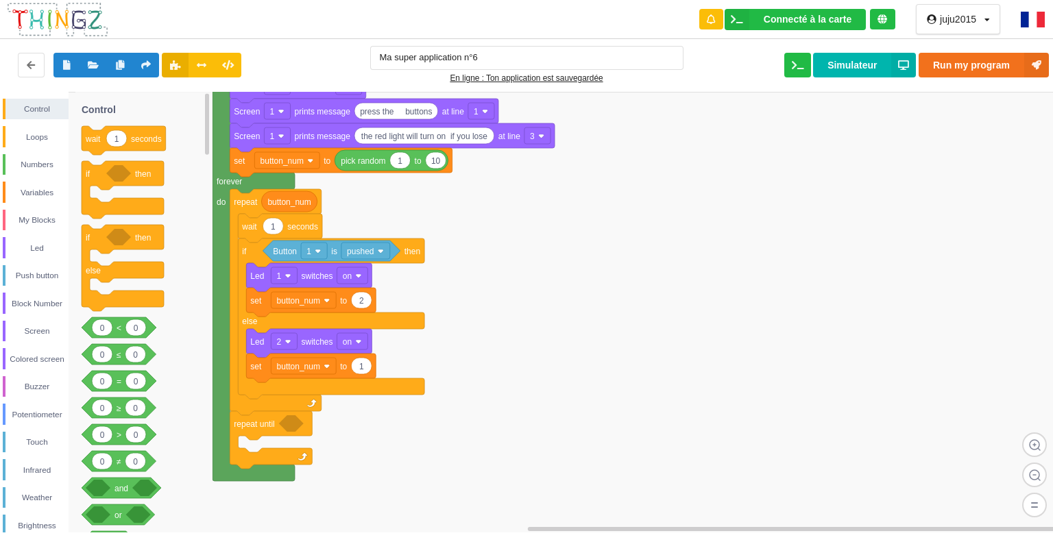
drag, startPoint x: 208, startPoint y: 235, endPoint x: 202, endPoint y: 103, distance: 132.4
click at [202, 103] on div "Control Loops Numbers Variables My Blocks Led Push button Block Number Screen C…" at bounding box center [531, 312] width 1062 height 441
click at [44, 165] on div "Numbers" at bounding box center [36, 165] width 63 height 14
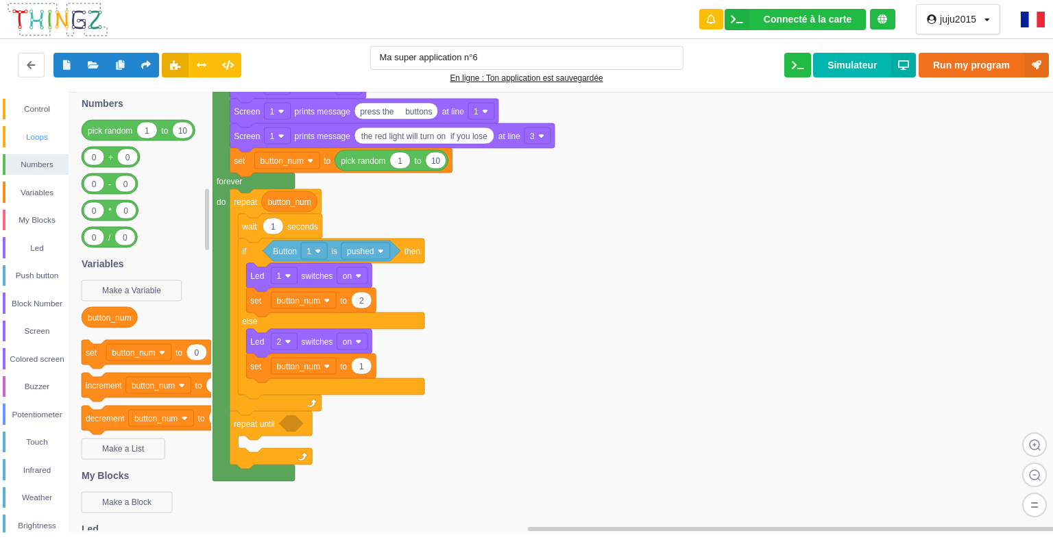
click at [47, 140] on div "Loops" at bounding box center [36, 137] width 63 height 14
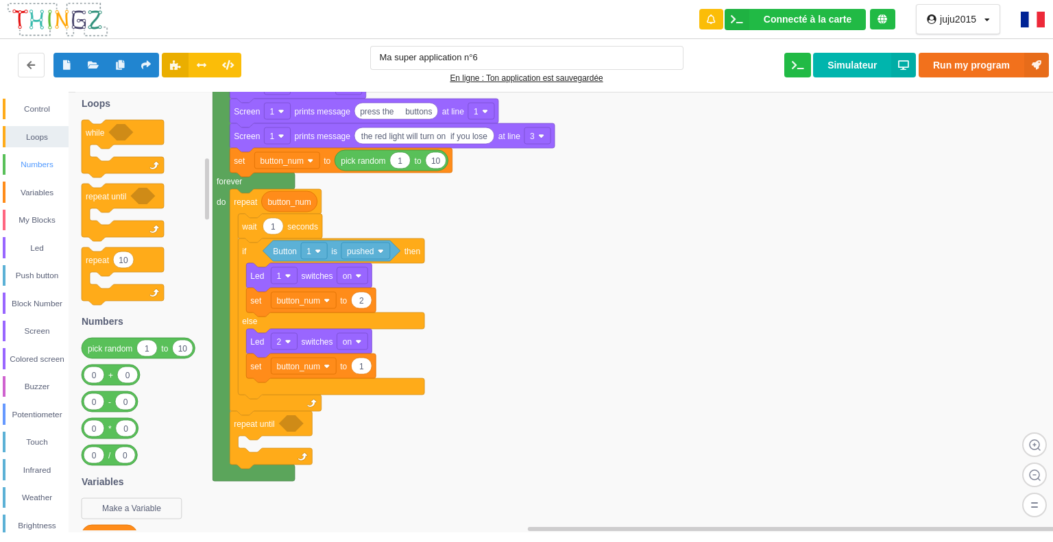
click at [42, 163] on div "Numbers" at bounding box center [36, 165] width 63 height 14
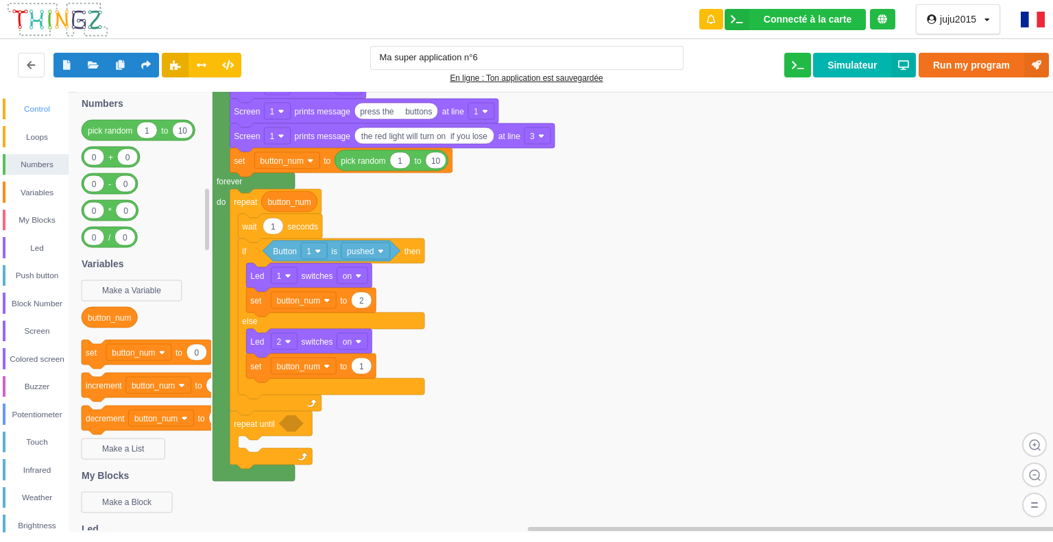
click at [42, 114] on div "Control" at bounding box center [36, 109] width 63 height 14
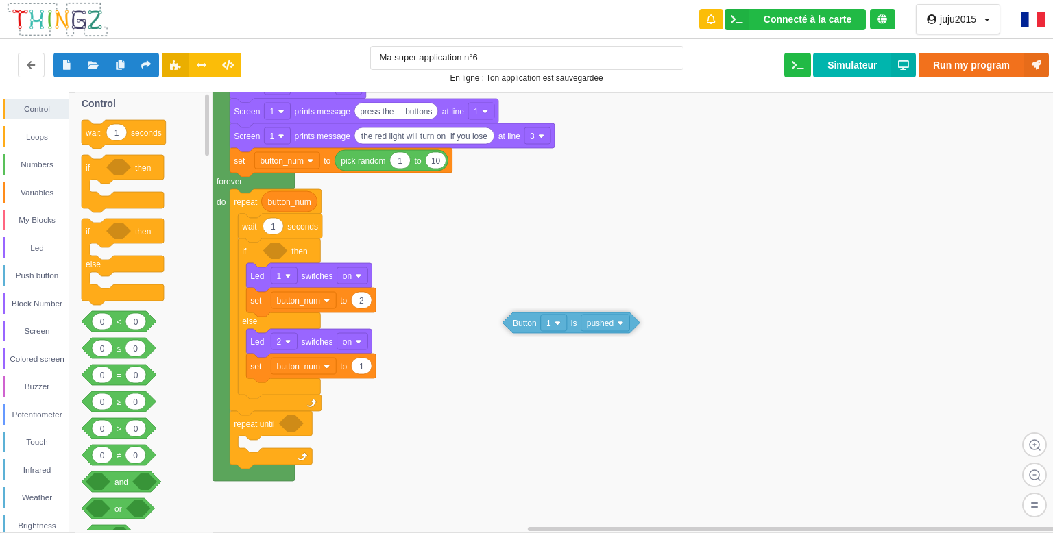
drag, startPoint x: 282, startPoint y: 254, endPoint x: 522, endPoint y: 326, distance: 251.1
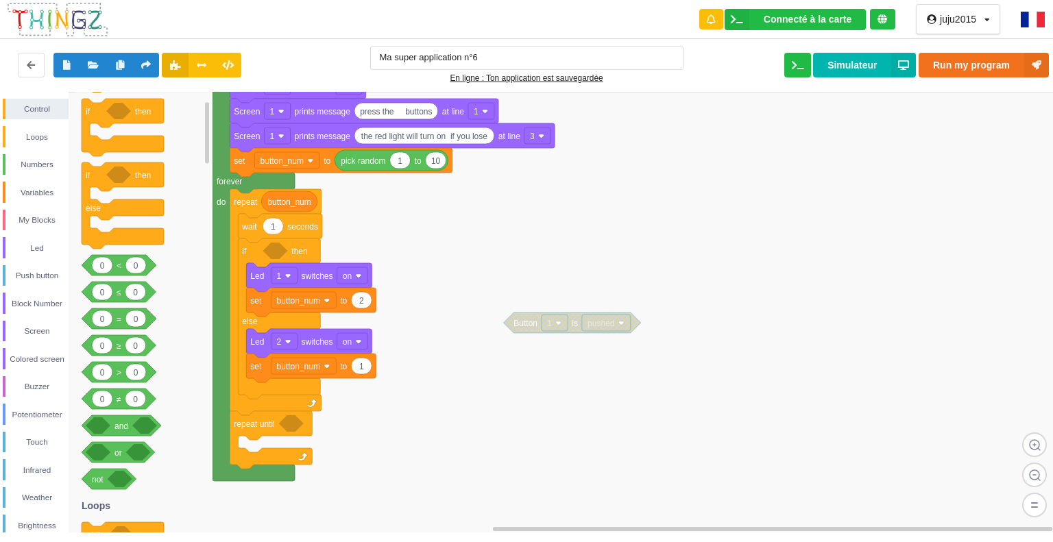
drag, startPoint x: 89, startPoint y: 324, endPoint x: 154, endPoint y: 263, distance: 89.2
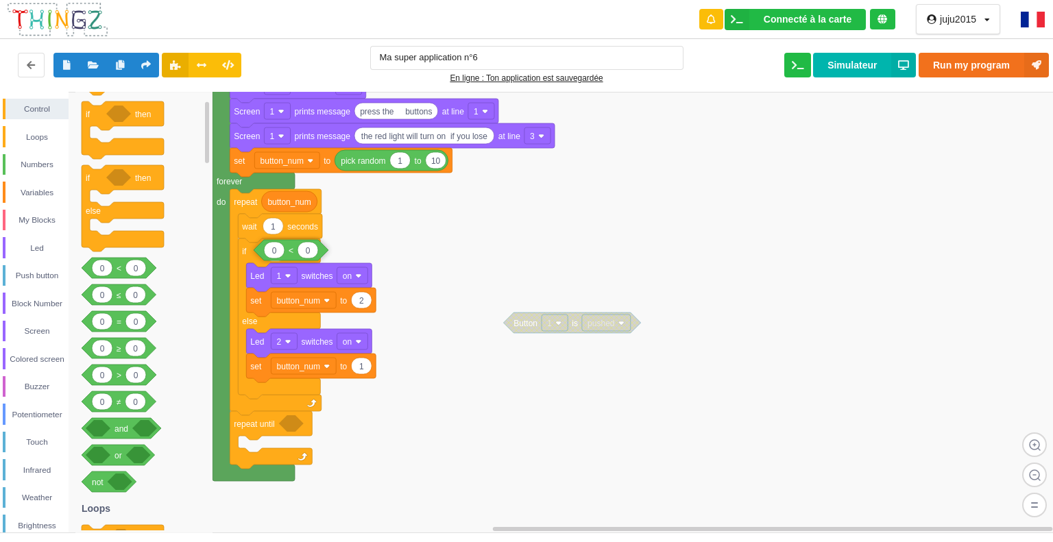
drag, startPoint x: 89, startPoint y: 272, endPoint x: 261, endPoint y: 254, distance: 173.0
click at [261, 254] on div "Control Loops Numbers Variables My Blocks Led Push button Block Number Screen C…" at bounding box center [531, 312] width 1062 height 441
click at [32, 188] on div "Variables" at bounding box center [36, 193] width 63 height 14
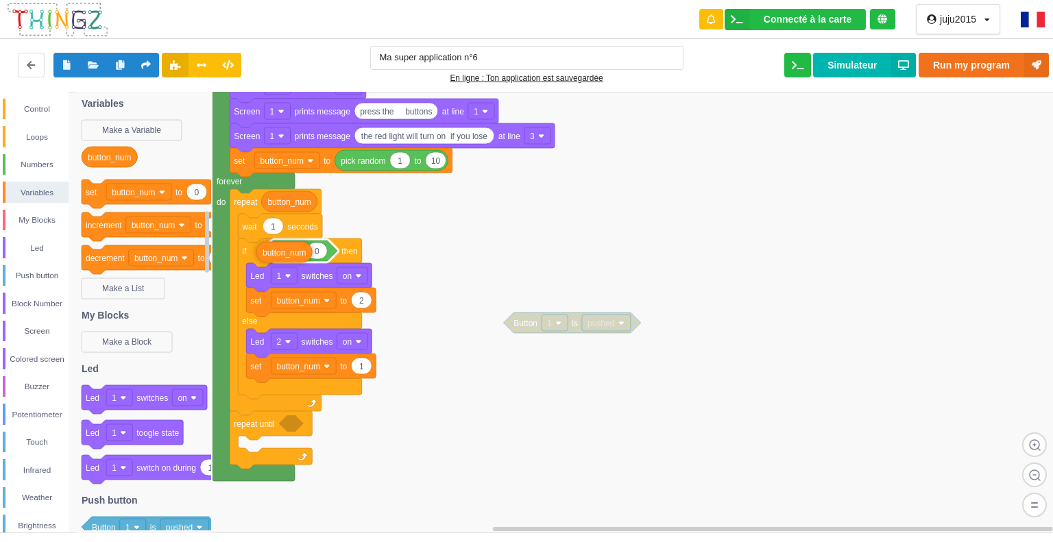
drag, startPoint x: 103, startPoint y: 159, endPoint x: 278, endPoint y: 254, distance: 199.1
click at [278, 254] on div "Control Loops Numbers Variables My Blocks Led Push button Block Number Screen C…" at bounding box center [531, 312] width 1062 height 441
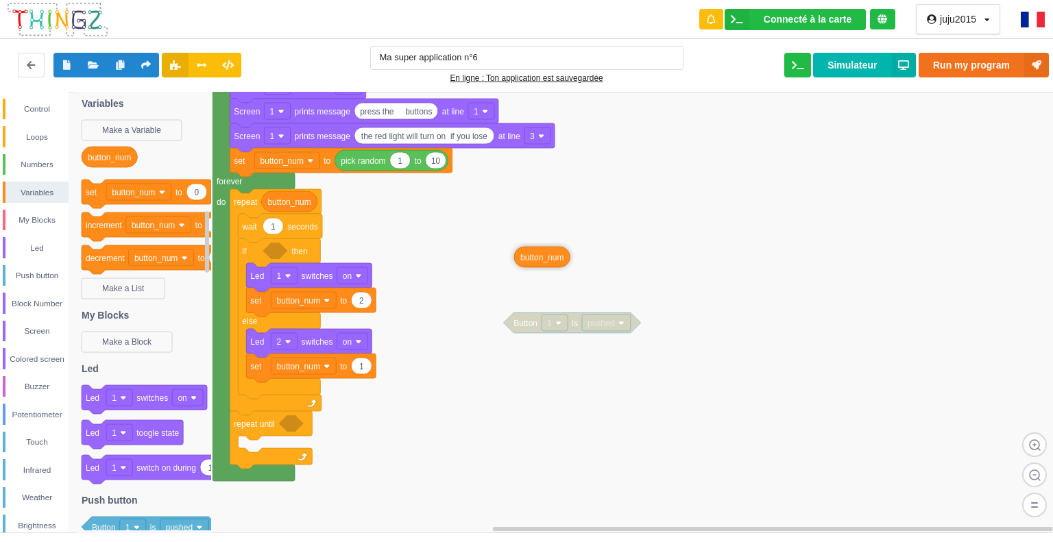
drag, startPoint x: 278, startPoint y: 254, endPoint x: 528, endPoint y: 263, distance: 251.0
click at [46, 108] on div "Control" at bounding box center [36, 109] width 63 height 14
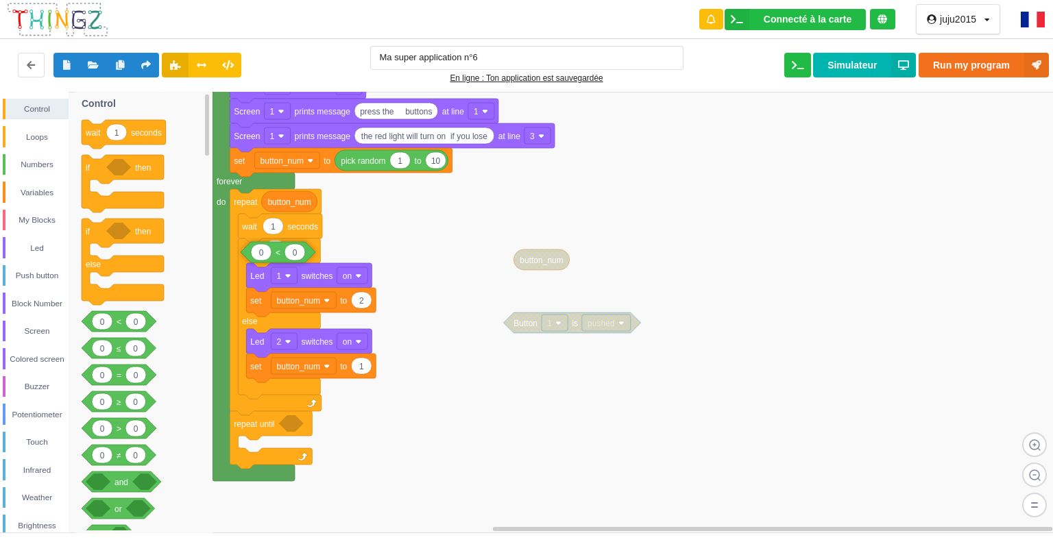
drag, startPoint x: 122, startPoint y: 322, endPoint x: 281, endPoint y: 253, distance: 173.4
click at [281, 253] on div "Control Loops Numbers Variables My Blocks Led Push button Block Number Screen C…" at bounding box center [531, 312] width 1062 height 441
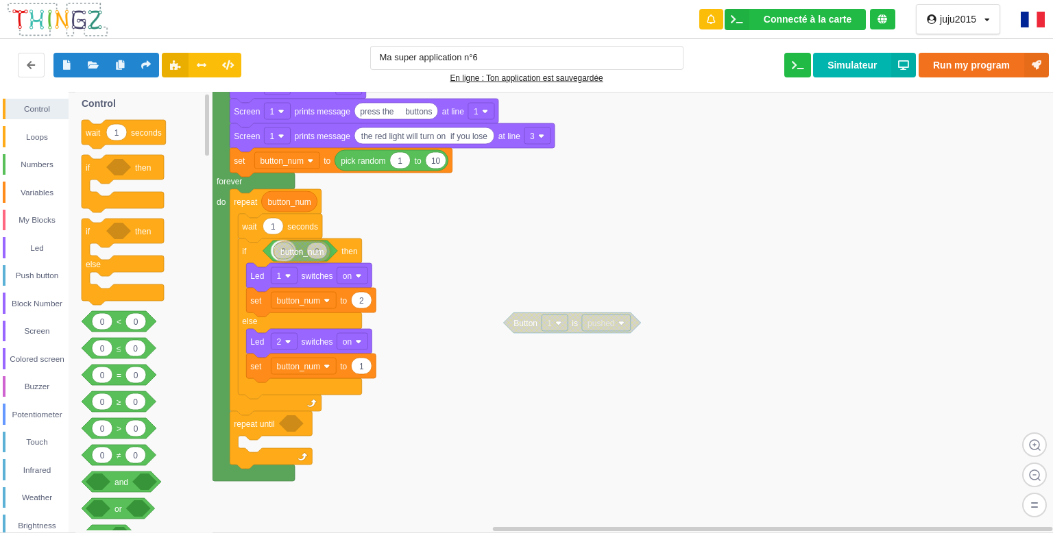
drag, startPoint x: 531, startPoint y: 258, endPoint x: 291, endPoint y: 250, distance: 240.0
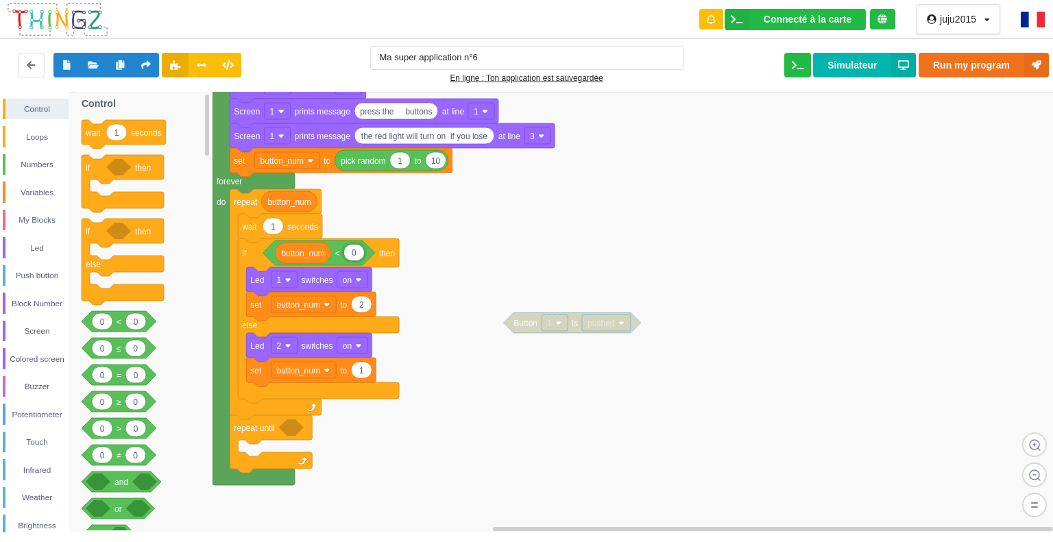
type input "5"
type input "6"
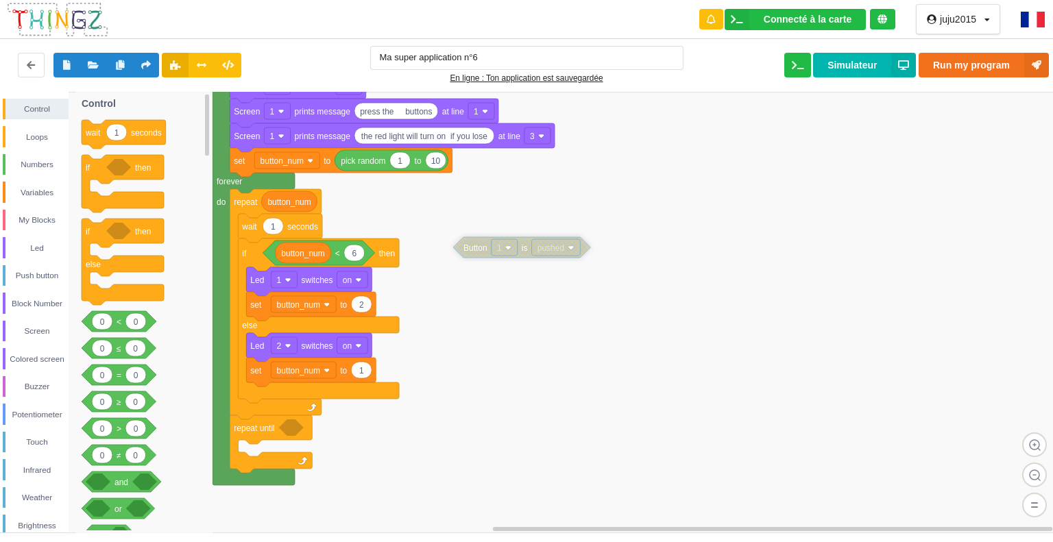
drag, startPoint x: 520, startPoint y: 324, endPoint x: 469, endPoint y: 249, distance: 90.9
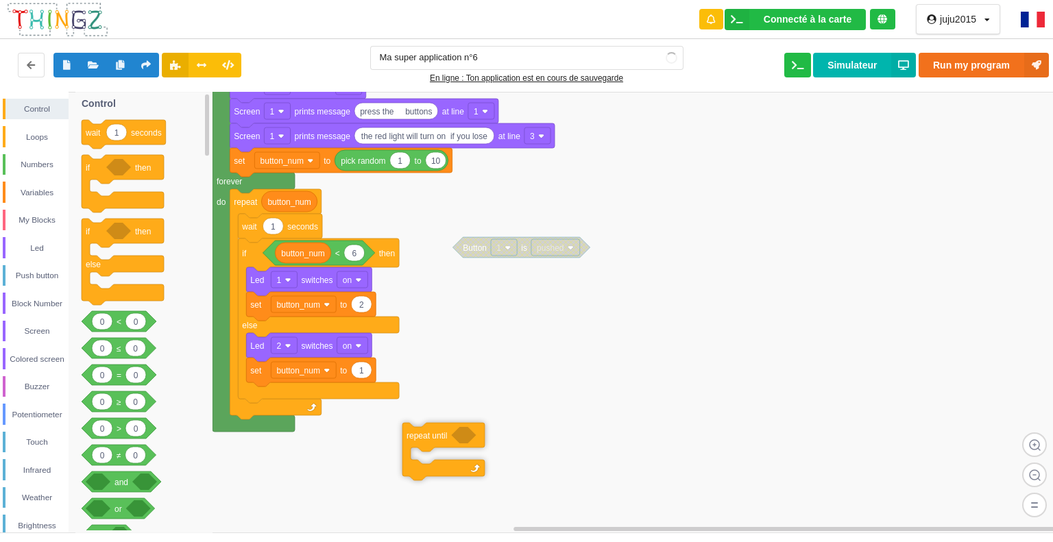
drag, startPoint x: 244, startPoint y: 432, endPoint x: 416, endPoint y: 440, distance: 172.2
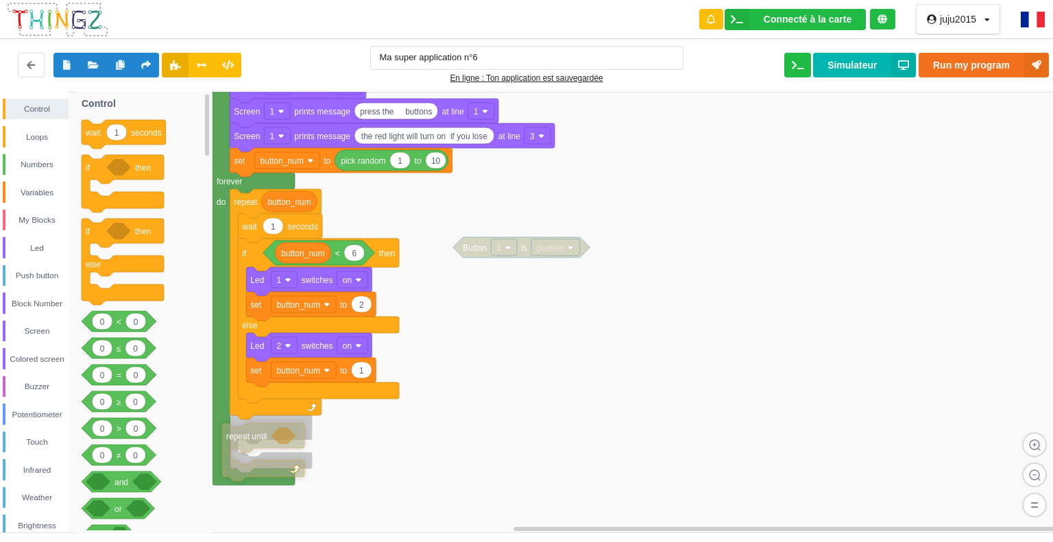
drag, startPoint x: 417, startPoint y: 440, endPoint x: 236, endPoint y: 441, distance: 180.3
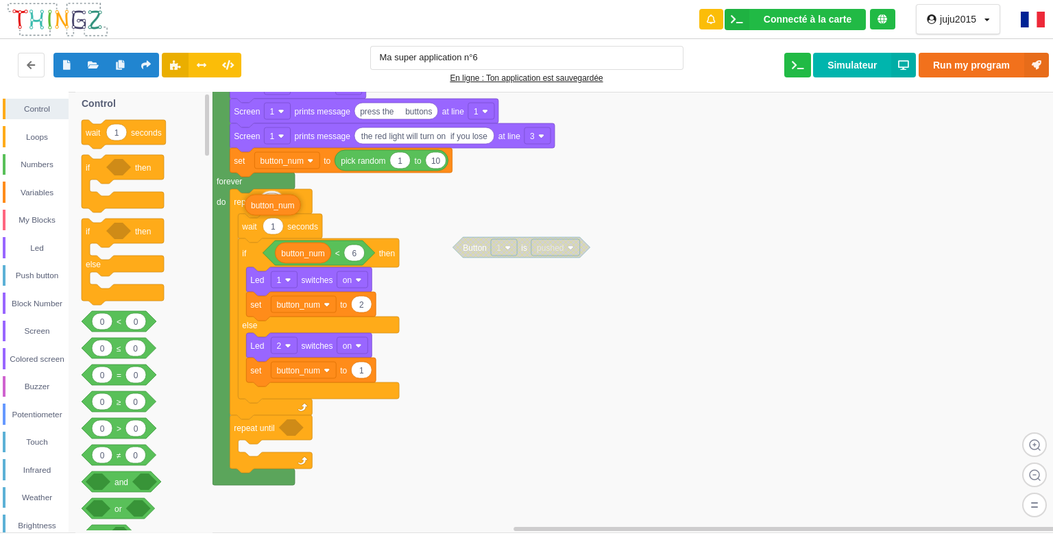
drag, startPoint x: 297, startPoint y: 202, endPoint x: 280, endPoint y: 205, distance: 17.4
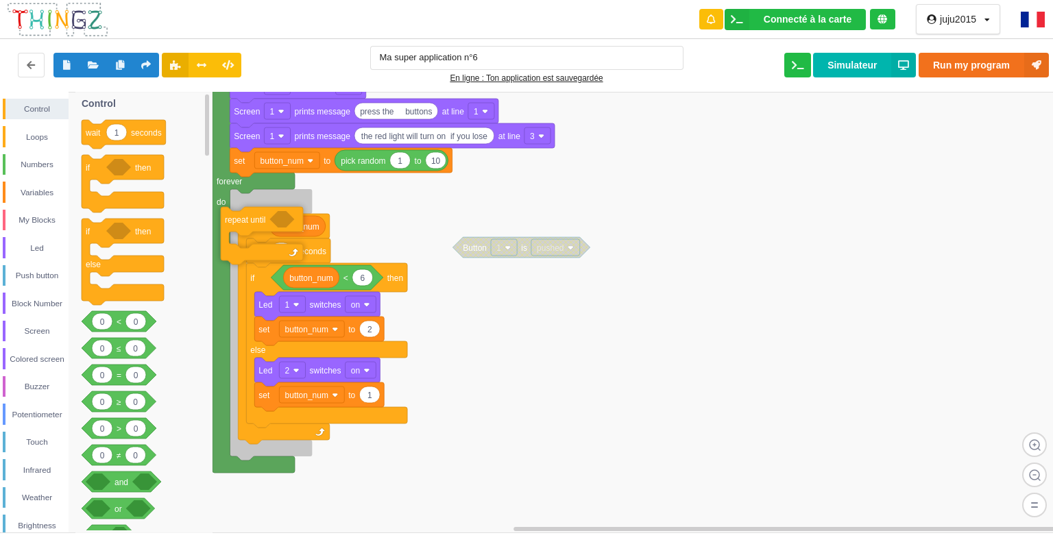
drag, startPoint x: 243, startPoint y: 434, endPoint x: 234, endPoint y: 225, distance: 209.3
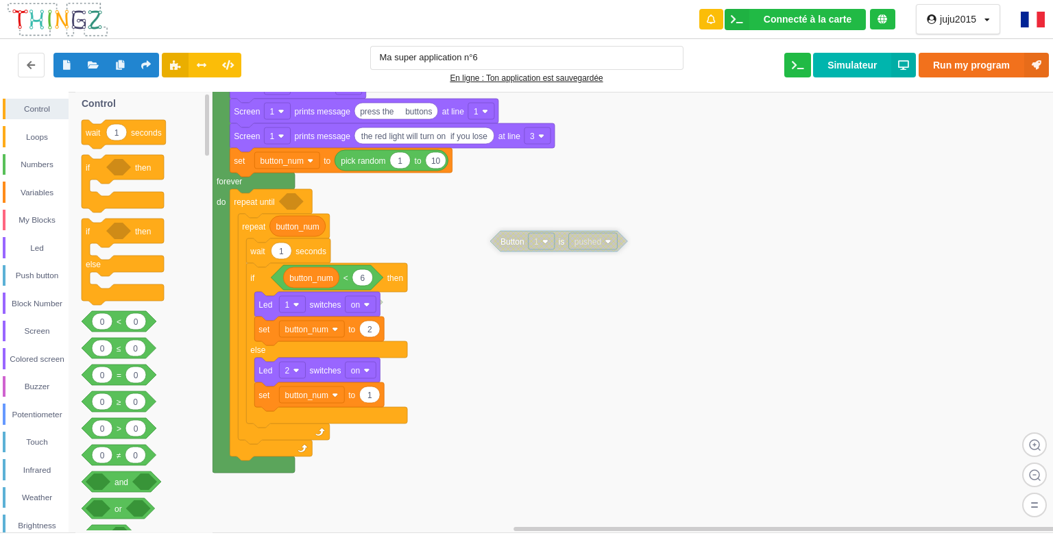
drag, startPoint x: 466, startPoint y: 251, endPoint x: 503, endPoint y: 245, distance: 37.5
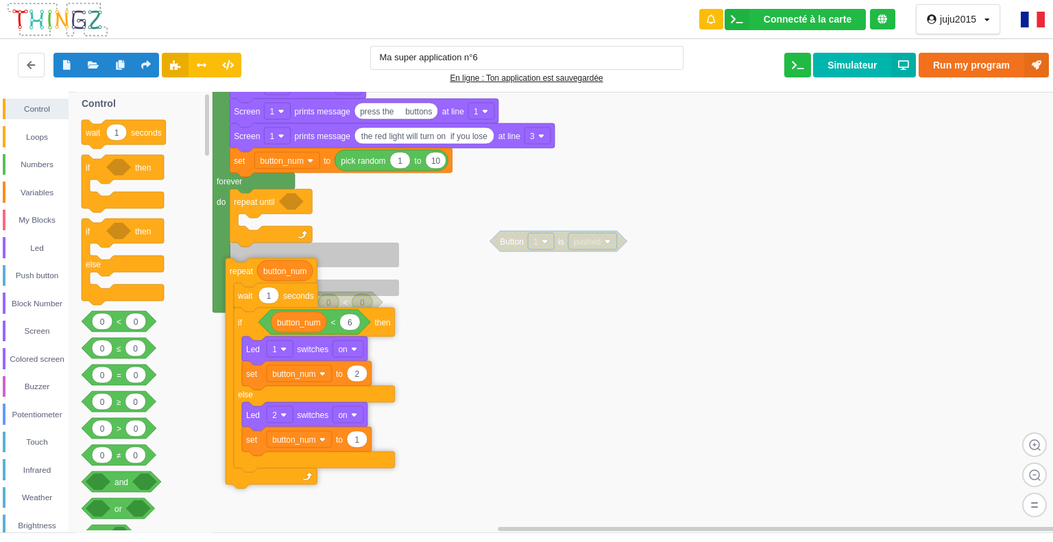
drag, startPoint x: 246, startPoint y: 231, endPoint x: 233, endPoint y: 276, distance: 46.4
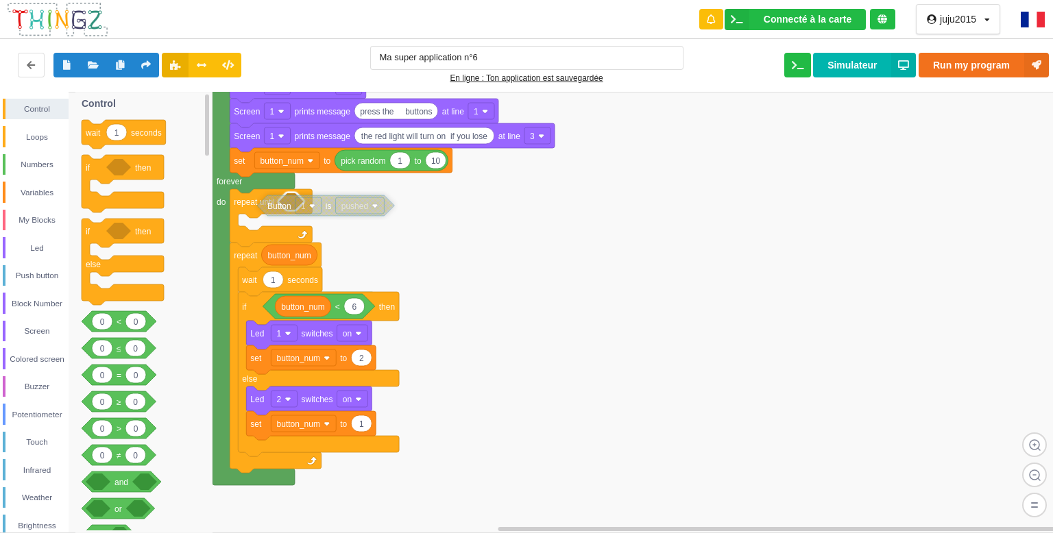
drag, startPoint x: 507, startPoint y: 239, endPoint x: 274, endPoint y: 203, distance: 235.8
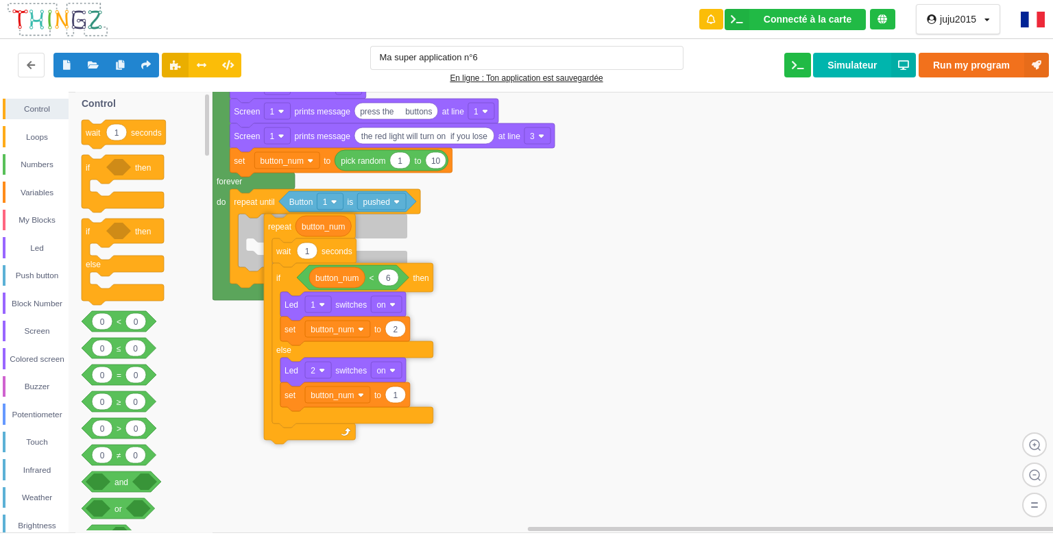
drag, startPoint x: 236, startPoint y: 256, endPoint x: 269, endPoint y: 228, distance: 44.2
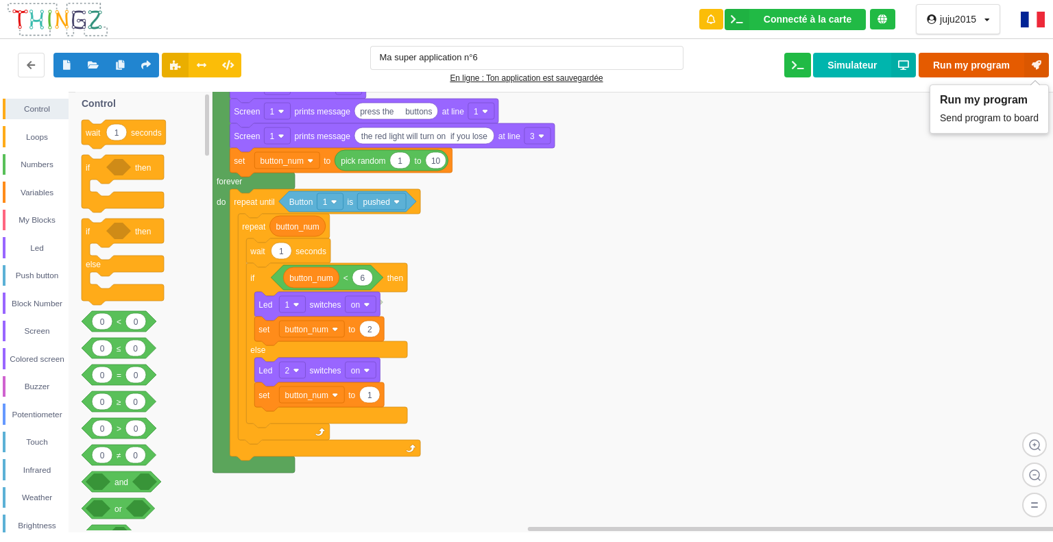
click at [962, 64] on button "Run my program" at bounding box center [983, 65] width 130 height 25
click at [34, 278] on div "Push button" at bounding box center [36, 276] width 63 height 14
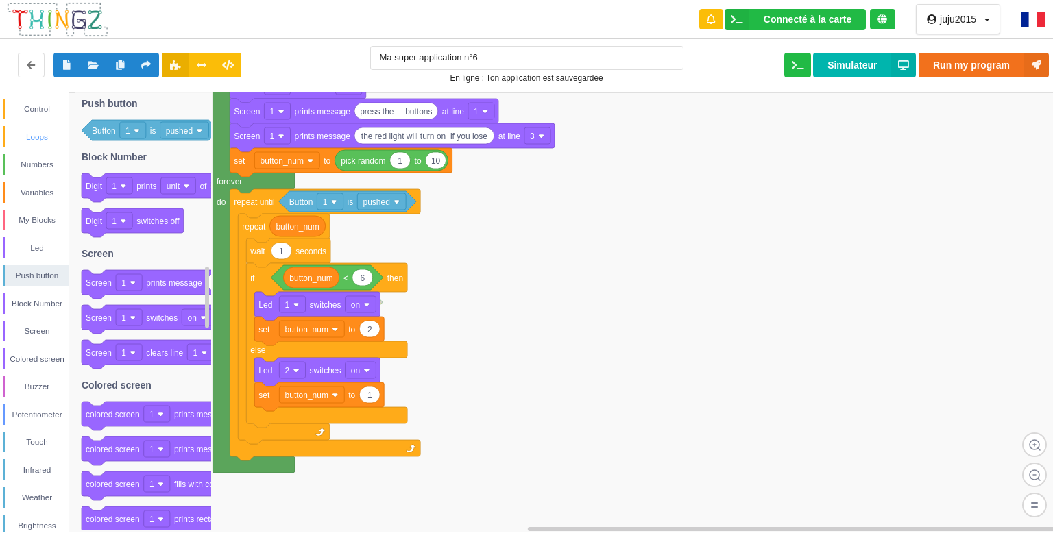
click at [44, 140] on div "Loops" at bounding box center [36, 137] width 63 height 14
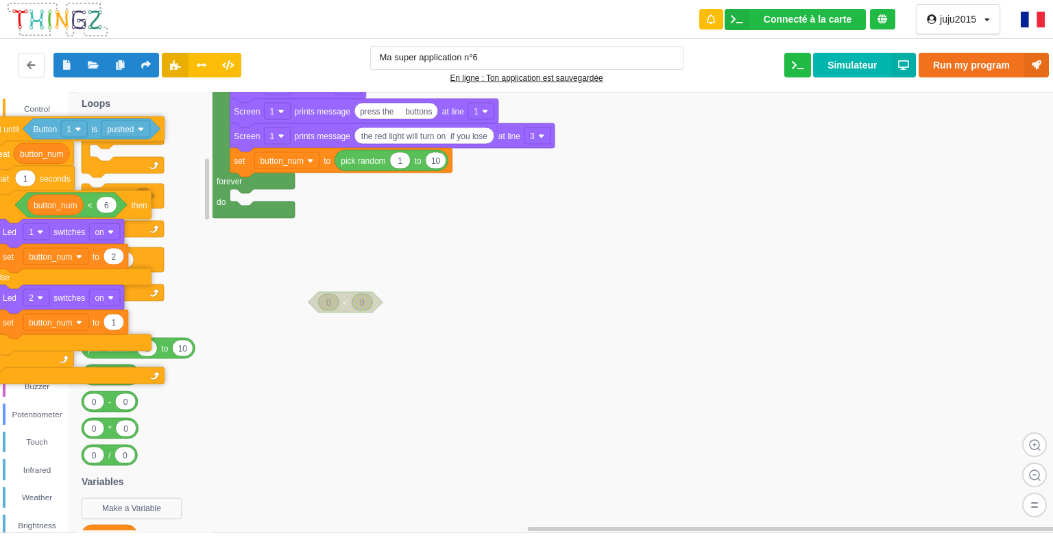
drag, startPoint x: 256, startPoint y: 211, endPoint x: 0, endPoint y: 138, distance: 266.6
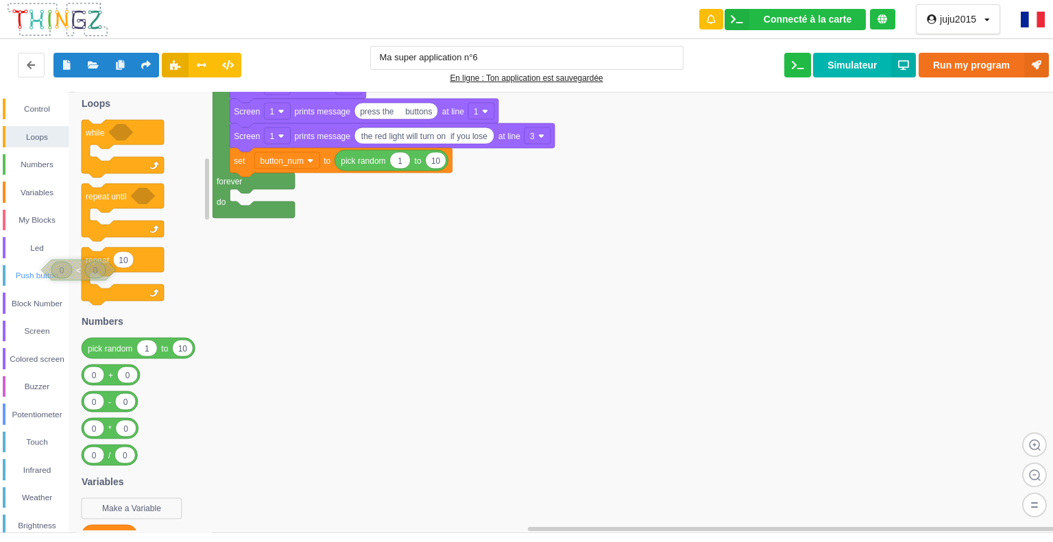
drag, startPoint x: 318, startPoint y: 302, endPoint x: 28, endPoint y: 266, distance: 292.1
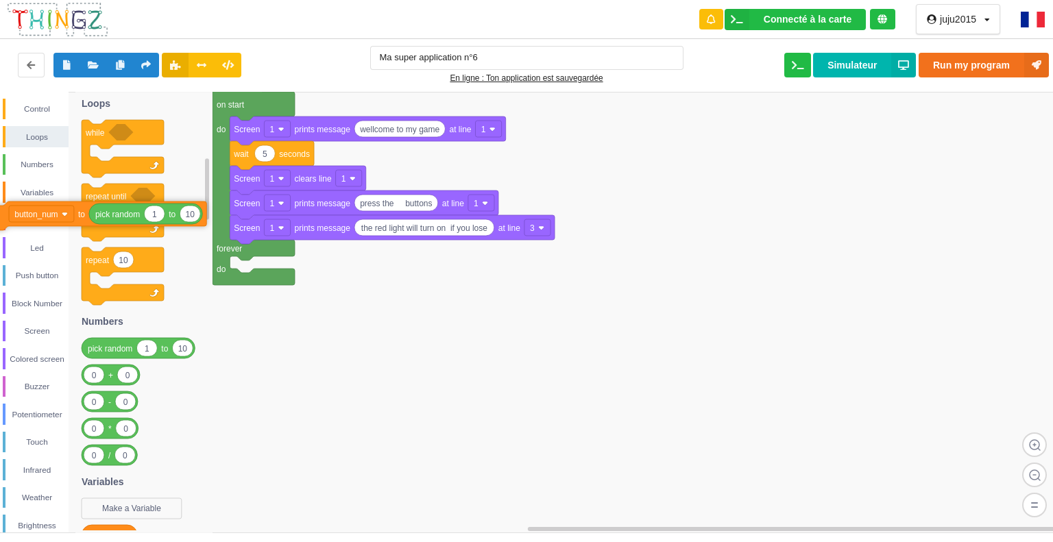
drag, startPoint x: 246, startPoint y: 261, endPoint x: 1, endPoint y: 223, distance: 247.7
drag, startPoint x: 67, startPoint y: 234, endPoint x: 71, endPoint y: 281, distance: 46.8
click at [69, 281] on div "Control Loops Numbers Variables My Blocks Led Push button Block Number Screen C…" at bounding box center [34, 312] width 69 height 441
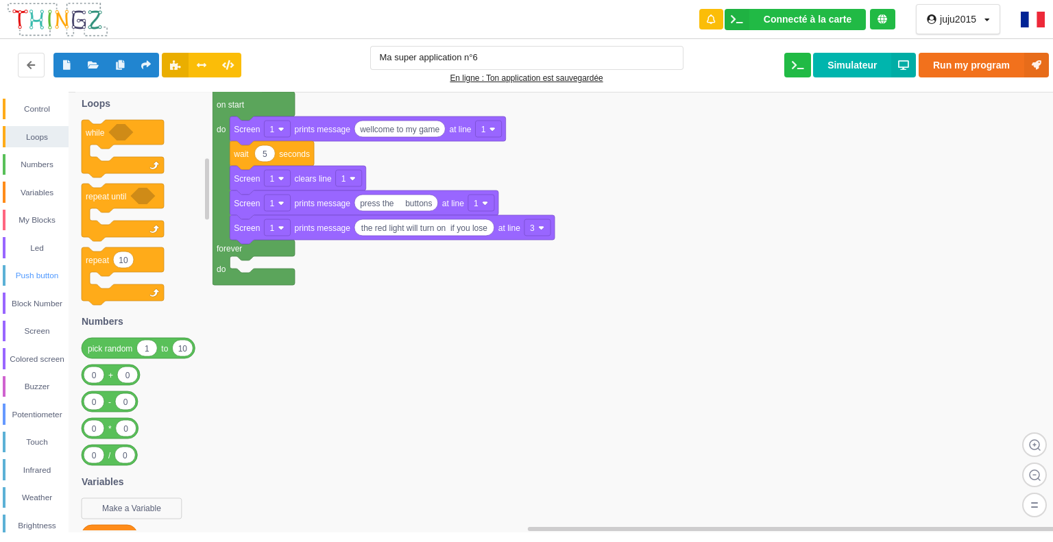
drag, startPoint x: 66, startPoint y: 258, endPoint x: 67, endPoint y: 266, distance: 7.6
click at [67, 266] on div "Control Loops Numbers Variables My Blocks Led Push button Block Number Screen C…" at bounding box center [34, 387] width 69 height 576
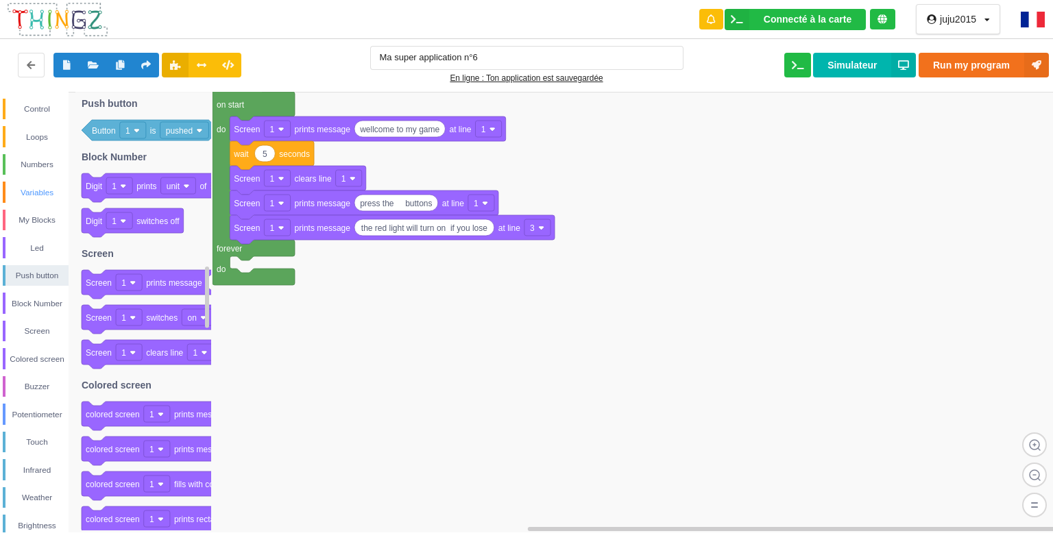
drag, startPoint x: 45, startPoint y: 190, endPoint x: 38, endPoint y: 187, distance: 7.4
click at [38, 188] on div "Variables" at bounding box center [36, 193] width 63 height 14
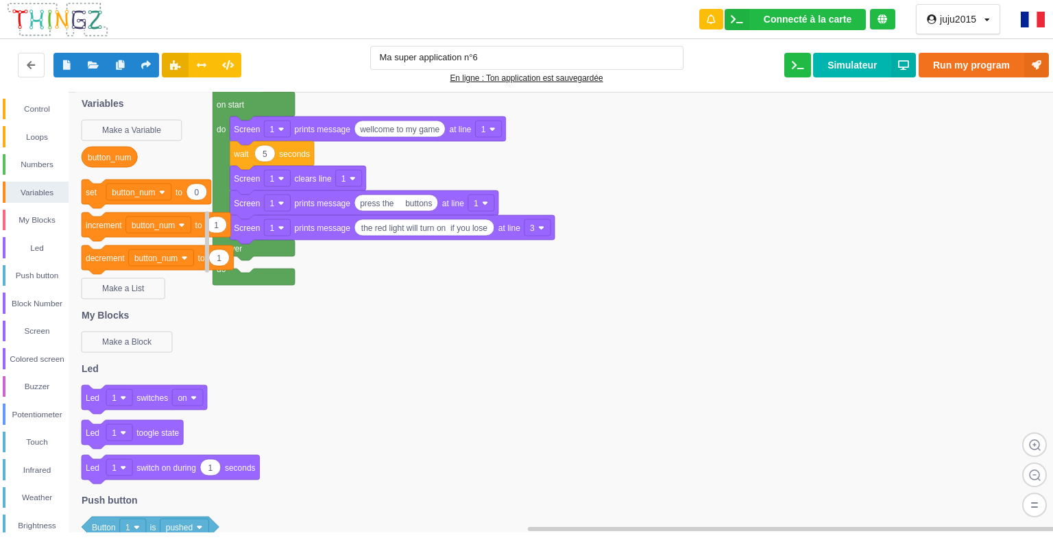
click at [179, 222] on image at bounding box center [182, 225] width 6 height 6
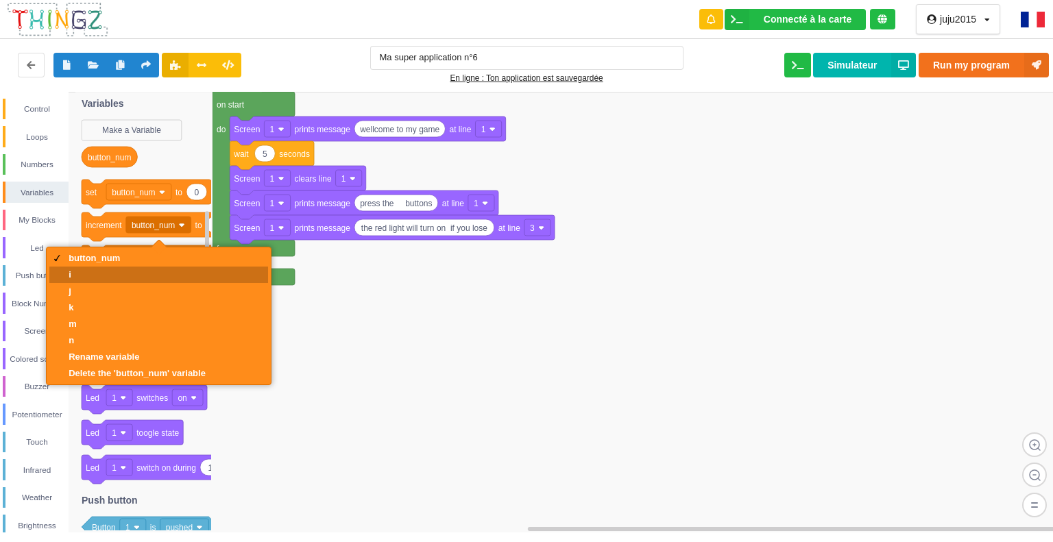
click at [71, 275] on div "i" at bounding box center [137, 274] width 137 height 10
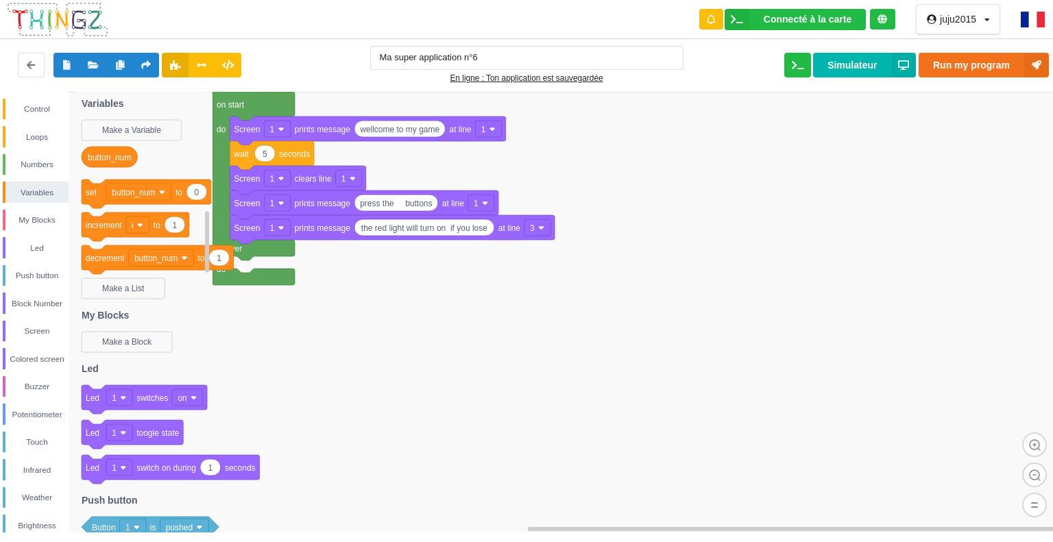
click at [139, 220] on rect at bounding box center [137, 225] width 23 height 16
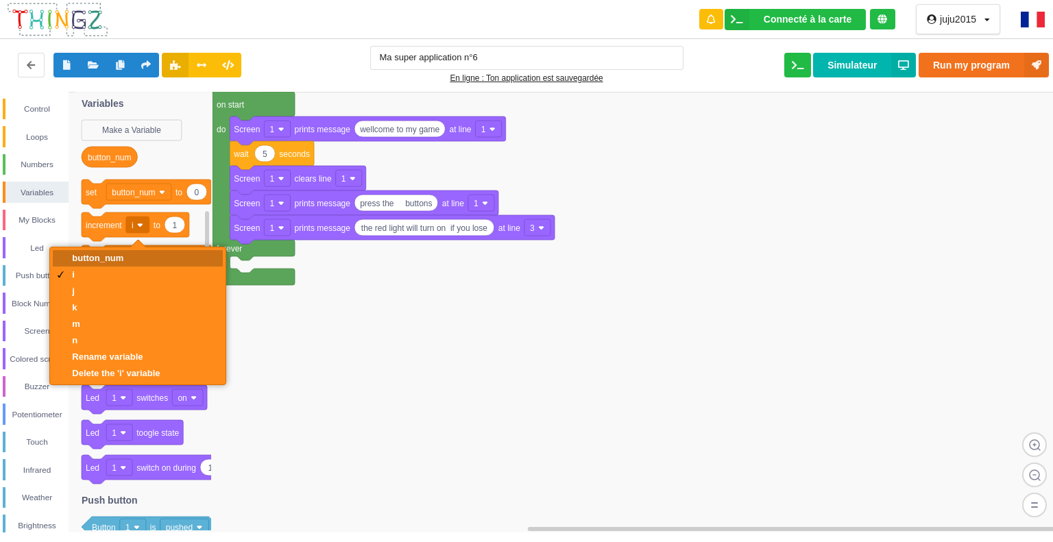
click at [80, 256] on div "button_num" at bounding box center [116, 258] width 88 height 10
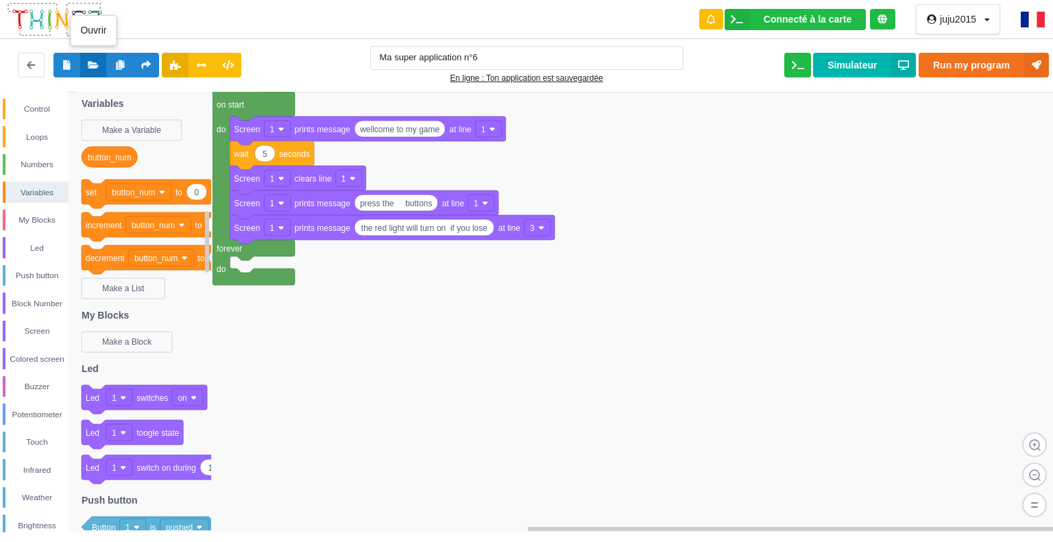
click at [84, 54] on button at bounding box center [93, 65] width 27 height 25
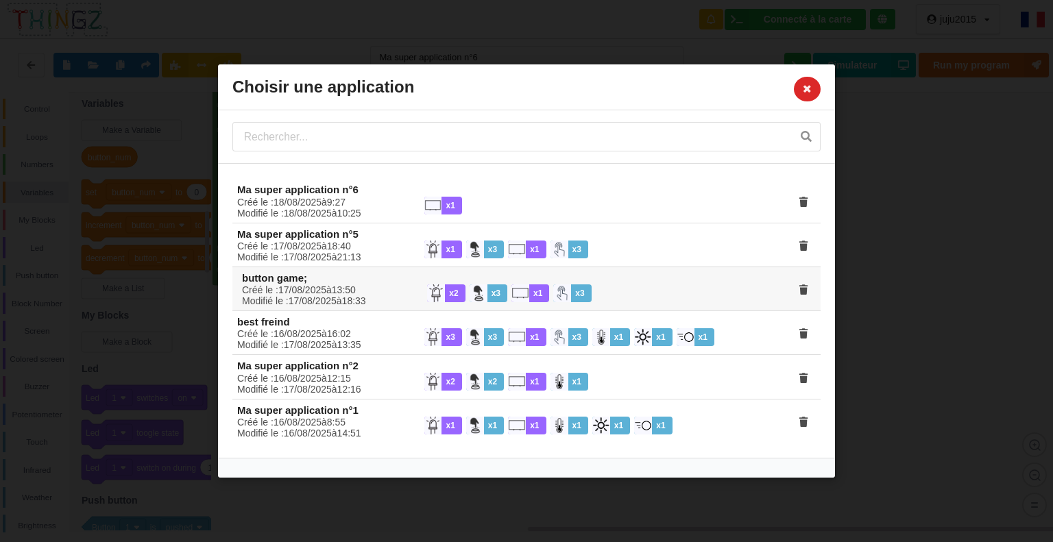
click at [497, 288] on div "x 3" at bounding box center [489, 293] width 38 height 18
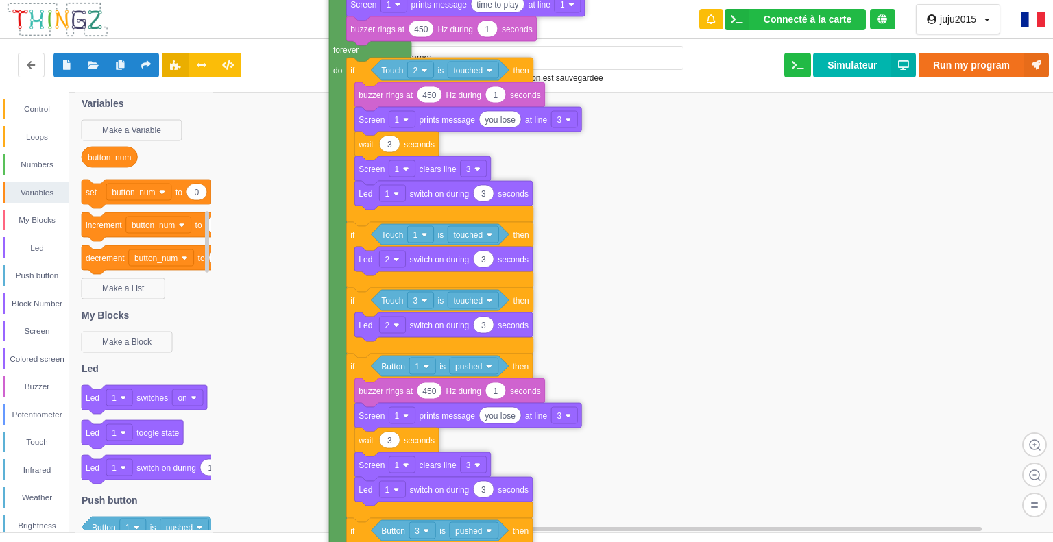
drag, startPoint x: 343, startPoint y: 117, endPoint x: 339, endPoint y: 463, distance: 346.9
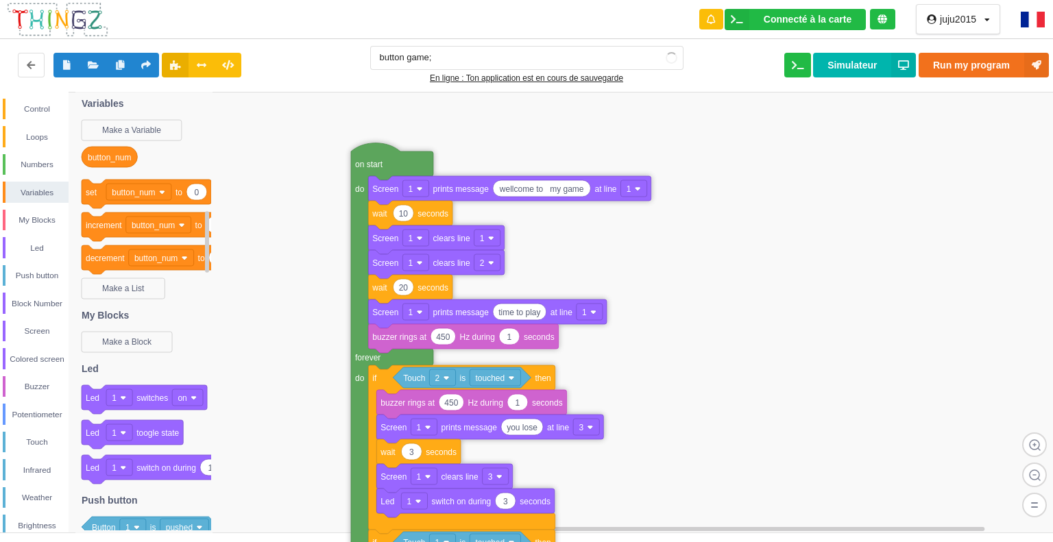
drag, startPoint x: 339, startPoint y: 243, endPoint x: 364, endPoint y: 555, distance: 312.9
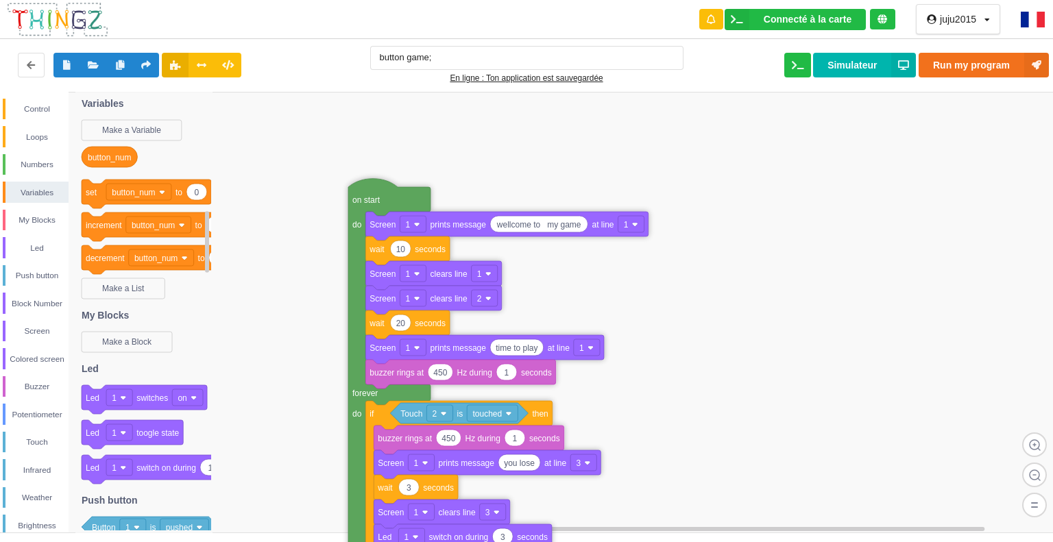
drag, startPoint x: 344, startPoint y: 193, endPoint x: 367, endPoint y: 515, distance: 323.7
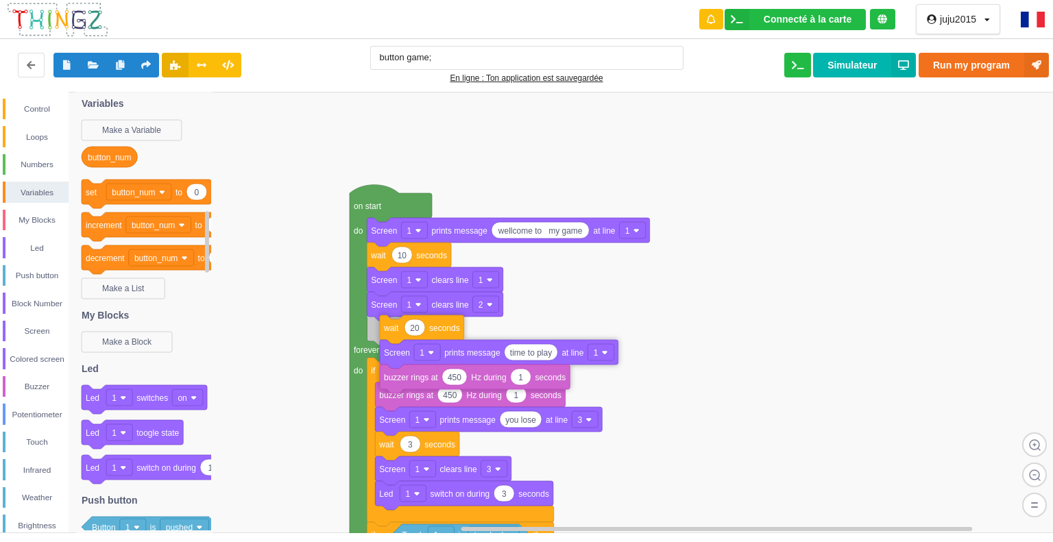
drag, startPoint x: 393, startPoint y: 331, endPoint x: 415, endPoint y: 326, distance: 22.5
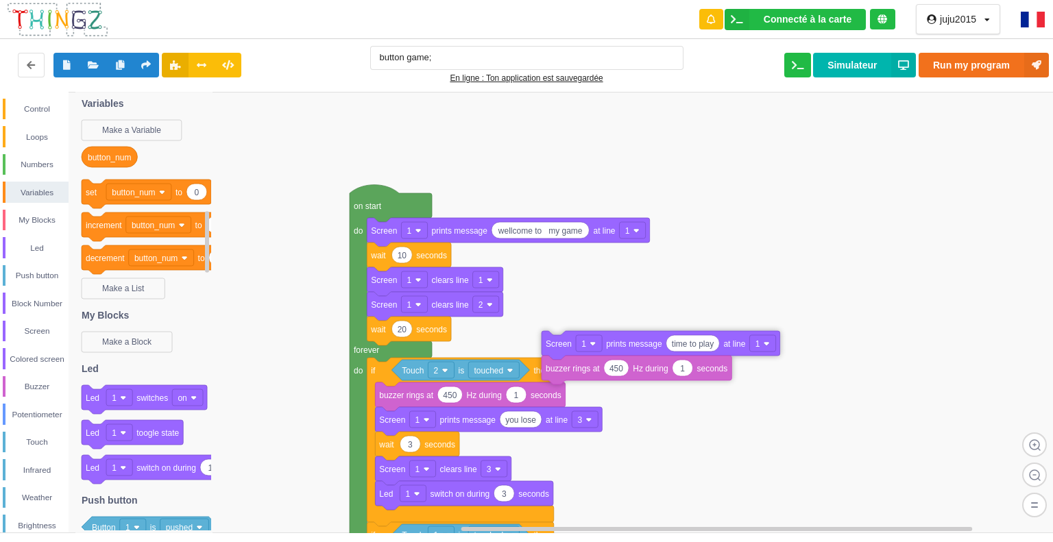
drag, startPoint x: 379, startPoint y: 359, endPoint x: 551, endPoint y: 349, distance: 172.3
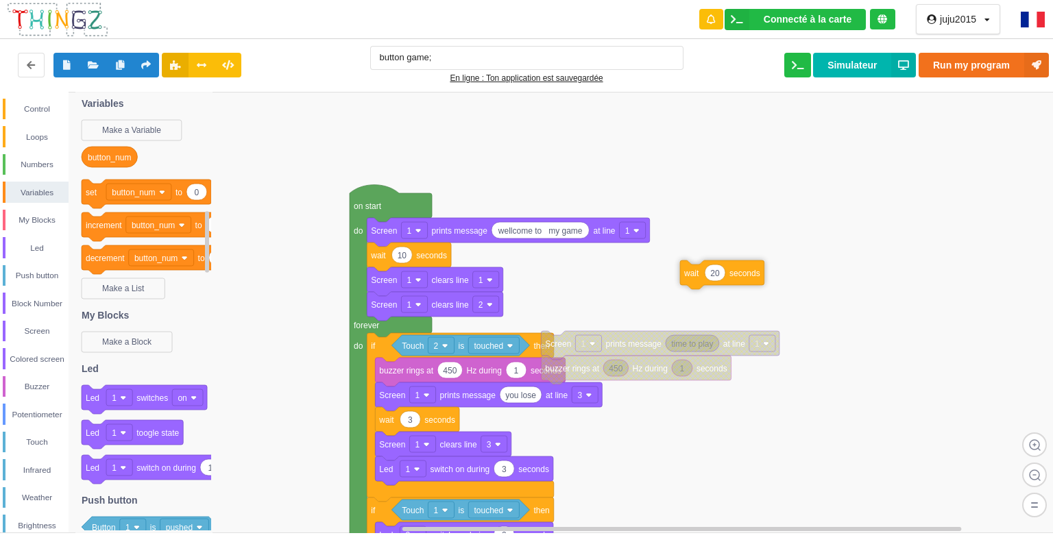
drag, startPoint x: 437, startPoint y: 331, endPoint x: 746, endPoint y: 274, distance: 314.3
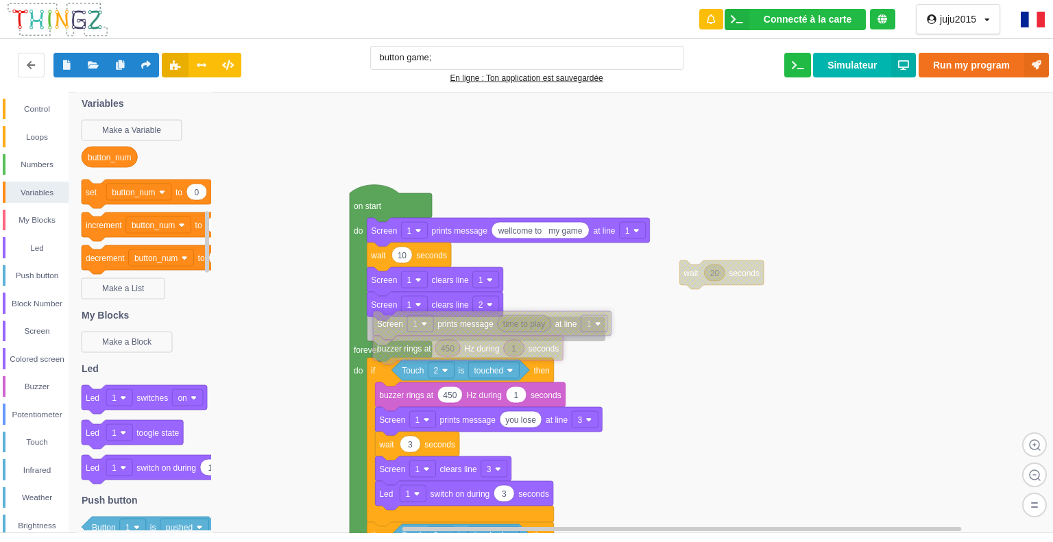
drag, startPoint x: 559, startPoint y: 345, endPoint x: 393, endPoint y: 329, distance: 166.7
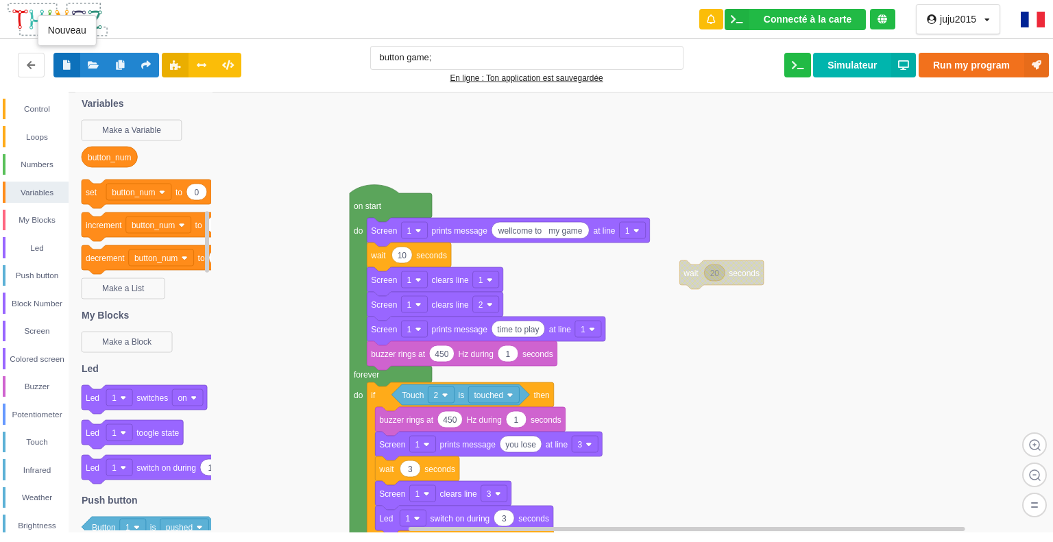
click at [63, 58] on button at bounding box center [66, 65] width 27 height 25
type input "Ma super application n°7"
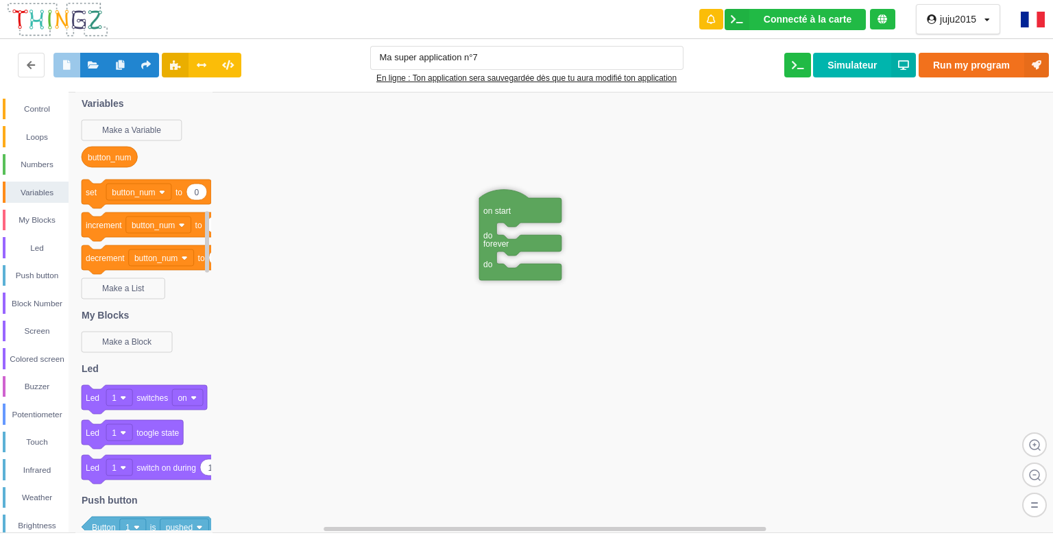
drag, startPoint x: 785, startPoint y: 453, endPoint x: 498, endPoint y: 202, distance: 380.8
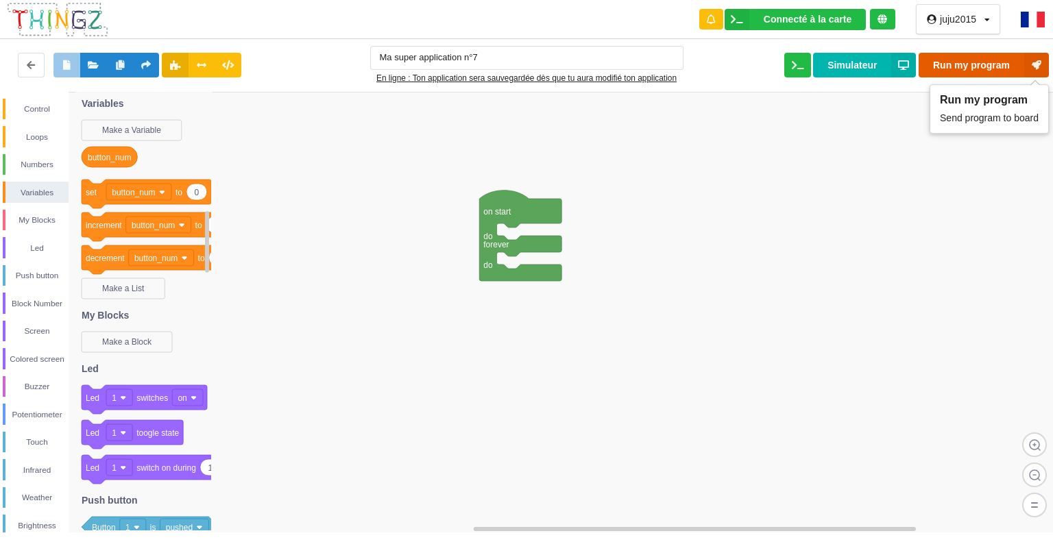
click at [982, 56] on button "Run my program" at bounding box center [983, 65] width 130 height 25
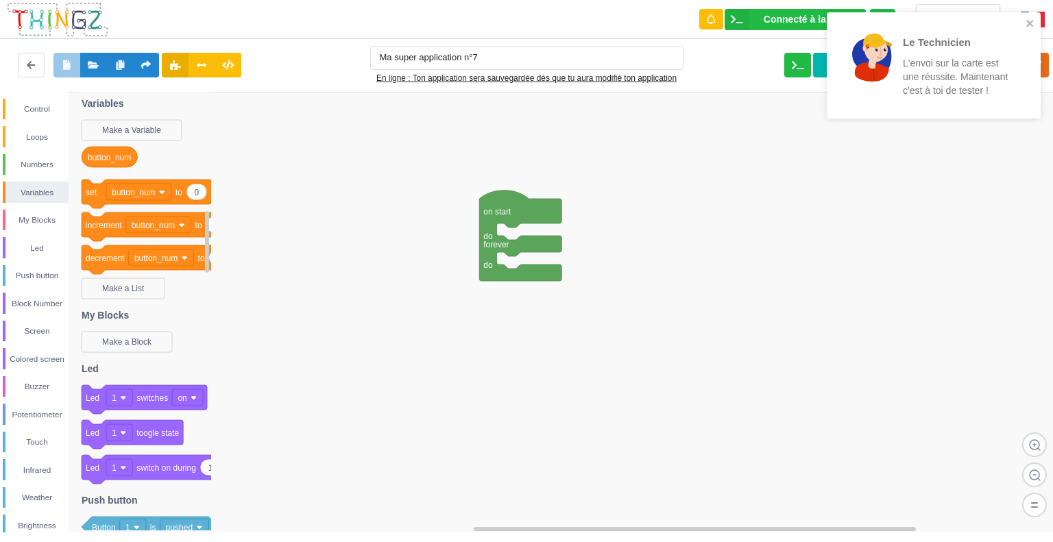
click at [962, 59] on p "L'envoi sur la carte est une réussite. Maintenant c'est à toi de tester !" at bounding box center [956, 76] width 107 height 41
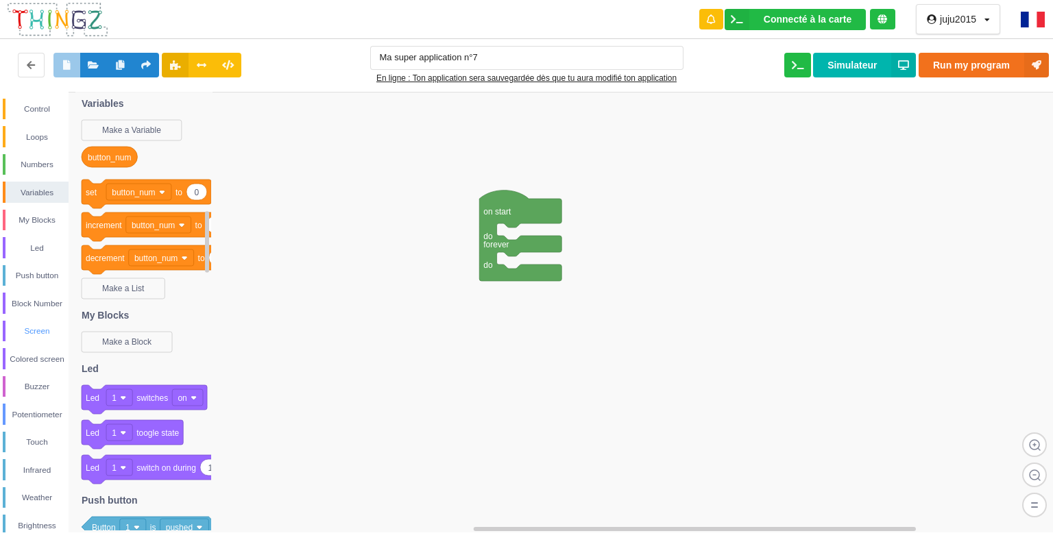
click at [47, 321] on div "Screen" at bounding box center [36, 331] width 66 height 21
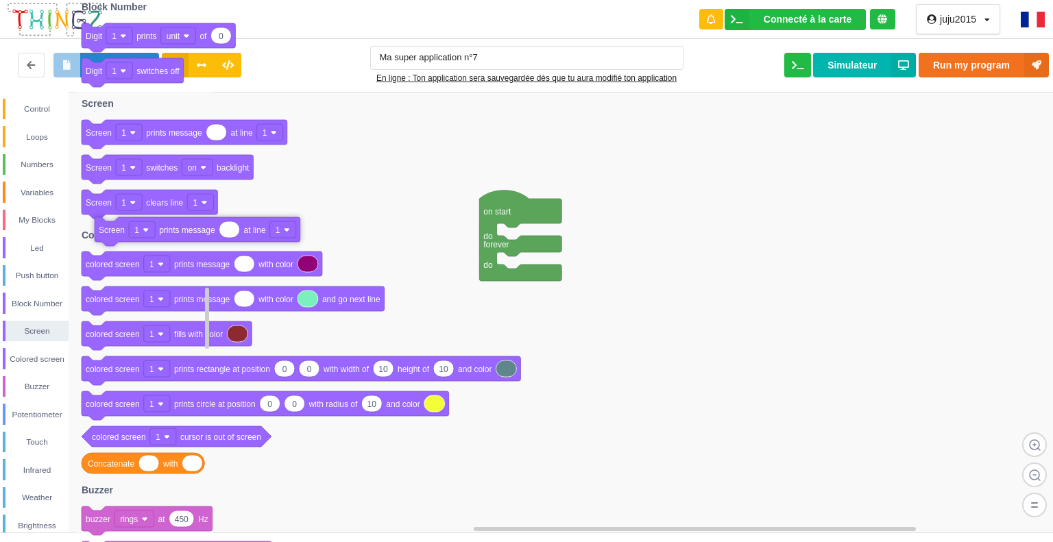
drag, startPoint x: 195, startPoint y: 134, endPoint x: 126, endPoint y: 169, distance: 77.3
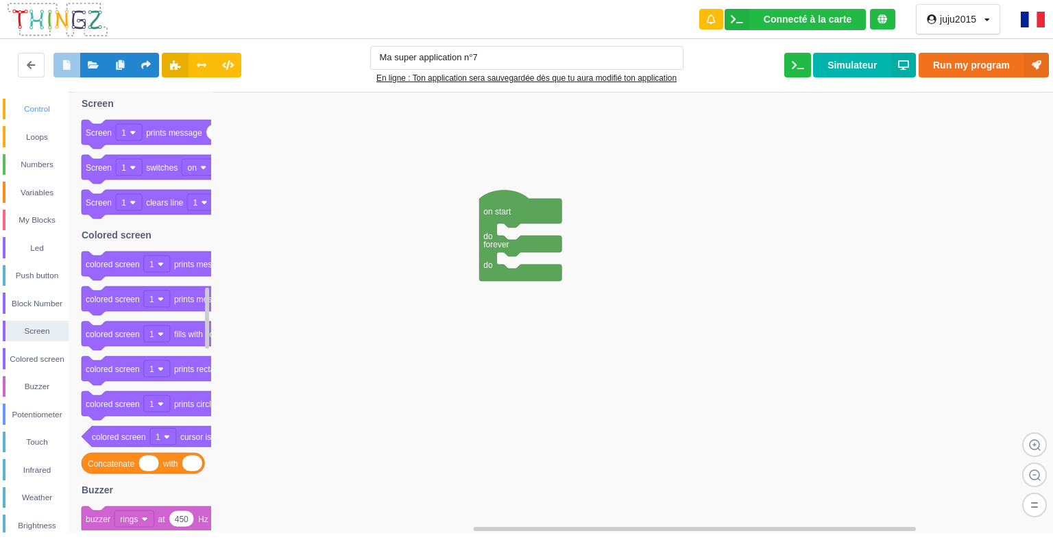
click at [32, 107] on div "Control" at bounding box center [36, 109] width 63 height 14
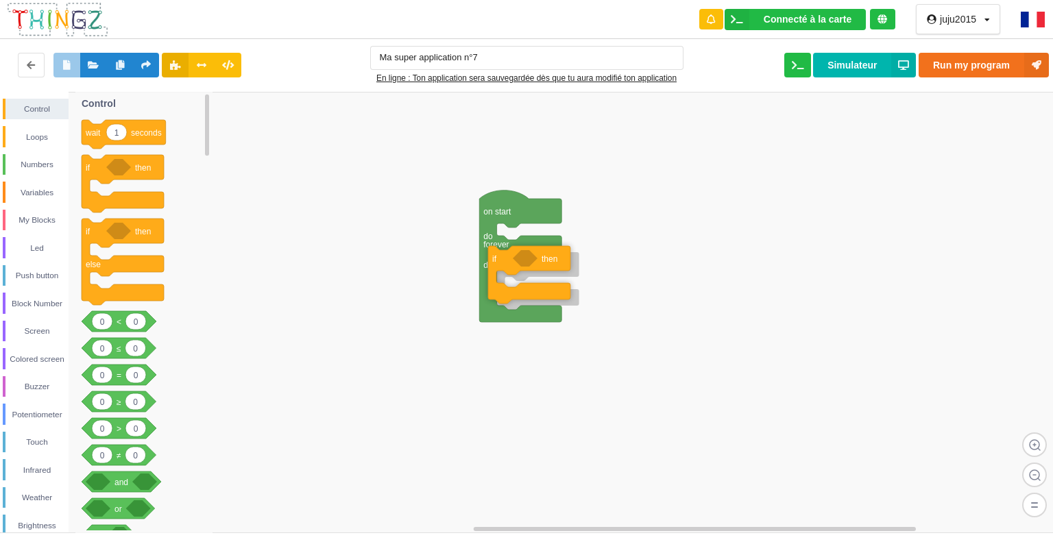
drag, startPoint x: 102, startPoint y: 173, endPoint x: 517, endPoint y: 269, distance: 426.3
click at [517, 269] on div "Control Loops Numbers Variables My Blocks Led Push button Block Number Screen C…" at bounding box center [531, 312] width 1062 height 441
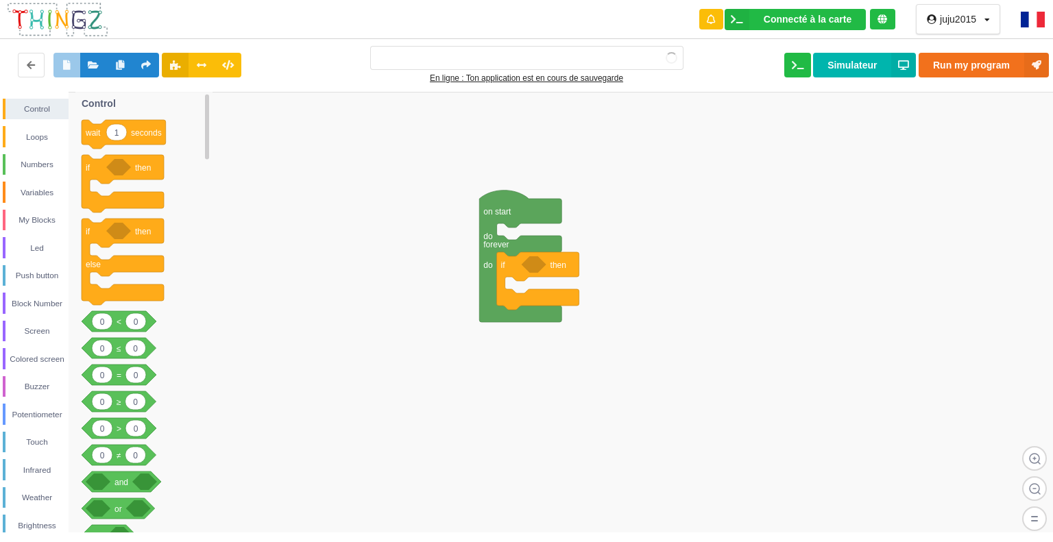
type input "Ma super application n°7"
click at [47, 441] on div "Touch" at bounding box center [36, 442] width 63 height 14
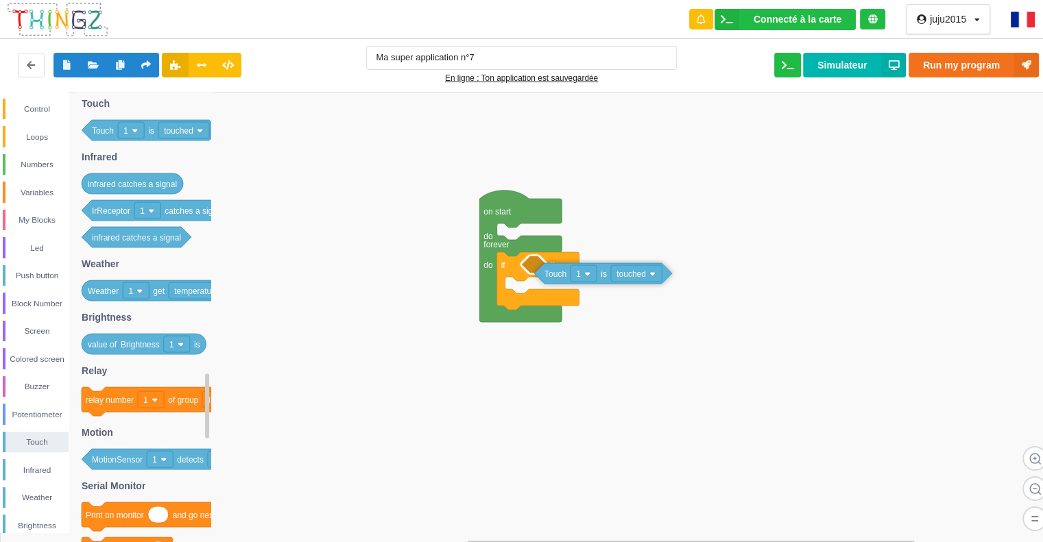
drag, startPoint x: 176, startPoint y: 130, endPoint x: 622, endPoint y: 268, distance: 467.2
click at [627, 272] on div "Control Loops Numbers Variables My Blocks Led Push button Block Number Screen C…" at bounding box center [526, 312] width 1052 height 441
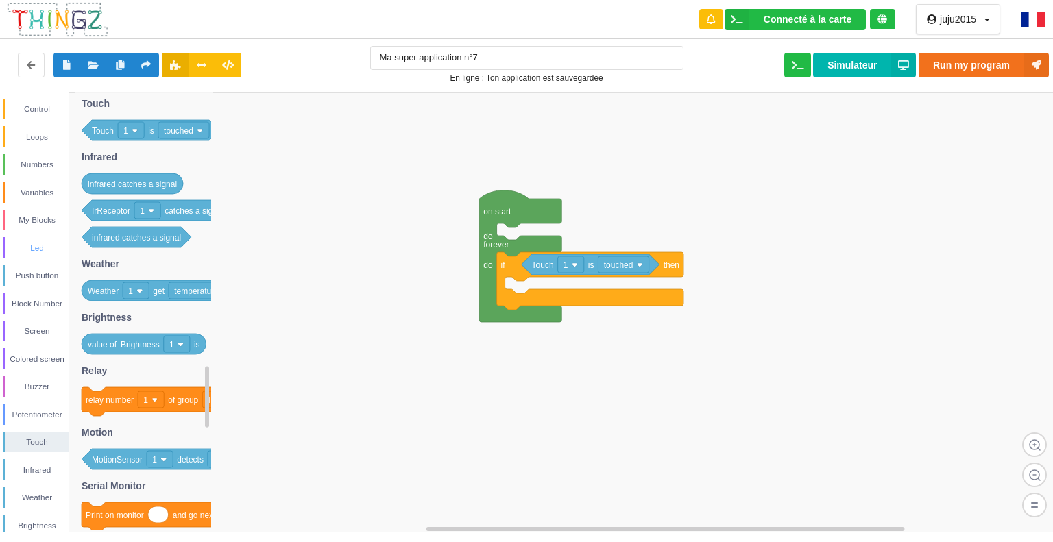
click at [52, 238] on div "Led" at bounding box center [36, 247] width 66 height 21
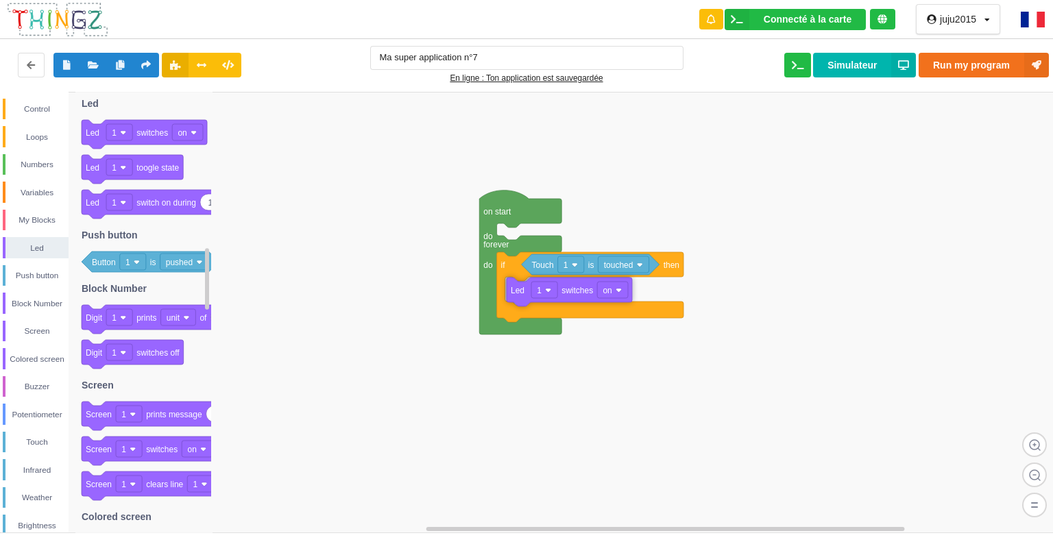
drag, startPoint x: 195, startPoint y: 137, endPoint x: 613, endPoint y: 295, distance: 446.8
click at [613, 295] on div "Control Loops Numbers Variables My Blocks Led Push button Block Number Screen C…" at bounding box center [531, 312] width 1062 height 441
click at [42, 326] on div "Screen" at bounding box center [36, 331] width 63 height 14
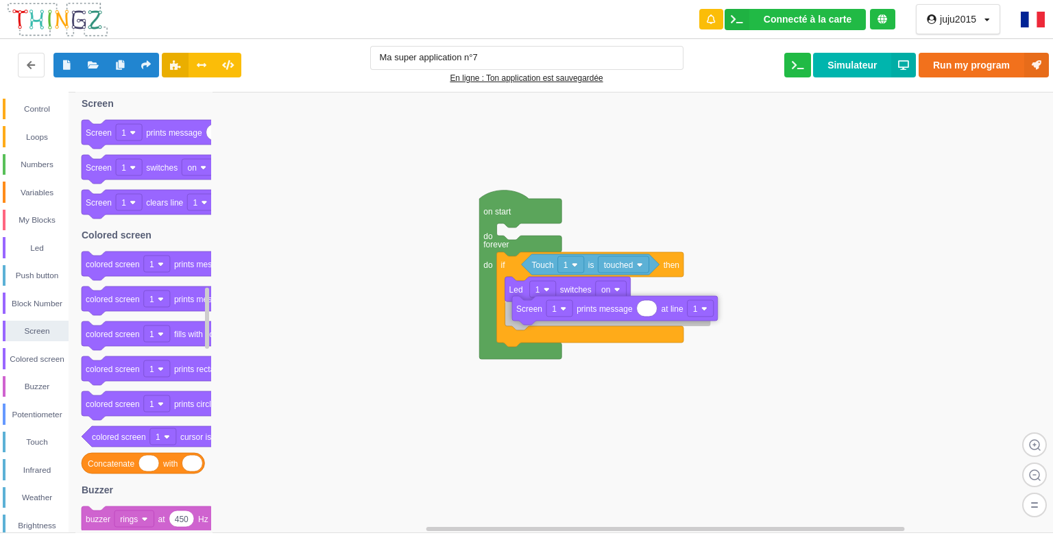
drag, startPoint x: 197, startPoint y: 142, endPoint x: 629, endPoint y: 325, distance: 469.0
click at [629, 325] on div "Control Loops Numbers Variables My Blocks Led Push button Block Number Screen C…" at bounding box center [531, 312] width 1062 height 441
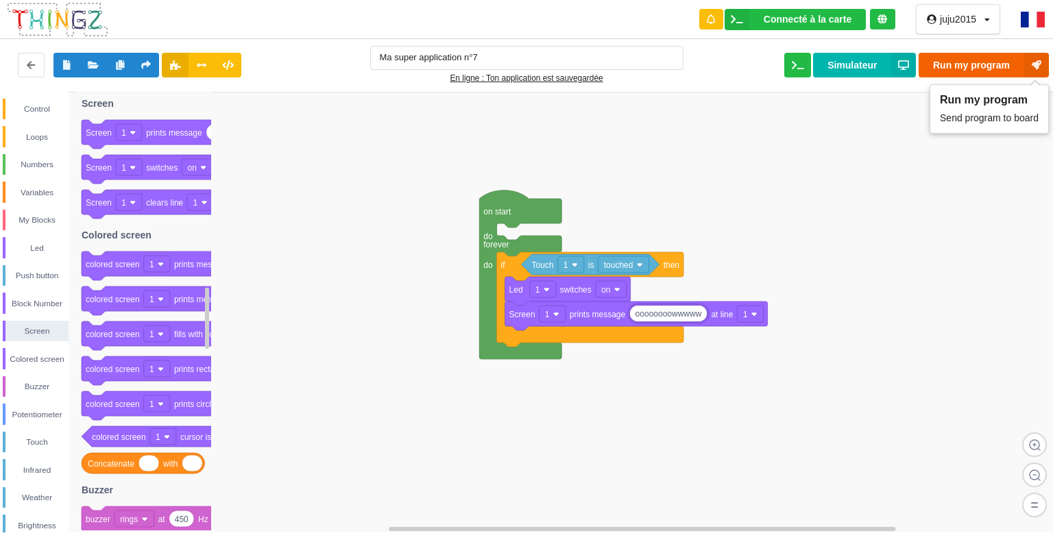
type input "oooooooowwwww"
click at [1012, 67] on button "Run my program" at bounding box center [983, 65] width 130 height 25
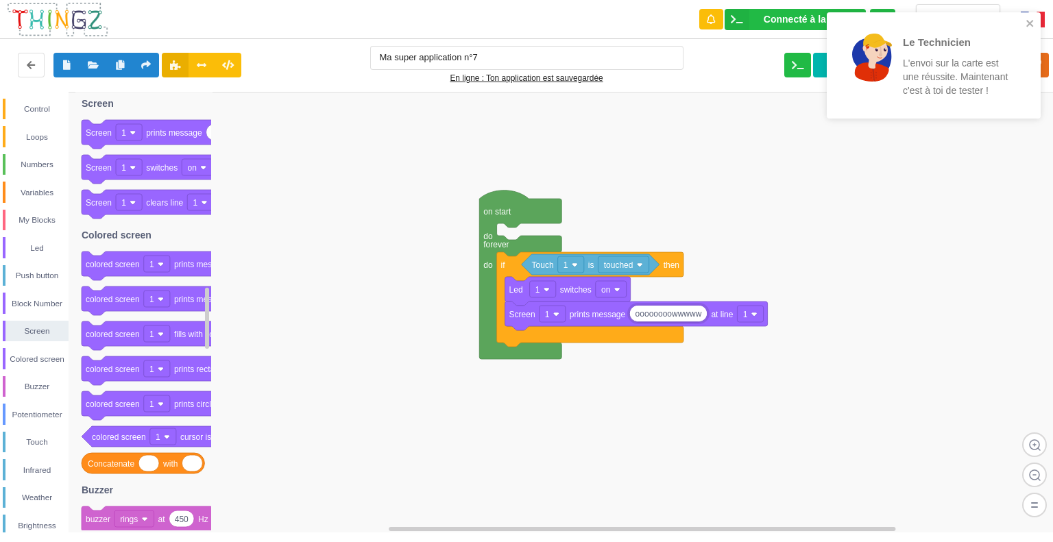
click at [1012, 67] on div "Le Technicien L'envoi sur la carte est une réussite. Maintenant c'est à toi de …" at bounding box center [928, 65] width 177 height 79
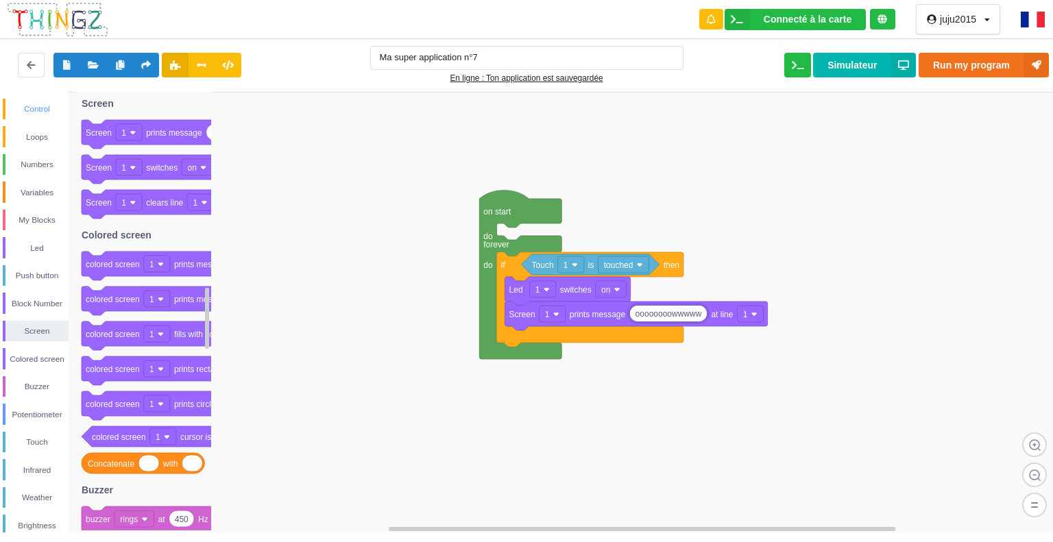
click at [32, 103] on div "Control" at bounding box center [36, 109] width 63 height 14
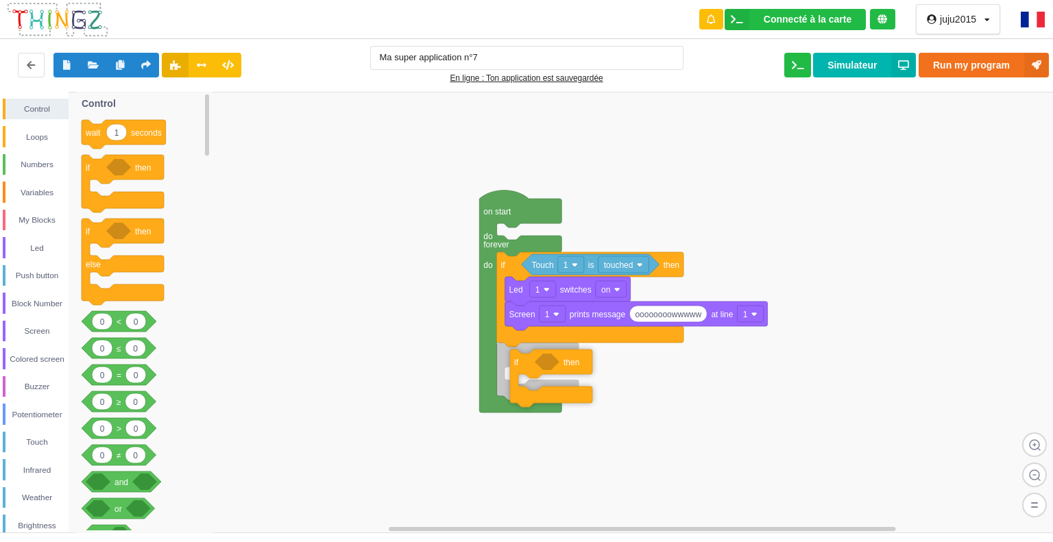
drag, startPoint x: 101, startPoint y: 165, endPoint x: 526, endPoint y: 358, distance: 466.6
click at [526, 358] on div "Control Loops Numbers Variables My Blocks Led Push button Block Number Screen C…" at bounding box center [531, 312] width 1062 height 441
drag, startPoint x: 44, startPoint y: 442, endPoint x: 45, endPoint y: 425, distance: 17.2
click at [44, 441] on div "Touch" at bounding box center [36, 442] width 63 height 14
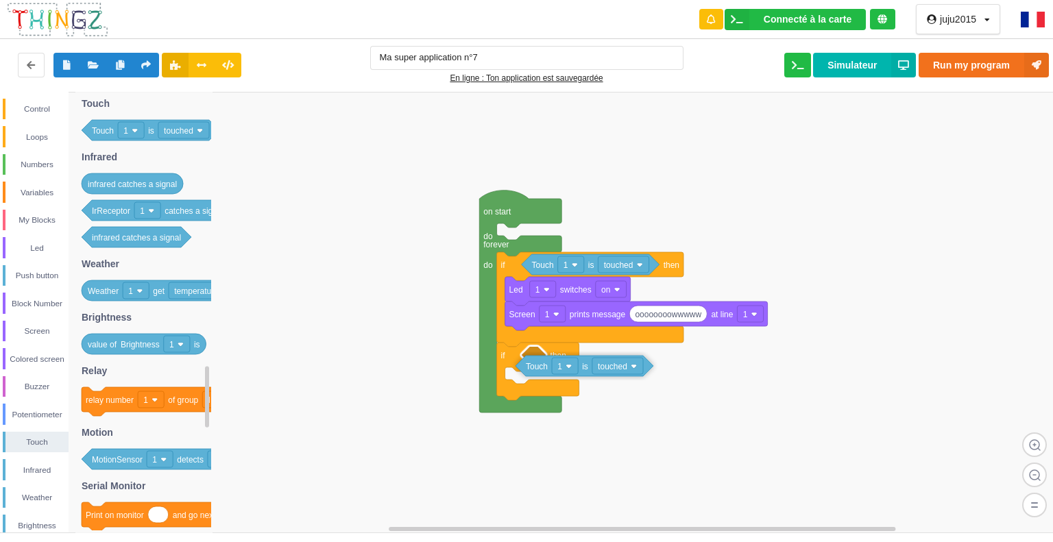
drag, startPoint x: 134, startPoint y: 127, endPoint x: 563, endPoint y: 360, distance: 488.3
click at [563, 360] on div "Control Loops Numbers Variables My Blocks Led Push button Block Number Screen C…" at bounding box center [531, 312] width 1062 height 441
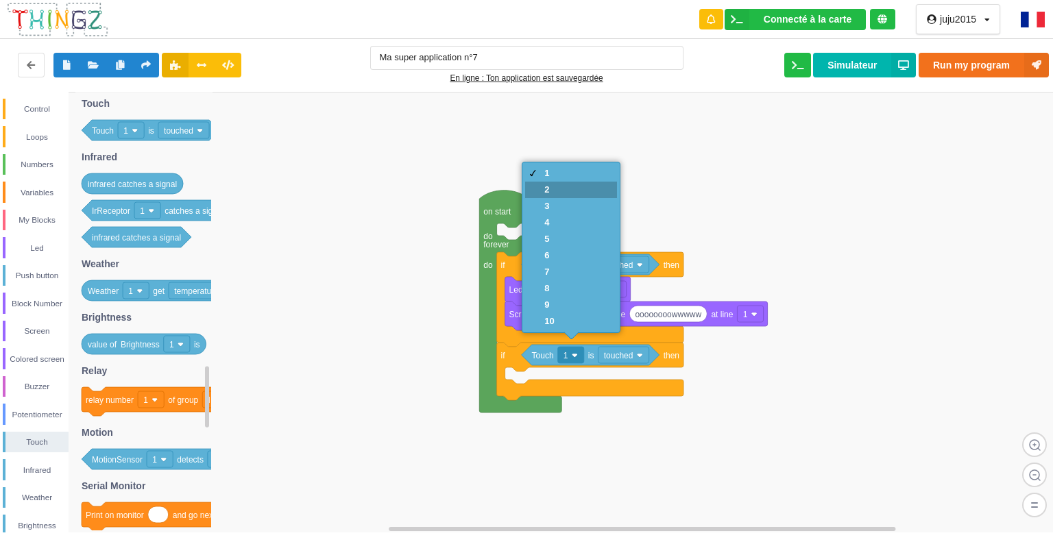
click at [572, 194] on div "2" at bounding box center [570, 190] width 91 height 16
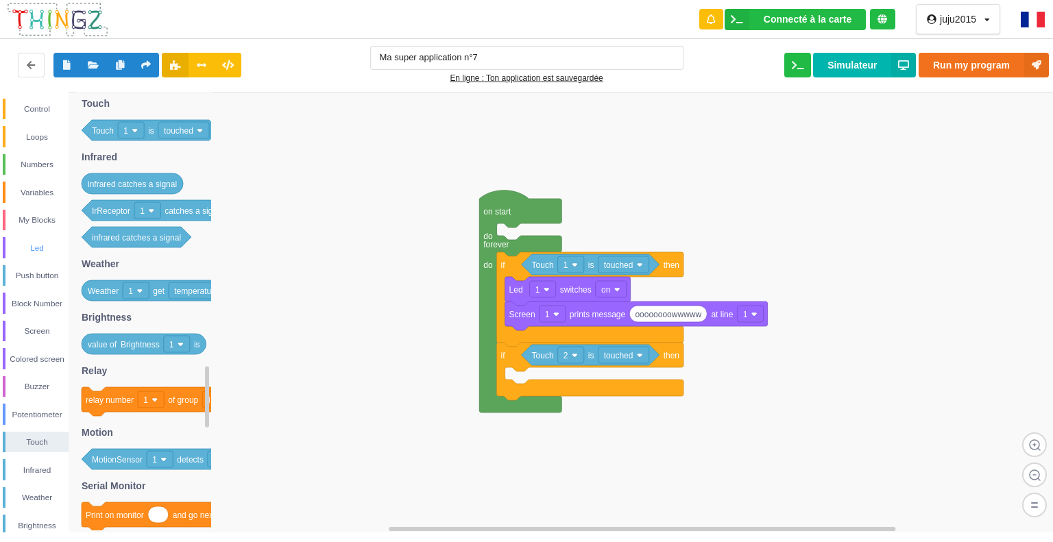
click at [39, 250] on div "Led" at bounding box center [36, 248] width 63 height 14
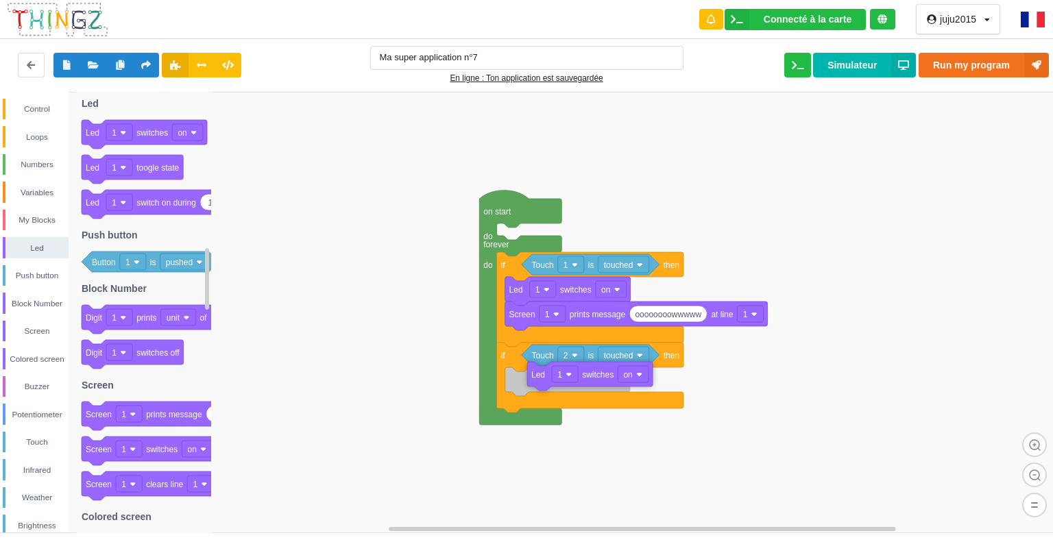
drag, startPoint x: 150, startPoint y: 128, endPoint x: 592, endPoint y: 371, distance: 504.6
click at [592, 371] on div "Control Loops Numbers Variables My Blocks Led Push button Block Number Screen C…" at bounding box center [531, 312] width 1062 height 441
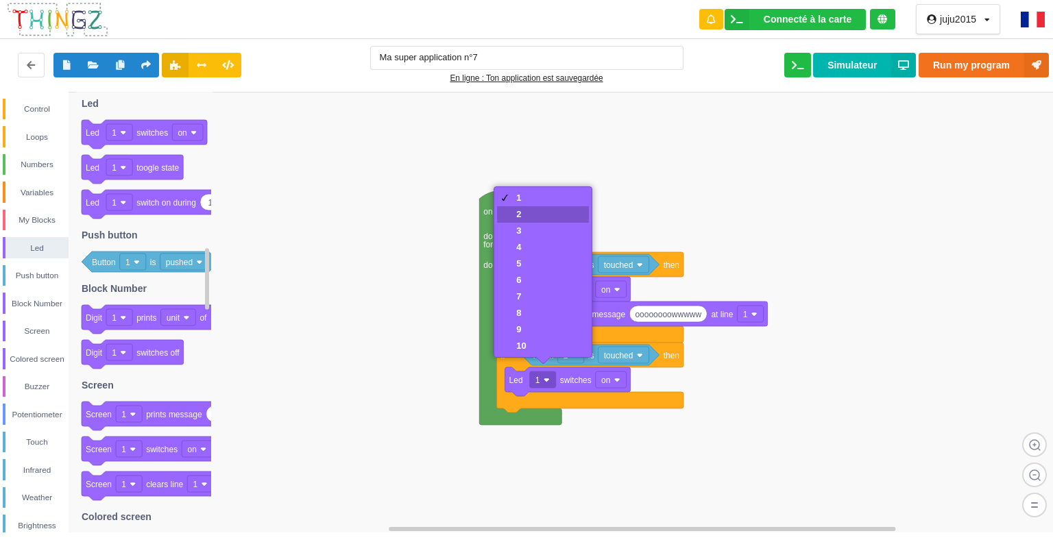
click at [555, 212] on div "2" at bounding box center [542, 214] width 91 height 16
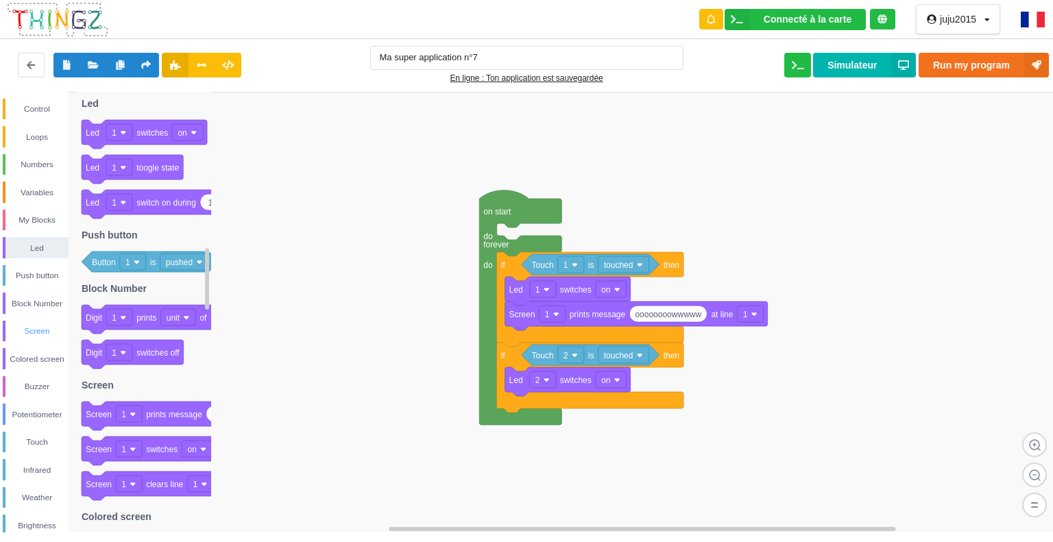
click at [32, 330] on div "Screen" at bounding box center [36, 331] width 63 height 14
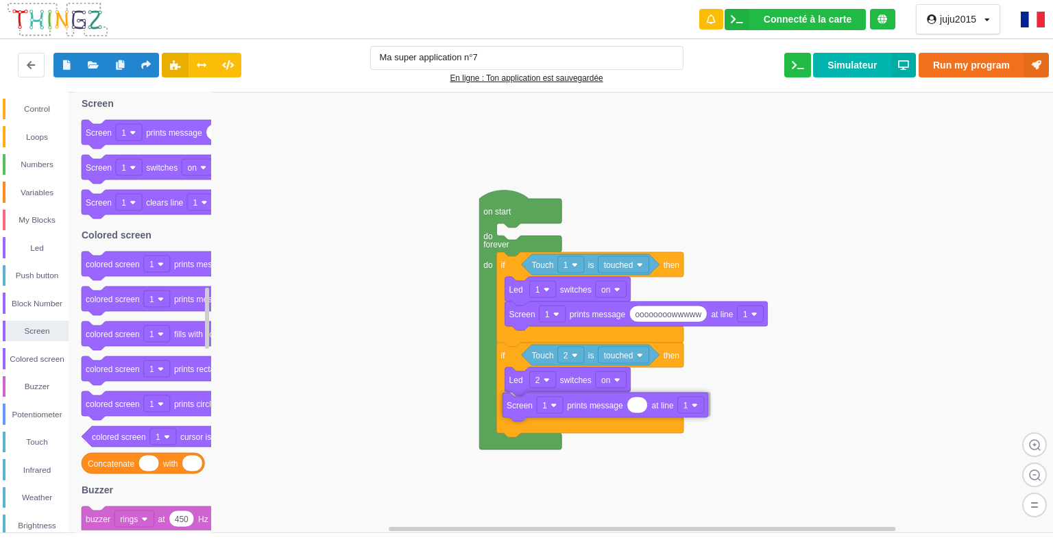
drag, startPoint x: 189, startPoint y: 132, endPoint x: 610, endPoint y: 405, distance: 501.5
click at [610, 405] on div "Control Loops Numbers Variables My Blocks Led Push button Block Number Screen C…" at bounding box center [531, 312] width 1062 height 441
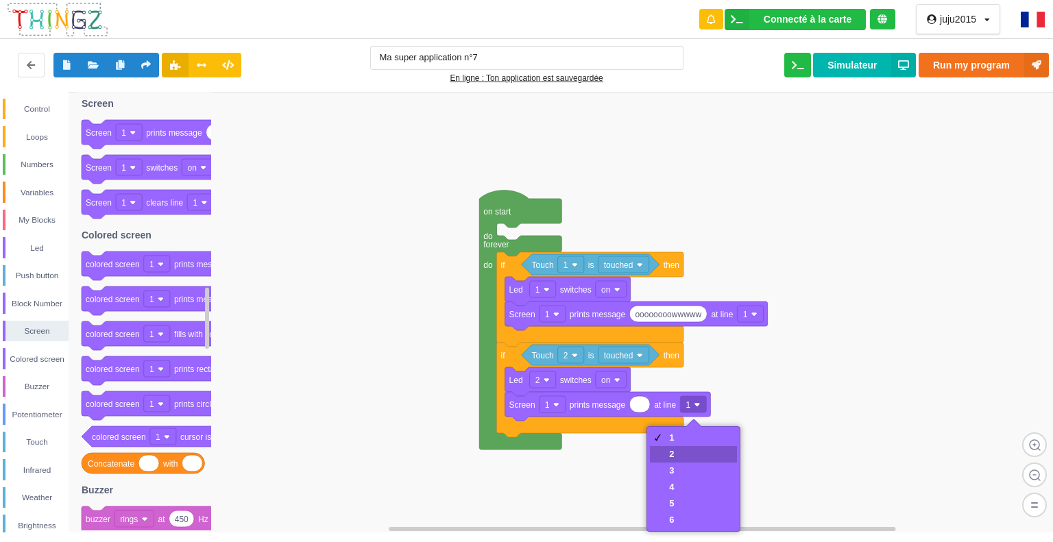
click at [681, 448] on div "2" at bounding box center [693, 454] width 86 height 16
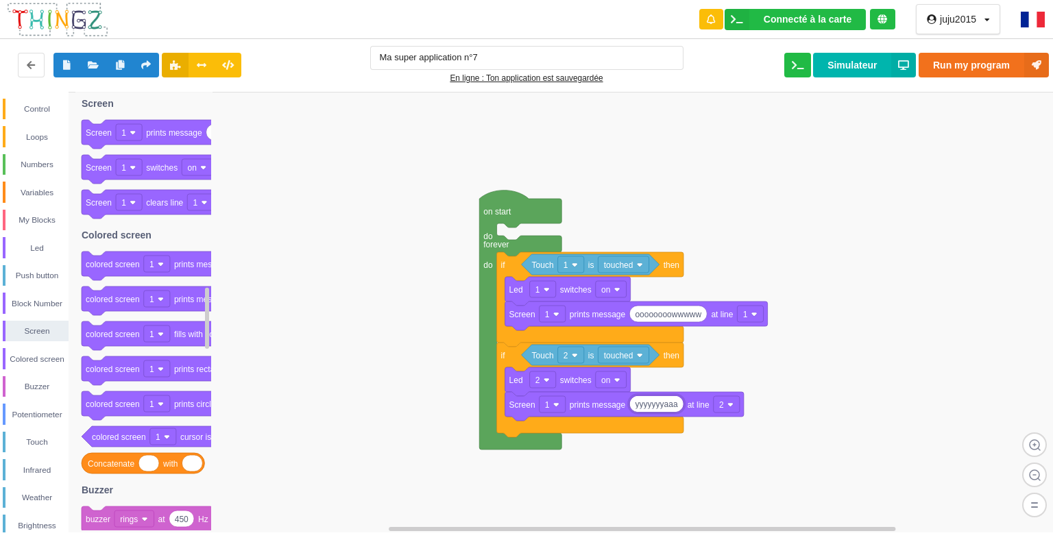
click at [647, 404] on input "yyyyyyyaaa" at bounding box center [656, 404] width 53 height 16
click at [668, 406] on input "yyyyaaa" at bounding box center [650, 404] width 41 height 16
type input "yyyyaaayyyyy"
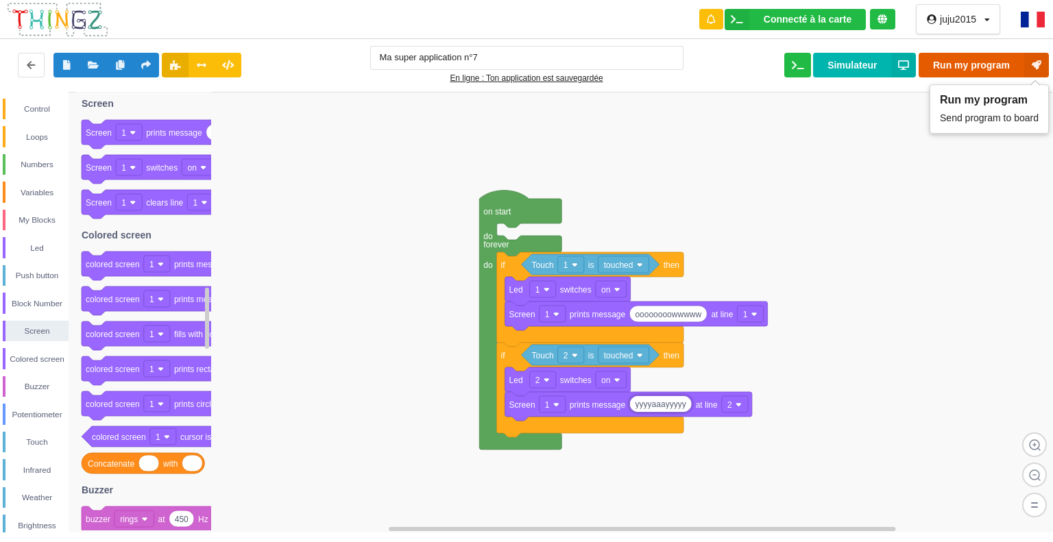
click at [984, 57] on button "Run my program" at bounding box center [983, 65] width 130 height 25
